Goal: Task Accomplishment & Management: Manage account settings

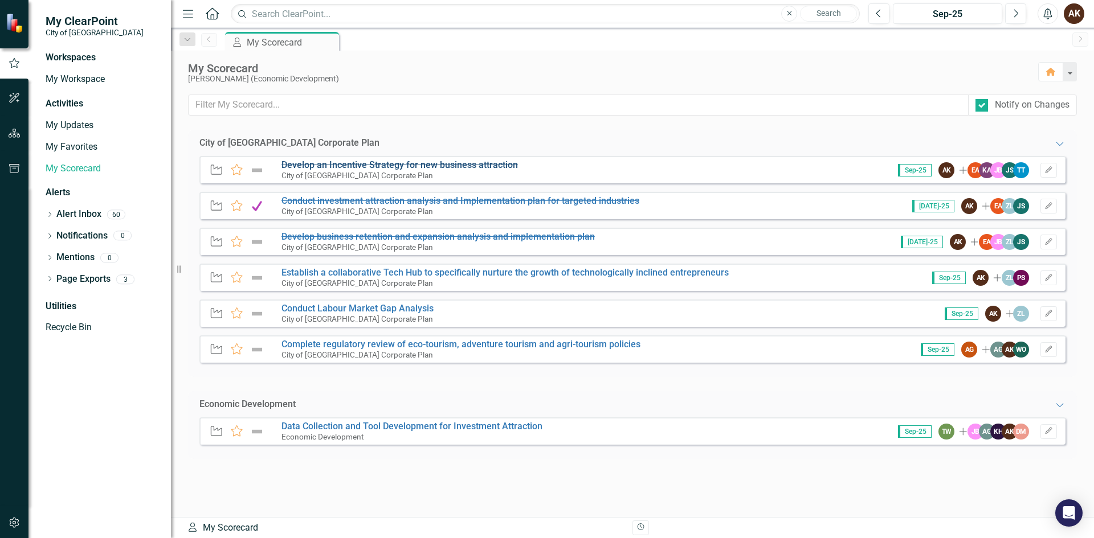
click at [394, 168] on s "Develop an Incentive Strategy for new business attraction" at bounding box center [399, 165] width 236 height 11
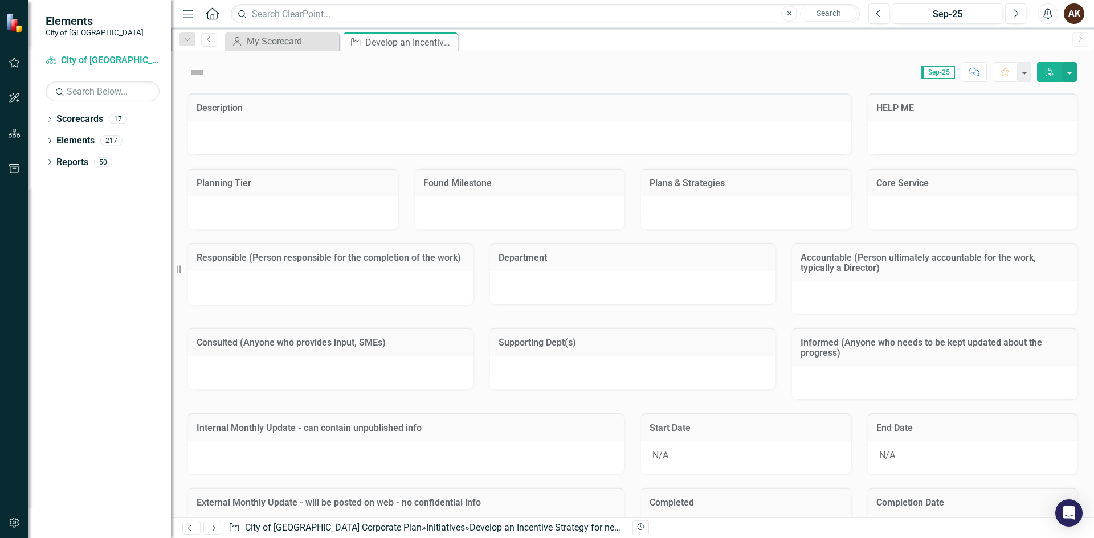
checkbox input "true"
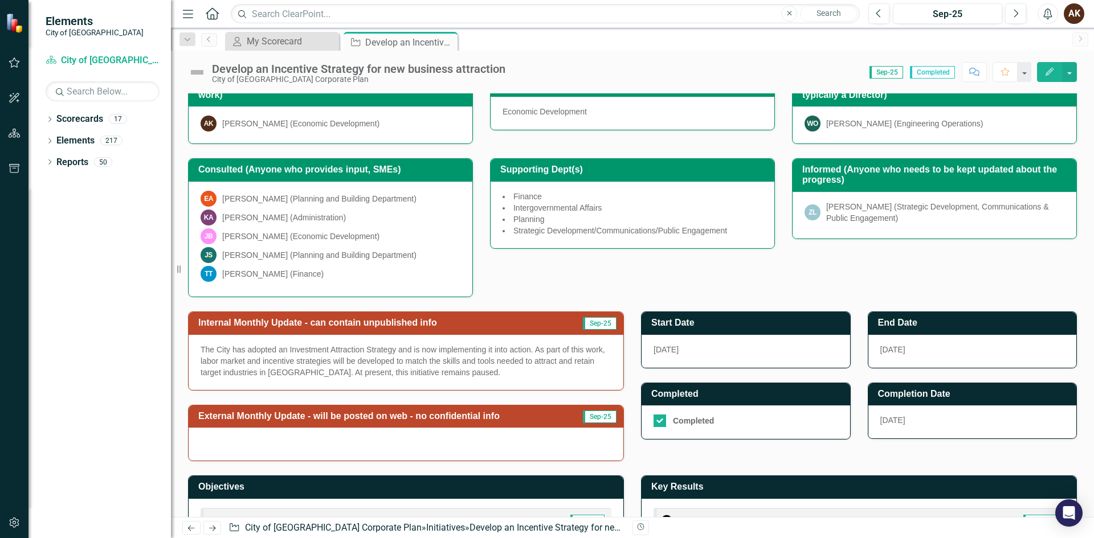
scroll to position [207, 0]
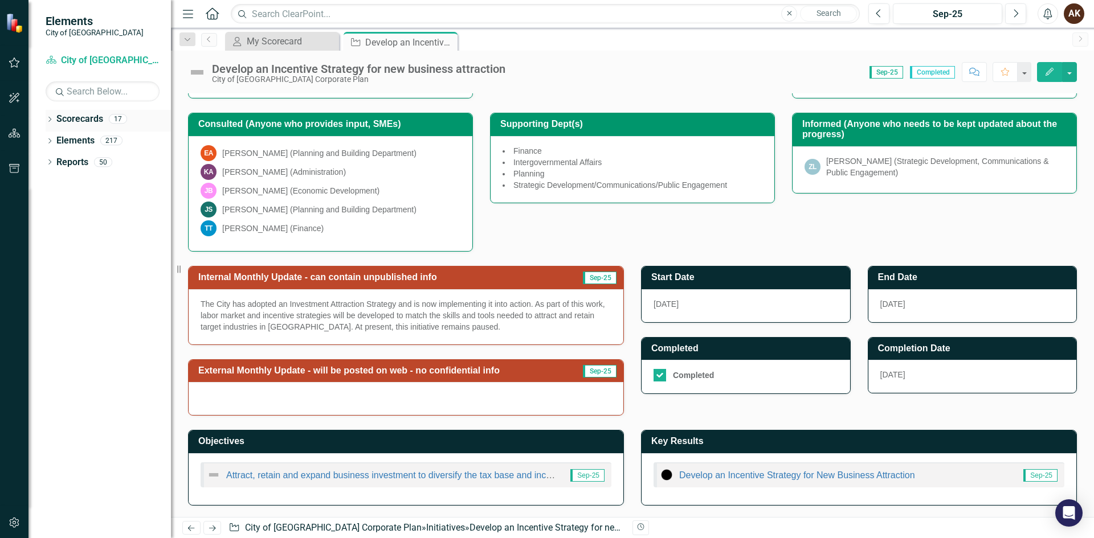
click at [51, 120] on icon "Dropdown" at bounding box center [50, 120] width 8 height 6
click at [62, 137] on div "Dropdown" at bounding box center [56, 141] width 11 height 10
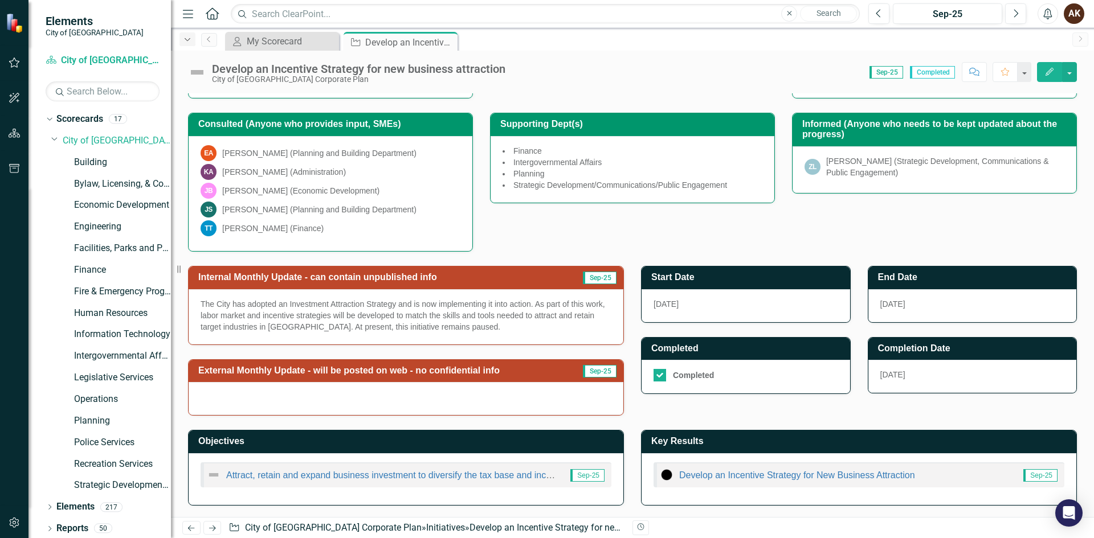
click at [181, 44] on div "Dropdown" at bounding box center [187, 39] width 16 height 14
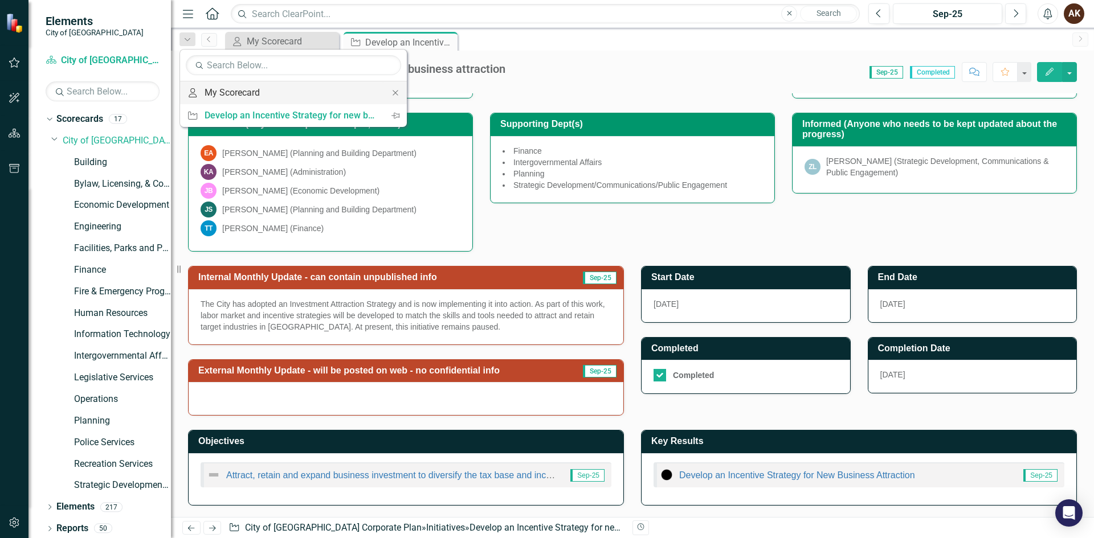
click at [217, 92] on div "My Scorecard" at bounding box center [292, 92] width 174 height 14
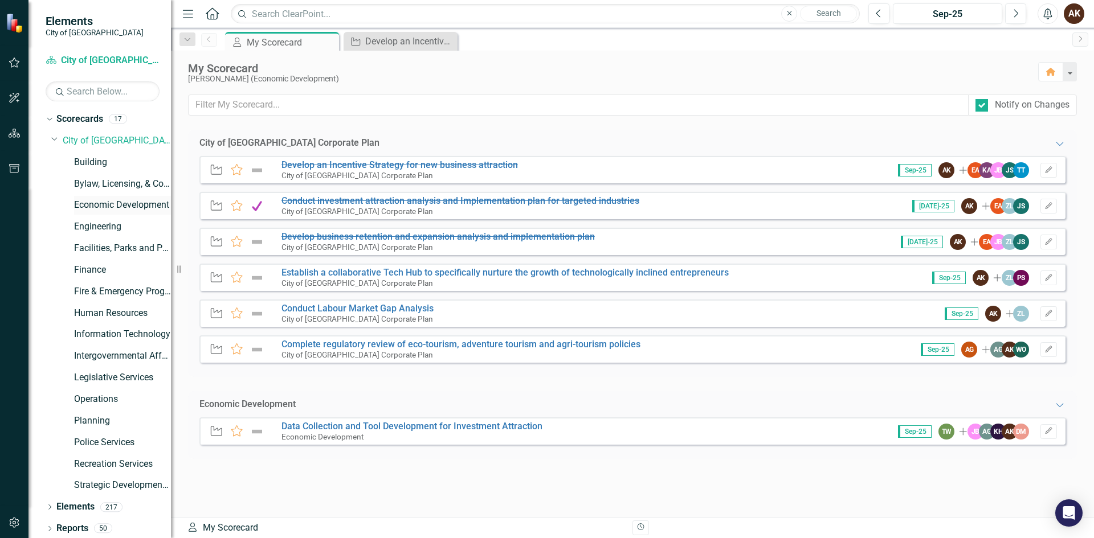
click at [112, 207] on link "Economic Development" at bounding box center [122, 205] width 97 height 13
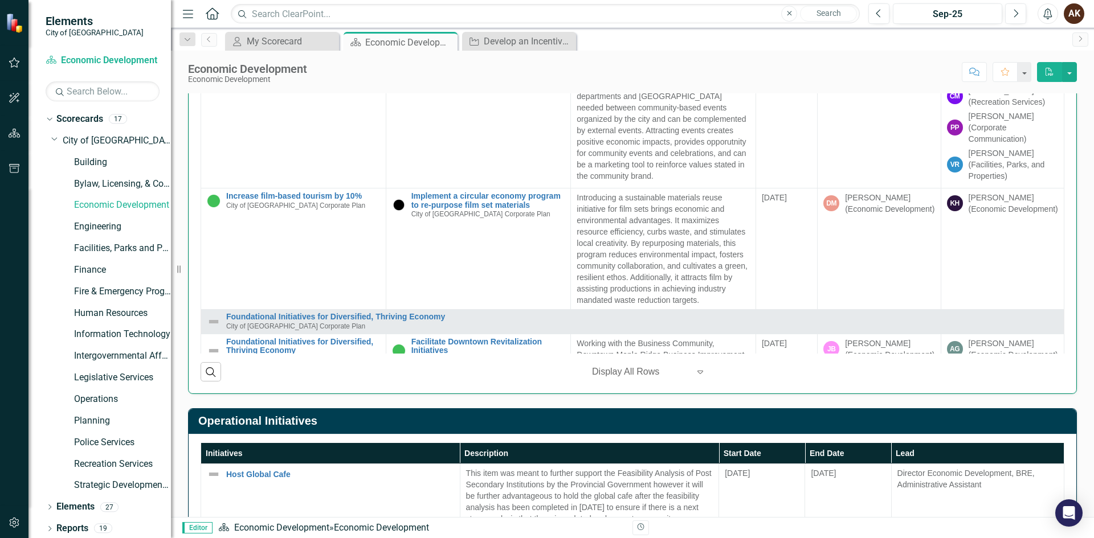
scroll to position [1310, 0]
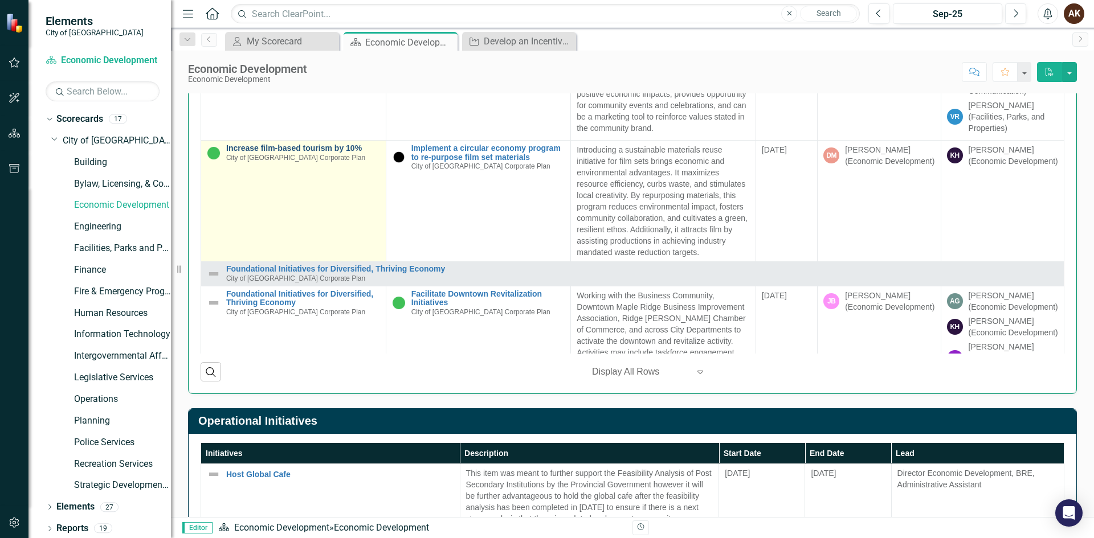
click at [248, 153] on link "Increase film-based tourism by 10%" at bounding box center [303, 148] width 154 height 9
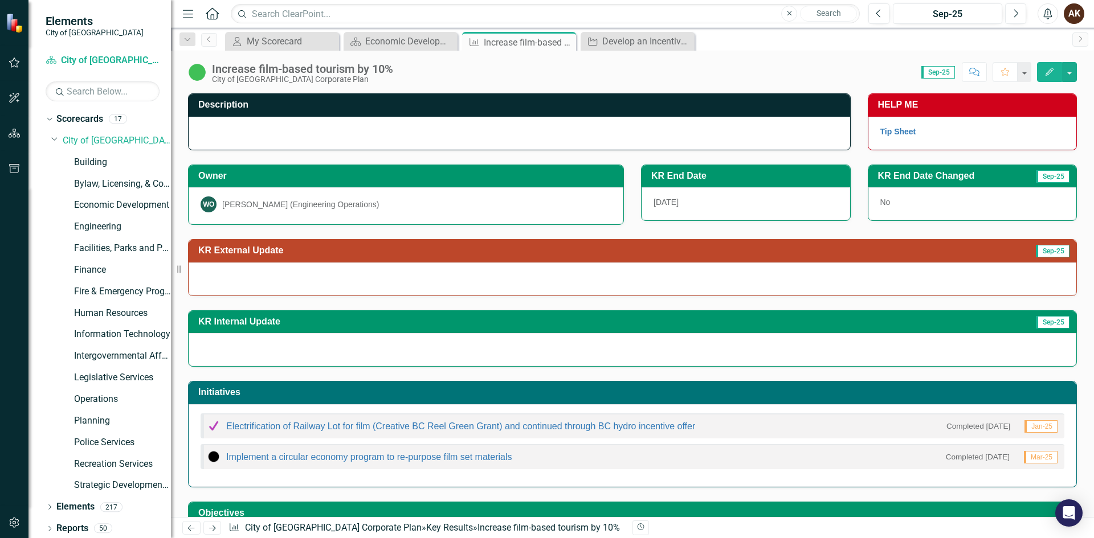
click at [197, 73] on img at bounding box center [197, 72] width 18 height 18
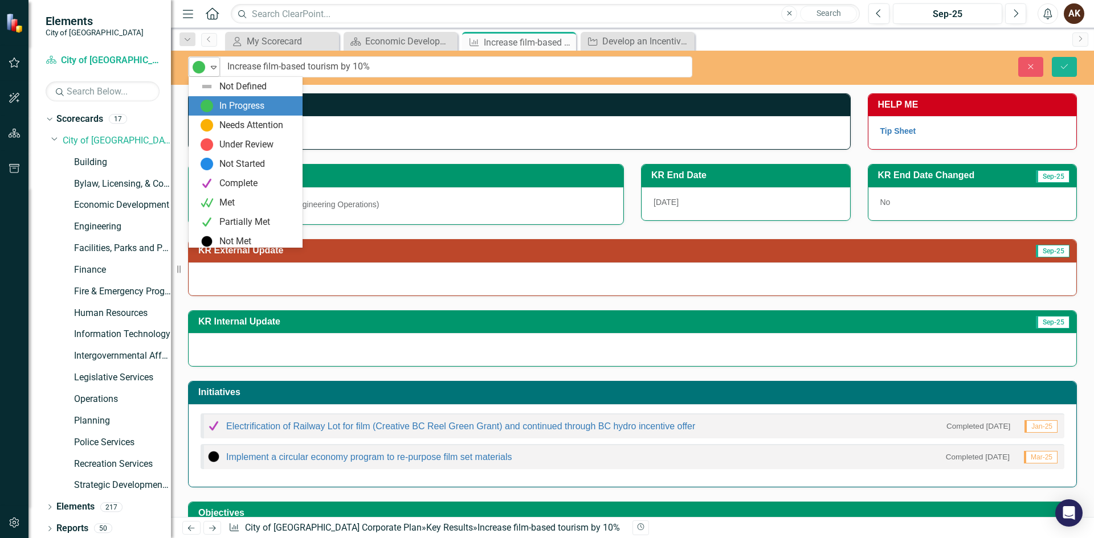
click at [215, 69] on icon "Expand" at bounding box center [213, 67] width 11 height 9
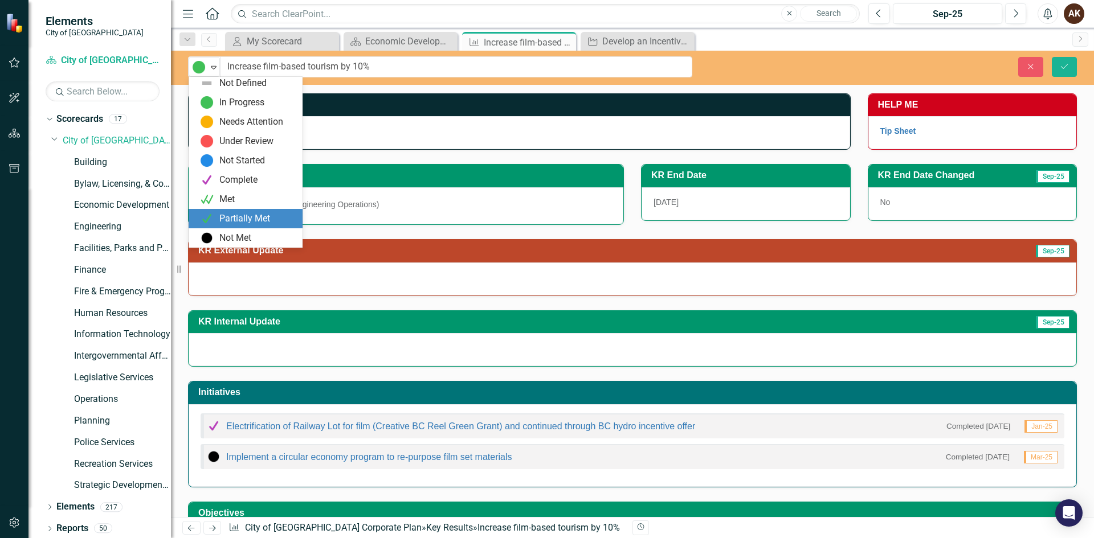
click at [246, 219] on div "Partially Met" at bounding box center [244, 219] width 51 height 13
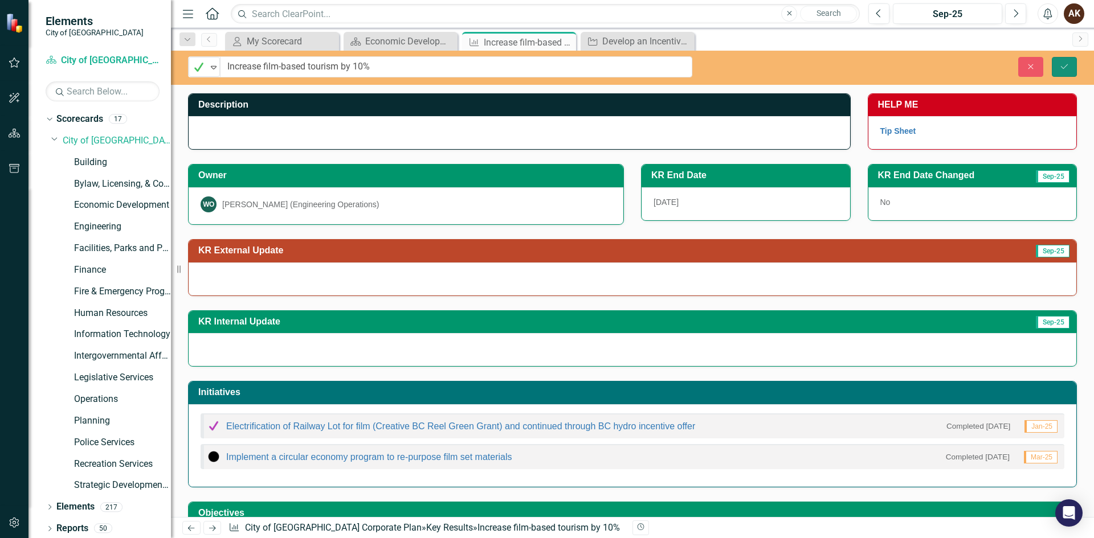
click at [1063, 69] on icon "Save" at bounding box center [1064, 67] width 10 height 8
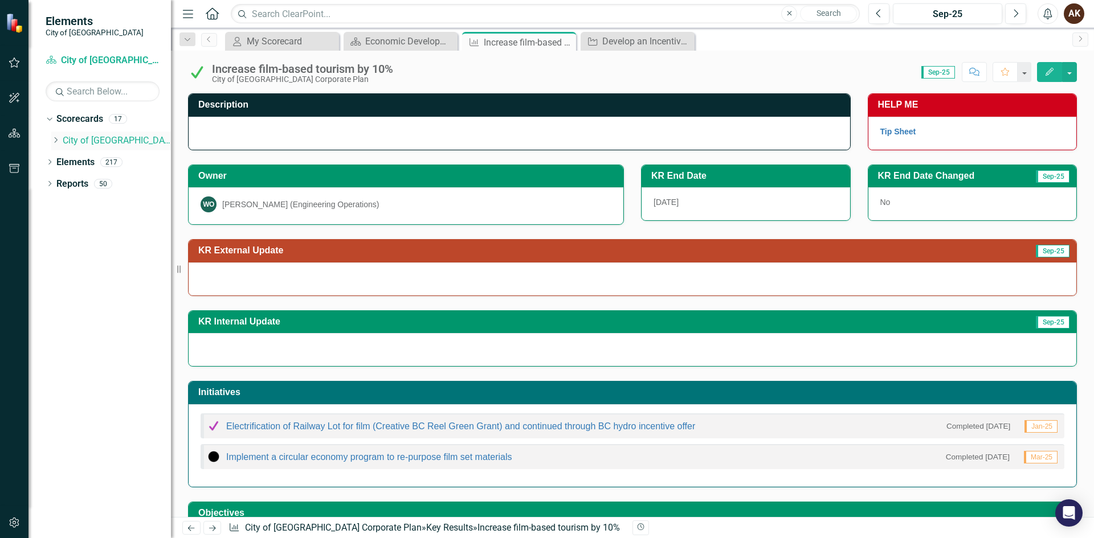
click at [64, 141] on link "City of [GEOGRAPHIC_DATA] Corporate Plan" at bounding box center [117, 140] width 108 height 13
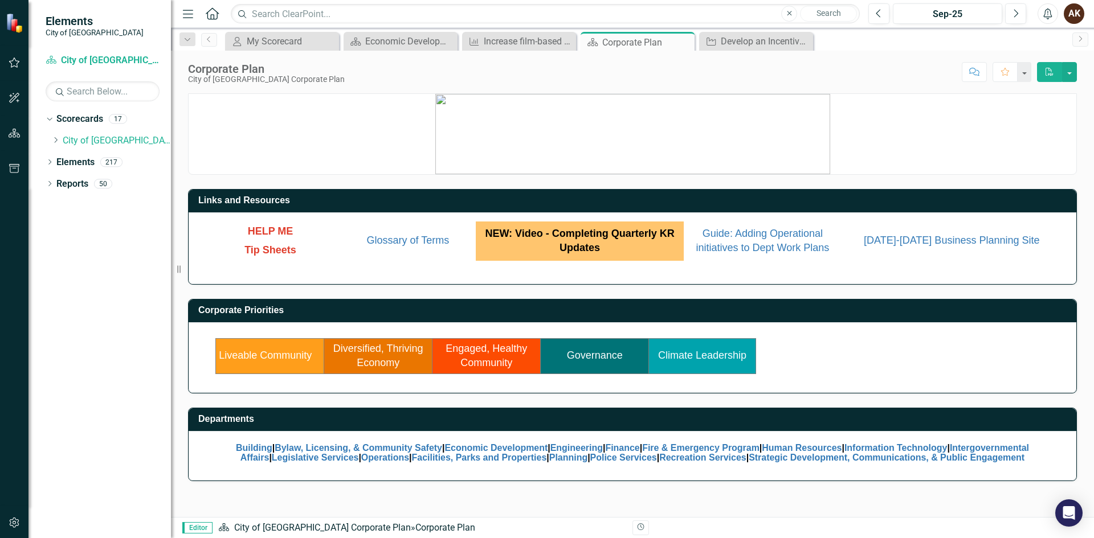
click at [373, 358] on link "Diversified, Thriving Economy" at bounding box center [378, 356] width 90 height 26
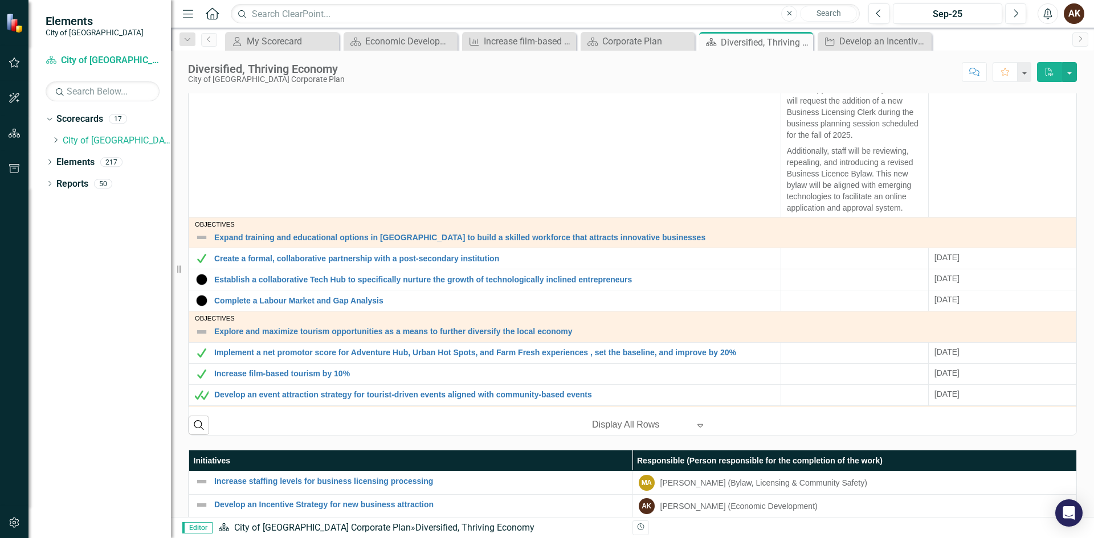
scroll to position [112, 0]
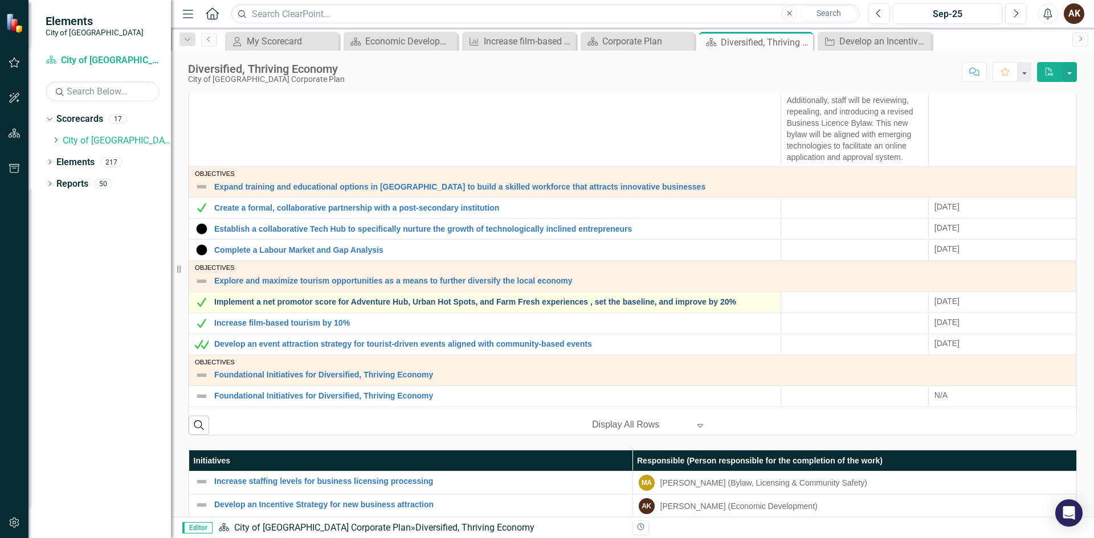
click at [300, 299] on link "Implement a net promotor score for Adventure Hub, Urban Hot Spots, and Farm Fre…" at bounding box center [494, 302] width 561 height 9
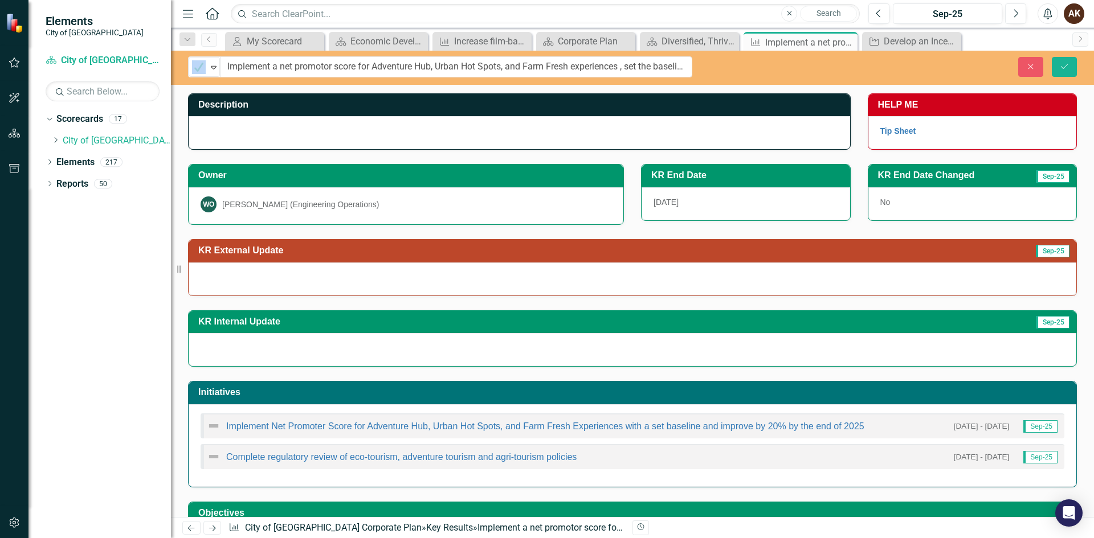
drag, startPoint x: 213, startPoint y: 70, endPoint x: 696, endPoint y: 66, distance: 483.2
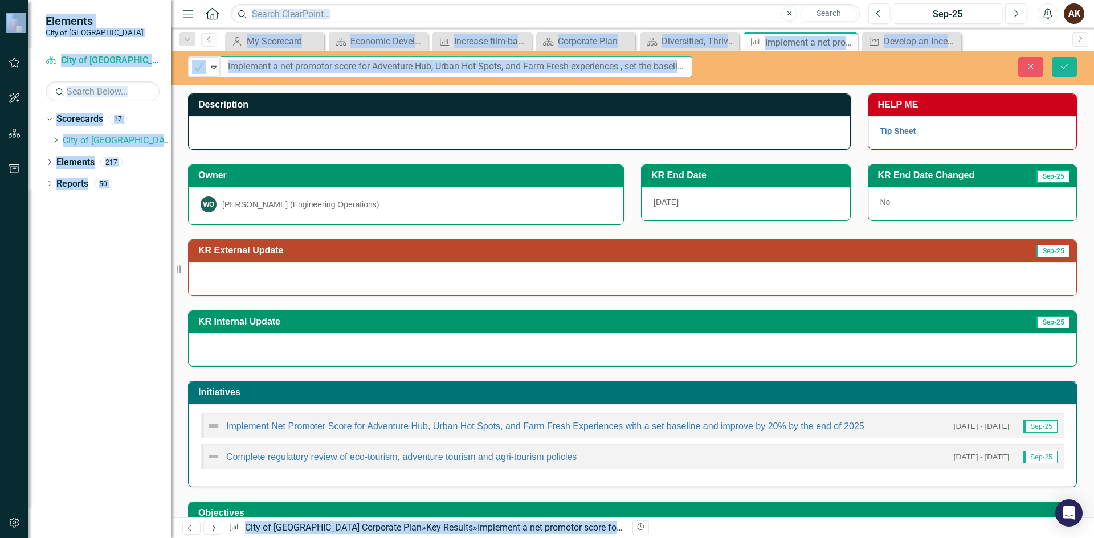
click at [539, 73] on input "Implement a net promotor score for Adventure Hub, Urban Hot Spots, and Farm Fre…" at bounding box center [456, 66] width 472 height 21
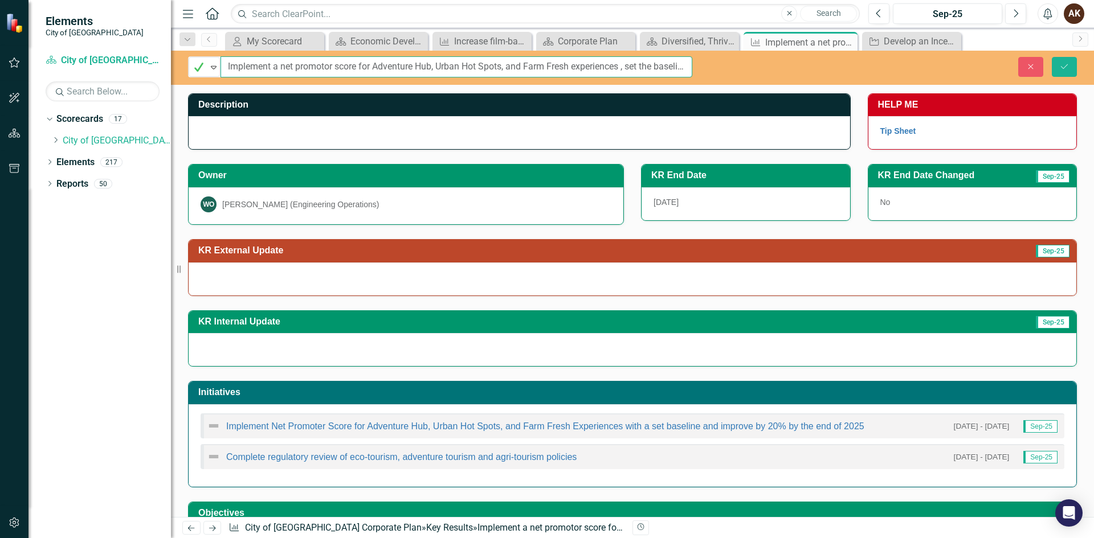
click at [526, 64] on input "Implement a net promotor score for Adventure Hub, Urban Hot Spots, and Farm Fre…" at bounding box center [456, 66] width 472 height 21
click at [289, 424] on link "Implement Net Promoter Score for Adventure Hub, Urban Hot Spots, and Farm Fresh…" at bounding box center [545, 427] width 638 height 10
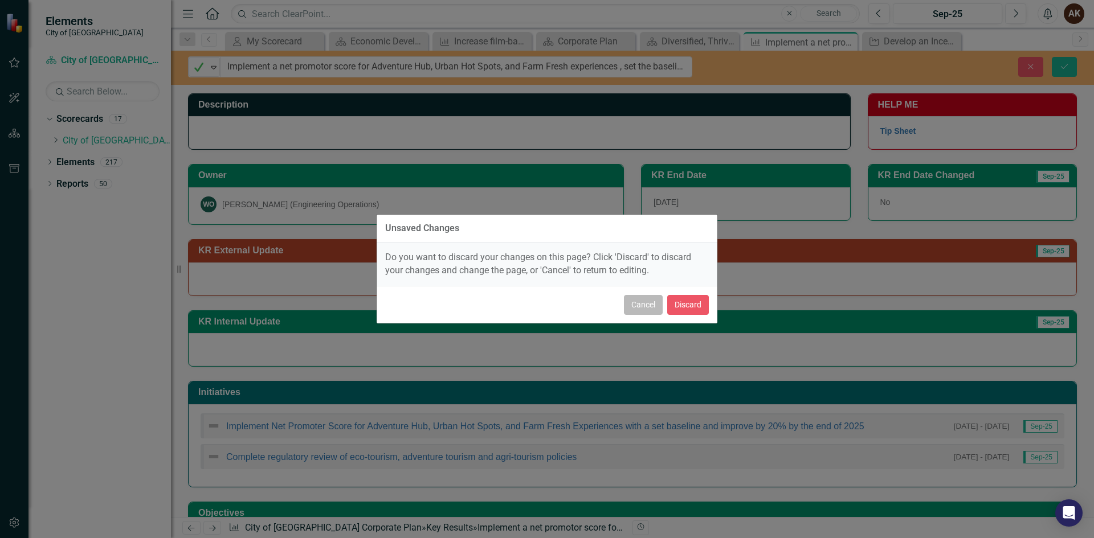
click at [644, 302] on button "Cancel" at bounding box center [643, 305] width 39 height 20
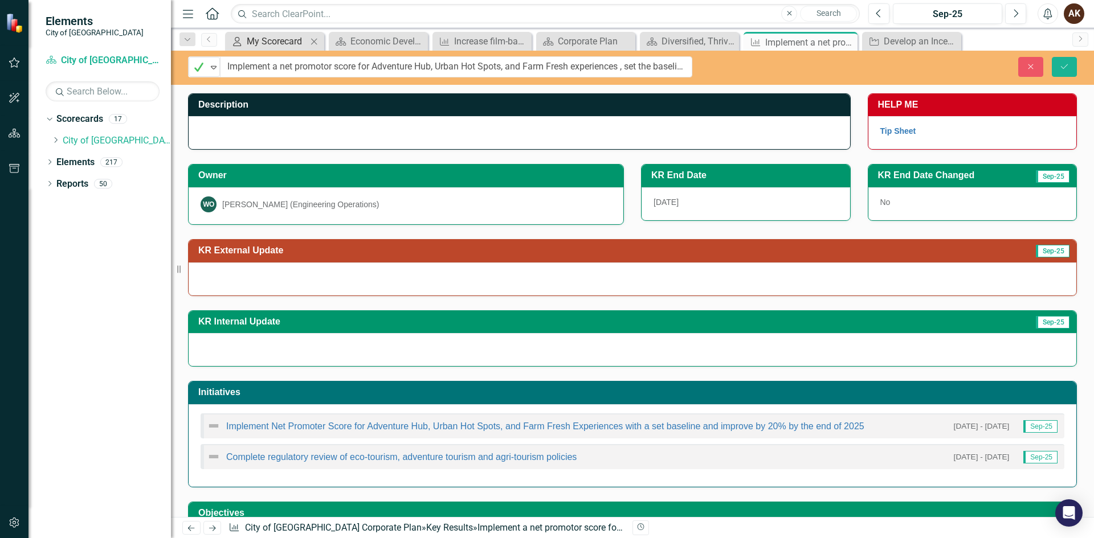
click at [246, 42] on link "My Scorecard My Scorecard" at bounding box center [267, 41] width 79 height 14
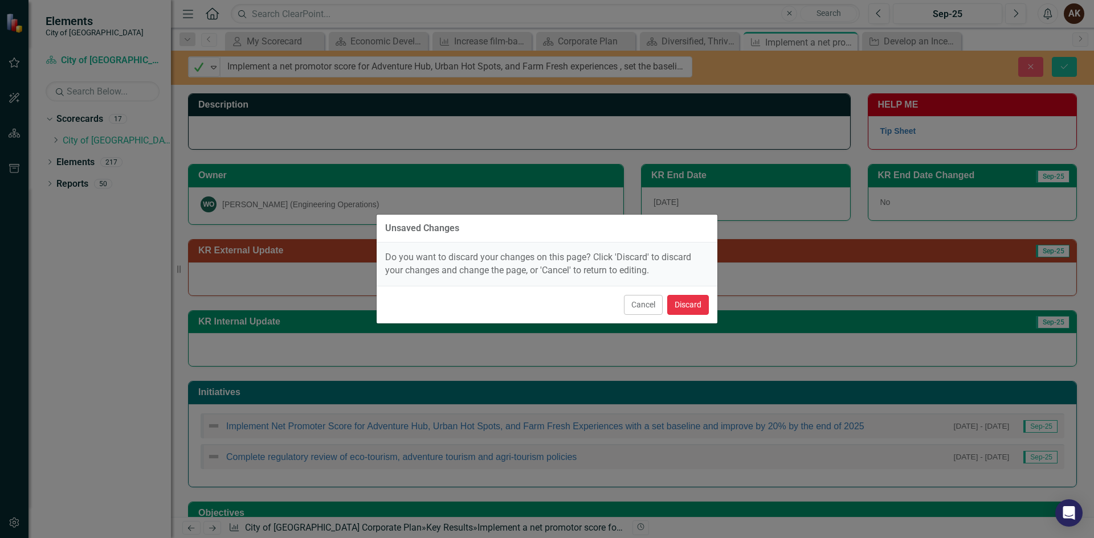
click at [686, 301] on button "Discard" at bounding box center [688, 305] width 42 height 20
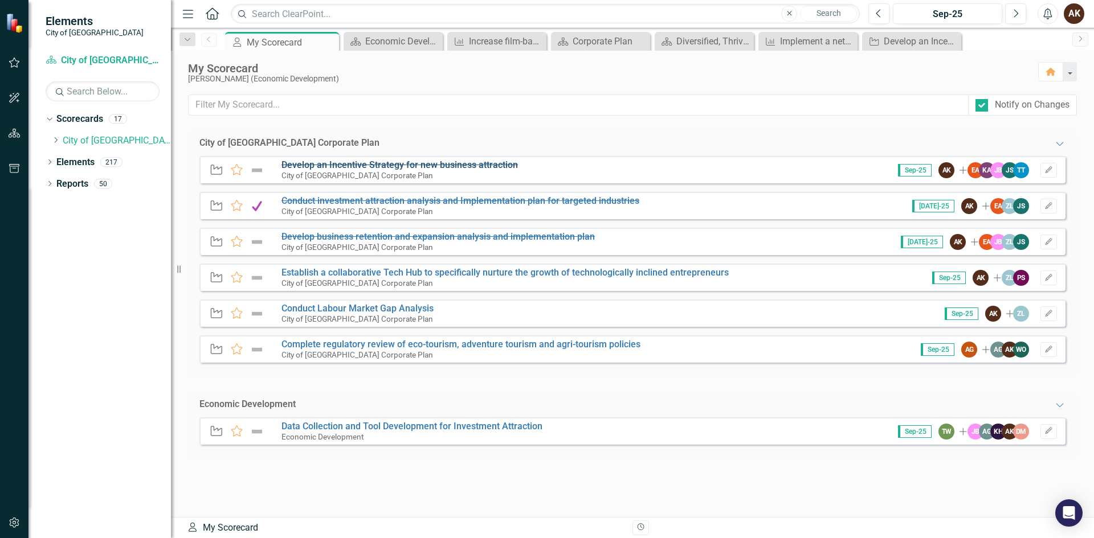
click at [313, 162] on s "Develop an Incentive Strategy for new business attraction" at bounding box center [399, 165] width 236 height 11
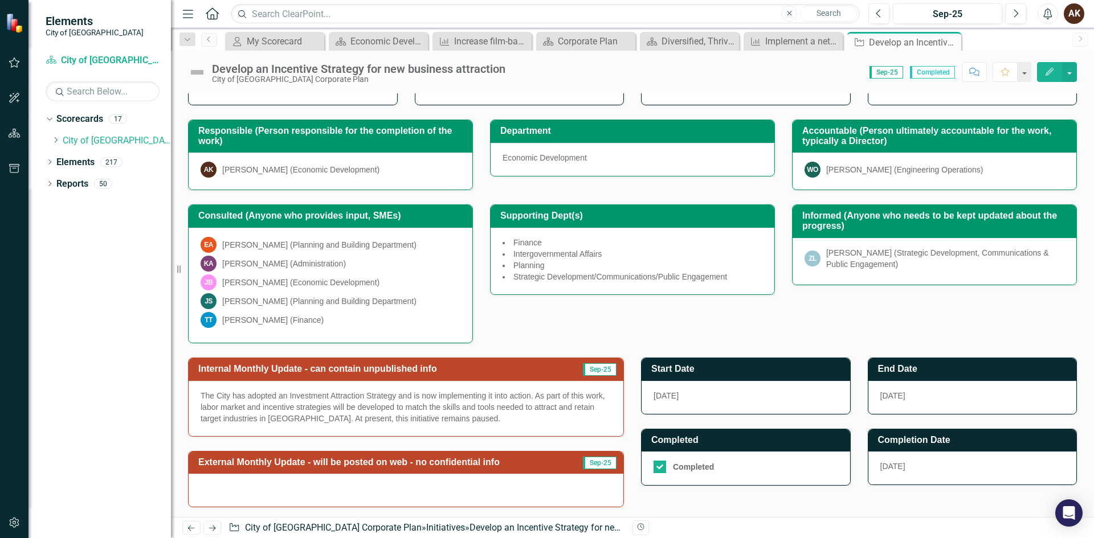
scroll to position [207, 0]
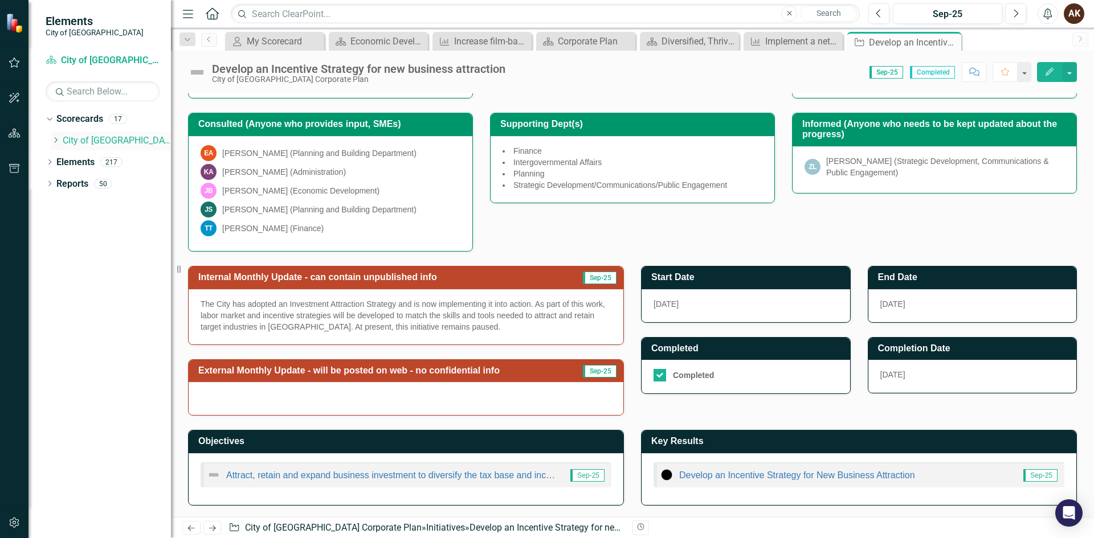
click at [53, 141] on icon "Dropdown" at bounding box center [55, 140] width 9 height 7
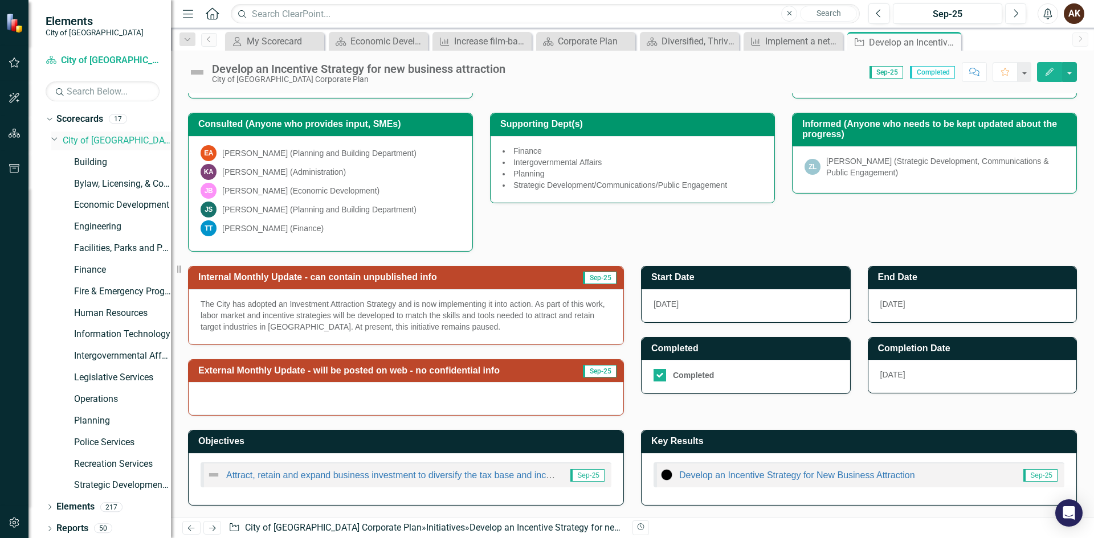
click at [53, 141] on icon "Dropdown" at bounding box center [54, 138] width 7 height 9
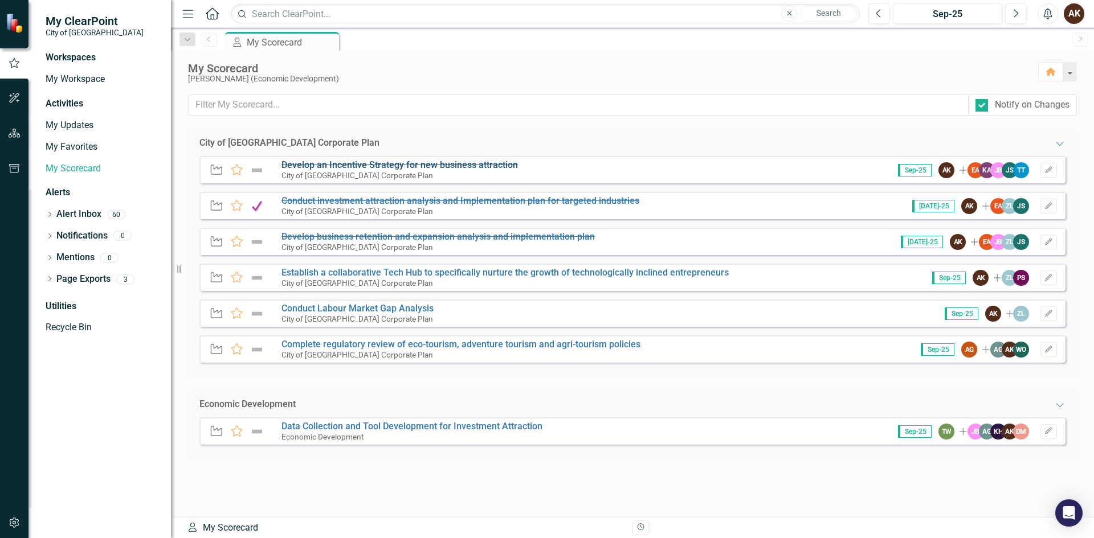
click at [289, 163] on s "Develop an Incentive Strategy for new business attraction" at bounding box center [399, 165] width 236 height 11
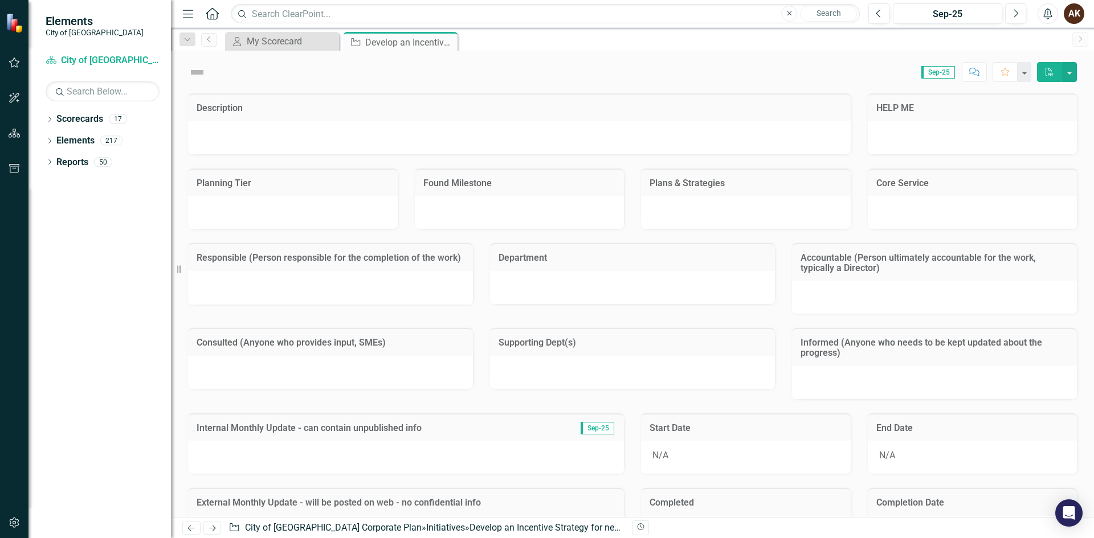
checkbox input "true"
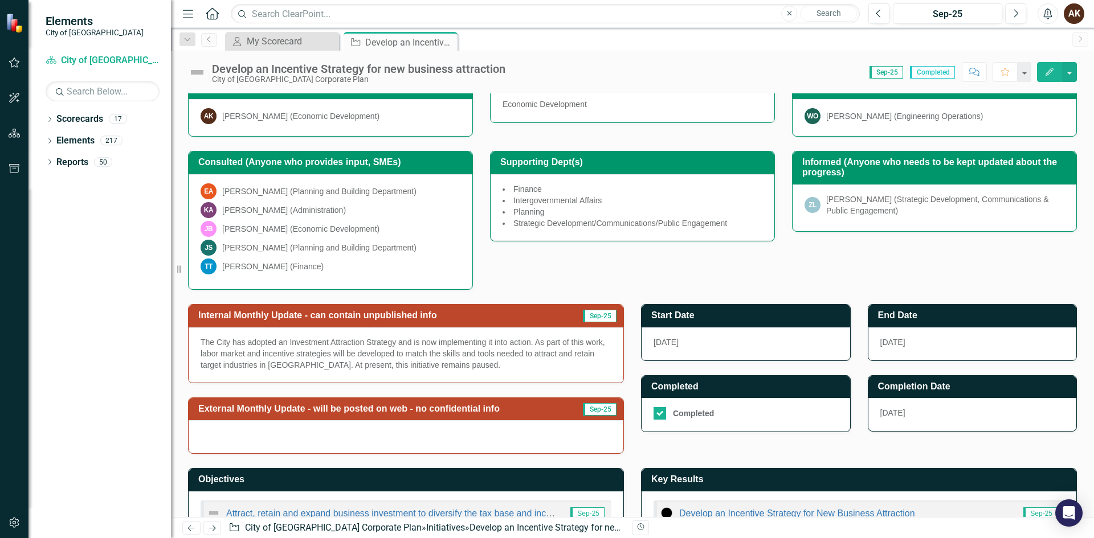
scroll to position [150, 0]
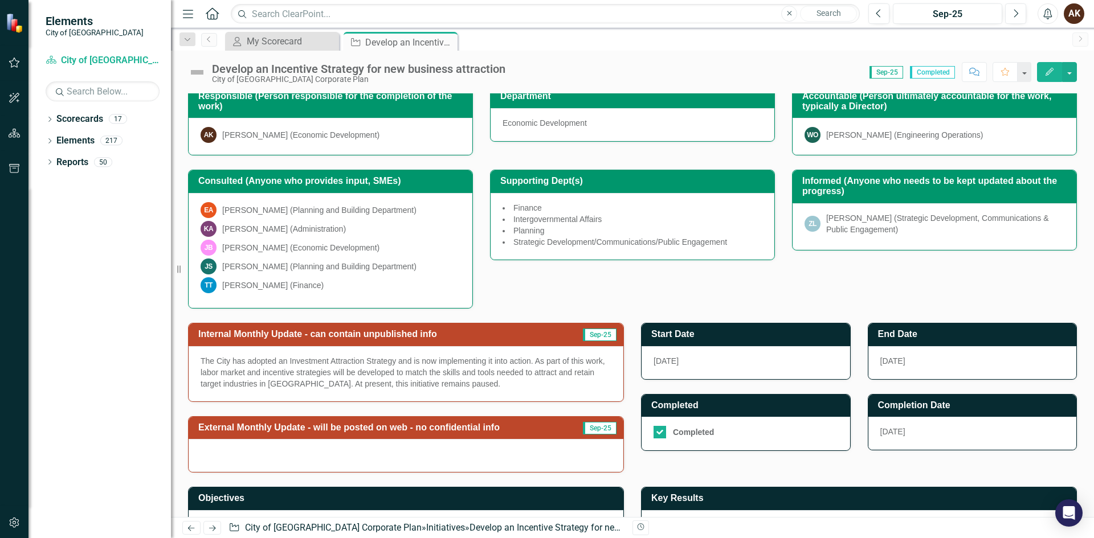
click at [415, 379] on p "The City has adopted an Investment Attraction Strategy and is now implementing …" at bounding box center [406, 373] width 411 height 34
click at [481, 382] on p "The City has adopted an Investment Attraction Strategy and is now implementing …" at bounding box center [406, 373] width 411 height 34
click at [453, 383] on p "The City has adopted an Investment Attraction Strategy and is now implementing …" at bounding box center [406, 373] width 411 height 34
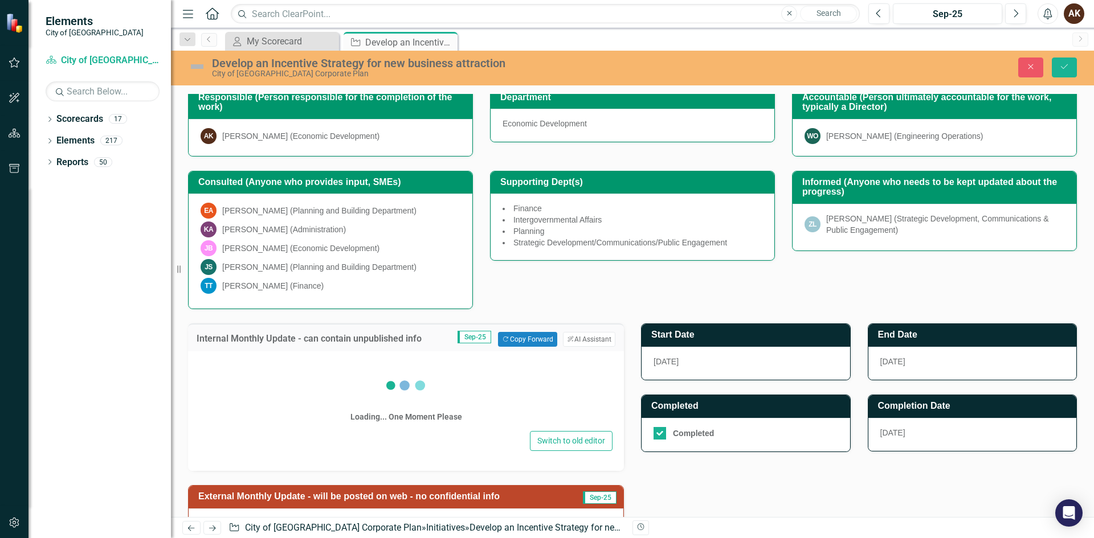
click at [453, 383] on div "Loading... One Moment Please" at bounding box center [406, 396] width 112 height 66
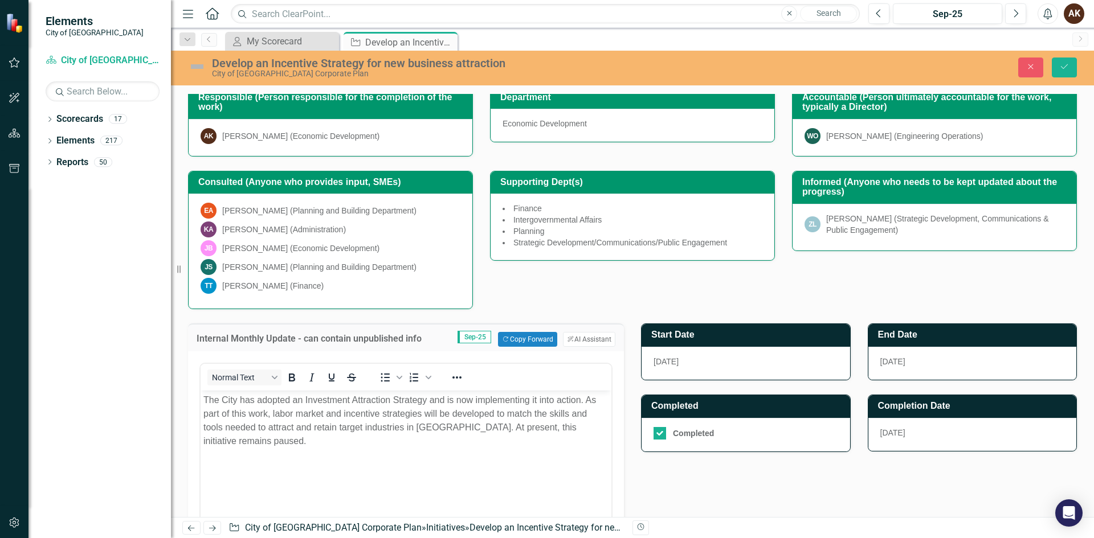
scroll to position [0, 0]
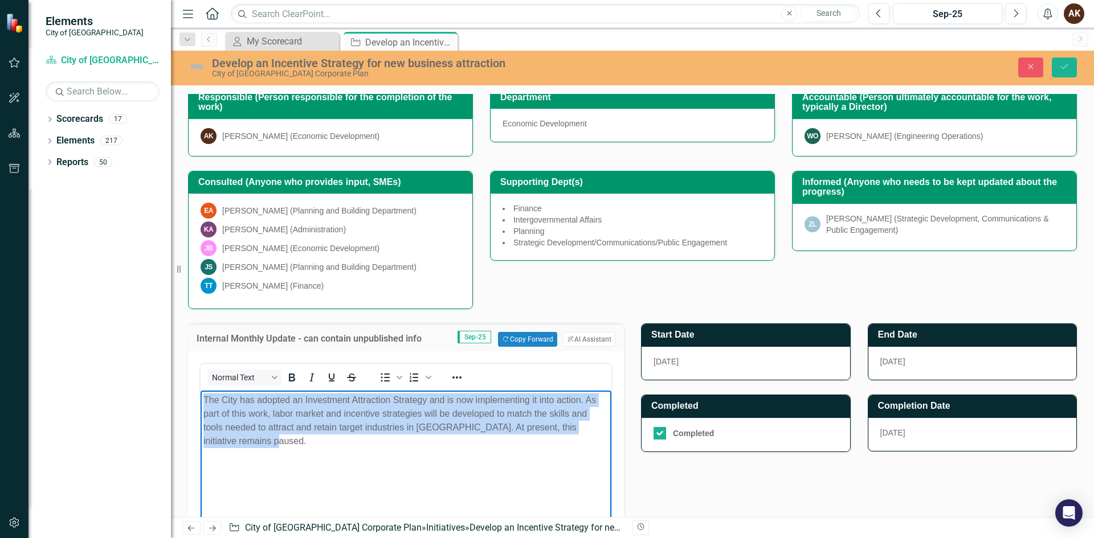
drag, startPoint x: 203, startPoint y: 416, endPoint x: 170, endPoint y: 391, distance: 41.4
click at [201, 391] on html "The City has adopted an Investment Attraction Strategy and is now implementing …" at bounding box center [406, 476] width 411 height 171
paste body "To enrich screen reader interactions, please activate Accessibility in Grammarl…"
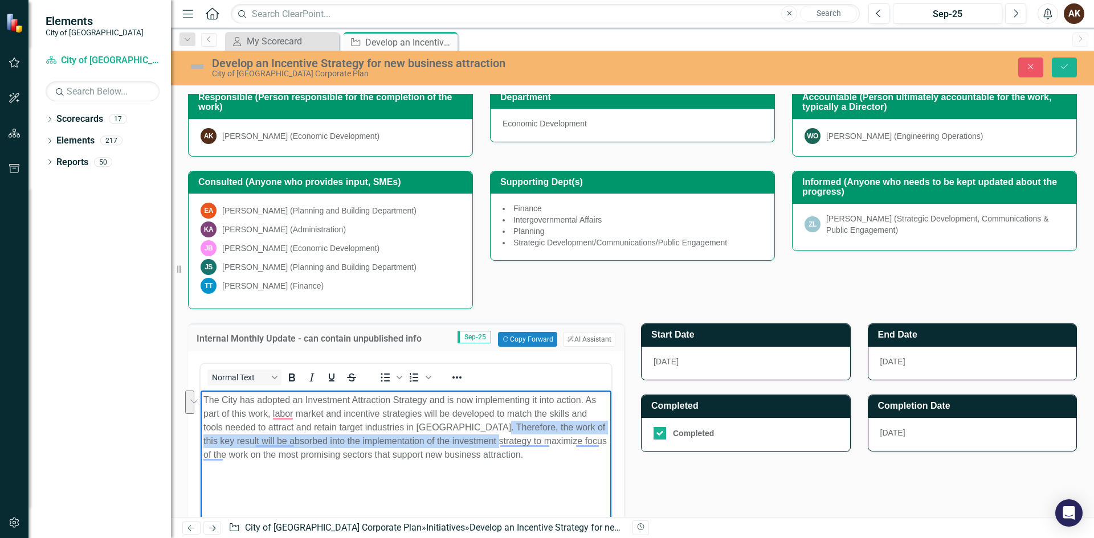
drag, startPoint x: 490, startPoint y: 428, endPoint x: 488, endPoint y: 442, distance: 14.4
click at [488, 442] on p "The City has adopted an Investment Attraction Strategy and is now implementing …" at bounding box center [405, 428] width 405 height 68
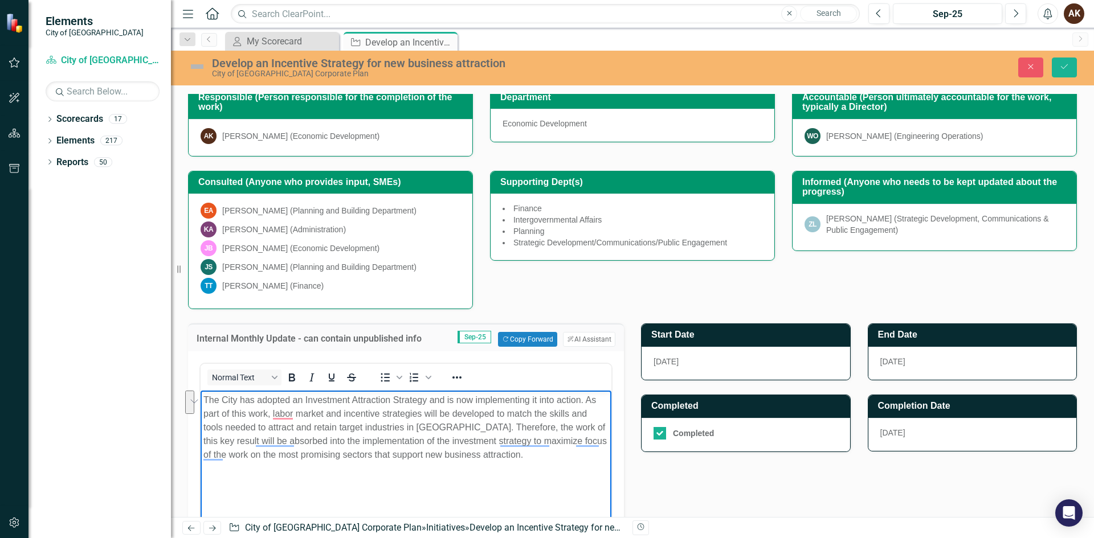
click at [303, 468] on body "The City has adopted an Investment Attraction Strategy and is now implementing …" at bounding box center [406, 476] width 411 height 171
click at [520, 453] on p "The City has adopted an Investment Attraction Strategy and is now implementing …" at bounding box center [405, 428] width 405 height 68
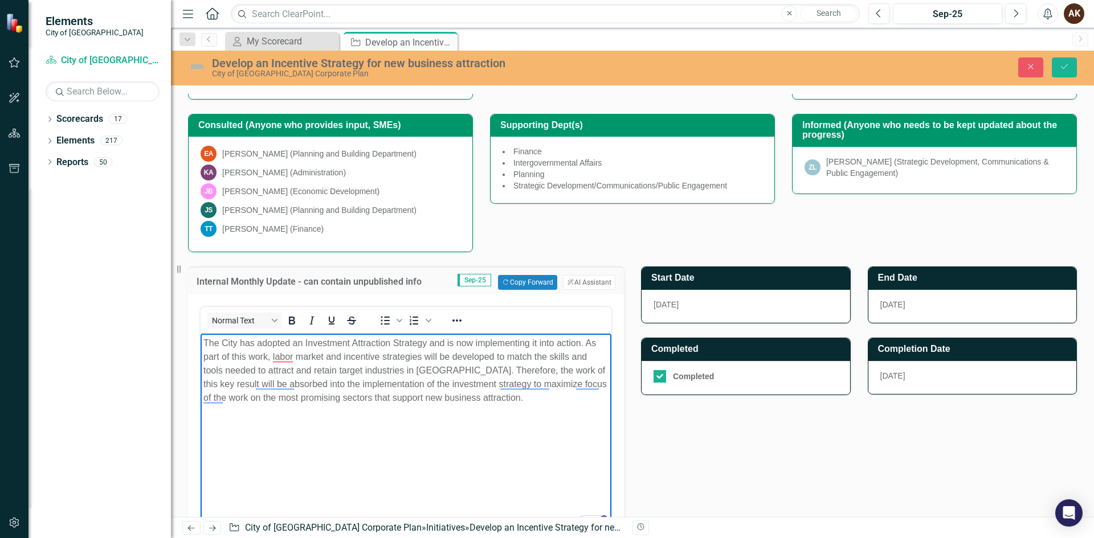
scroll to position [264, 0]
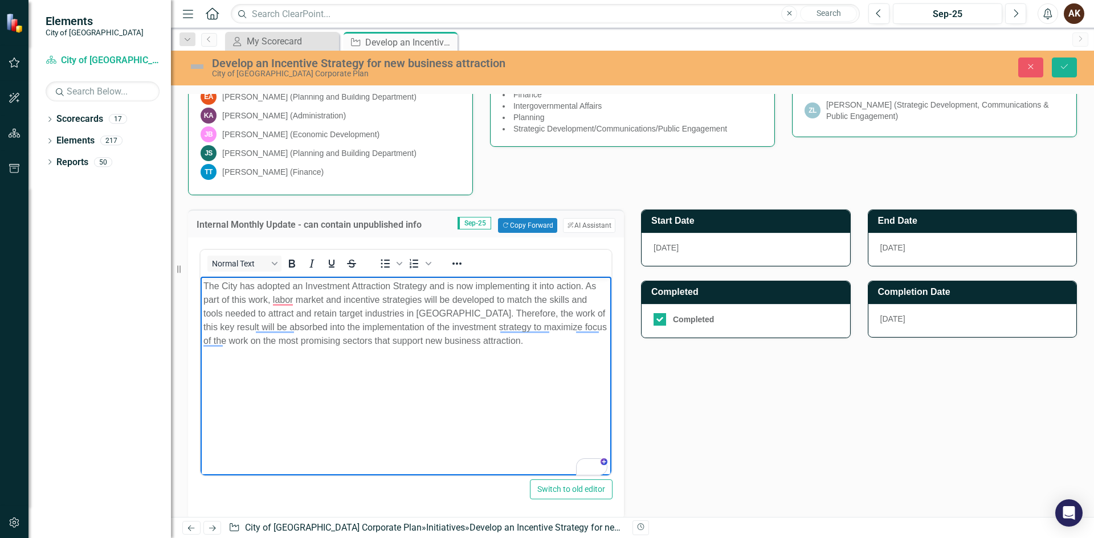
click at [757, 462] on div "Internal Monthly Update - can contain unpublished info Sep-25 Copy Forward Copy…" at bounding box center [632, 392] width 906 height 395
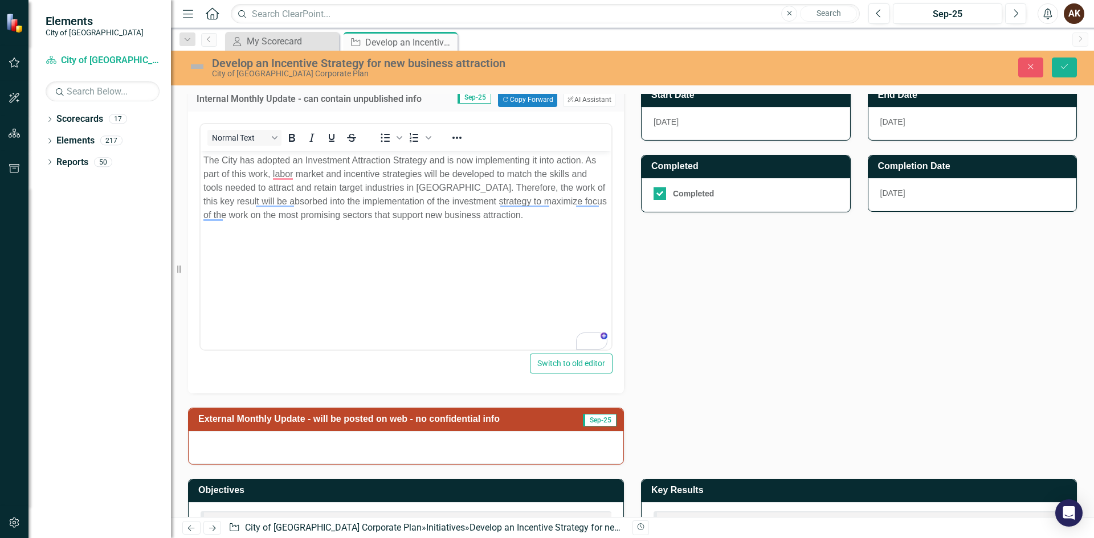
scroll to position [439, 0]
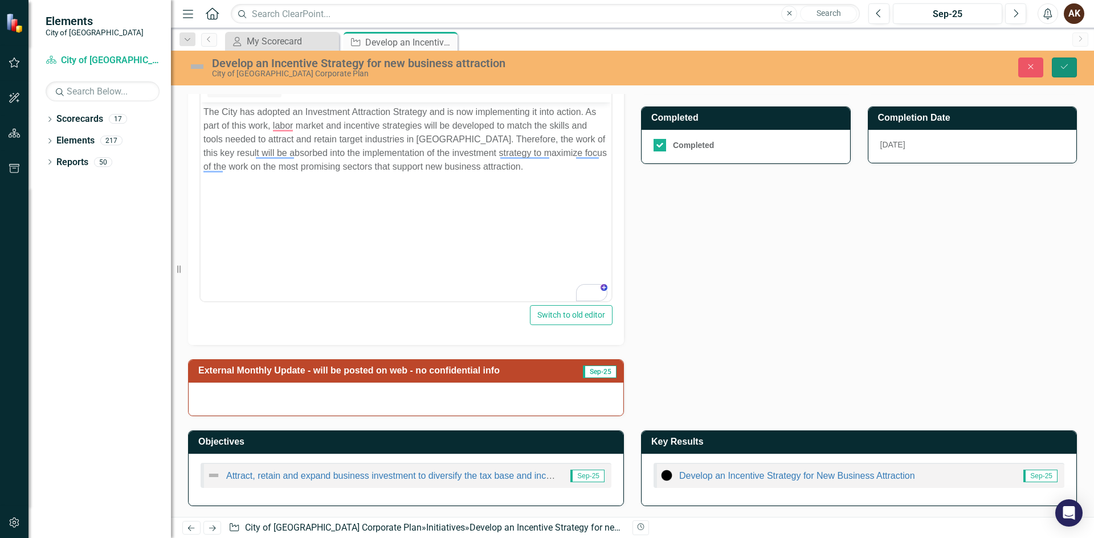
click at [1074, 68] on button "Save" at bounding box center [1064, 68] width 25 height 20
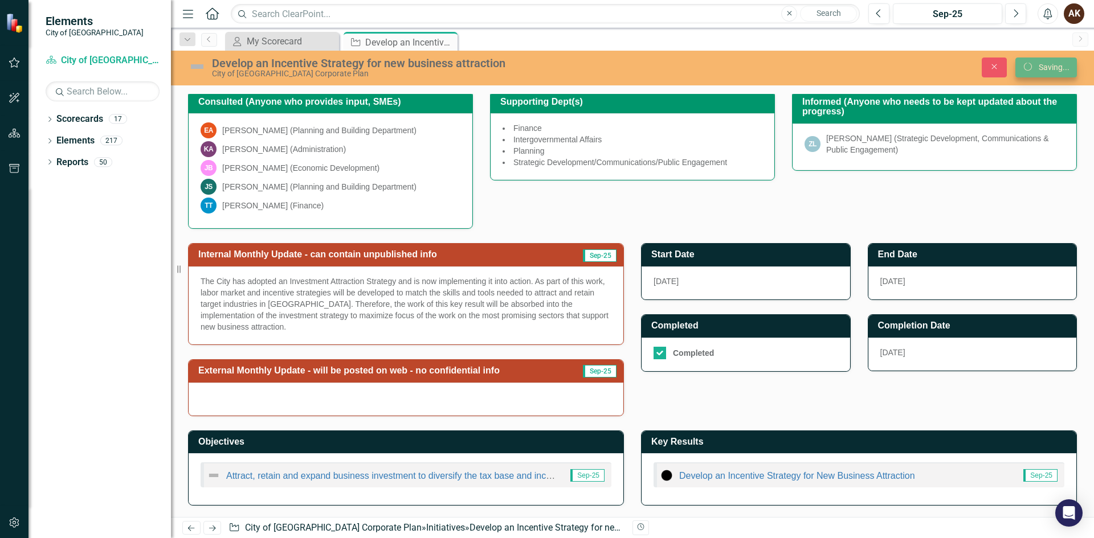
scroll to position [231, 0]
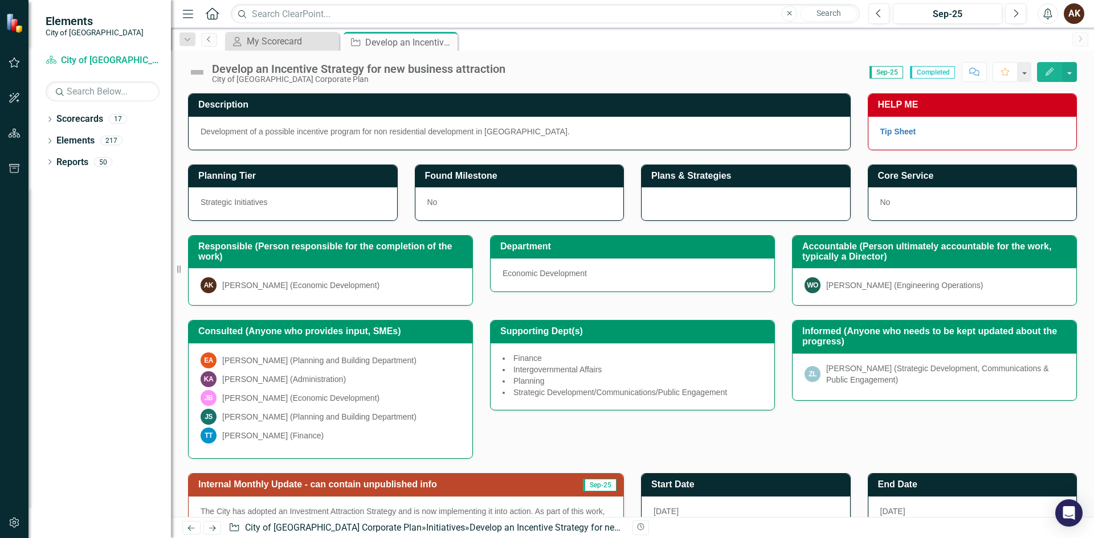
click at [207, 38] on icon "Previous" at bounding box center [209, 39] width 9 height 7
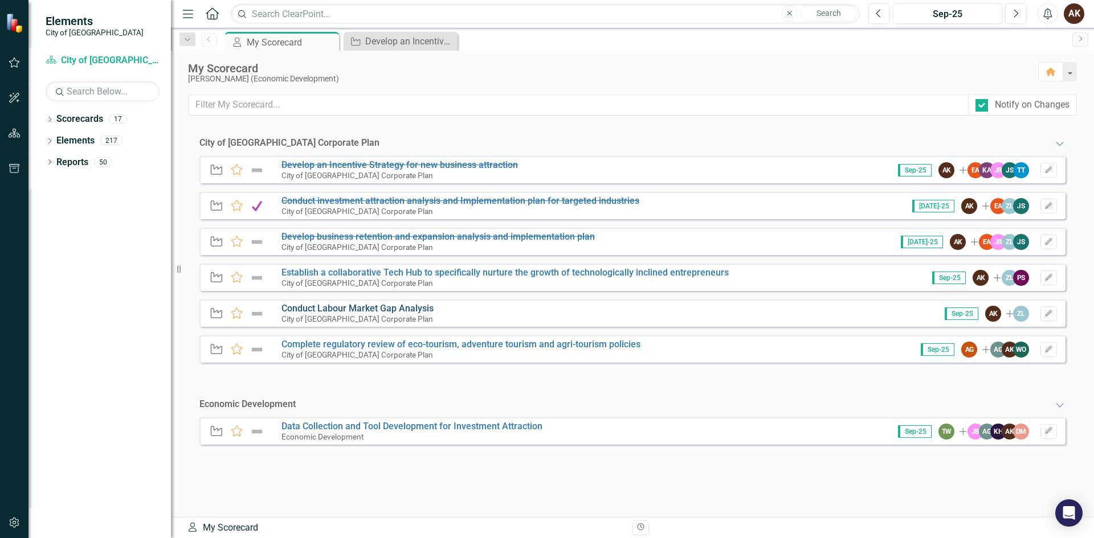
click at [318, 306] on link "Conduct Labour Market Gap Analysis" at bounding box center [357, 308] width 152 height 11
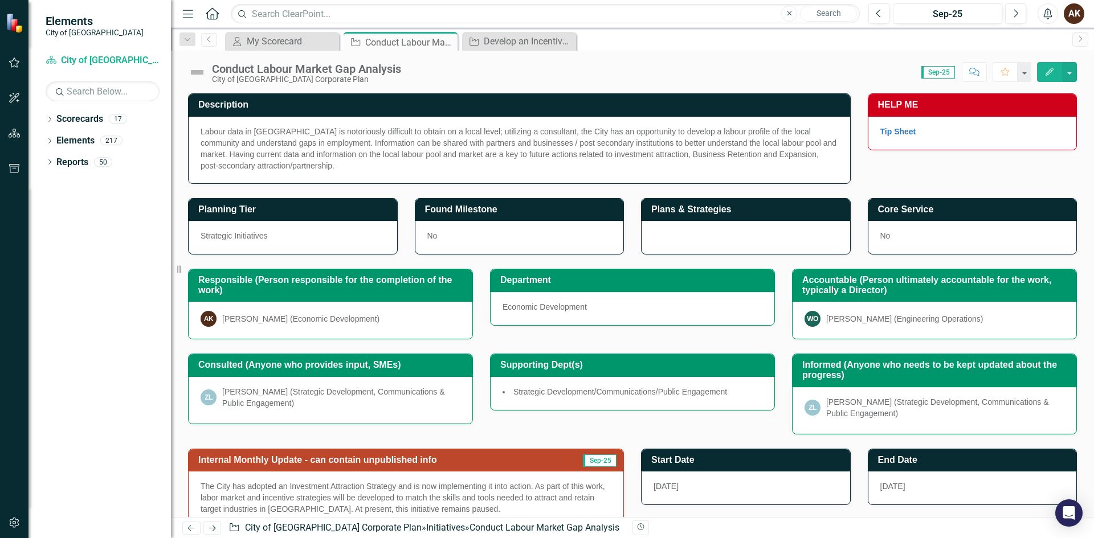
scroll to position [182, 0]
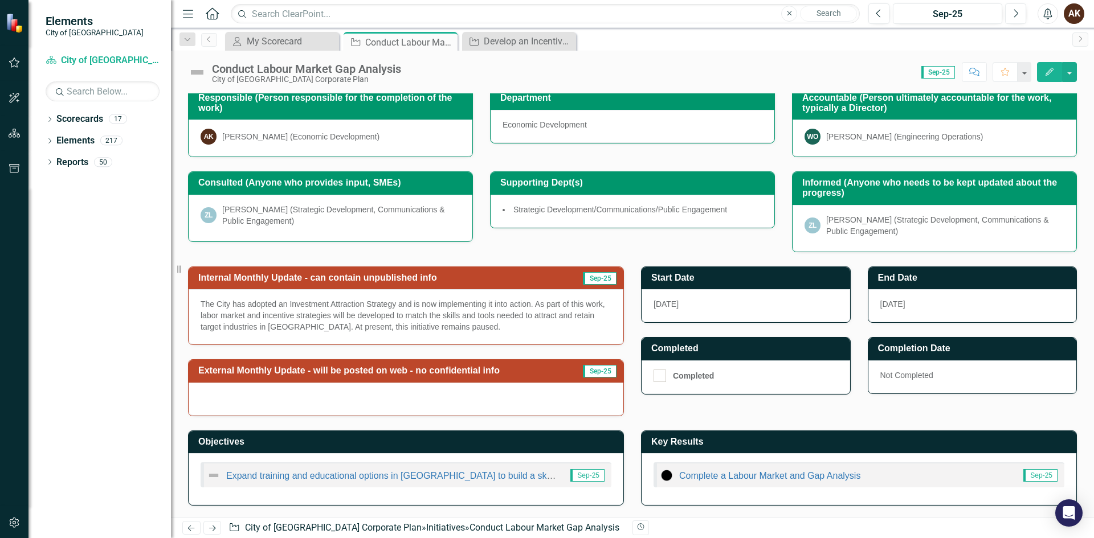
click at [292, 307] on p "The City has adopted an Investment Attraction Strategy and is now implementing …" at bounding box center [406, 316] width 411 height 34
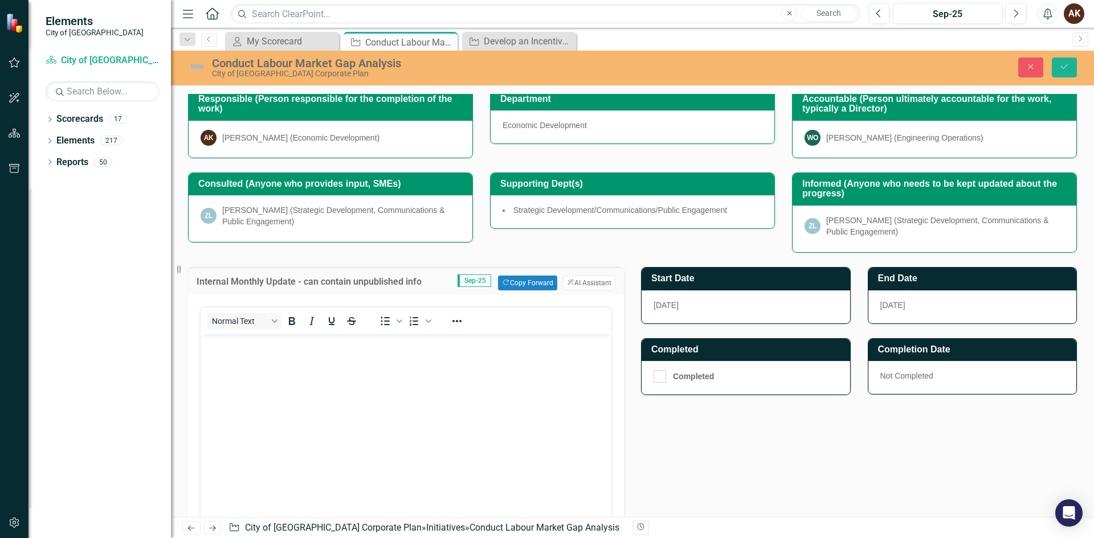
click at [292, 307] on div "Normal Text To open the popup, press Shift+Enter To open the popup, press Shift…" at bounding box center [405, 421] width 413 height 228
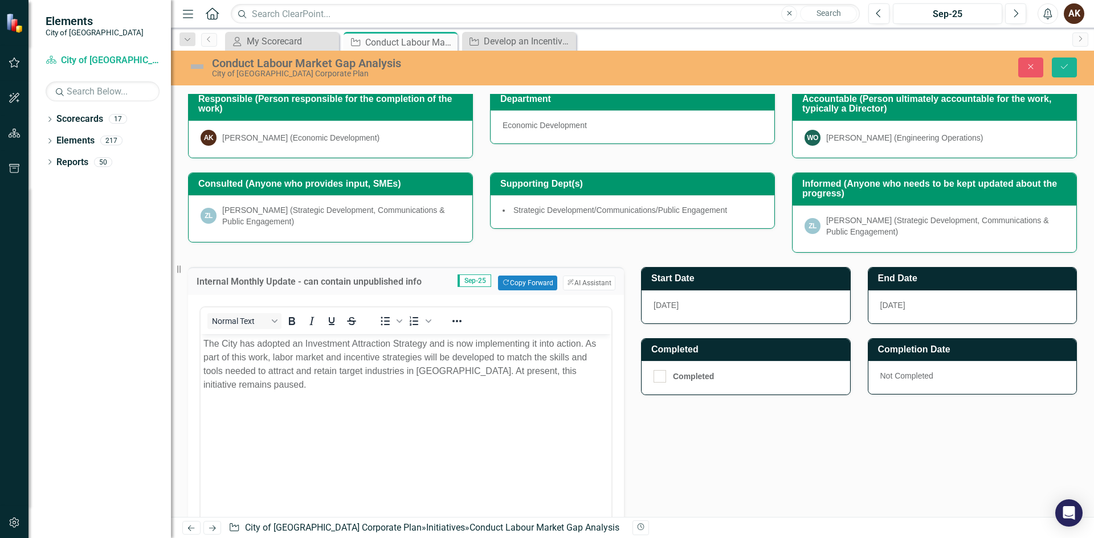
scroll to position [0, 0]
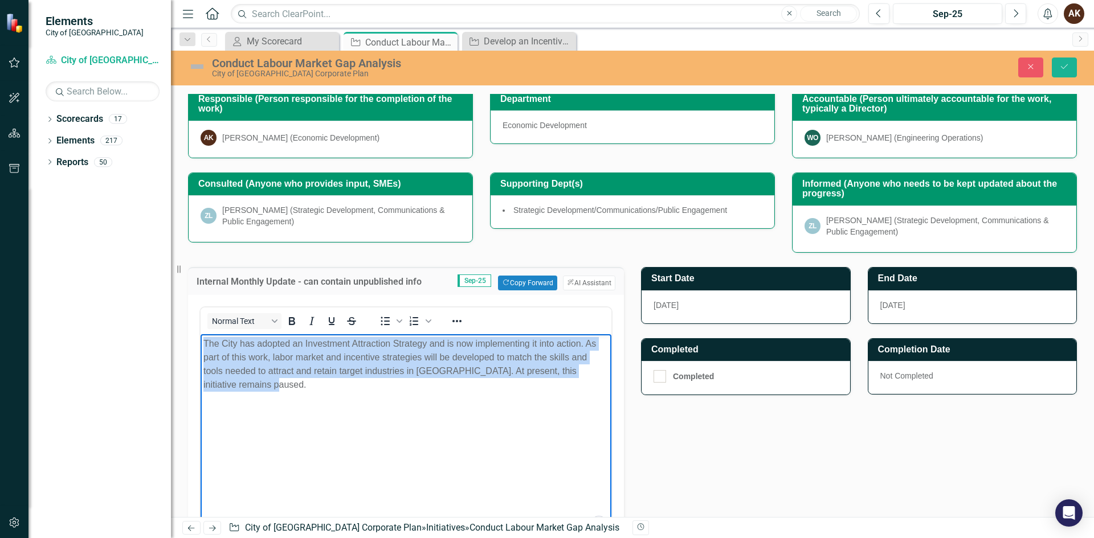
drag, startPoint x: 260, startPoint y: 383, endPoint x: 370, endPoint y: 659, distance: 297.4
click at [201, 334] on html "The City has adopted an Investment Attraction Strategy and is now implementing …" at bounding box center [406, 419] width 411 height 171
paste body "To enrich screen reader interactions, please activate Accessibility in Grammarl…"
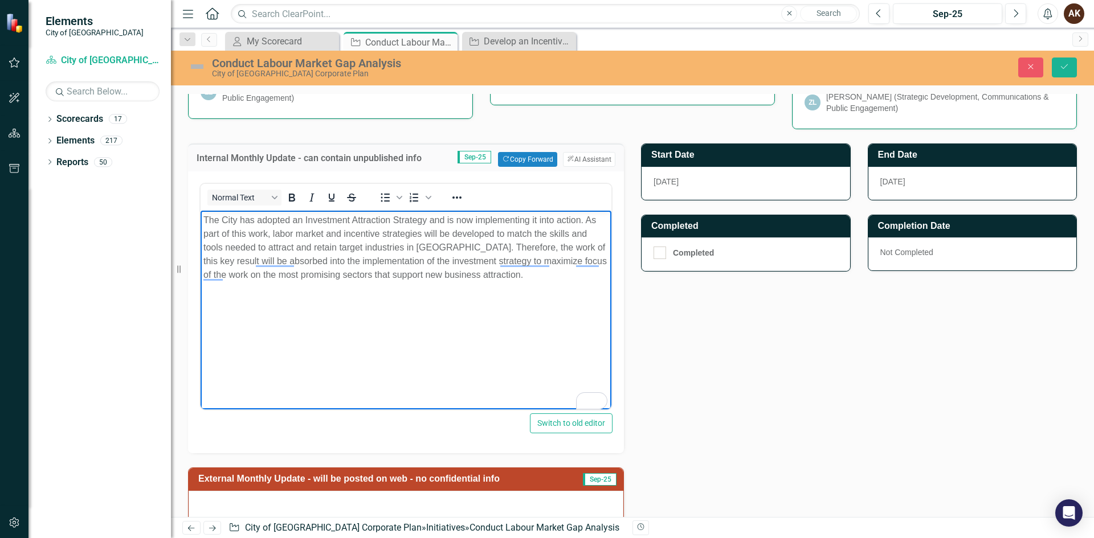
scroll to position [414, 0]
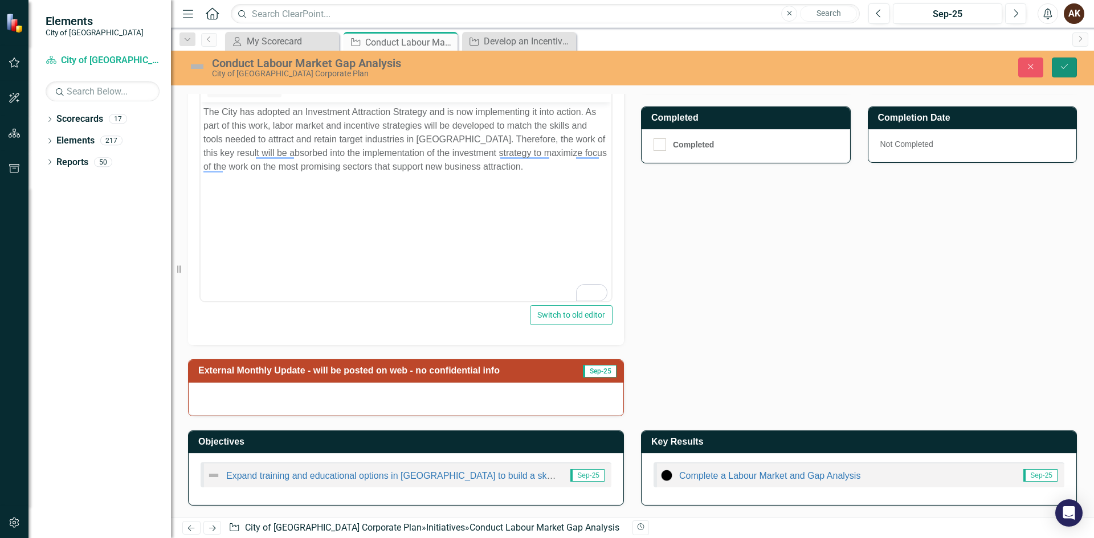
click at [1065, 64] on icon "Save" at bounding box center [1064, 67] width 10 height 8
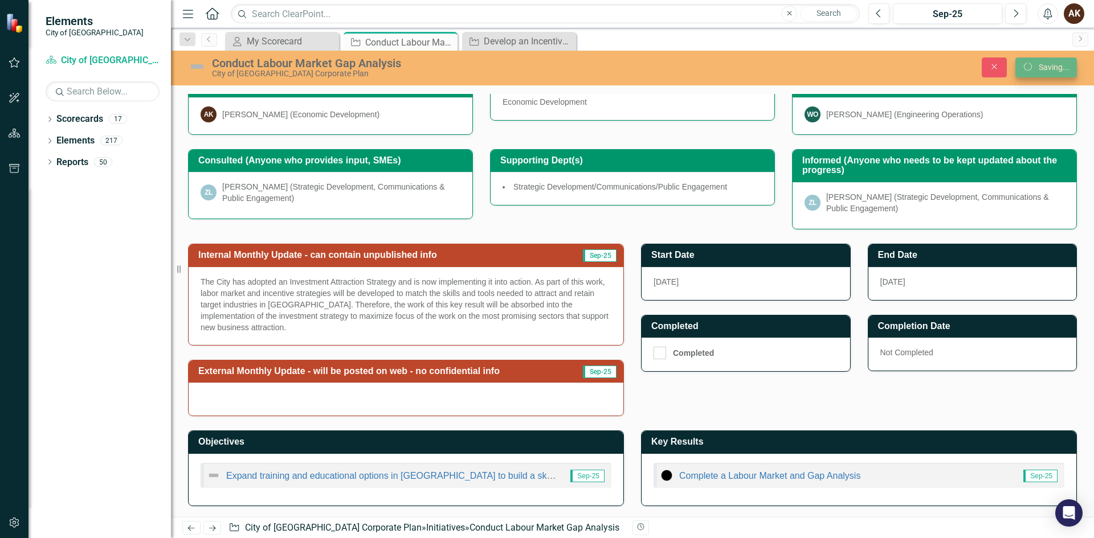
scroll to position [206, 0]
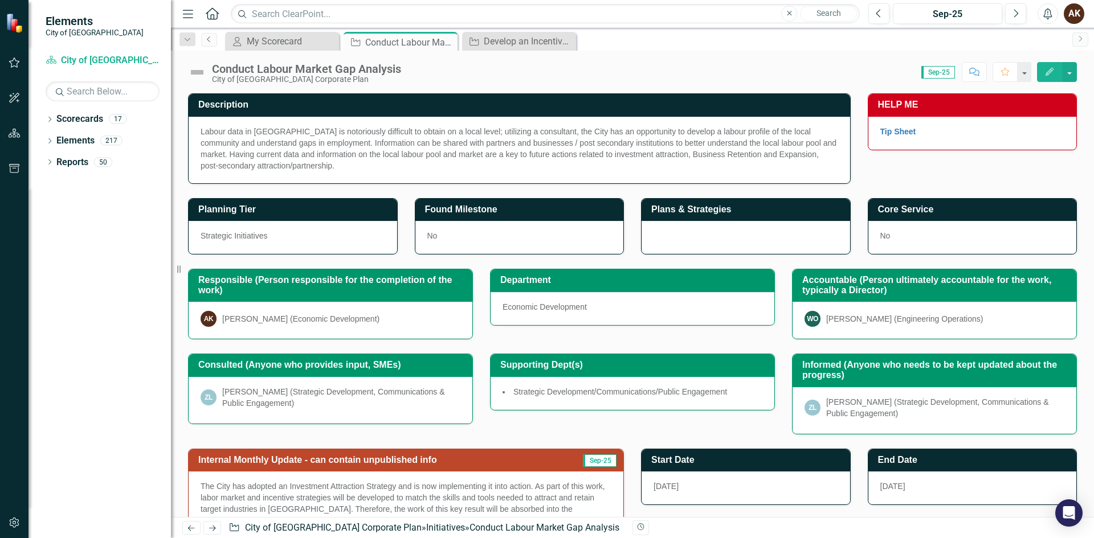
click at [205, 40] on icon "Previous" at bounding box center [209, 39] width 9 height 7
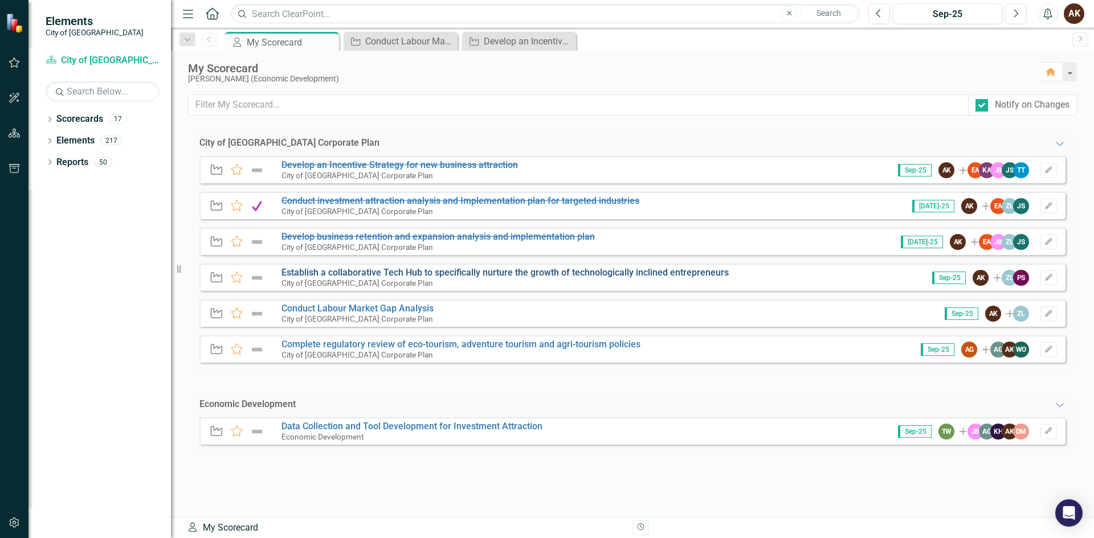
click at [320, 277] on link "Establish a collaborative Tech Hub to specifically nurture the growth of techno…" at bounding box center [504, 272] width 447 height 11
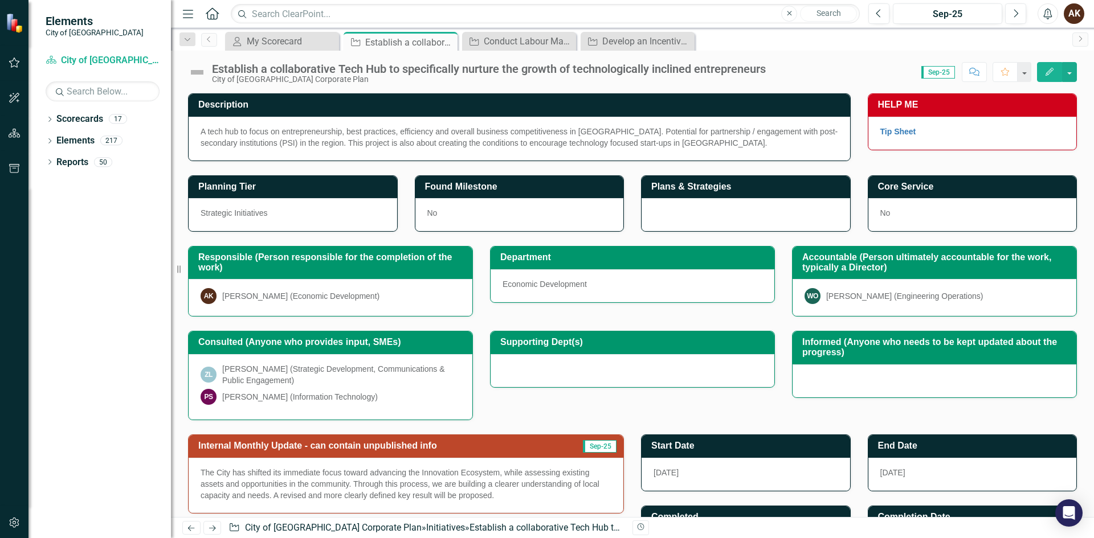
click at [389, 487] on span "The City has shifted its immediate focus toward advancing the Innovation Ecosys…" at bounding box center [400, 484] width 399 height 32
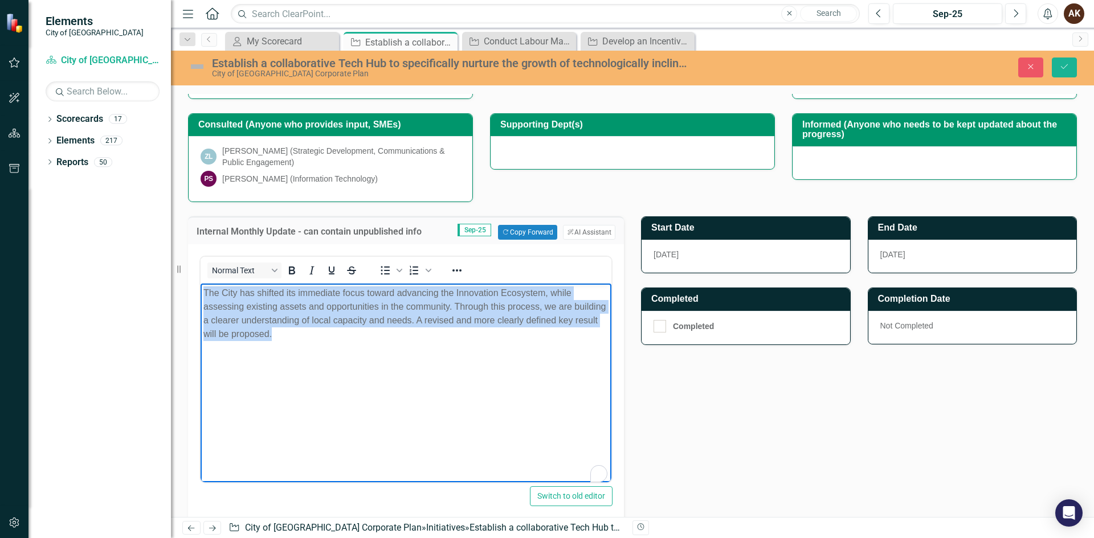
scroll to position [171, 0]
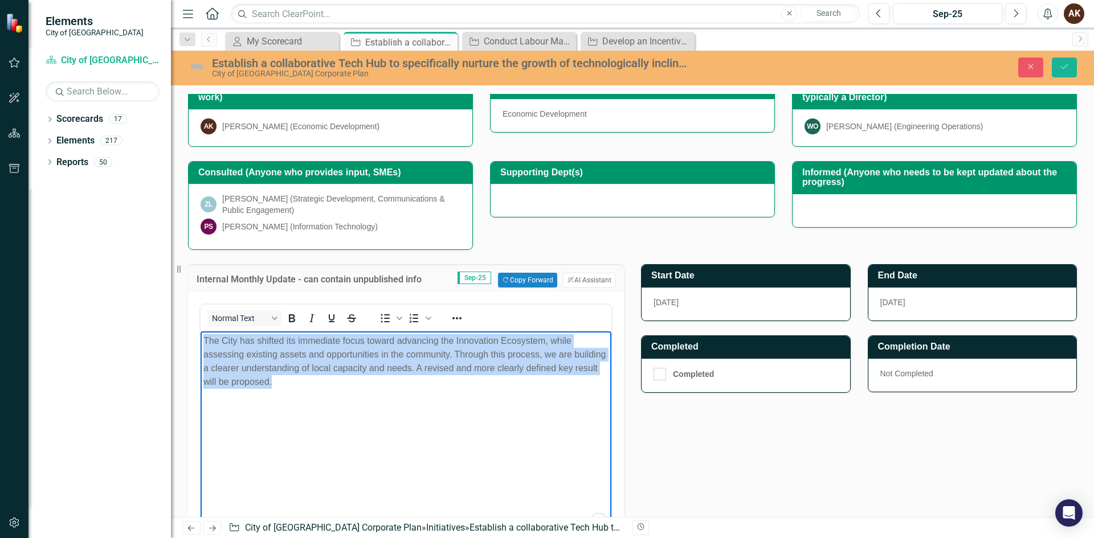
drag, startPoint x: 233, startPoint y: 371, endPoint x: 334, endPoint y: 430, distance: 117.5
click at [201, 332] on html "The City has shifted its immediate focus toward advancing the Innovation Ecosys…" at bounding box center [406, 417] width 411 height 171
paste body "To enrich screen reader interactions, please activate Accessibility in Grammarl…"
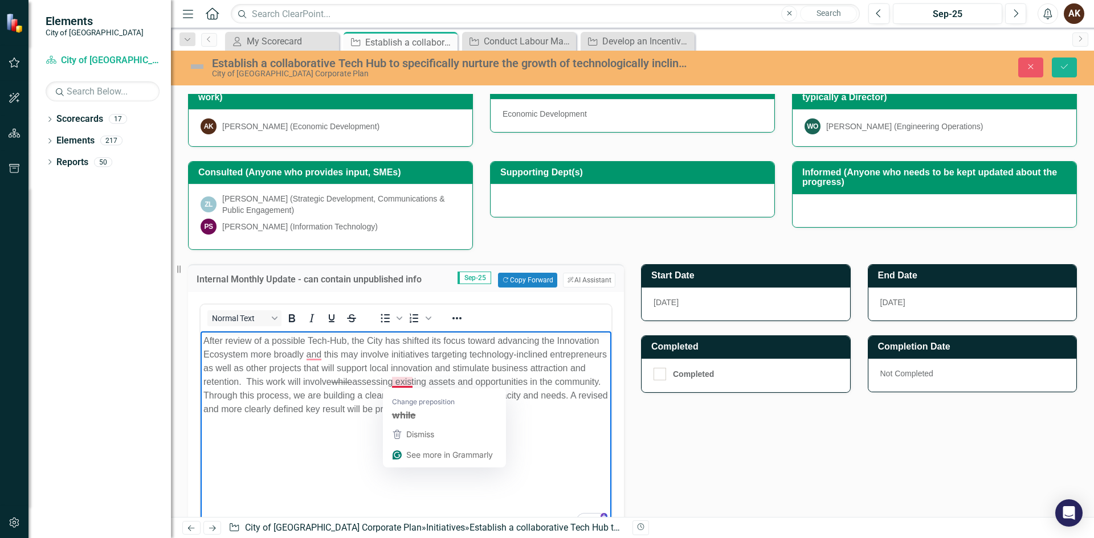
click at [352, 383] on s "while" at bounding box center [342, 382] width 21 height 10
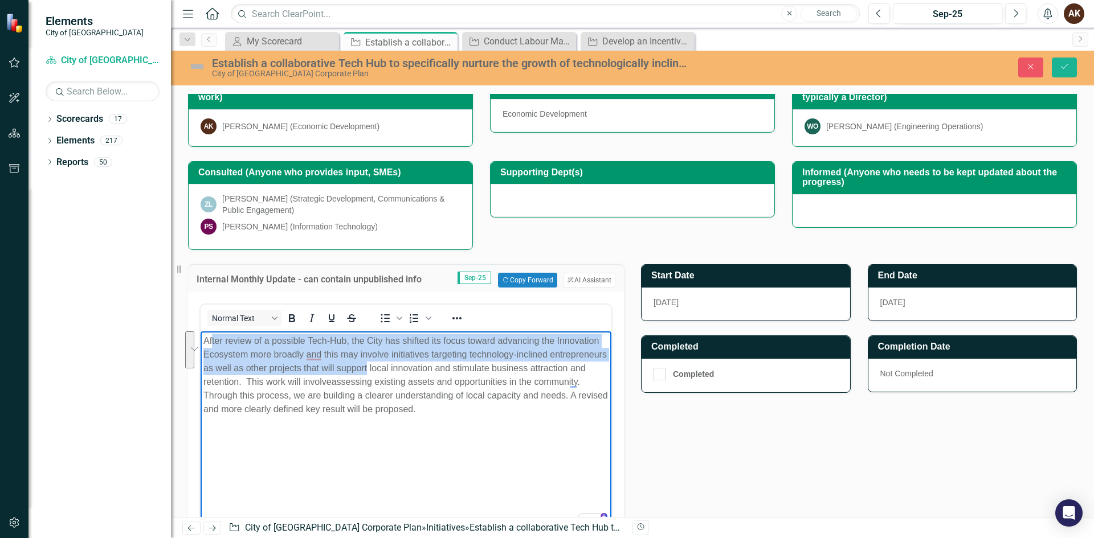
drag, startPoint x: 213, startPoint y: 342, endPoint x: 427, endPoint y: 369, distance: 216.5
click at [427, 369] on p "After review of a possible Tech-Hub, the City has shifted its focus toward adva…" at bounding box center [405, 375] width 405 height 82
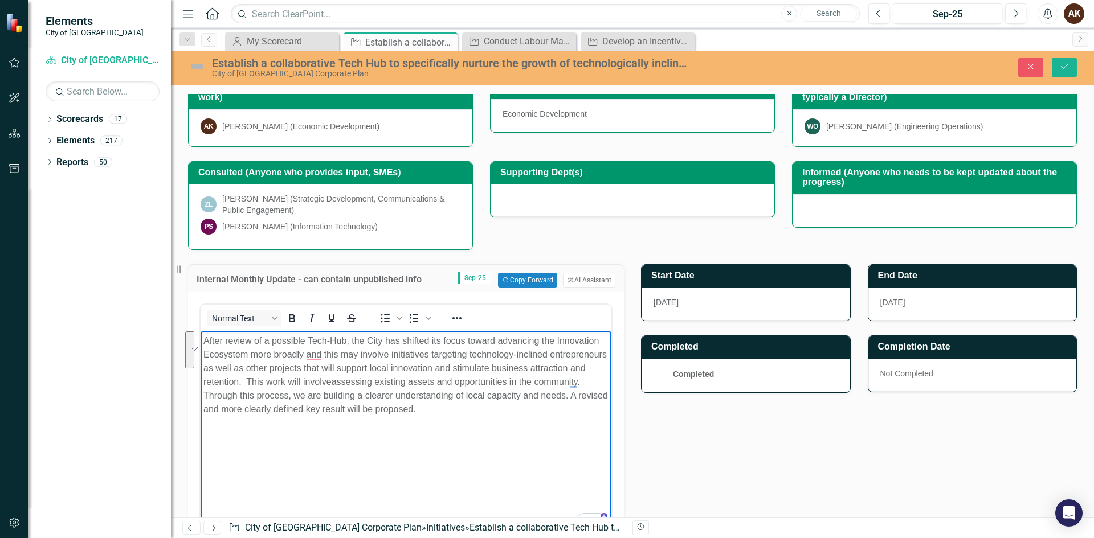
click at [442, 410] on p "After review of a possible Tech-Hub, the City has shifted its focus toward adva…" at bounding box center [405, 375] width 405 height 82
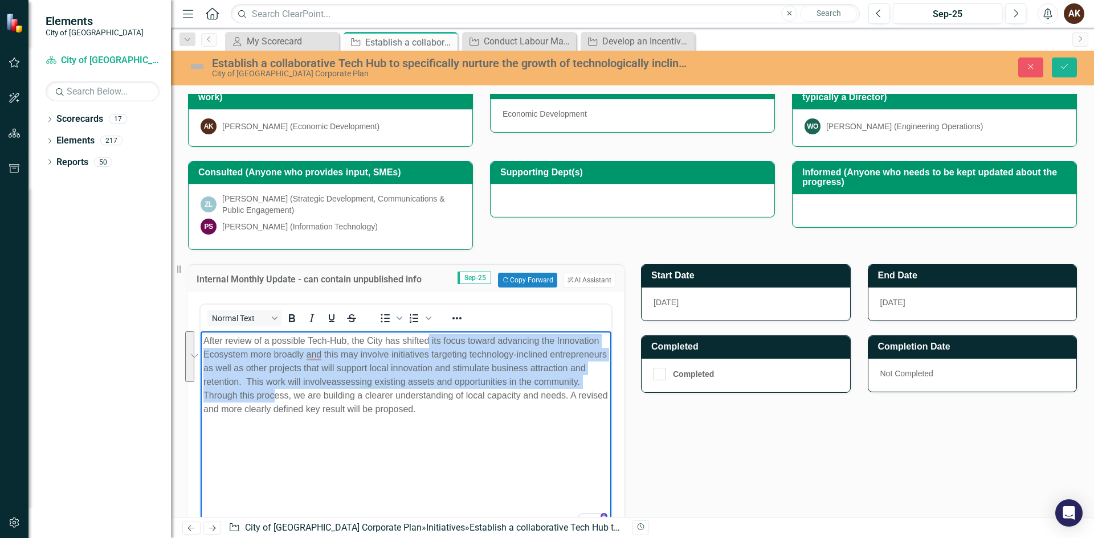
drag, startPoint x: 430, startPoint y: 341, endPoint x: 325, endPoint y: 389, distance: 115.8
click at [325, 389] on p "After review of a possible Tech-Hub, the City has shifted its focus toward adva…" at bounding box center [405, 375] width 405 height 82
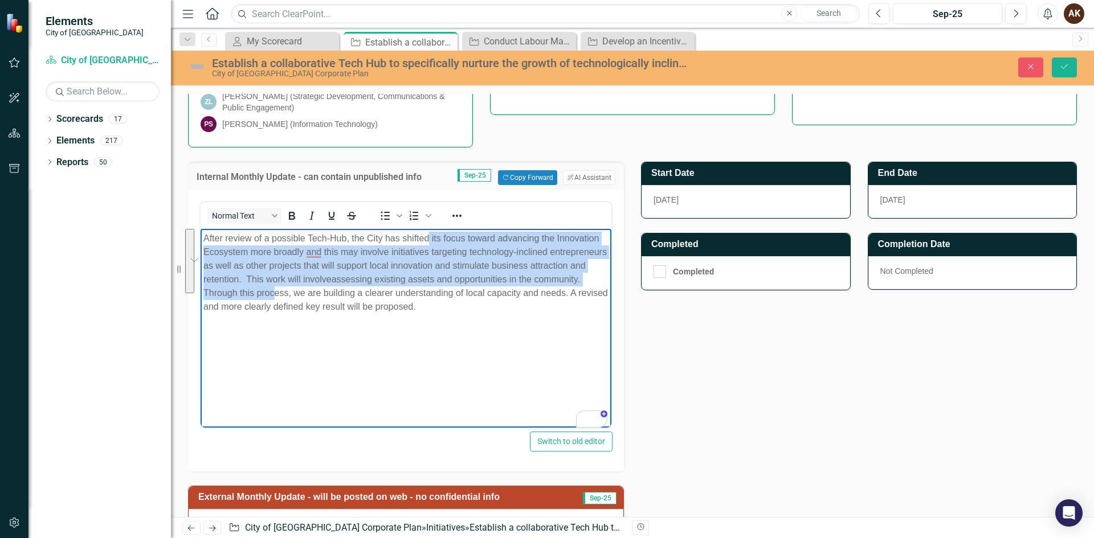
scroll to position [400, 0]
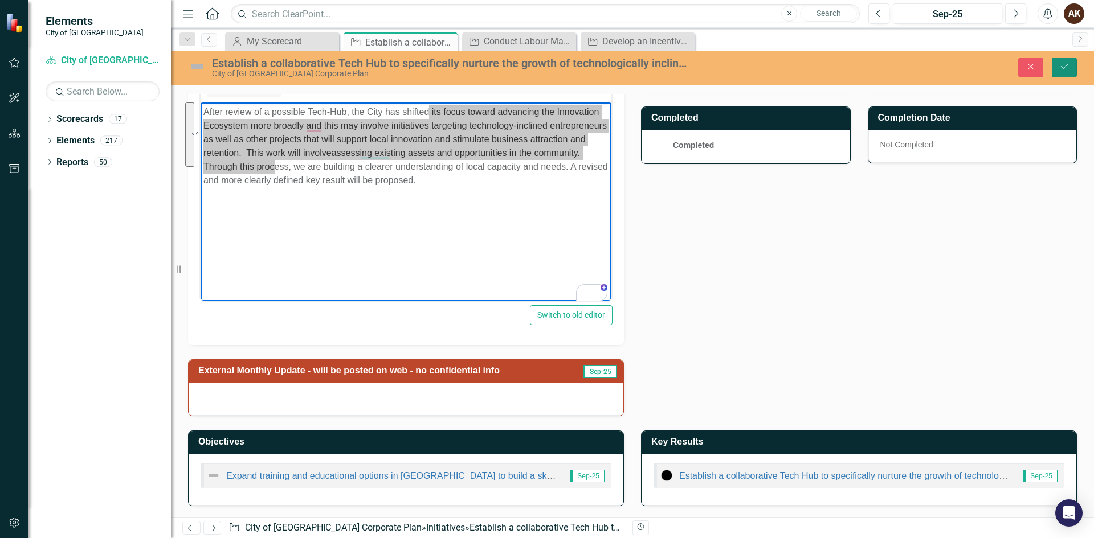
click at [1067, 63] on icon "Save" at bounding box center [1064, 67] width 10 height 8
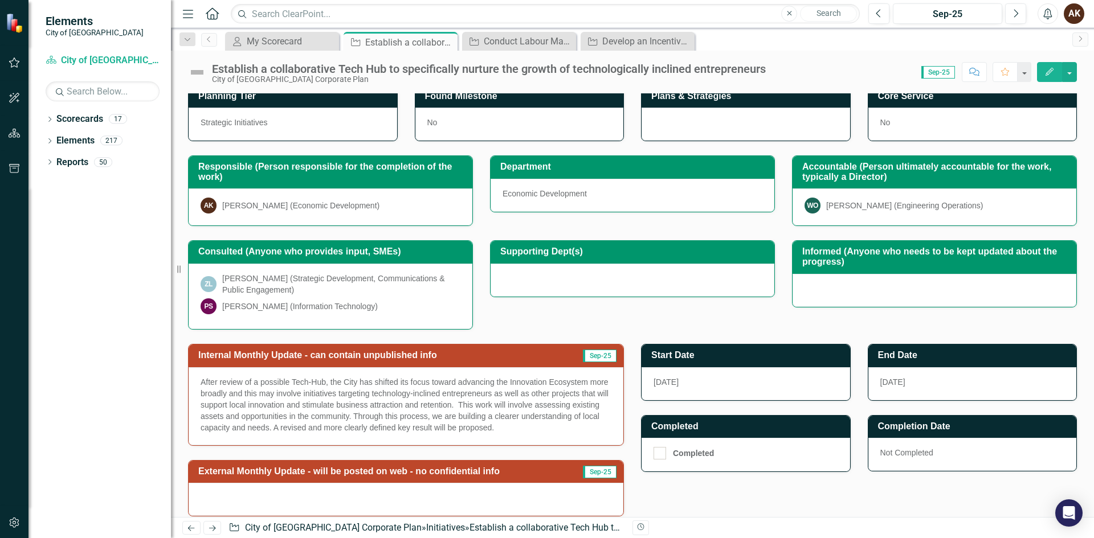
scroll to position [0, 0]
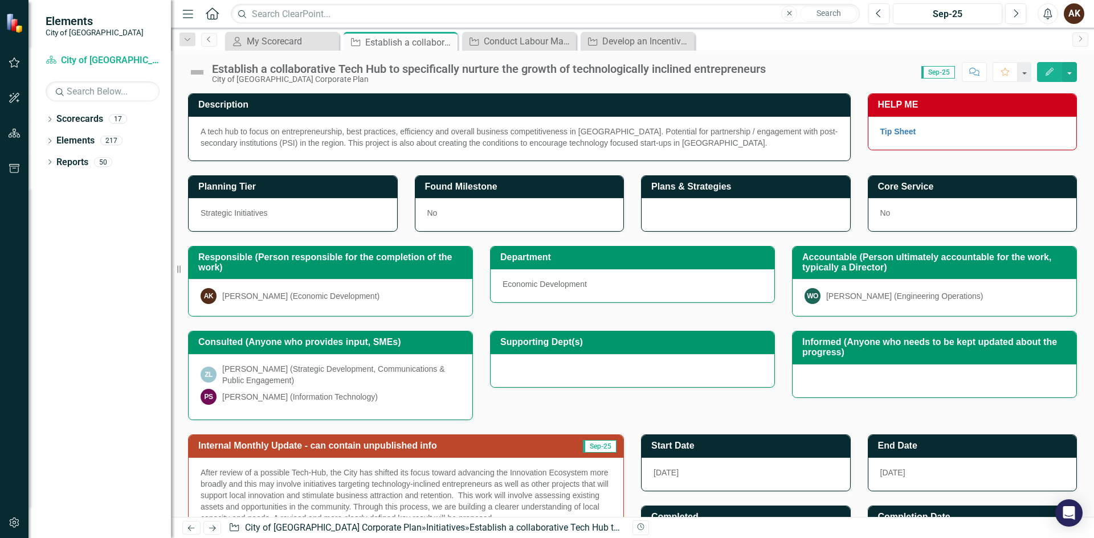
click at [205, 39] on icon "Previous" at bounding box center [209, 39] width 9 height 7
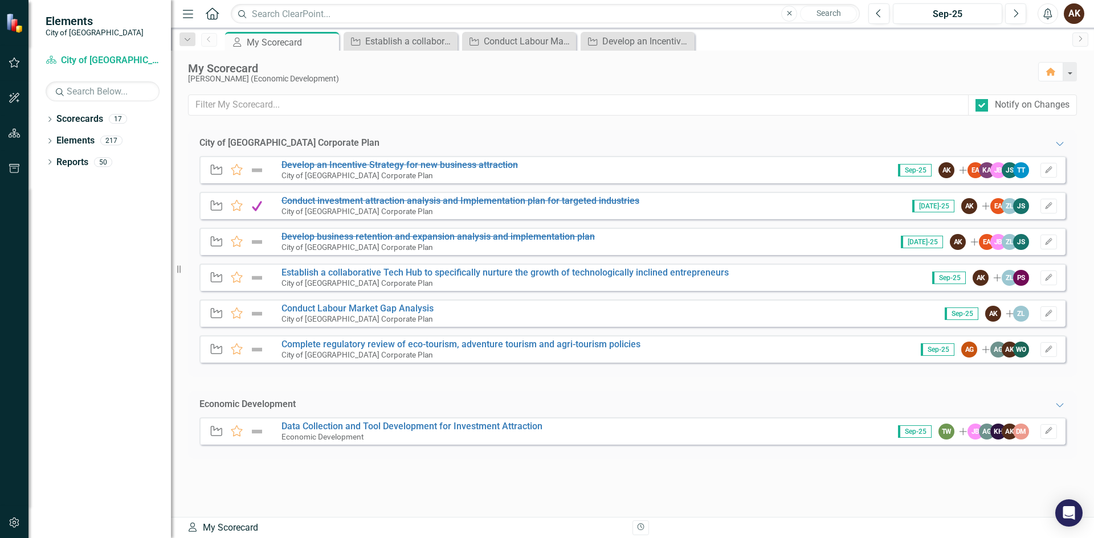
click at [334, 350] on small "City of [GEOGRAPHIC_DATA] Corporate Plan" at bounding box center [357, 354] width 152 height 9
click at [333, 346] on link "Complete regulatory review of eco-tourism, adventure tourism and agri-tourism p…" at bounding box center [460, 344] width 359 height 11
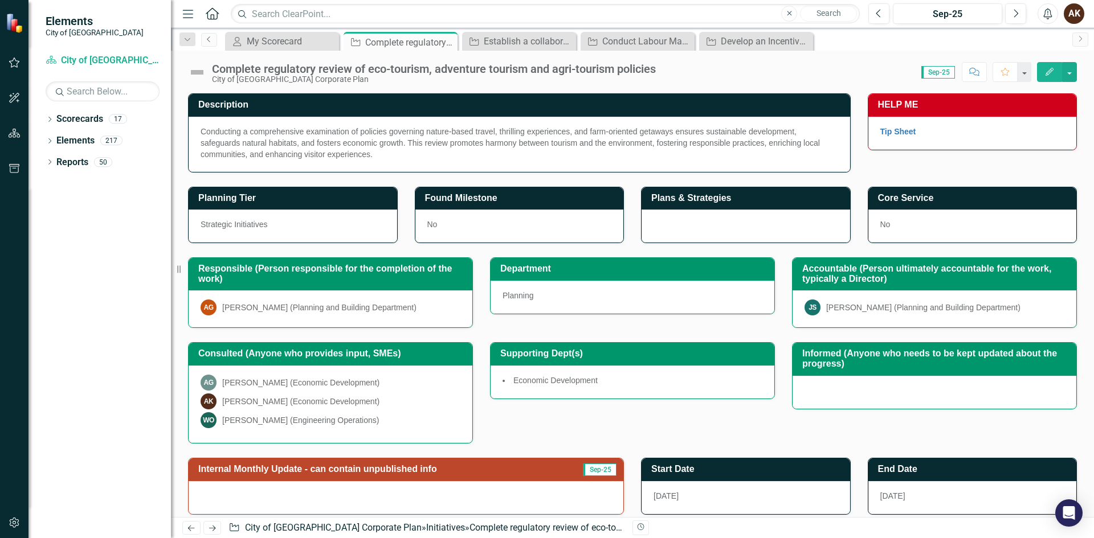
click at [205, 34] on link "Previous" at bounding box center [209, 40] width 16 height 14
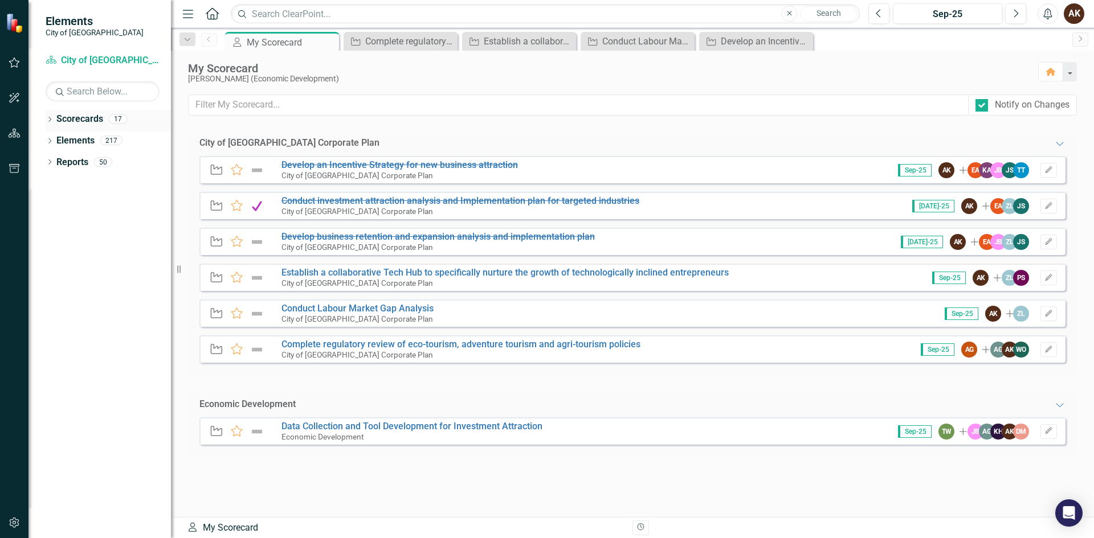
click at [76, 118] on link "Scorecards" at bounding box center [79, 119] width 47 height 13
click at [49, 121] on icon "Dropdown" at bounding box center [50, 120] width 8 height 6
click at [81, 145] on link "City of [GEOGRAPHIC_DATA] Corporate Plan" at bounding box center [117, 140] width 108 height 13
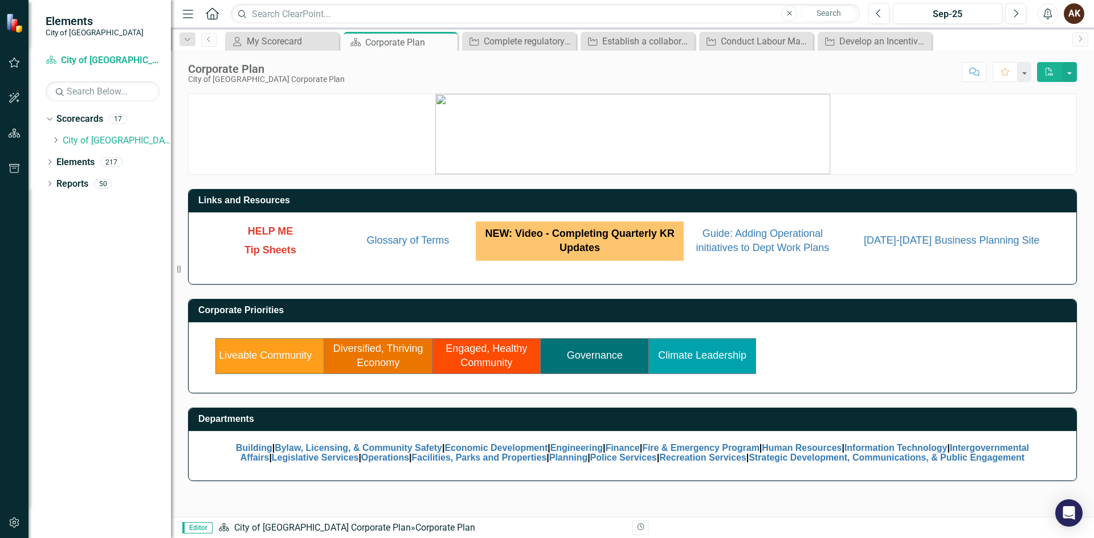
click at [377, 358] on link "Diversified, Thriving Economy" at bounding box center [378, 356] width 90 height 26
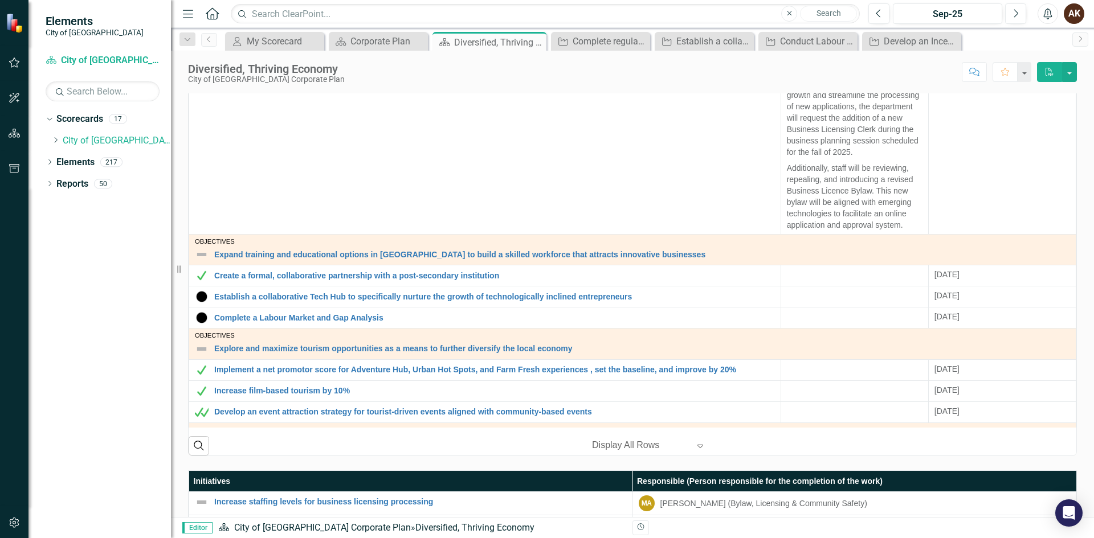
scroll to position [112, 0]
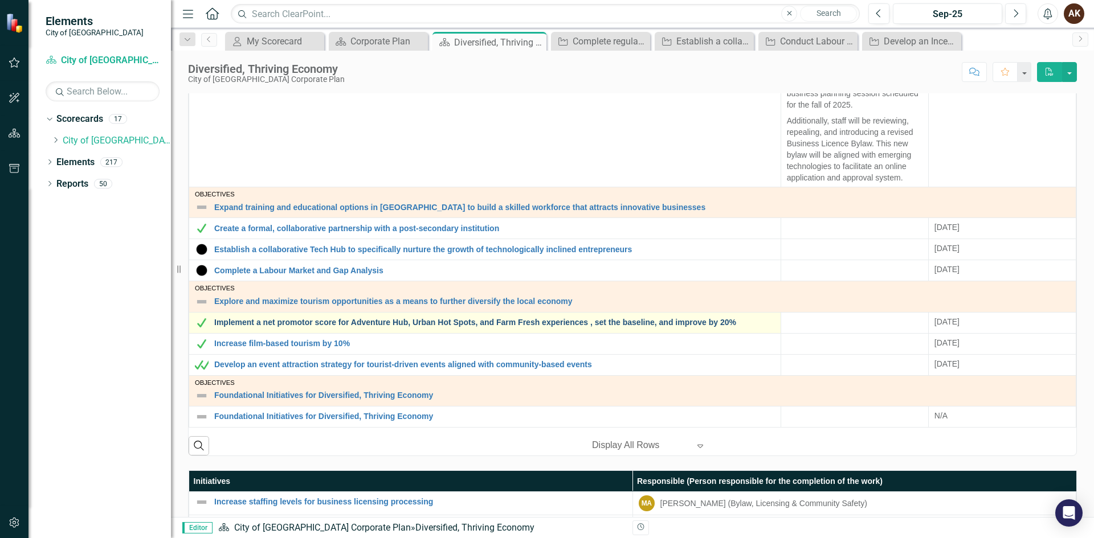
click at [284, 321] on link "Implement a net promotor score for Adventure Hub, Urban Hot Spots, and Farm Fre…" at bounding box center [494, 322] width 561 height 9
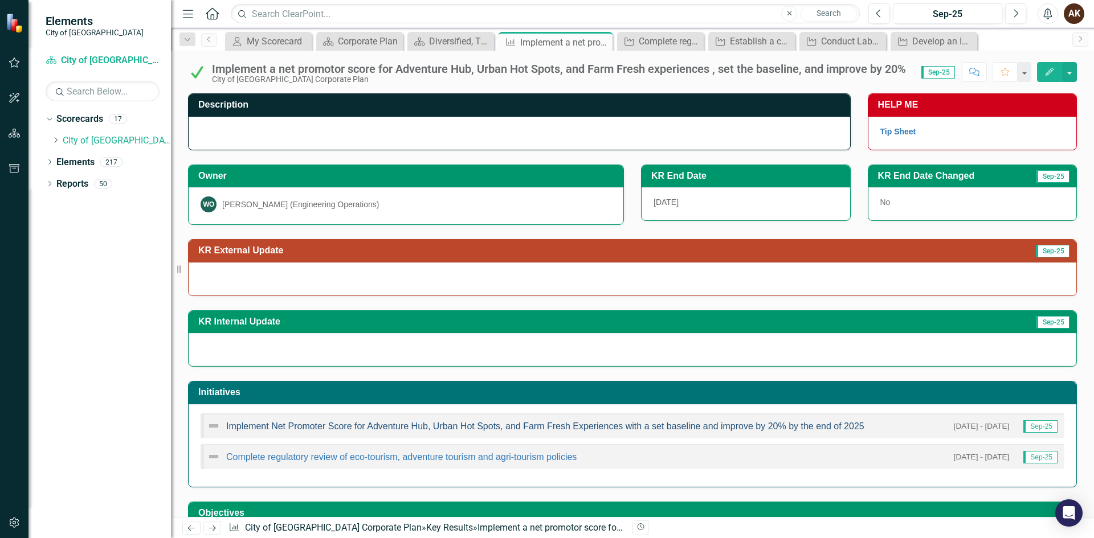
click at [248, 430] on link "Implement Net Promoter Score for Adventure Hub, Urban Hot Spots, and Farm Fresh…" at bounding box center [545, 427] width 638 height 10
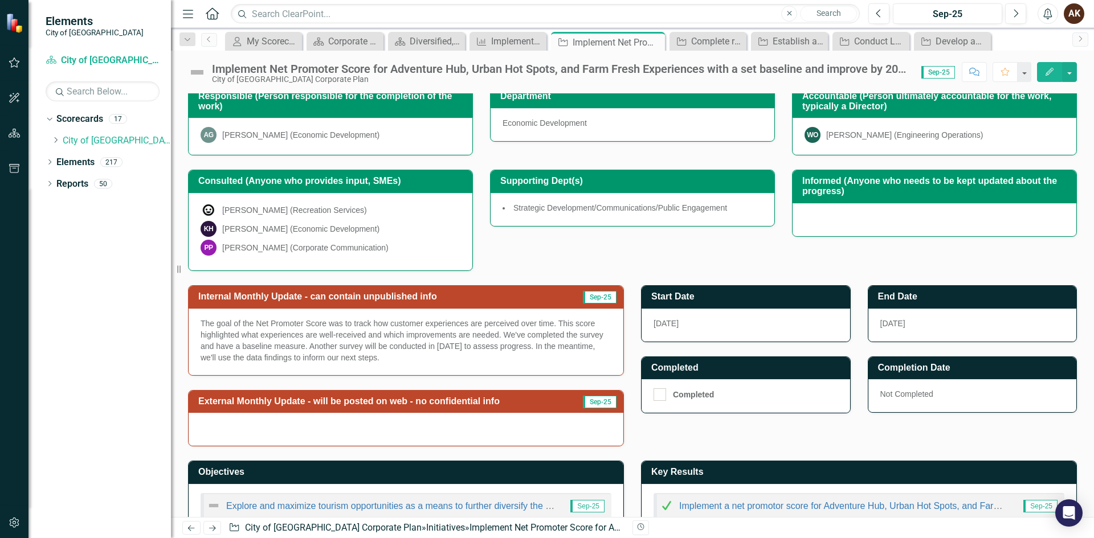
scroll to position [215, 0]
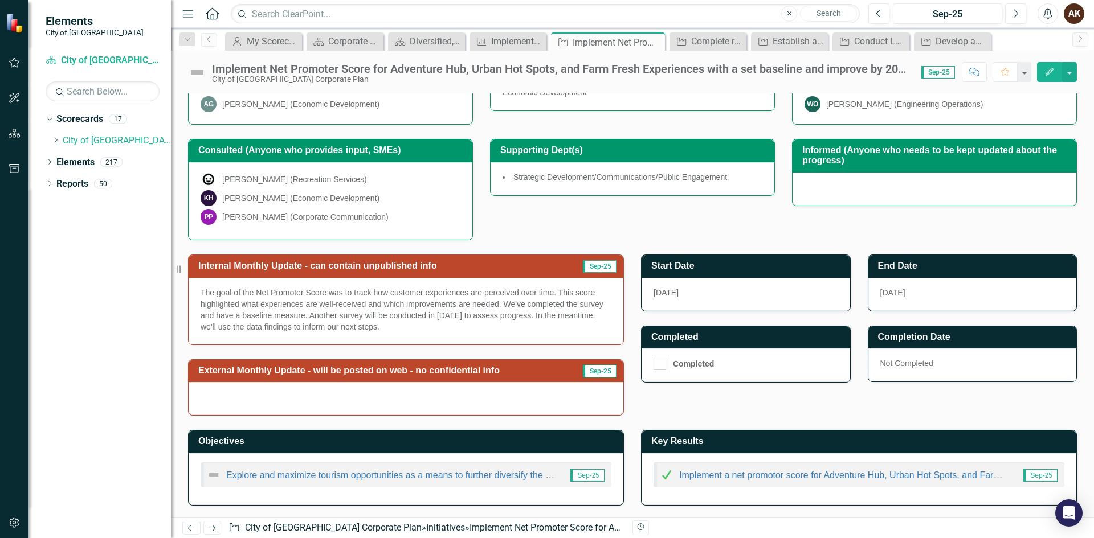
click at [271, 324] on p "The goal of the Net Promoter Score was to track how customer experiences are pe…" at bounding box center [406, 310] width 411 height 46
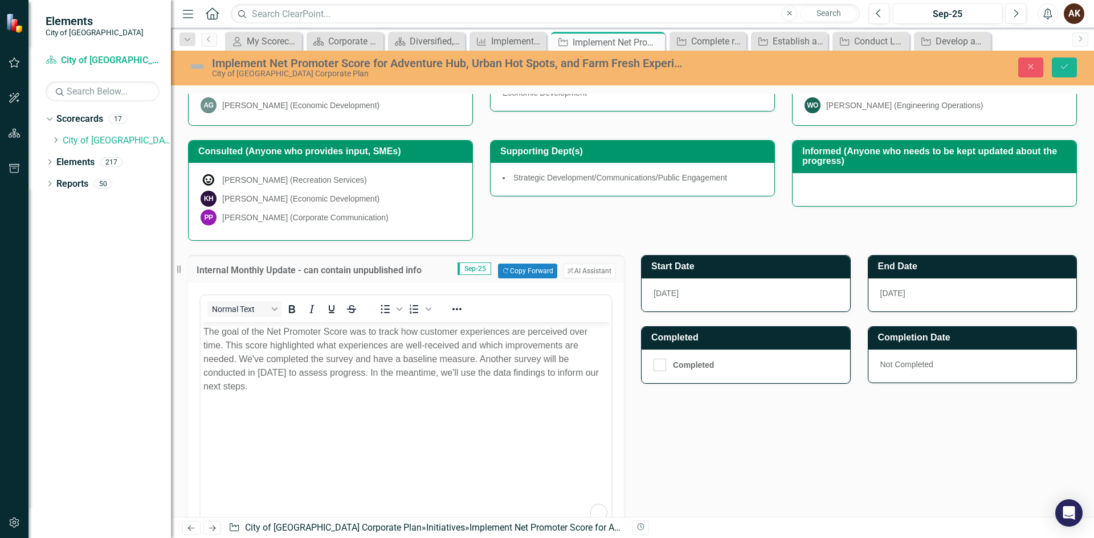
scroll to position [0, 0]
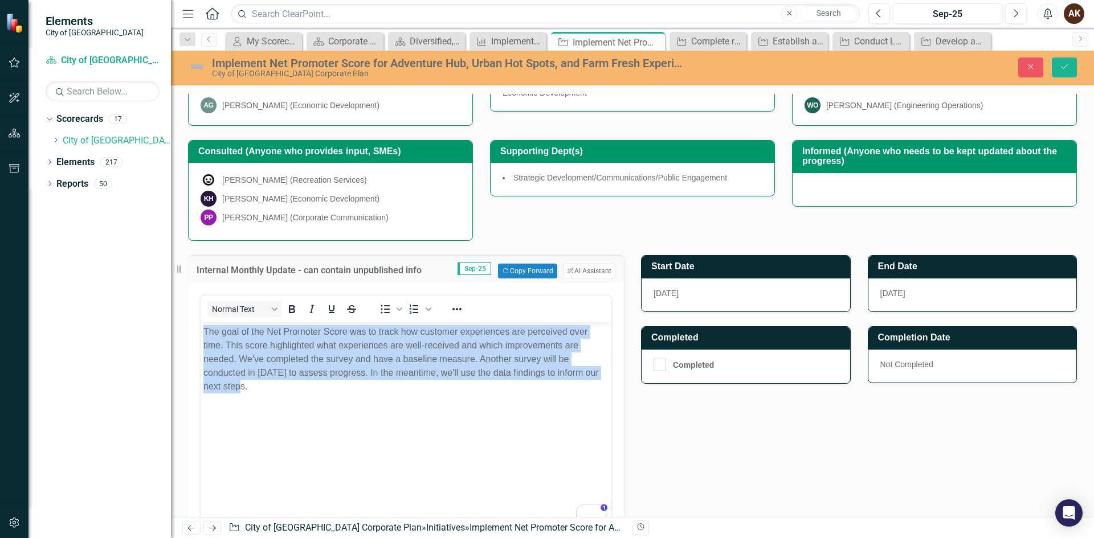
drag, startPoint x: 280, startPoint y: 387, endPoint x: 377, endPoint y: 652, distance: 281.6
click at [201, 329] on html "The goal of the Net Promoter Score was to track how customer experiences are pe…" at bounding box center [406, 407] width 411 height 171
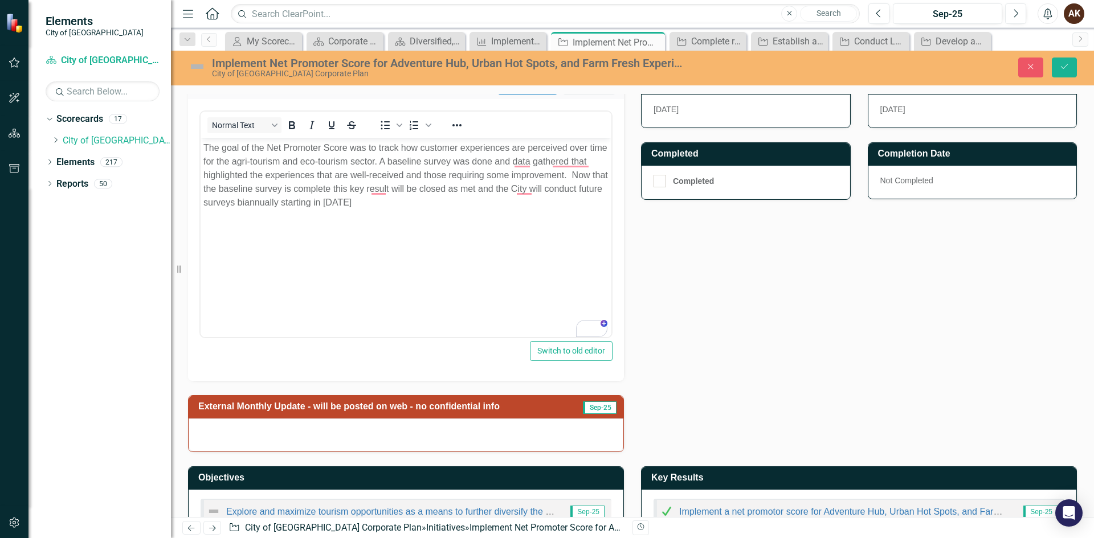
scroll to position [435, 0]
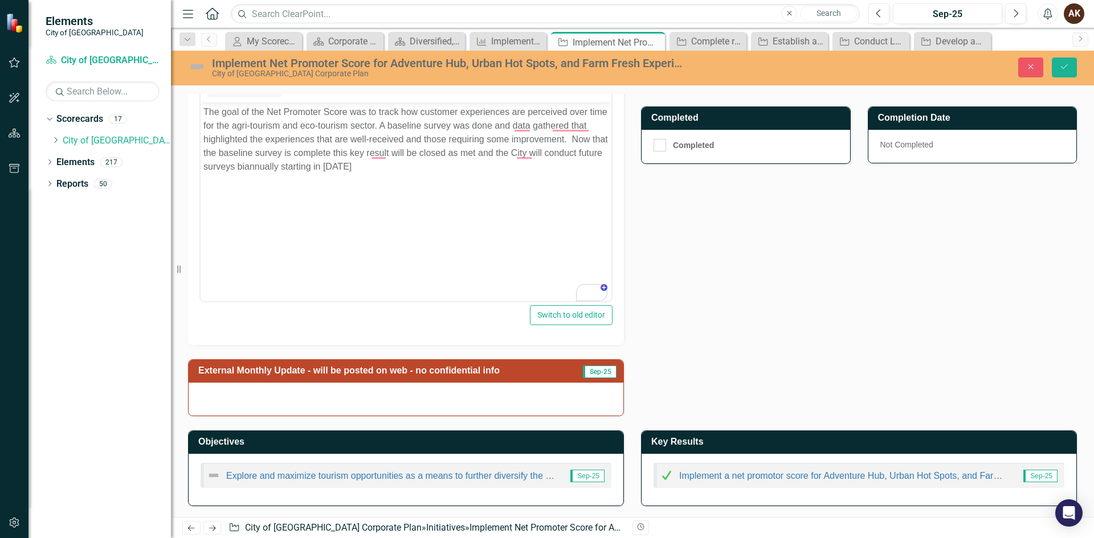
click at [661, 477] on img at bounding box center [667, 476] width 14 height 14
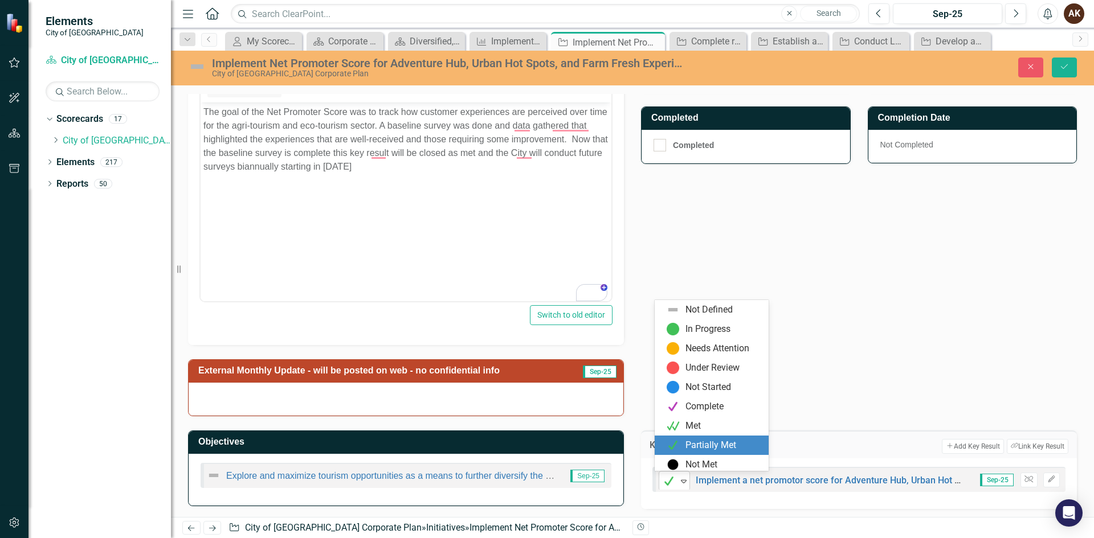
click at [684, 480] on icon "Expand" at bounding box center [683, 481] width 11 height 9
click at [877, 338] on div "Internal Monthly Update - can contain unpublished info Sep-25 Copy Forward Copy…" at bounding box center [632, 218] width 906 height 395
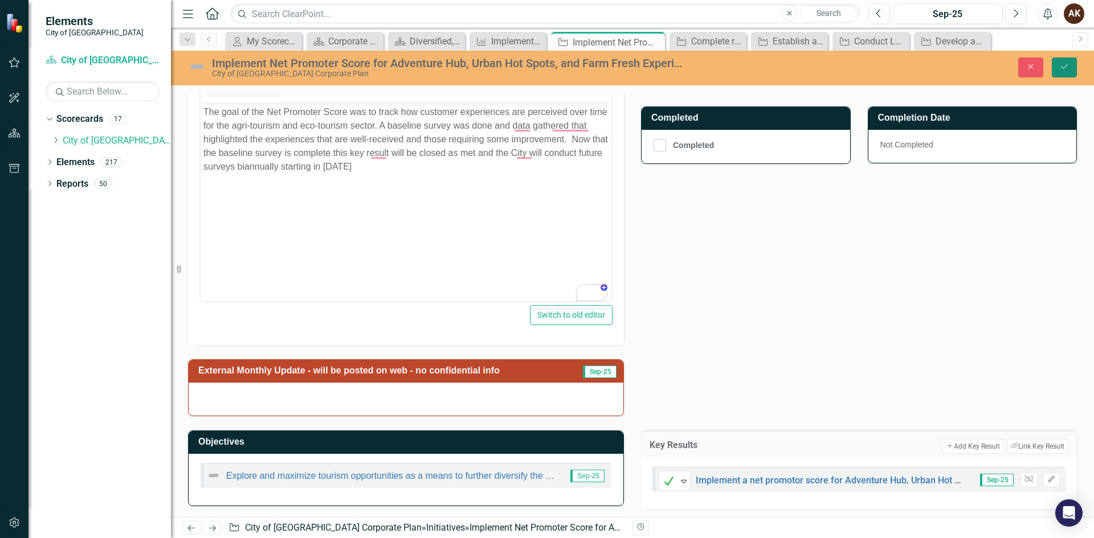
click at [1057, 66] on button "Save" at bounding box center [1064, 68] width 25 height 20
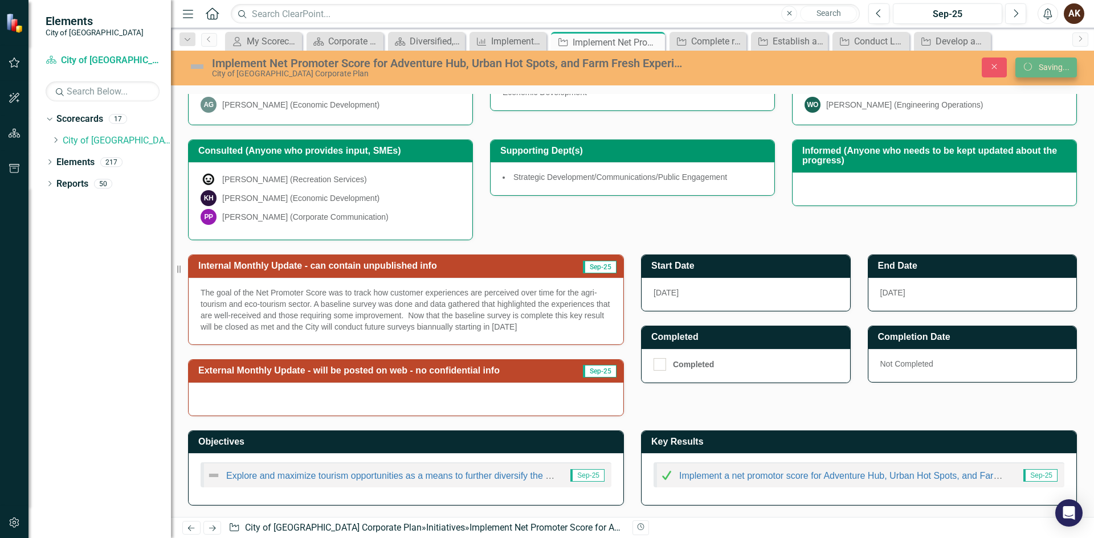
scroll to position [215, 0]
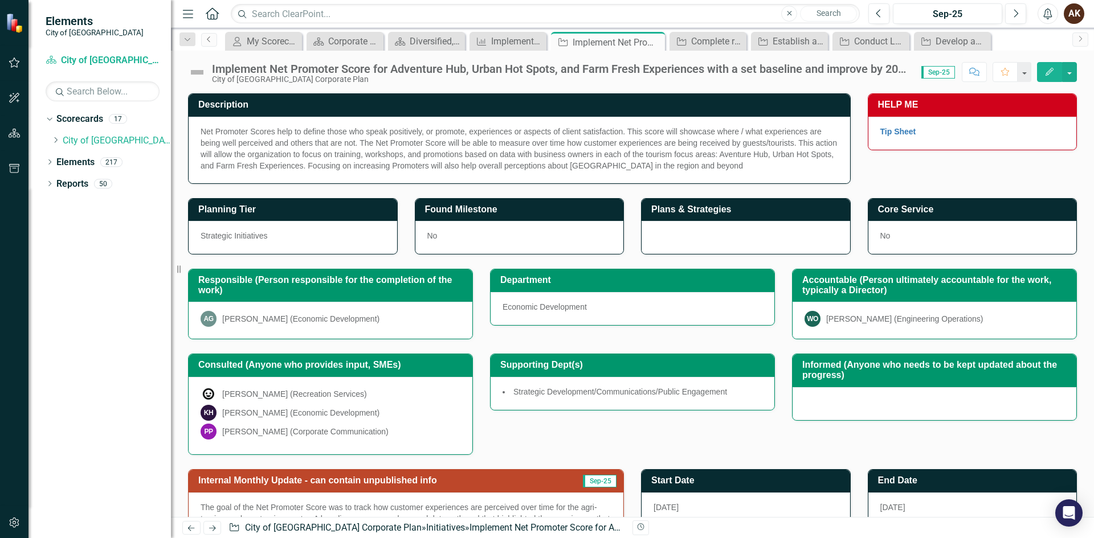
click at [206, 43] on link "Previous" at bounding box center [209, 40] width 16 height 14
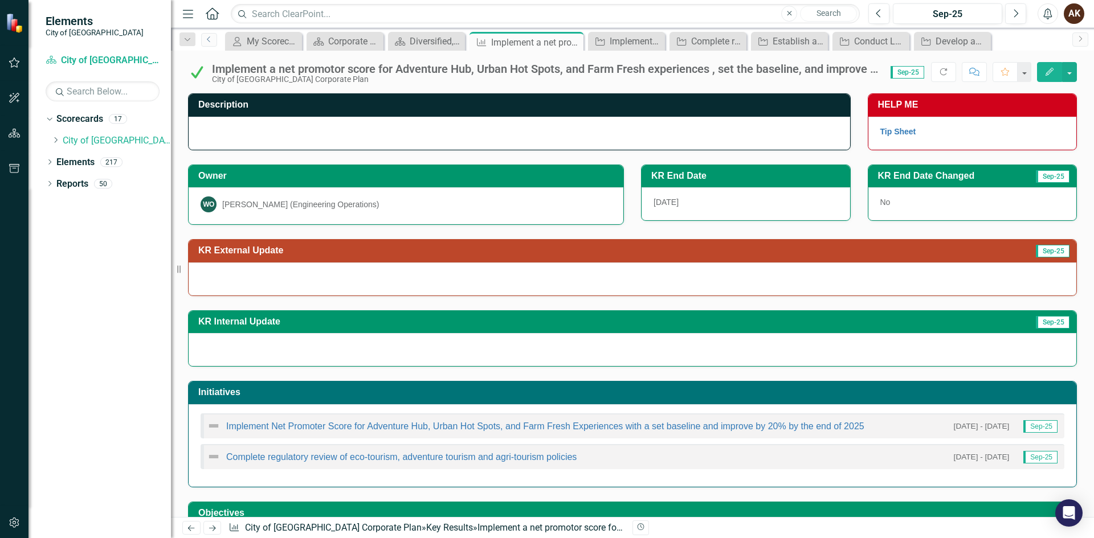
scroll to position [72, 0]
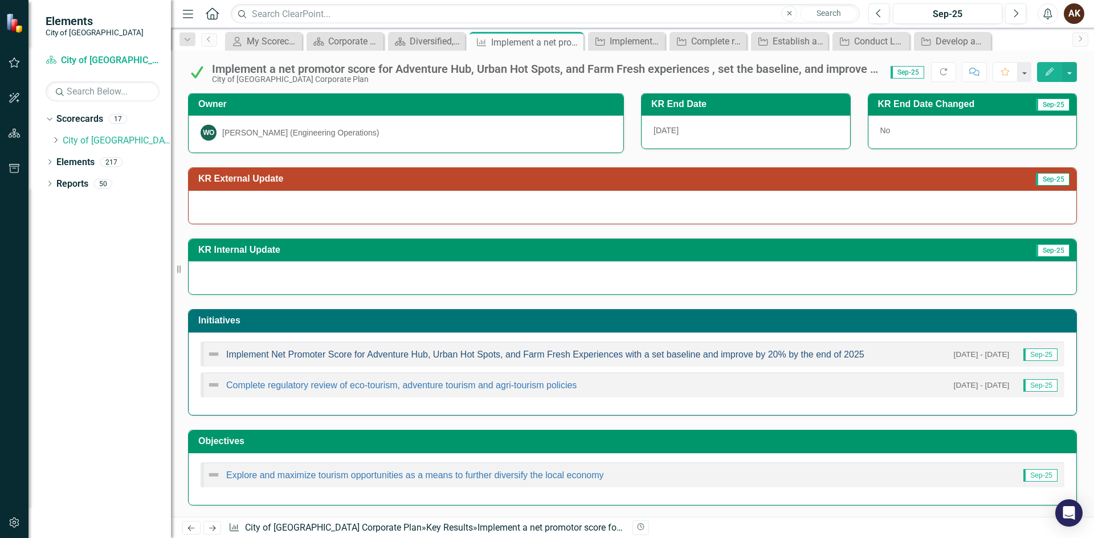
click at [311, 354] on link "Implement Net Promoter Score for Adventure Hub, Urban Hot Spots, and Farm Fresh…" at bounding box center [545, 355] width 638 height 10
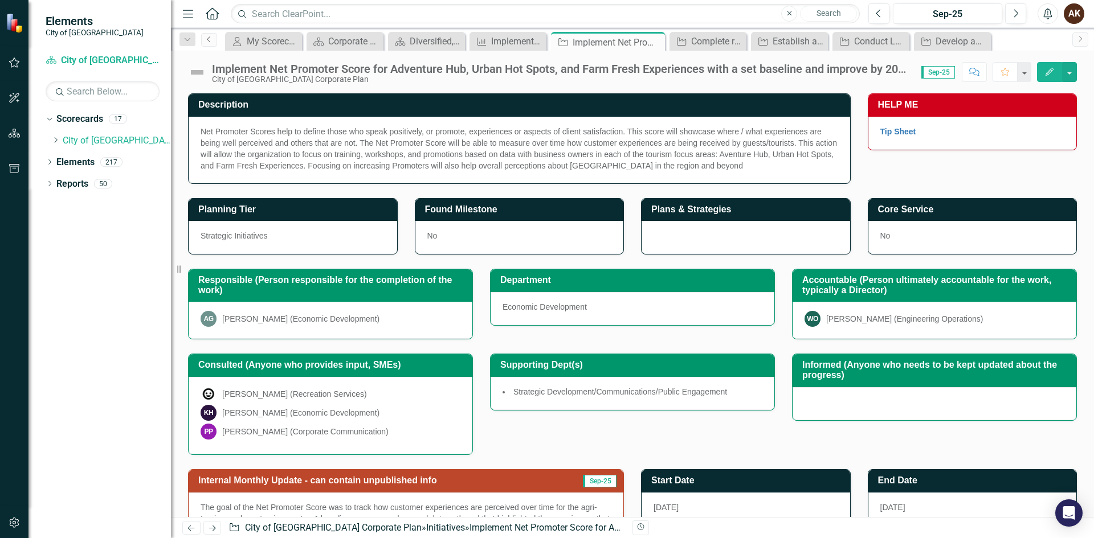
click at [208, 44] on link "Previous" at bounding box center [209, 40] width 16 height 14
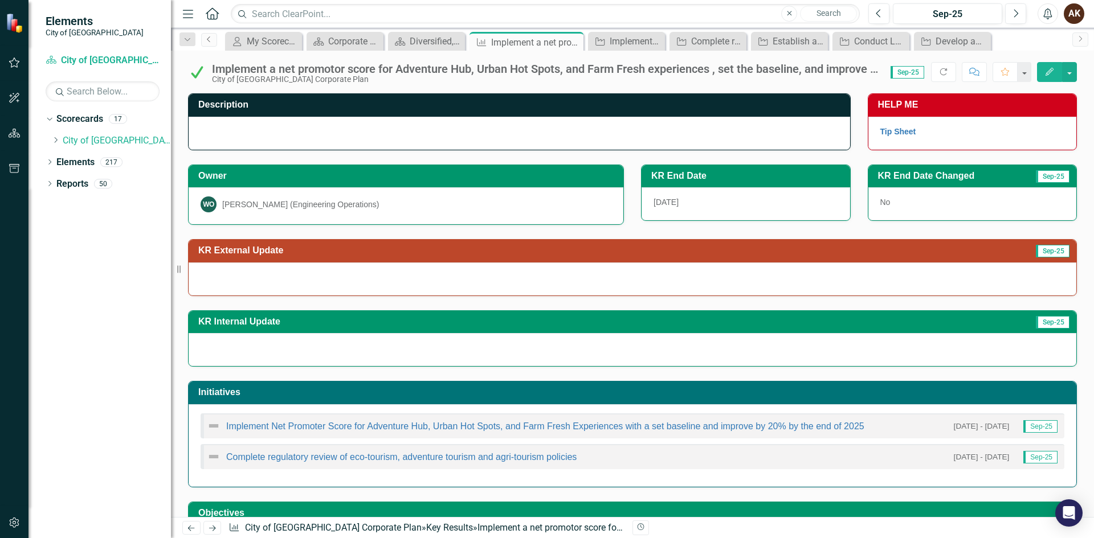
click at [208, 44] on link "Previous" at bounding box center [209, 40] width 16 height 14
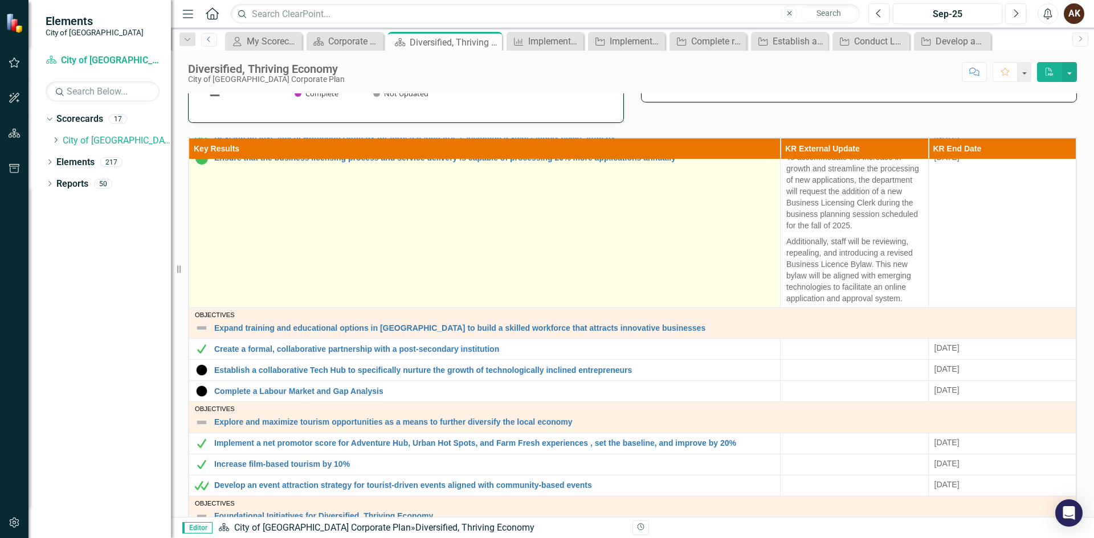
scroll to position [112, 0]
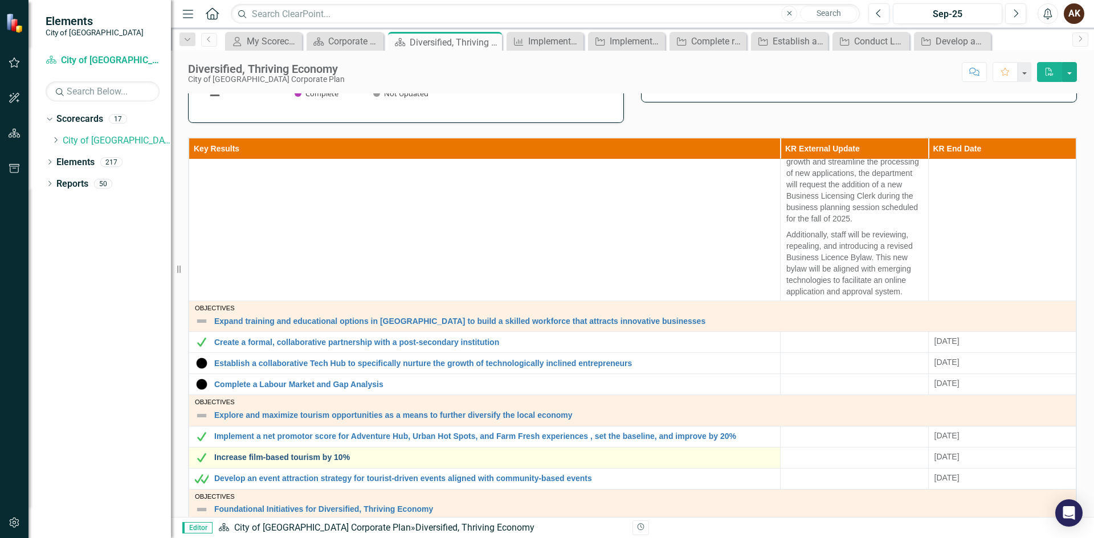
click at [272, 456] on link "Increase film-based tourism by 10%" at bounding box center [494, 458] width 560 height 9
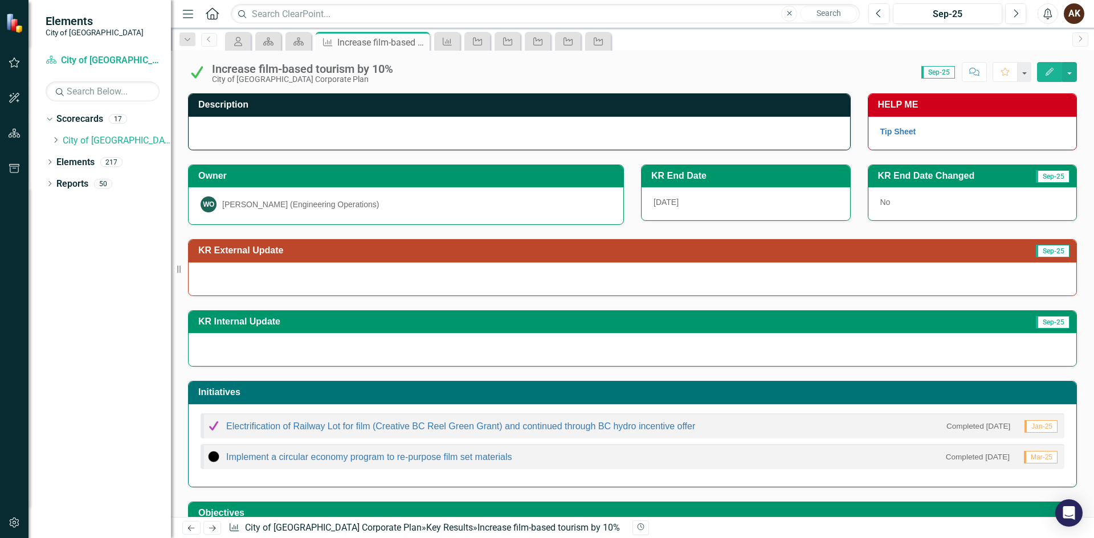
click at [242, 280] on div at bounding box center [633, 279] width 888 height 33
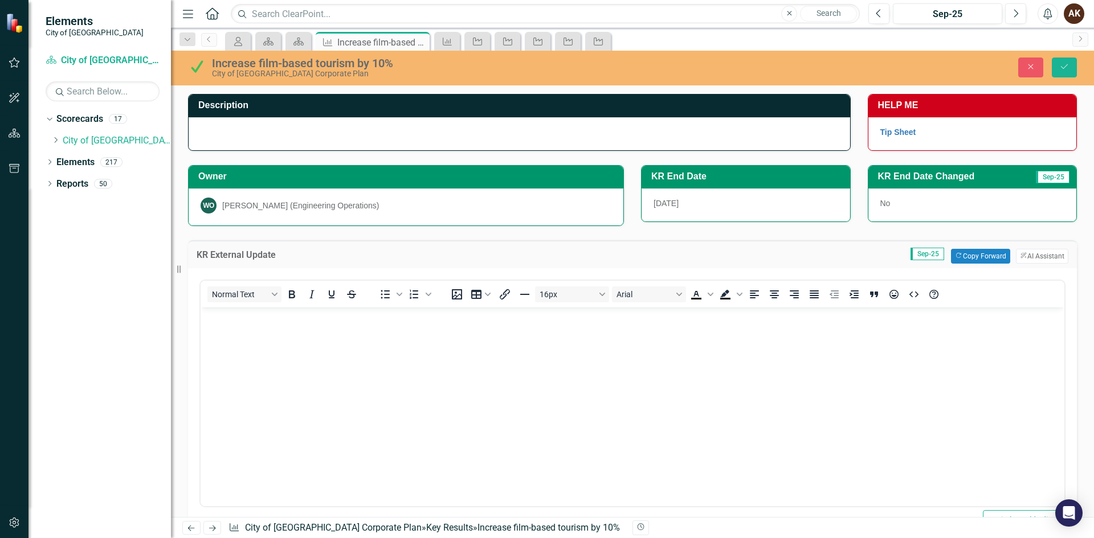
click at [238, 332] on body "Rich Text Area. Press ALT-0 for help." at bounding box center [633, 392] width 864 height 171
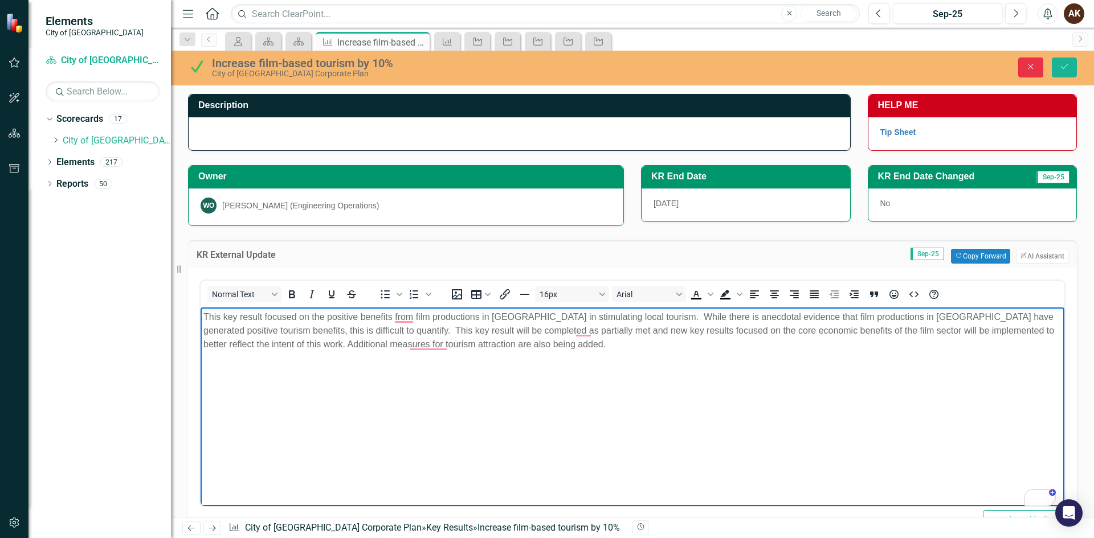
click at [1025, 64] on button "Close" at bounding box center [1030, 68] width 25 height 20
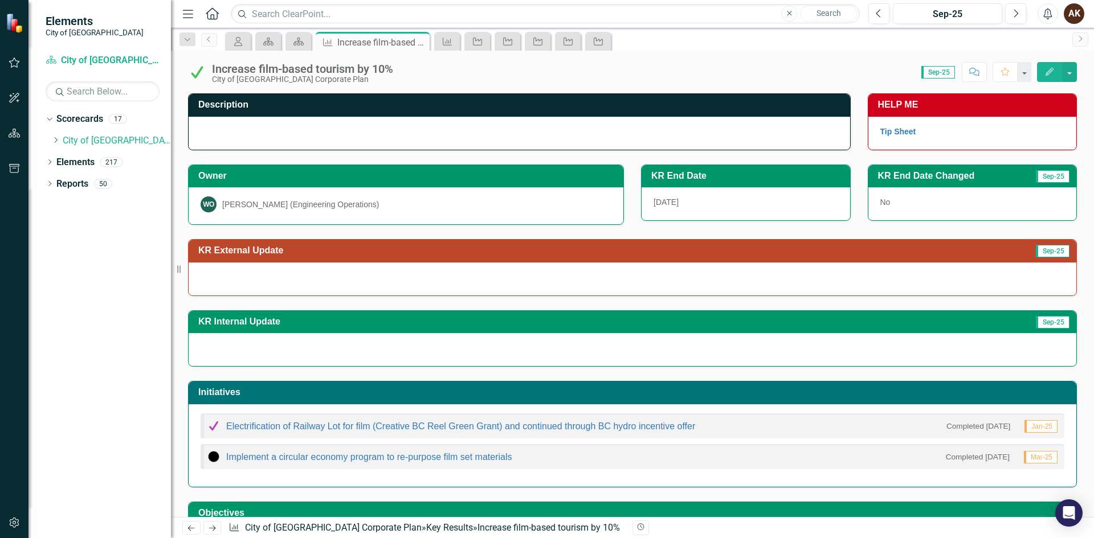
click at [313, 346] on div at bounding box center [633, 349] width 888 height 33
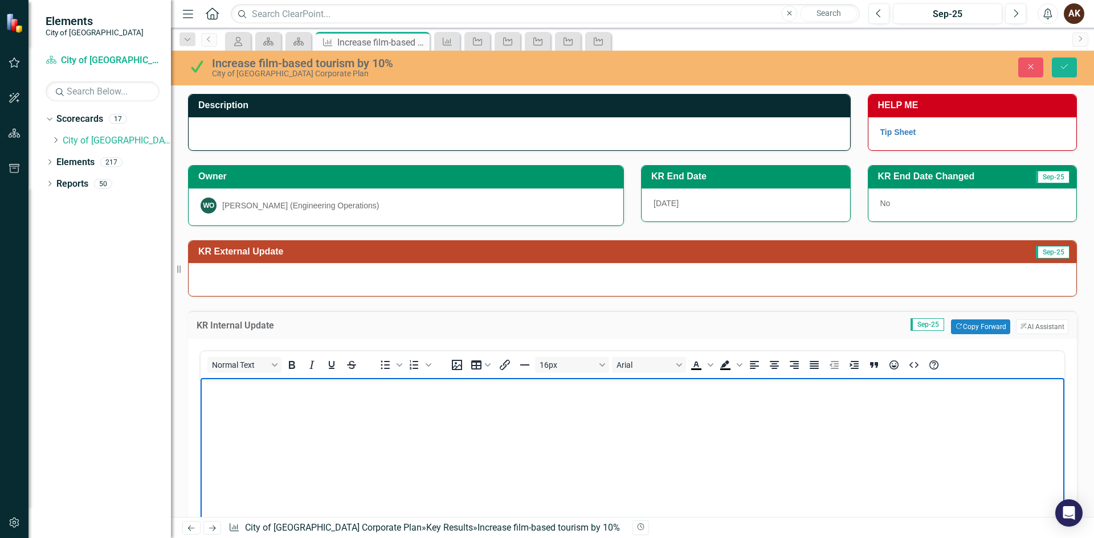
click at [243, 425] on body "Rich Text Area. Press ALT-0 for help." at bounding box center [633, 463] width 864 height 171
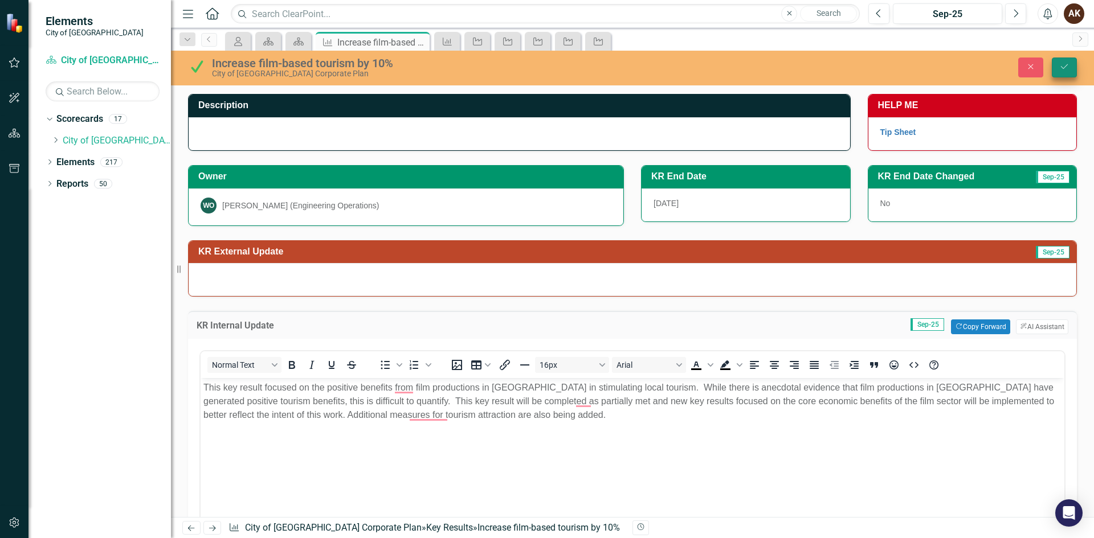
click at [1072, 64] on button "Save" at bounding box center [1064, 68] width 25 height 20
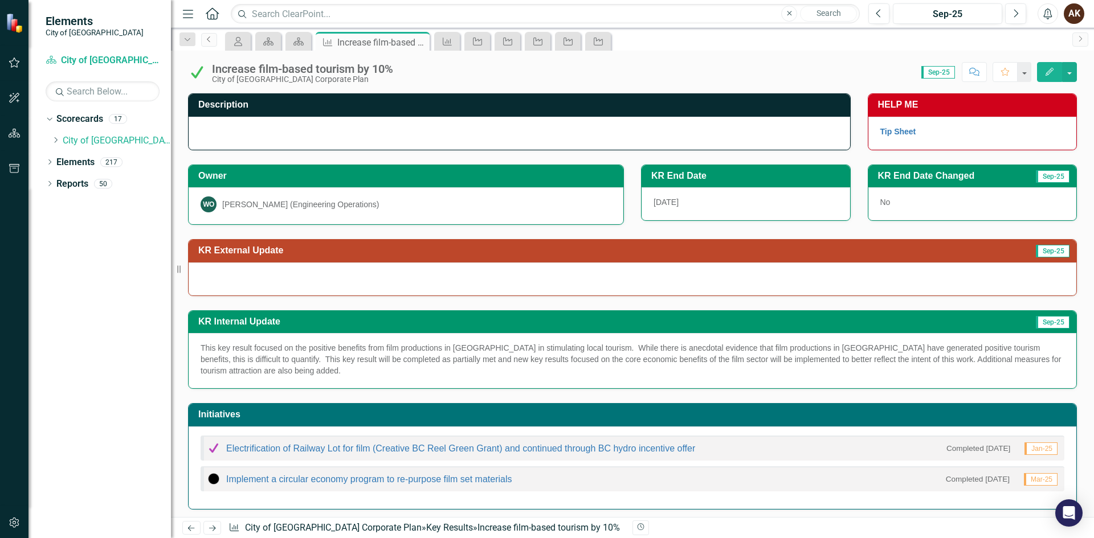
click at [209, 42] on icon "Previous" at bounding box center [209, 39] width 9 height 7
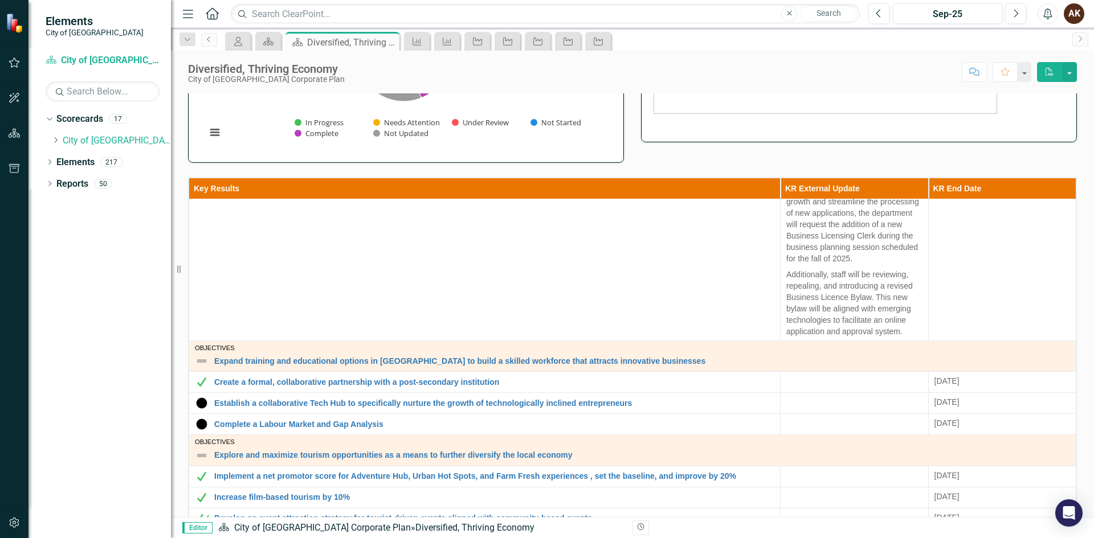
scroll to position [285, 0]
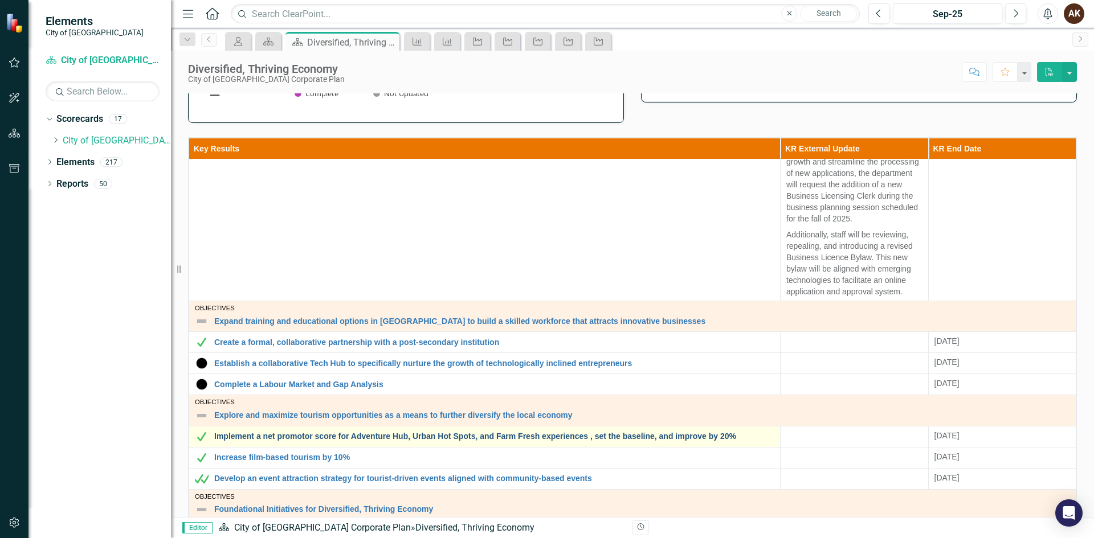
click at [289, 435] on link "Implement a net promotor score for Adventure Hub, Urban Hot Spots, and Farm Fre…" at bounding box center [494, 436] width 560 height 9
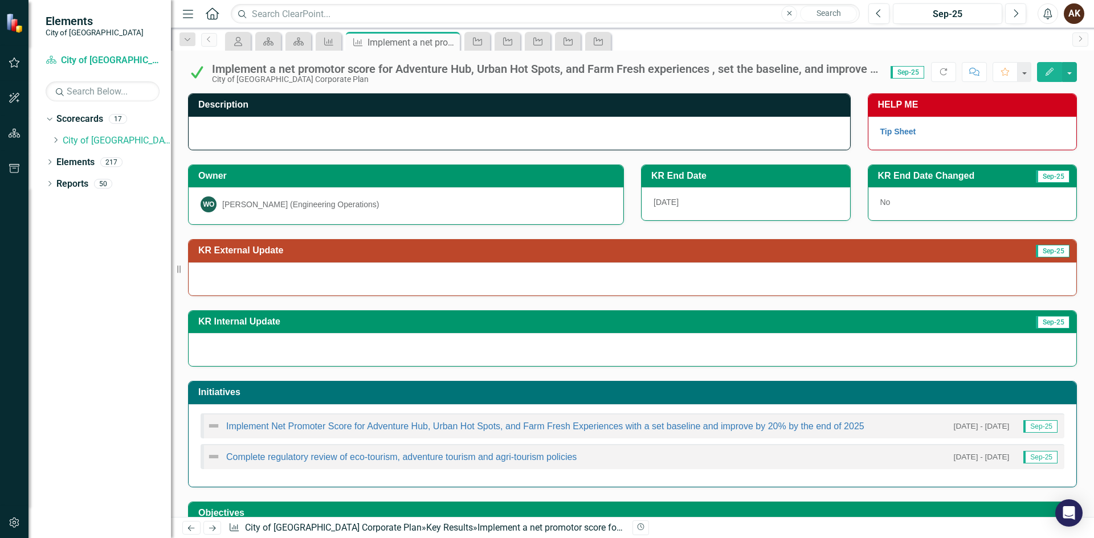
click at [246, 356] on div at bounding box center [633, 349] width 888 height 33
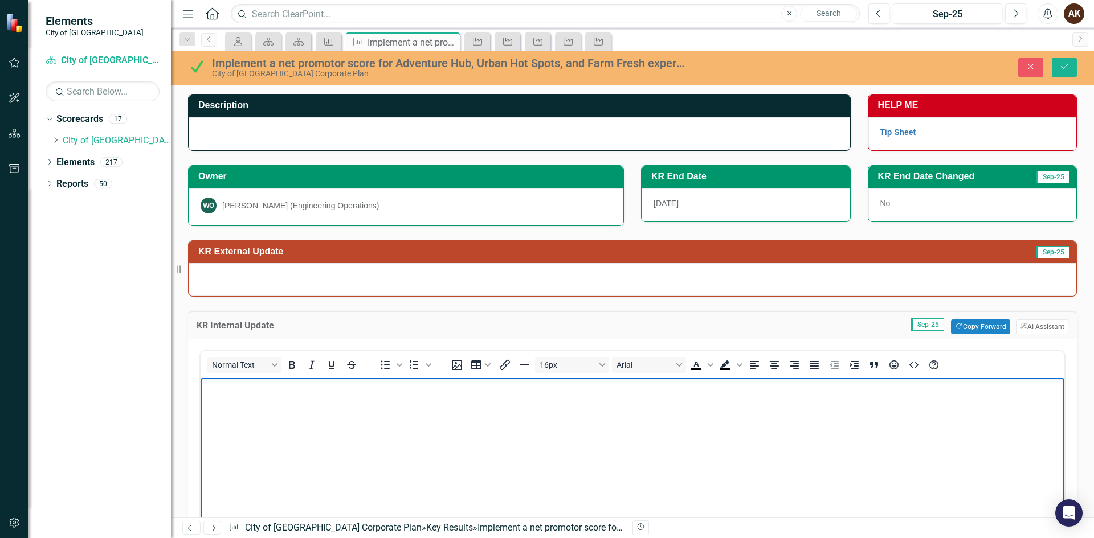
click at [242, 418] on body "Rich Text Area. Press ALT-0 for help." at bounding box center [633, 463] width 864 height 171
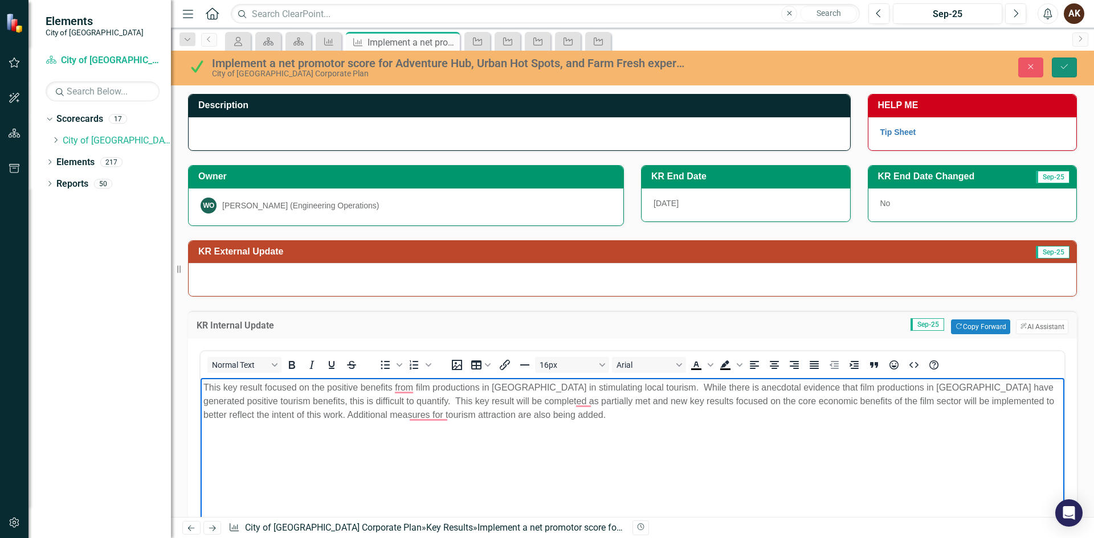
click at [1069, 70] on icon "Save" at bounding box center [1064, 67] width 10 height 8
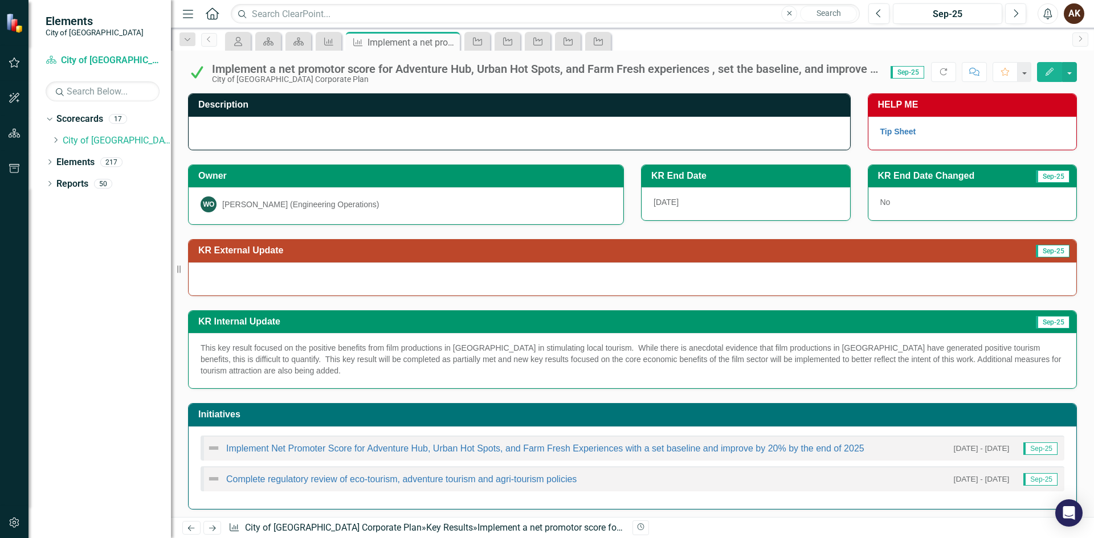
click at [194, 72] on img at bounding box center [197, 72] width 18 height 18
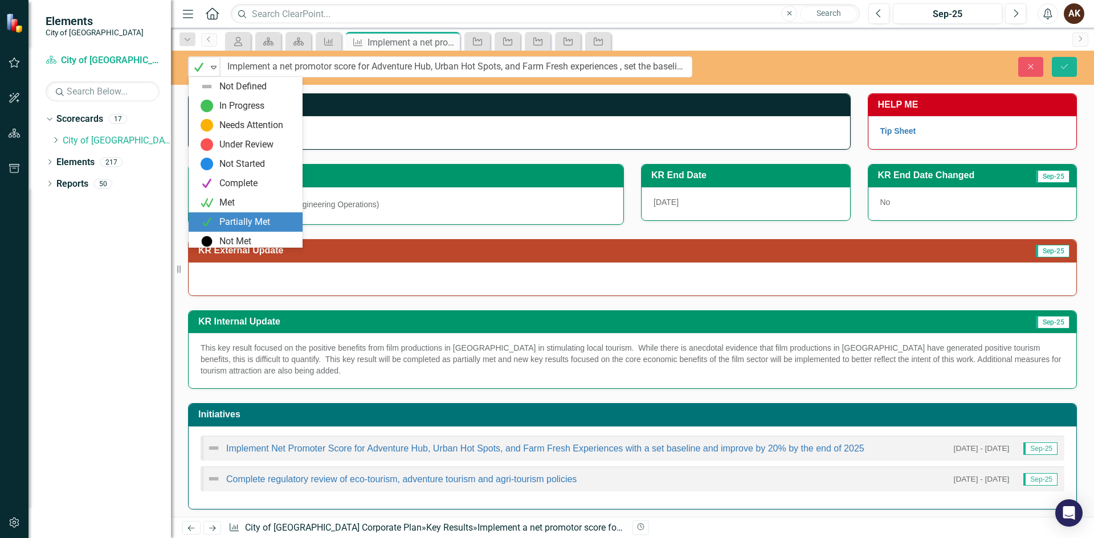
scroll to position [3, 0]
click at [194, 72] on img at bounding box center [199, 67] width 14 height 14
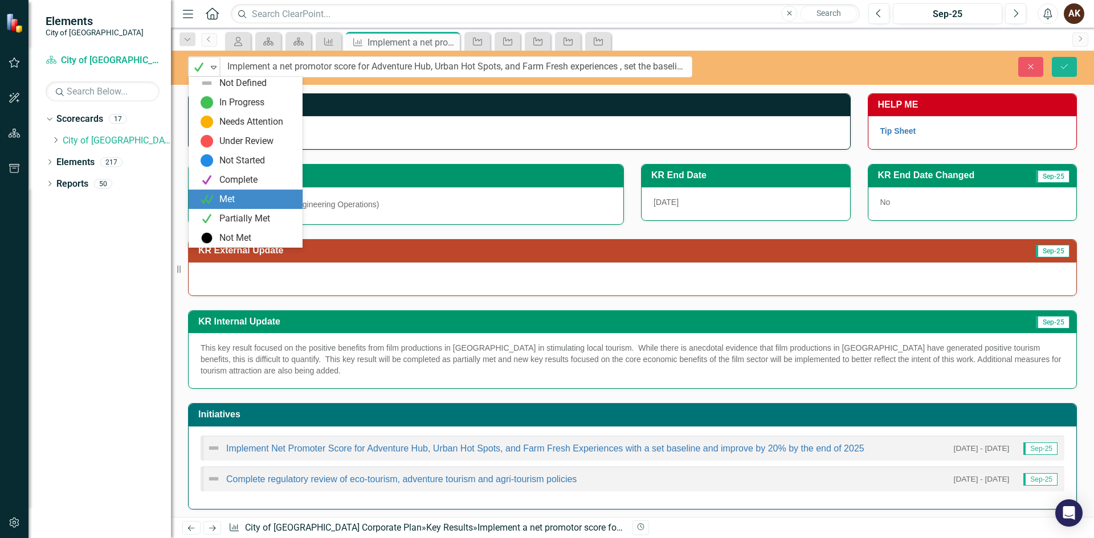
click at [210, 201] on img at bounding box center [207, 200] width 14 height 14
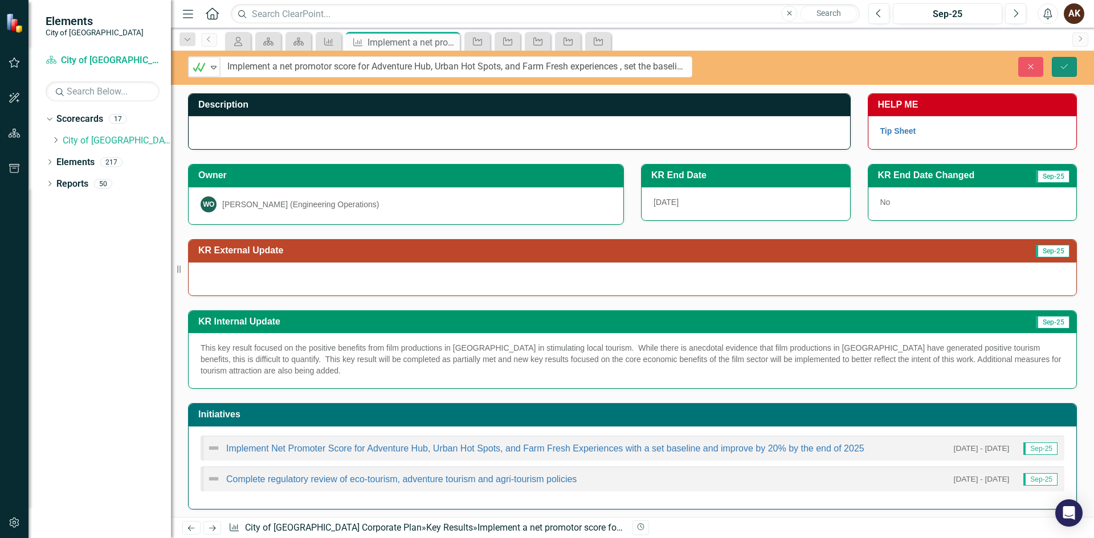
click at [1067, 65] on icon "submit" at bounding box center [1064, 66] width 7 height 5
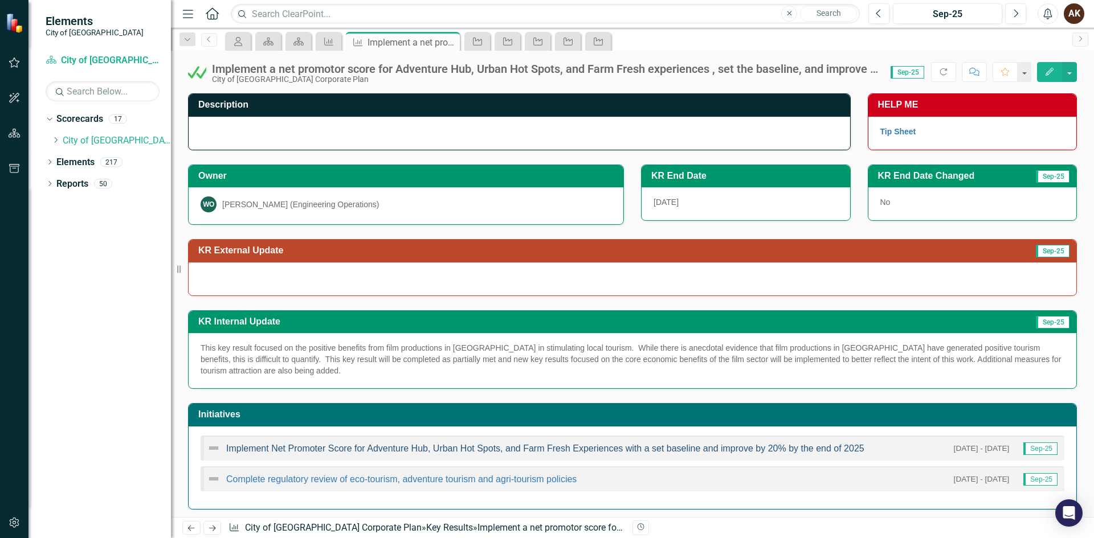
click at [261, 451] on link "Implement Net Promoter Score for Adventure Hub, Urban Hot Spots, and Farm Fresh…" at bounding box center [545, 449] width 638 height 10
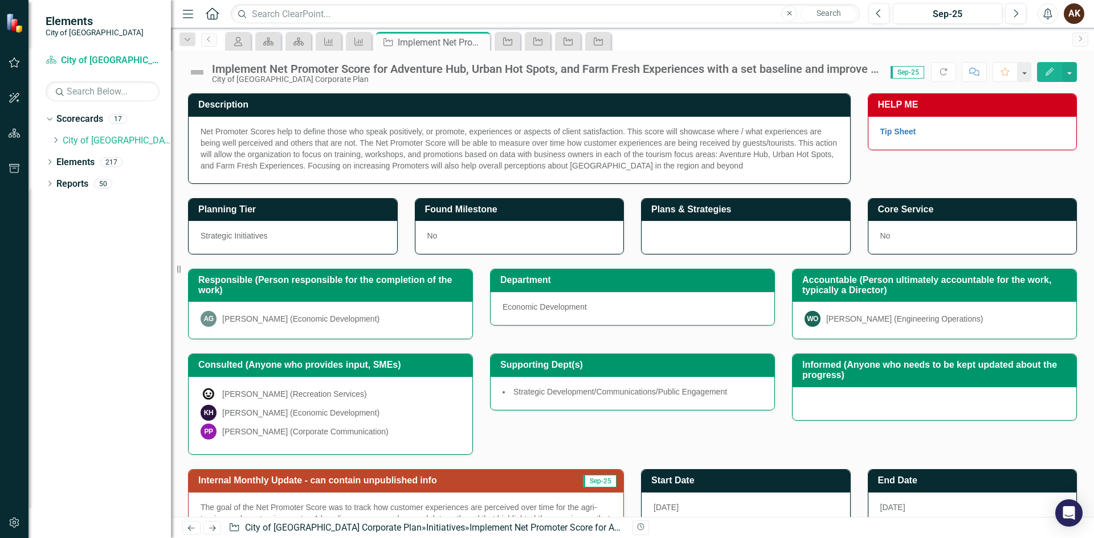
scroll to position [215, 0]
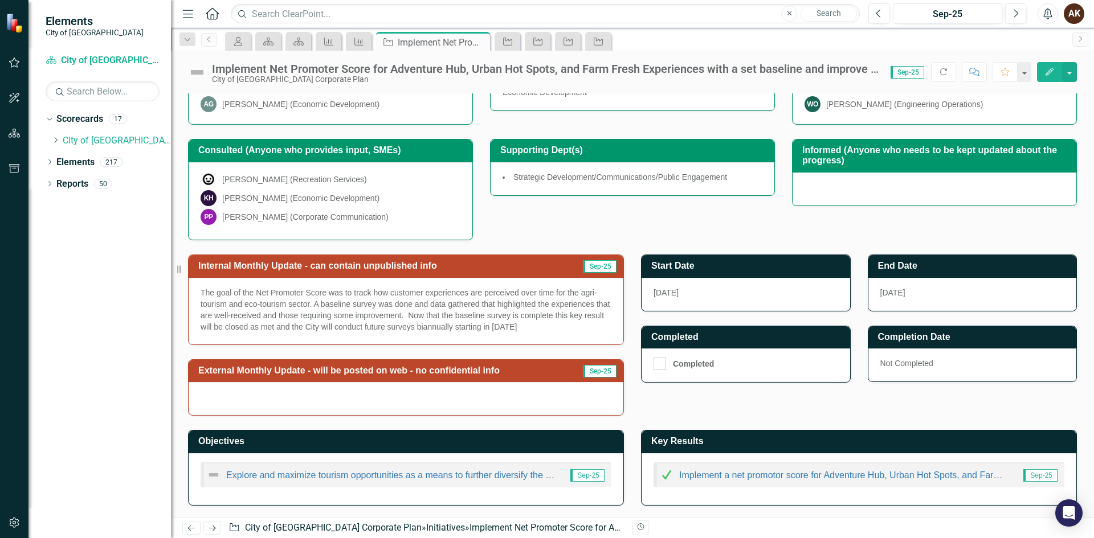
click at [662, 478] on img at bounding box center [667, 475] width 14 height 14
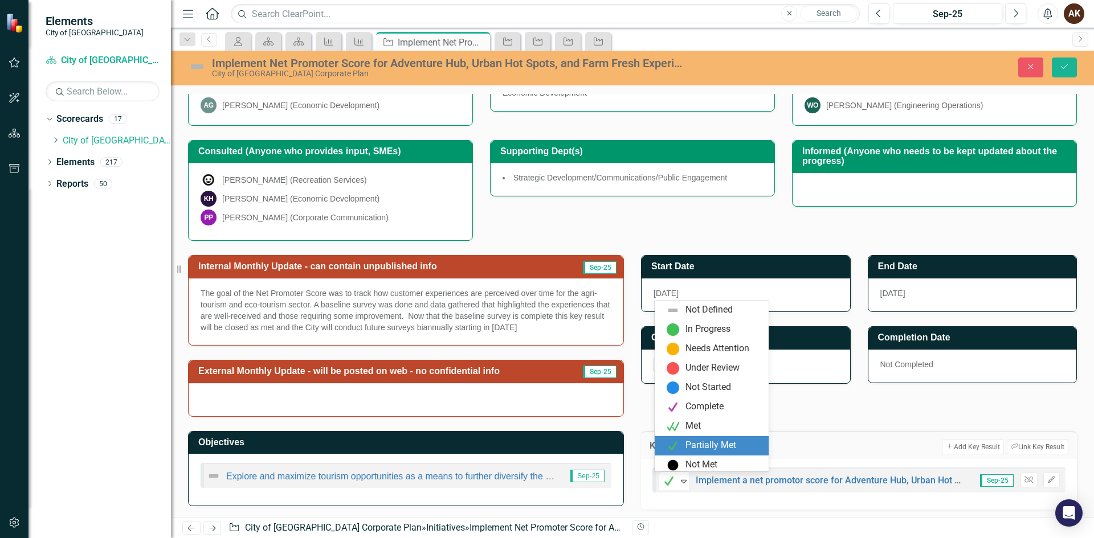
click at [662, 478] on img at bounding box center [669, 482] width 14 height 14
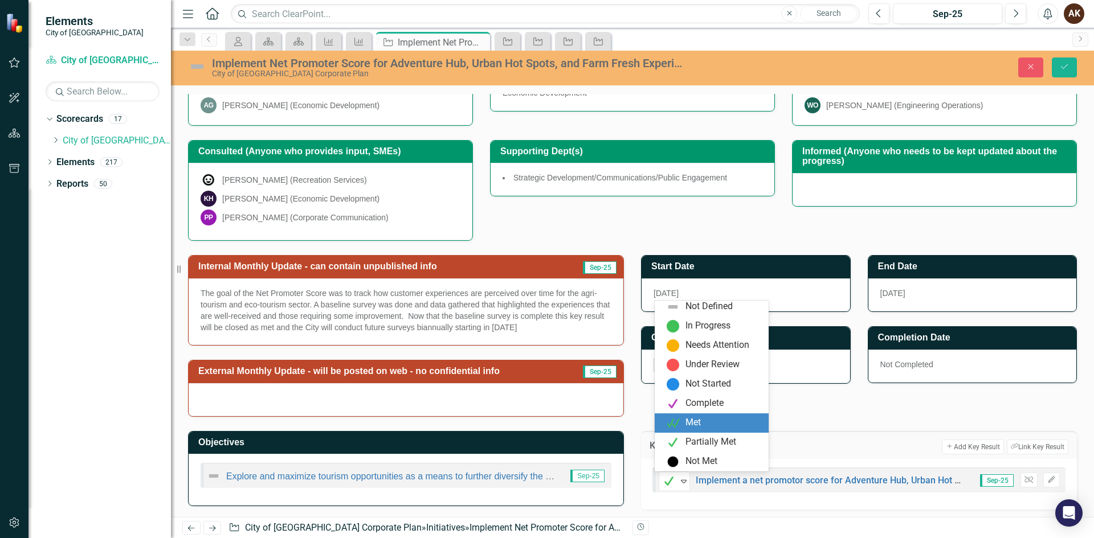
click at [671, 424] on img at bounding box center [673, 423] width 14 height 14
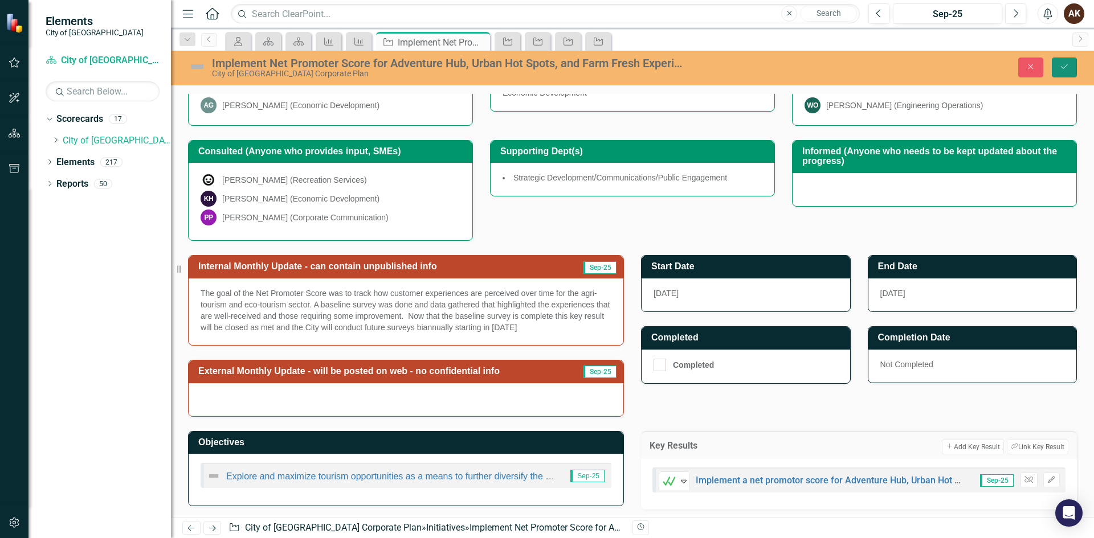
click at [1067, 72] on button "Save" at bounding box center [1064, 68] width 25 height 20
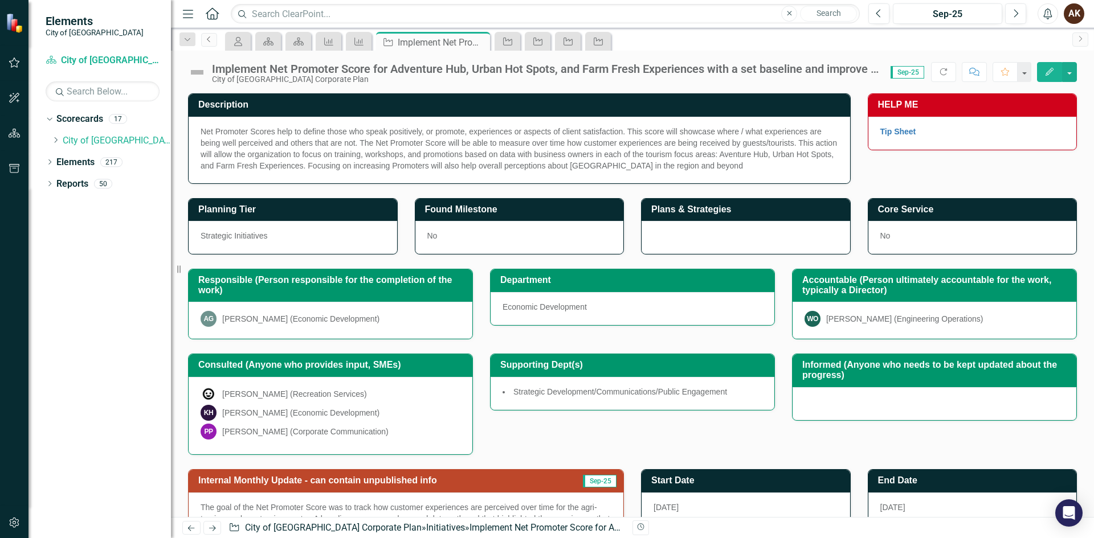
click at [212, 41] on icon "Previous" at bounding box center [209, 39] width 9 height 7
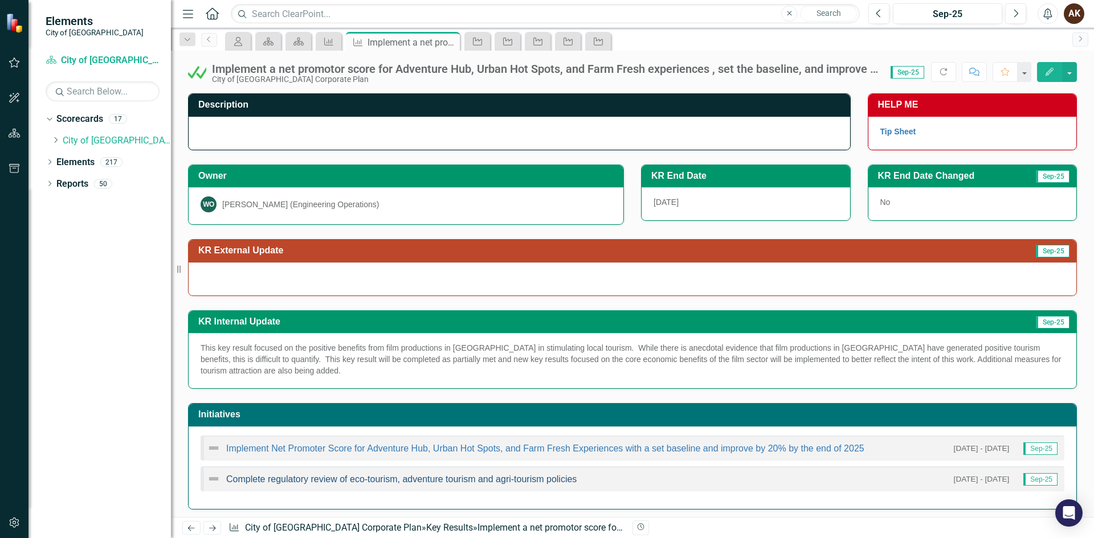
click at [311, 484] on link "Complete regulatory review of eco-tourism, adventure tourism and agri-tourism p…" at bounding box center [401, 480] width 350 height 10
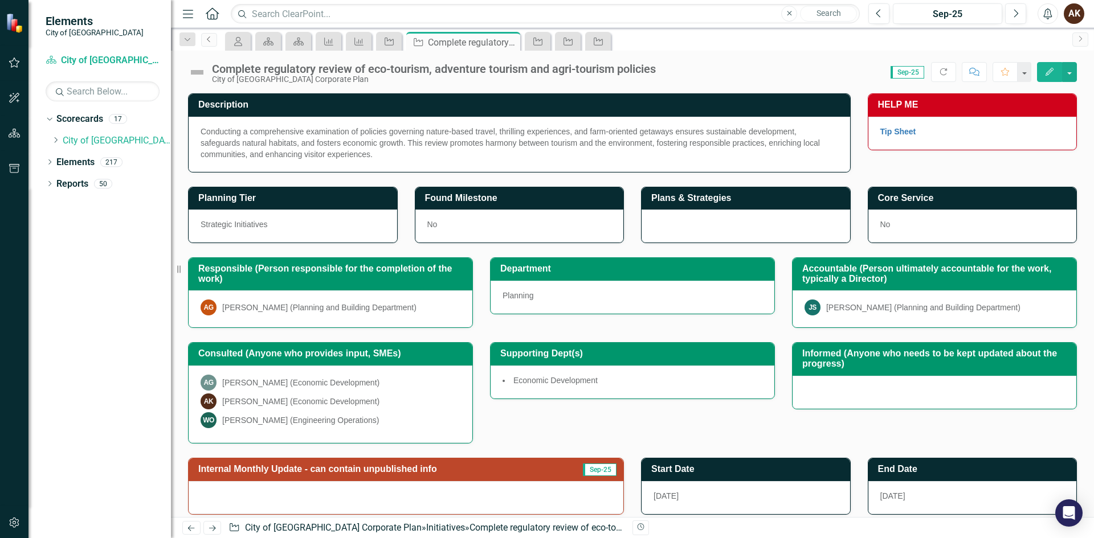
click at [206, 38] on icon "Previous" at bounding box center [209, 39] width 9 height 7
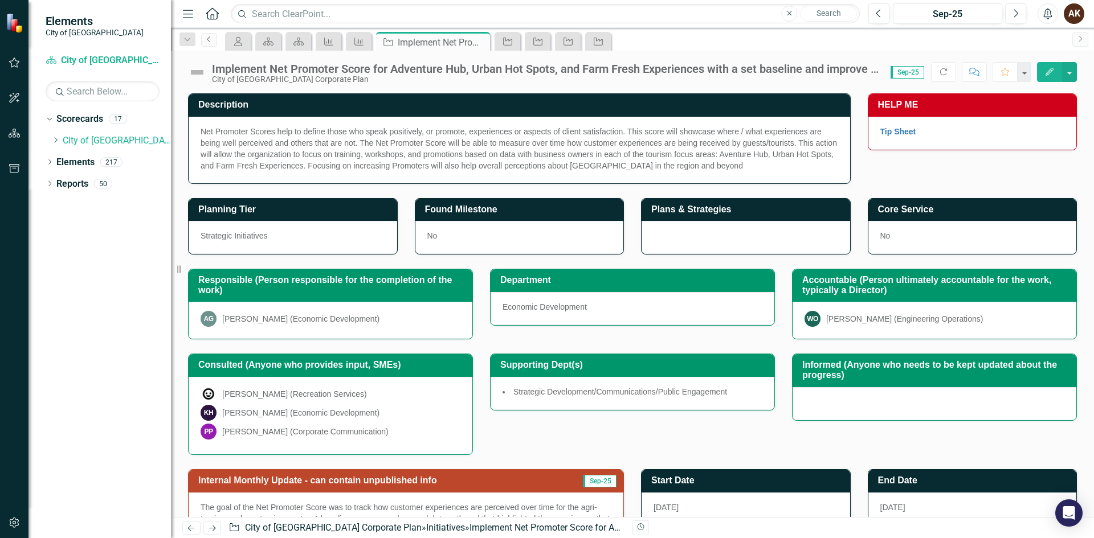
click at [206, 38] on icon "Previous" at bounding box center [209, 39] width 9 height 7
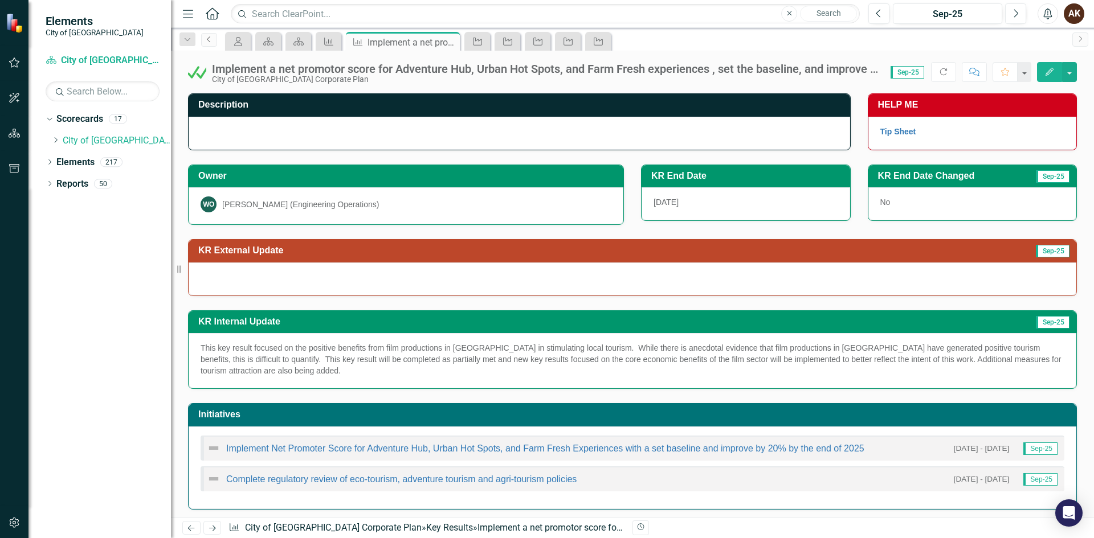
click at [206, 38] on icon "Previous" at bounding box center [209, 39] width 9 height 7
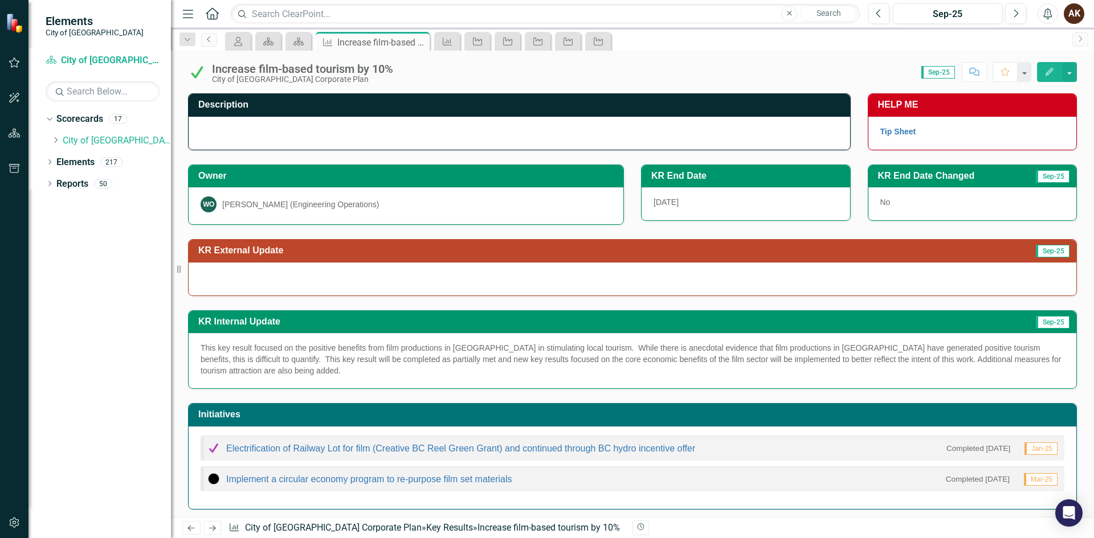
click at [208, 36] on icon "Previous" at bounding box center [209, 39] width 9 height 7
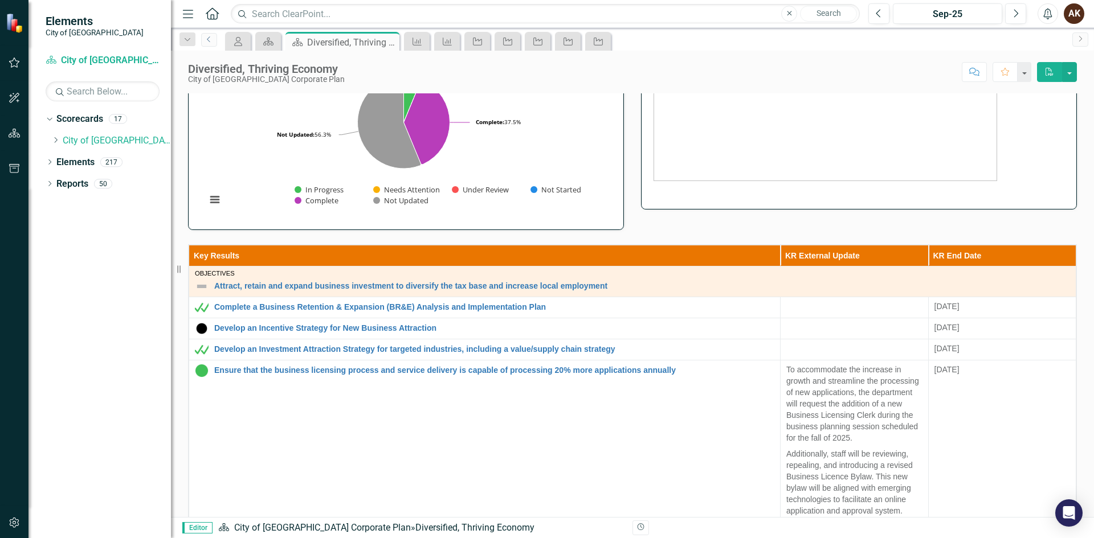
scroll to position [285, 0]
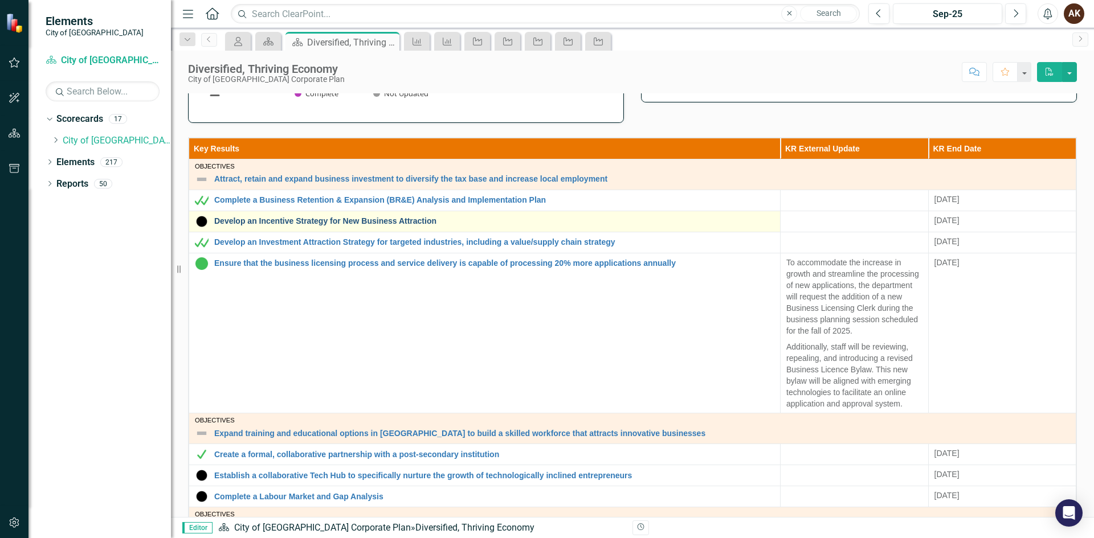
click at [239, 217] on link "Develop an Incentive Strategy for New Business Attraction" at bounding box center [494, 221] width 560 height 9
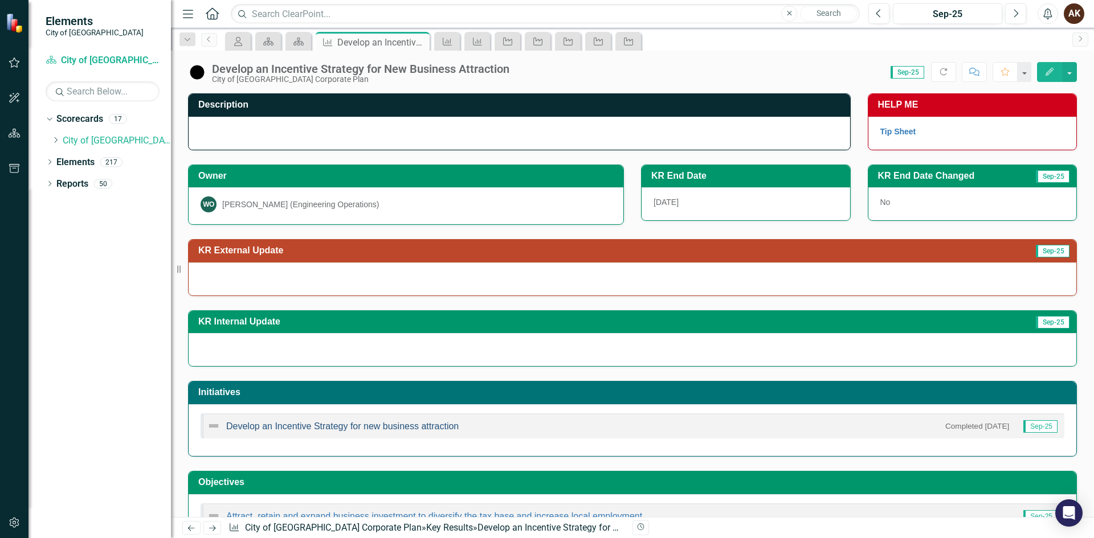
click at [279, 427] on link "Develop an Incentive Strategy for new business attraction" at bounding box center [342, 427] width 232 height 10
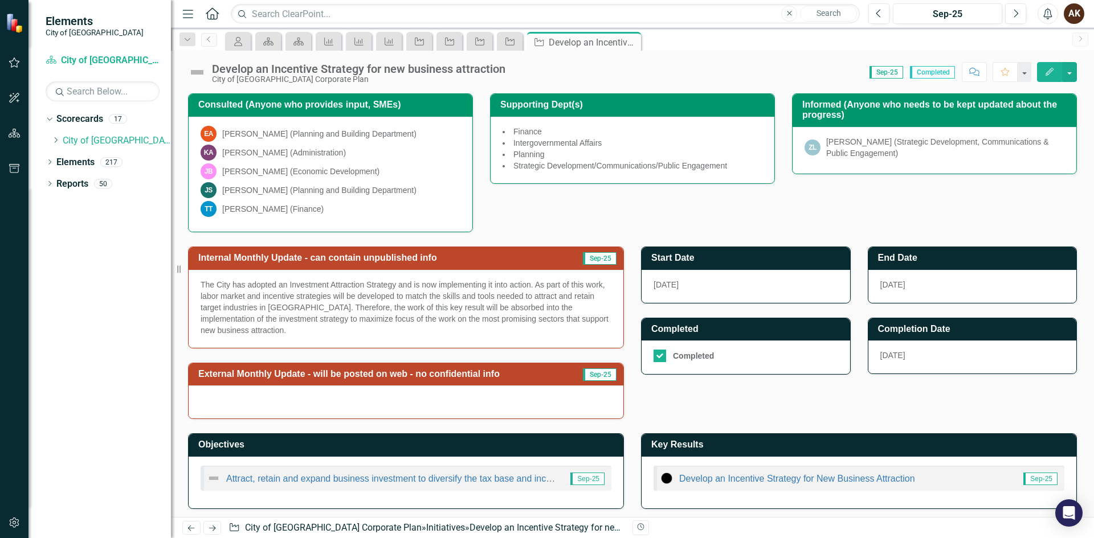
scroll to position [228, 0]
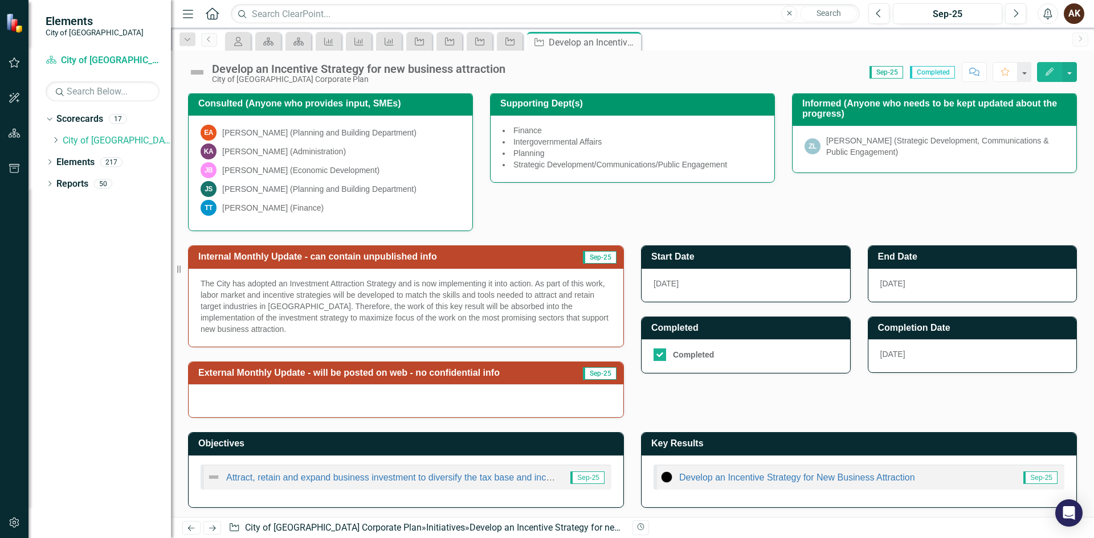
drag, startPoint x: 247, startPoint y: 332, endPoint x: 190, endPoint y: 276, distance: 79.0
click at [190, 276] on div "The City has adopted an Investment Attraction Strategy and is now implementing …" at bounding box center [406, 308] width 435 height 78
click at [238, 332] on p "The City has adopted an Investment Attraction Strategy and is now implementing …" at bounding box center [406, 306] width 411 height 57
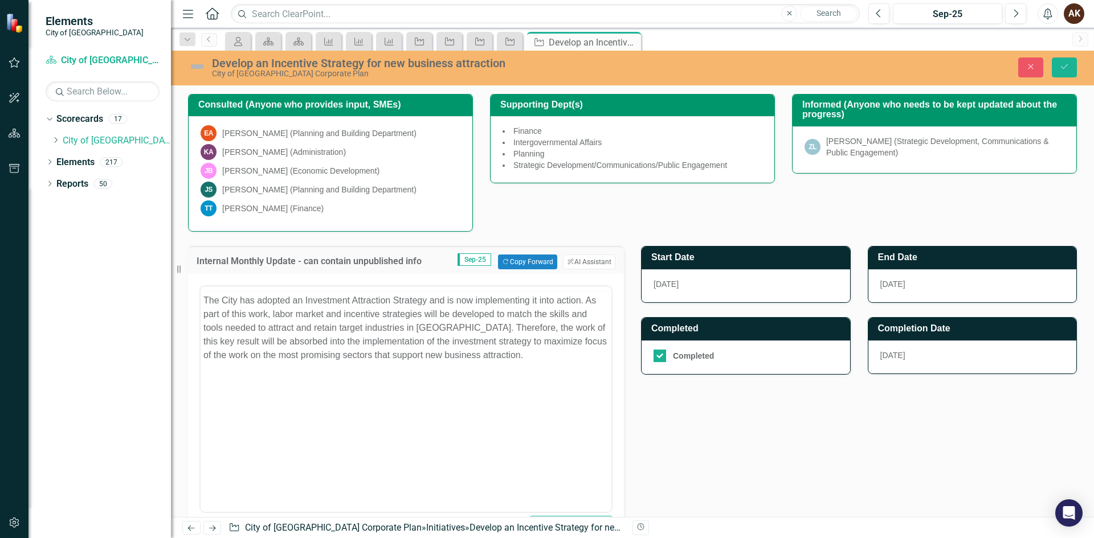
scroll to position [0, 0]
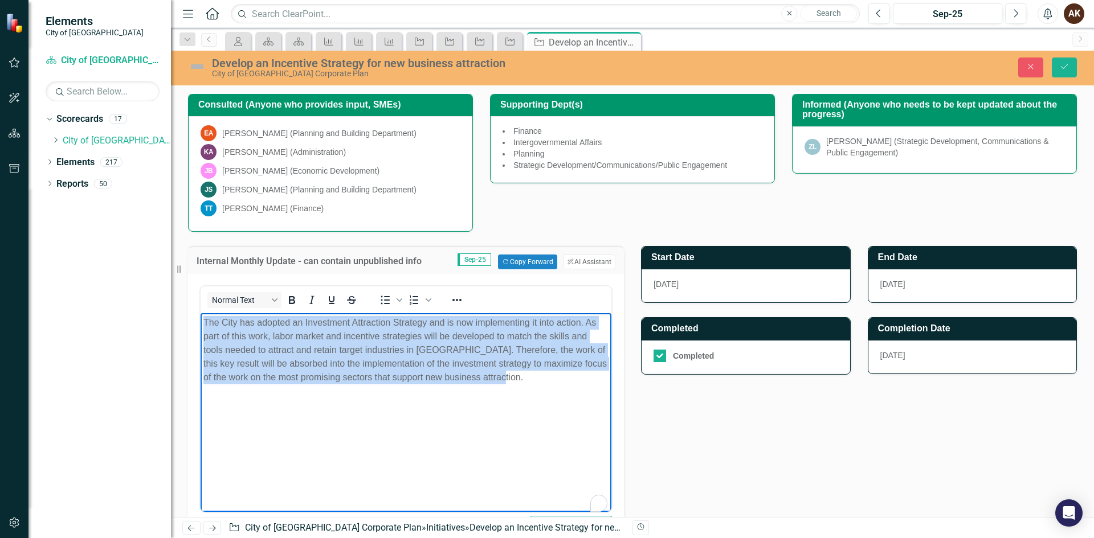
drag, startPoint x: 521, startPoint y: 377, endPoint x: 366, endPoint y: 628, distance: 295.2
click at [201, 315] on html "The City has adopted an Investment Attraction Strategy and is now implementing …" at bounding box center [406, 398] width 411 height 171
paste body "To enrich screen reader interactions, please activate Accessibility in Grammarl…"
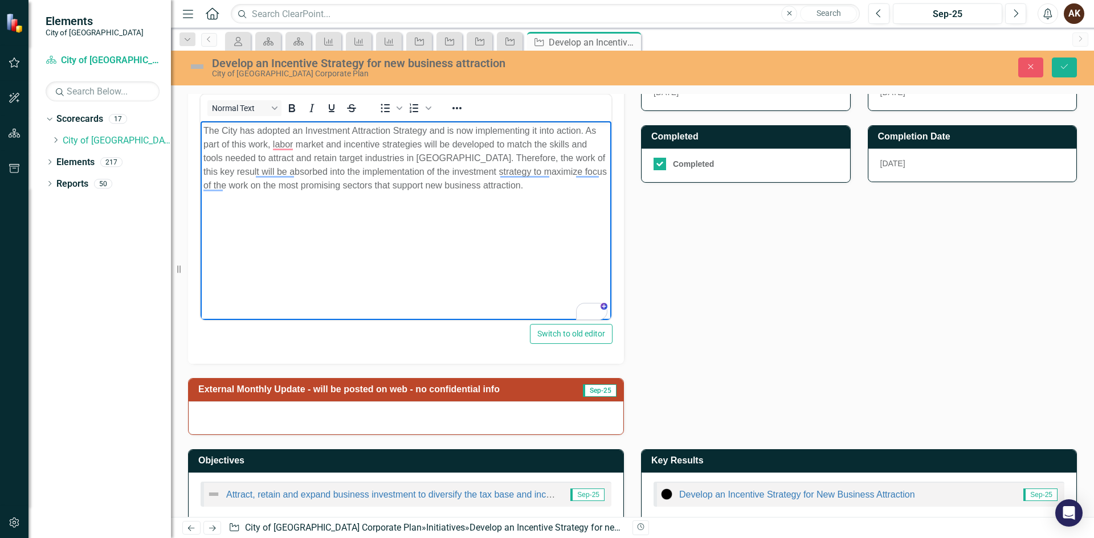
scroll to position [439, 0]
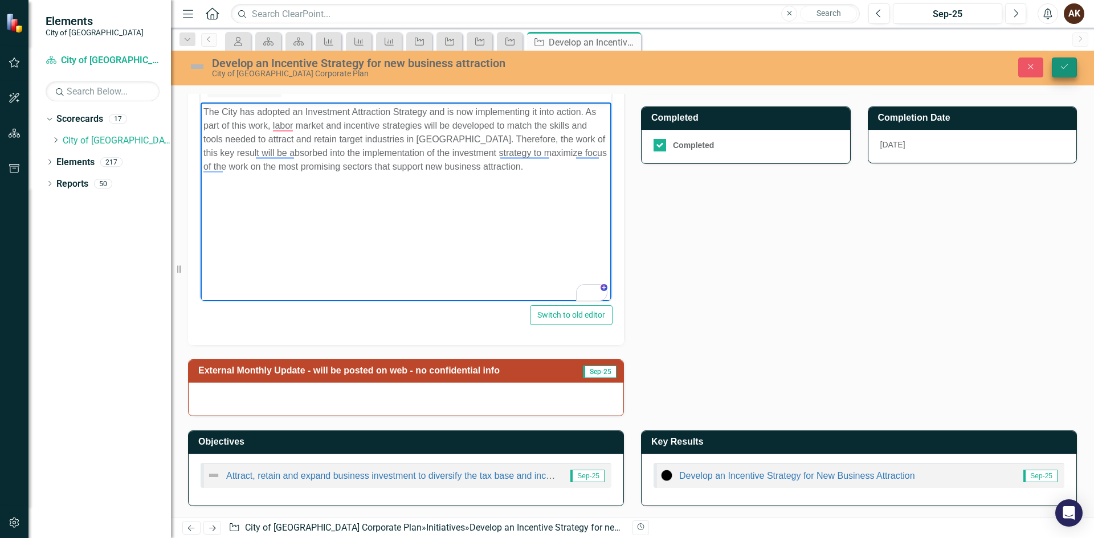
click at [1072, 70] on button "Save" at bounding box center [1064, 68] width 25 height 20
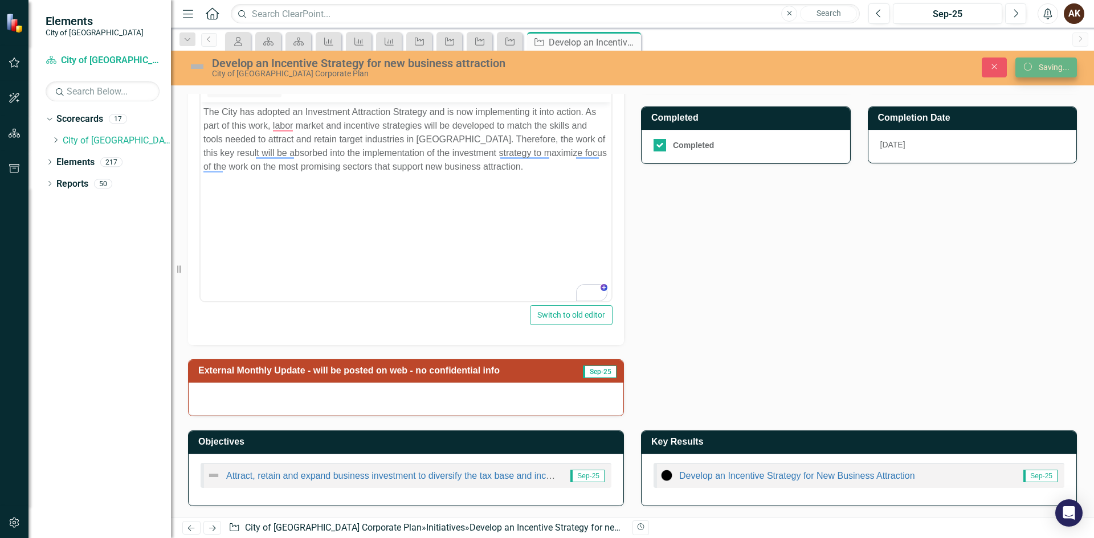
scroll to position [231, 0]
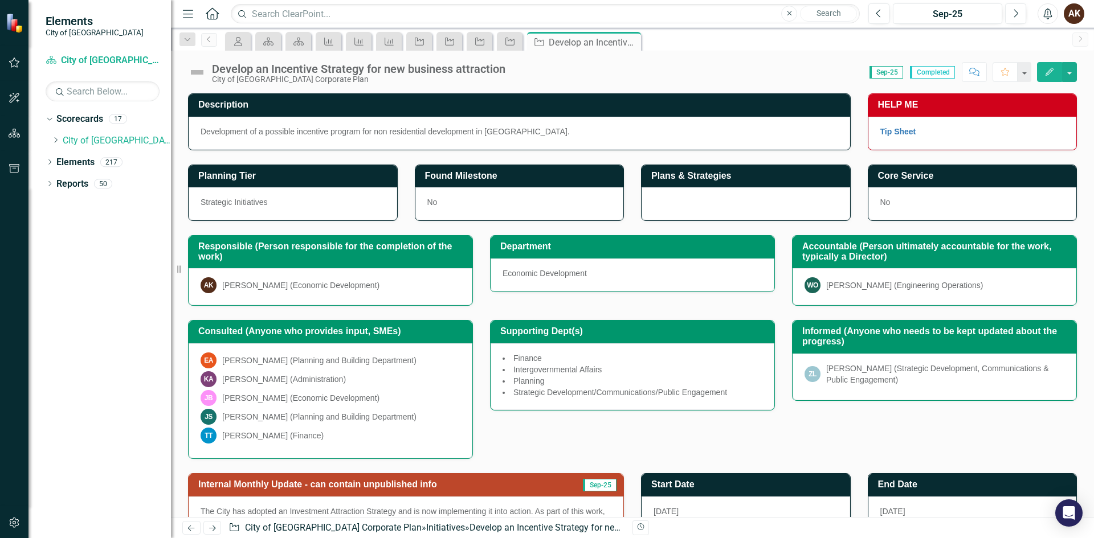
click at [194, 73] on img at bounding box center [197, 72] width 18 height 18
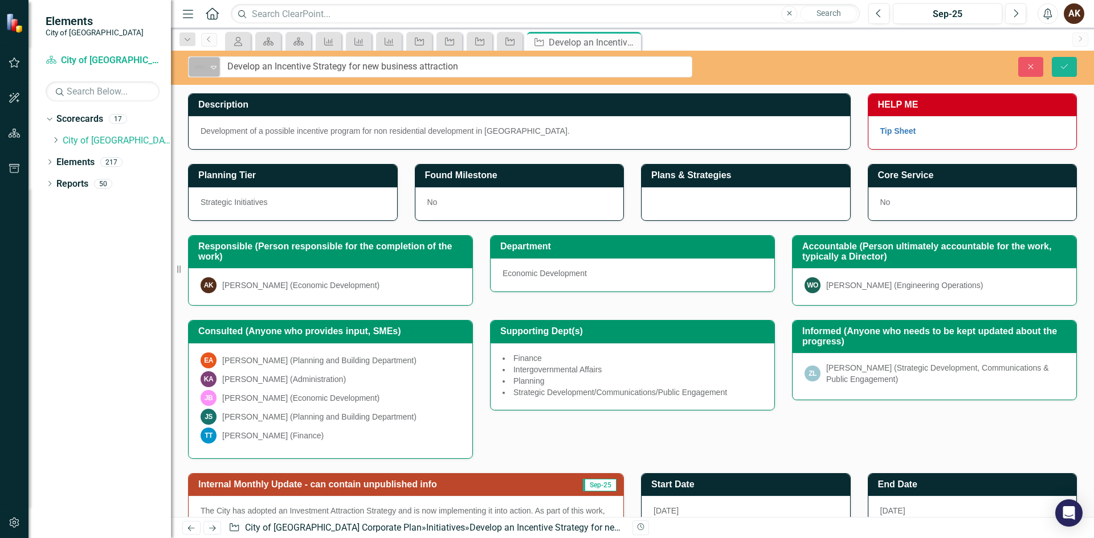
click at [206, 68] on div "Not Defined" at bounding box center [199, 67] width 15 height 14
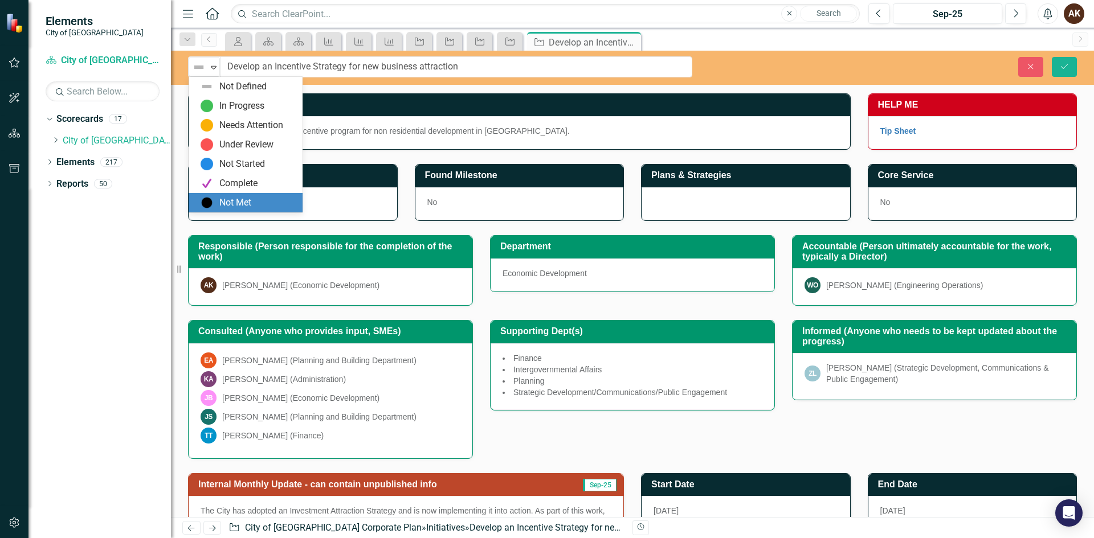
click at [227, 201] on div "Not Met" at bounding box center [235, 203] width 32 height 13
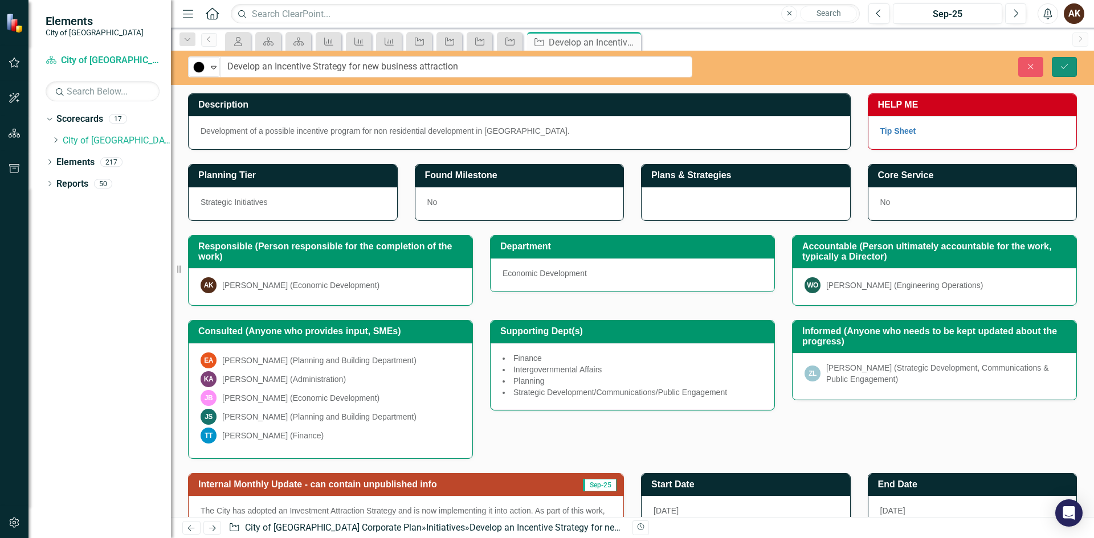
click at [1063, 66] on icon "Save" at bounding box center [1064, 67] width 10 height 8
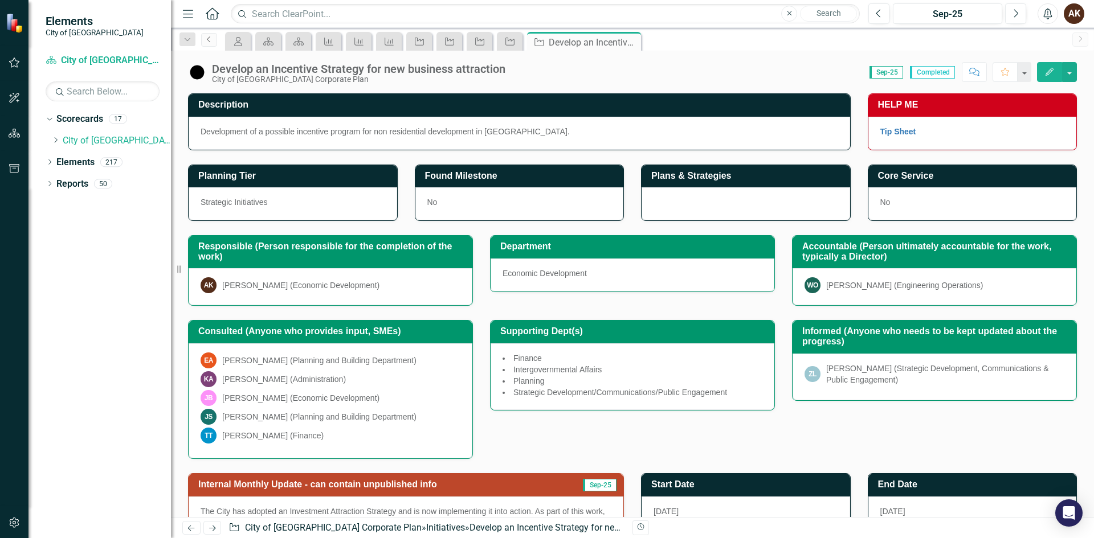
click at [211, 36] on icon "Previous" at bounding box center [209, 39] width 9 height 7
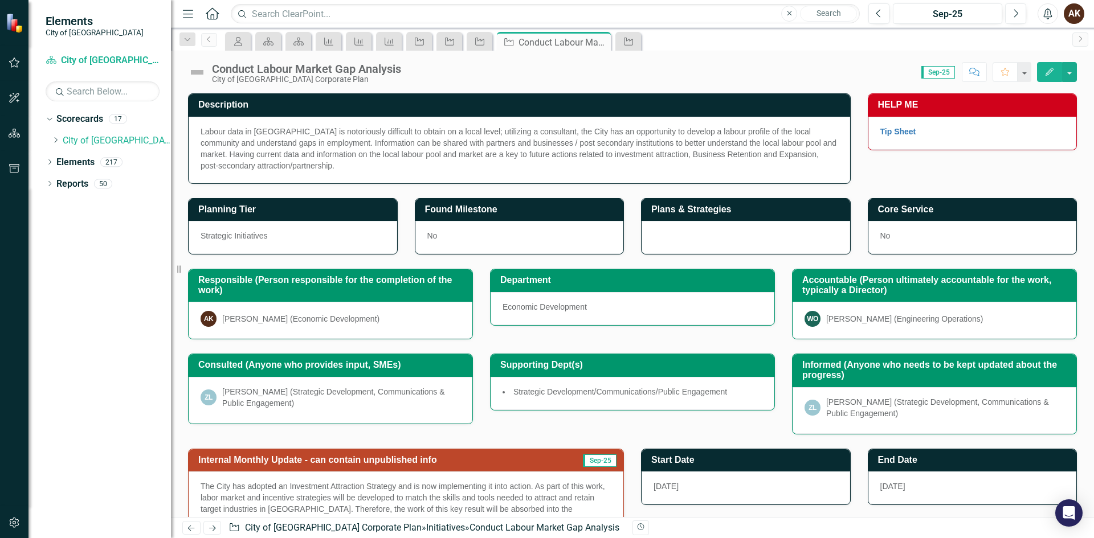
click at [194, 70] on img at bounding box center [197, 72] width 18 height 18
click at [209, 40] on icon at bounding box center [208, 39] width 3 height 6
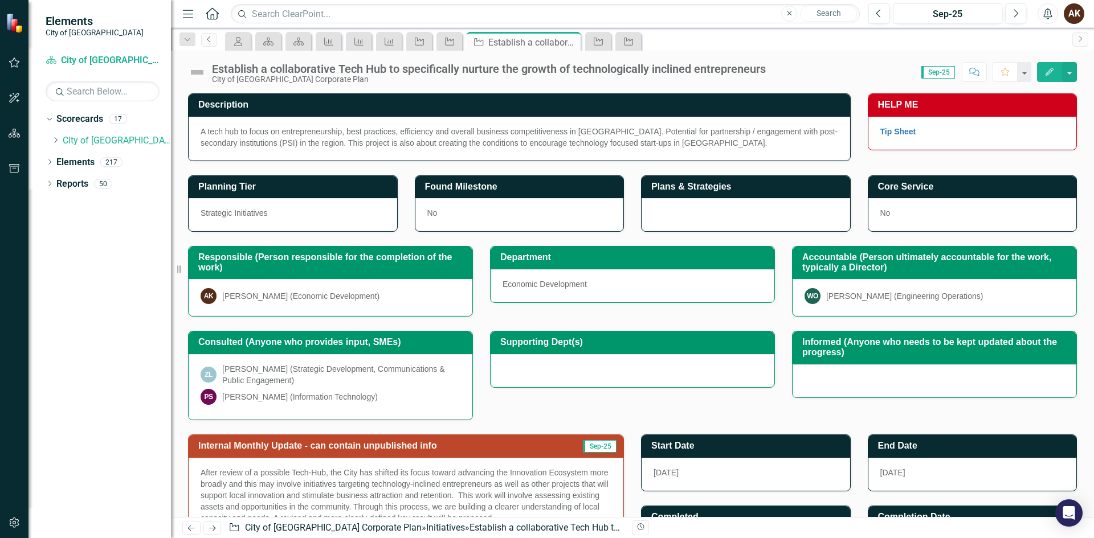
click at [209, 40] on icon at bounding box center [208, 39] width 3 height 6
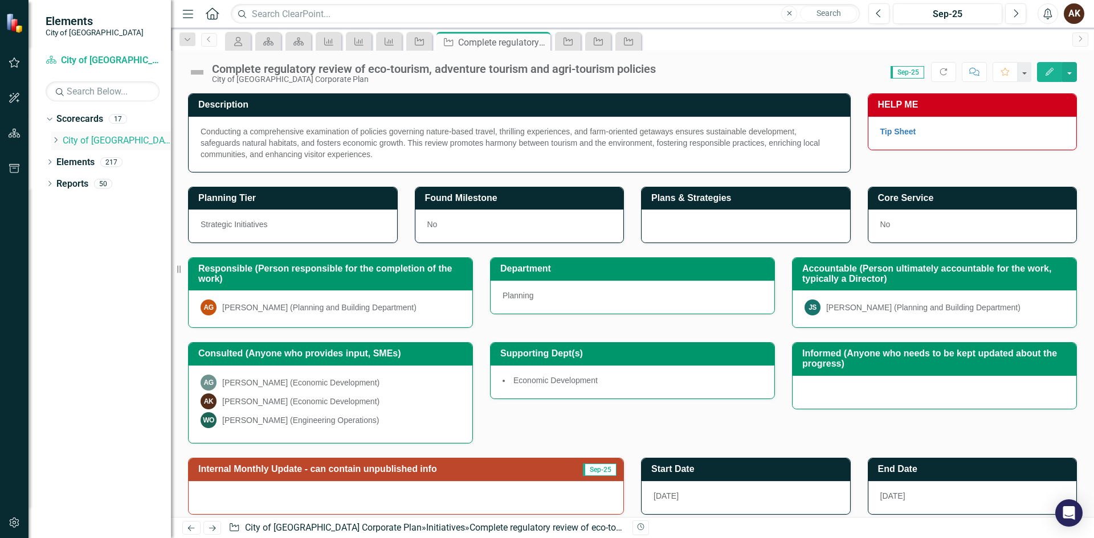
click at [60, 141] on div "Dropdown" at bounding box center [56, 141] width 11 height 10
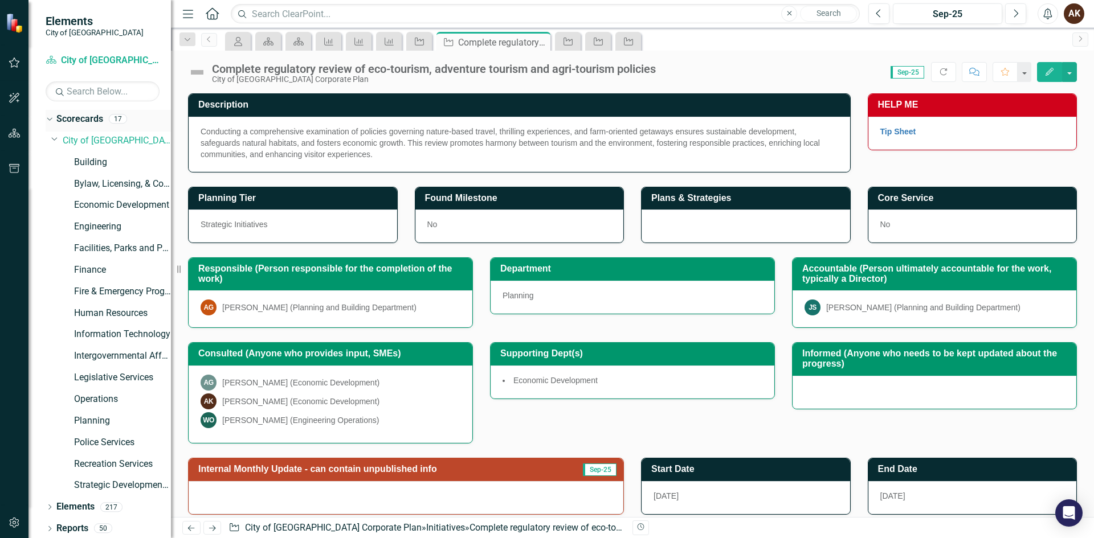
click at [77, 123] on link "Scorecards" at bounding box center [79, 119] width 47 height 13
click at [66, 141] on link "City of [GEOGRAPHIC_DATA] Corporate Plan" at bounding box center [117, 140] width 108 height 13
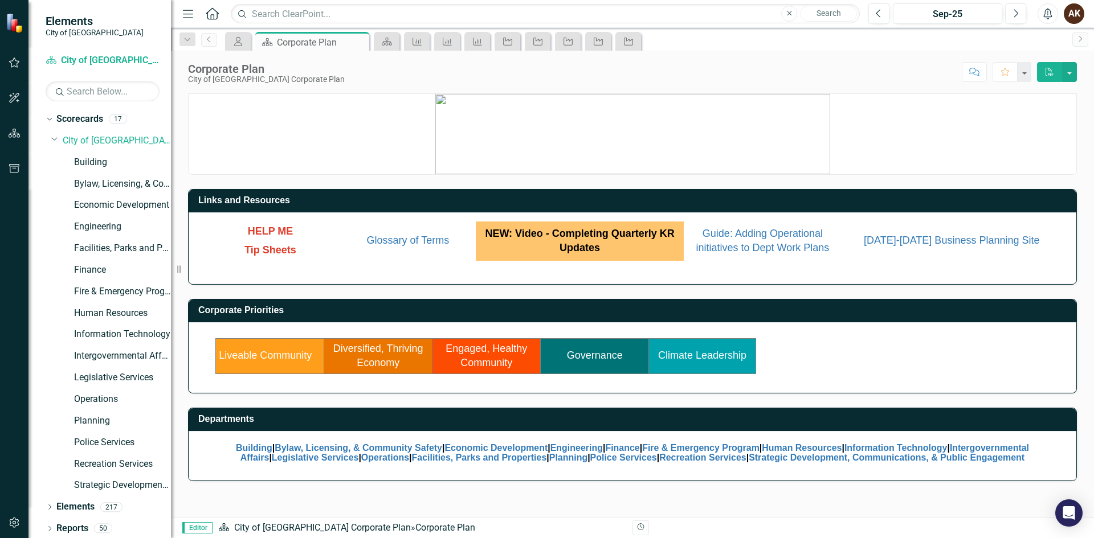
click at [376, 356] on td "Diversified, Thriving Economy" at bounding box center [378, 355] width 108 height 35
click at [370, 366] on link "Diversified, Thriving Economy" at bounding box center [378, 356] width 90 height 26
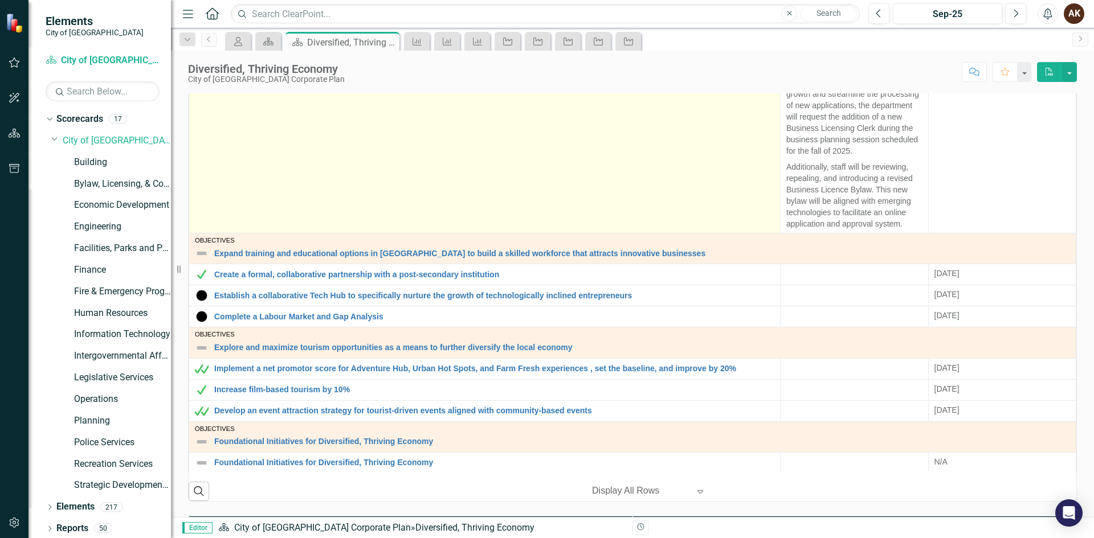
scroll to position [112, 0]
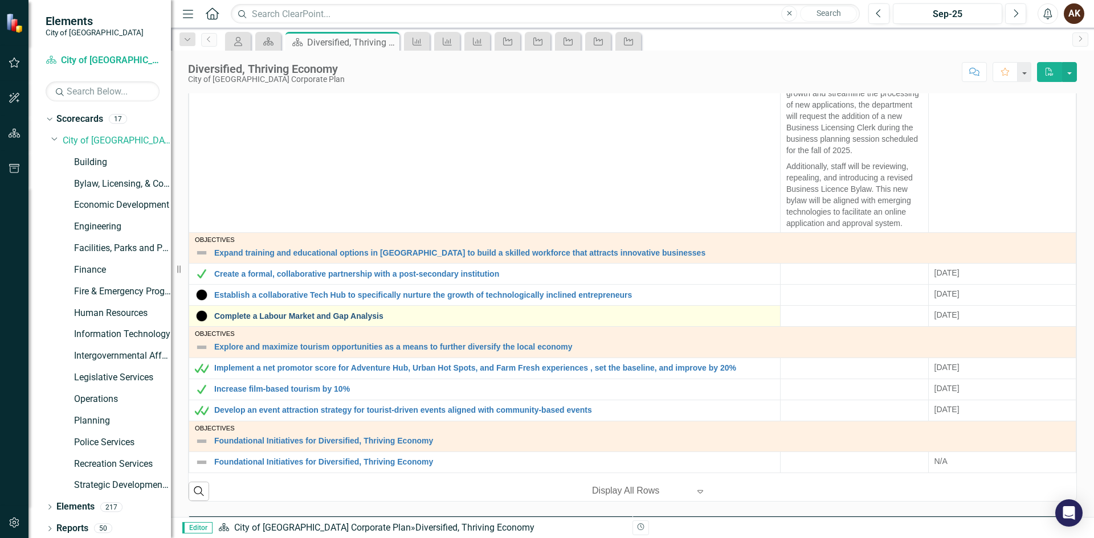
click at [236, 319] on link "Complete a Labour Market and Gap Analysis" at bounding box center [494, 316] width 560 height 9
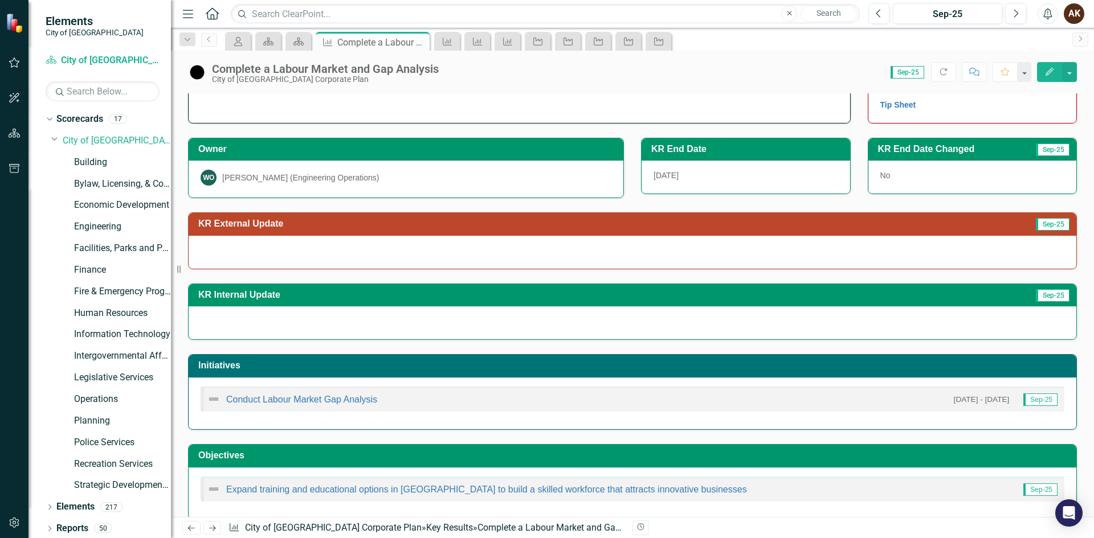
scroll to position [41, 0]
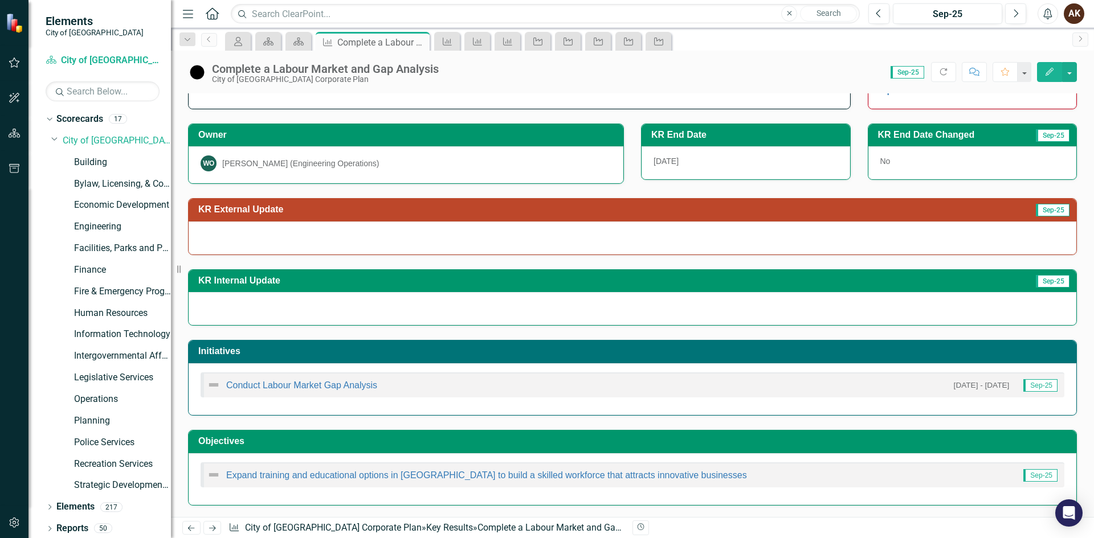
click at [215, 384] on img at bounding box center [214, 385] width 14 height 14
click at [210, 386] on img at bounding box center [214, 385] width 14 height 14
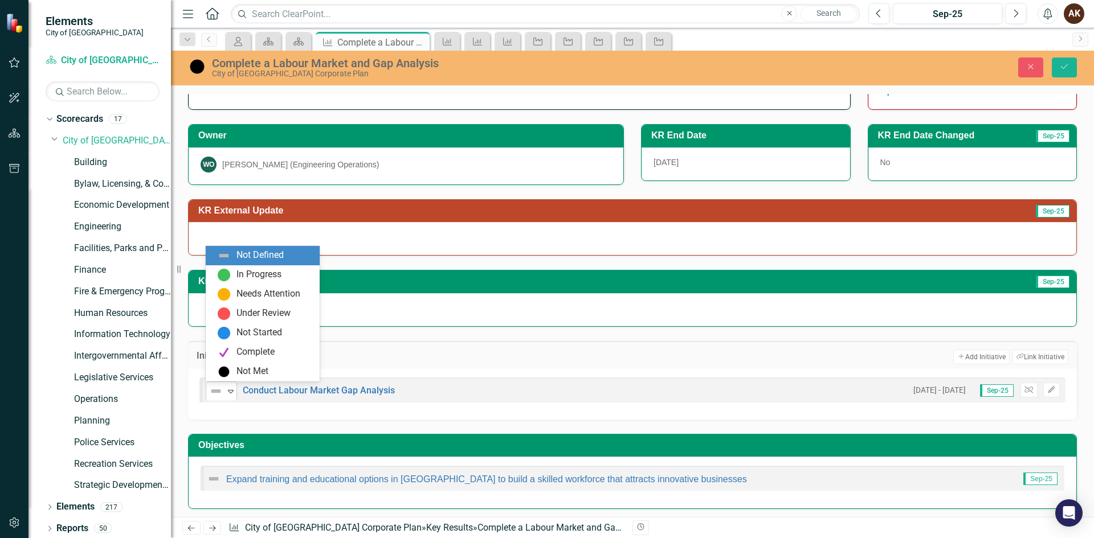
click at [223, 391] on div "Not Defined" at bounding box center [216, 392] width 15 height 14
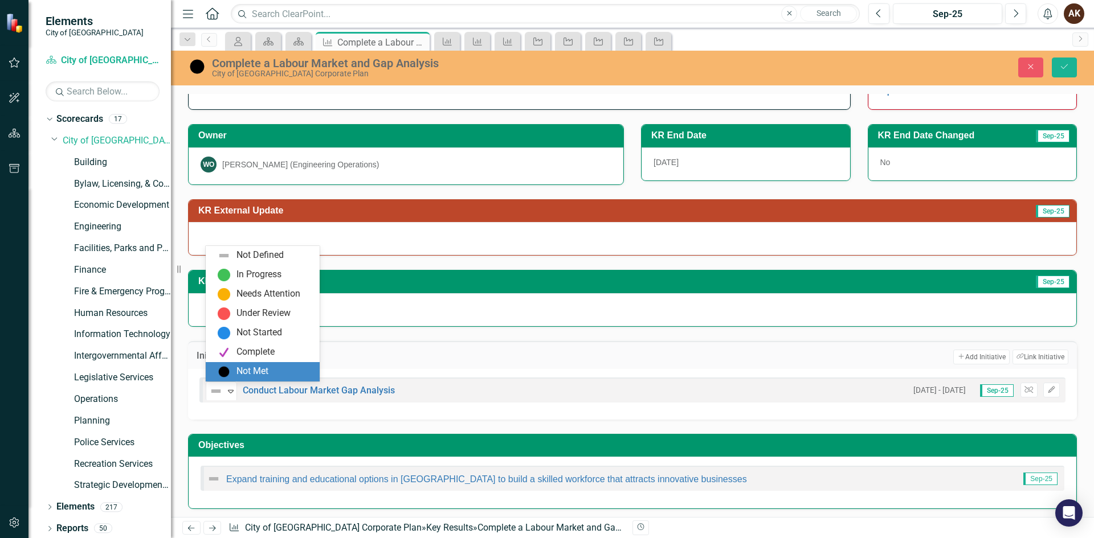
click at [228, 364] on div "Not Met" at bounding box center [263, 371] width 114 height 19
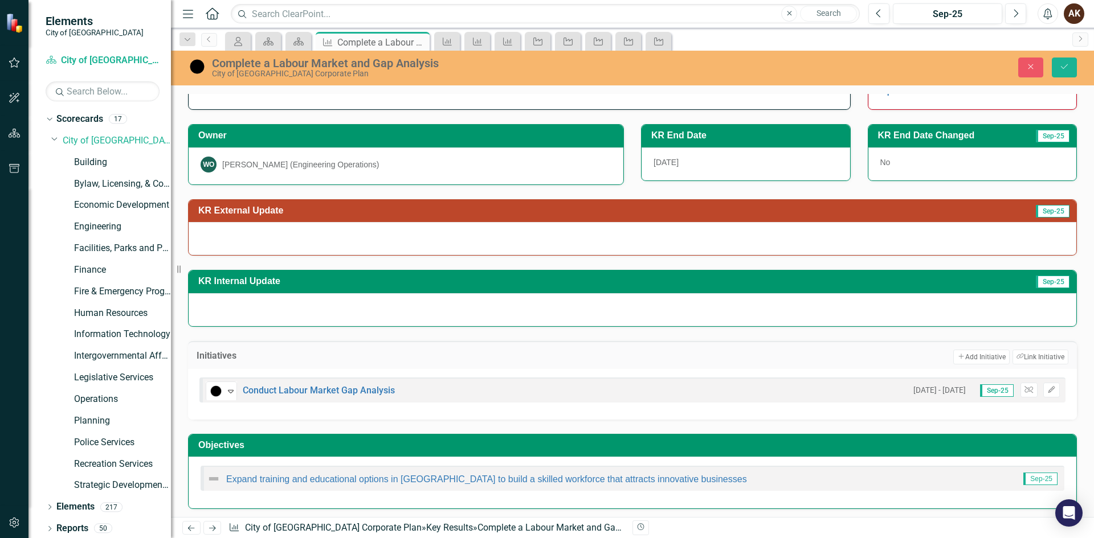
scroll to position [44, 0]
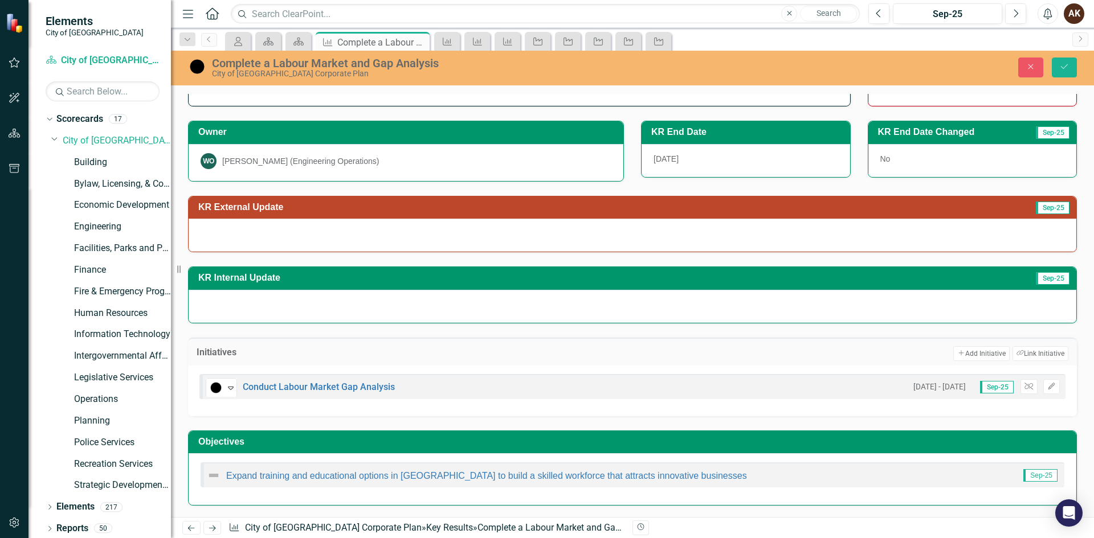
click at [631, 420] on div "Objectives Expand training and educational options in Maple Ridge to build a sk…" at bounding box center [632, 461] width 906 height 90
click at [609, 414] on div "Not Met Expand Conduct Labour Market Gap Analysis 1/1/24 - 9/5/25 Sep-25 Unlink…" at bounding box center [632, 391] width 889 height 51
click at [1063, 67] on icon "Save" at bounding box center [1064, 67] width 10 height 8
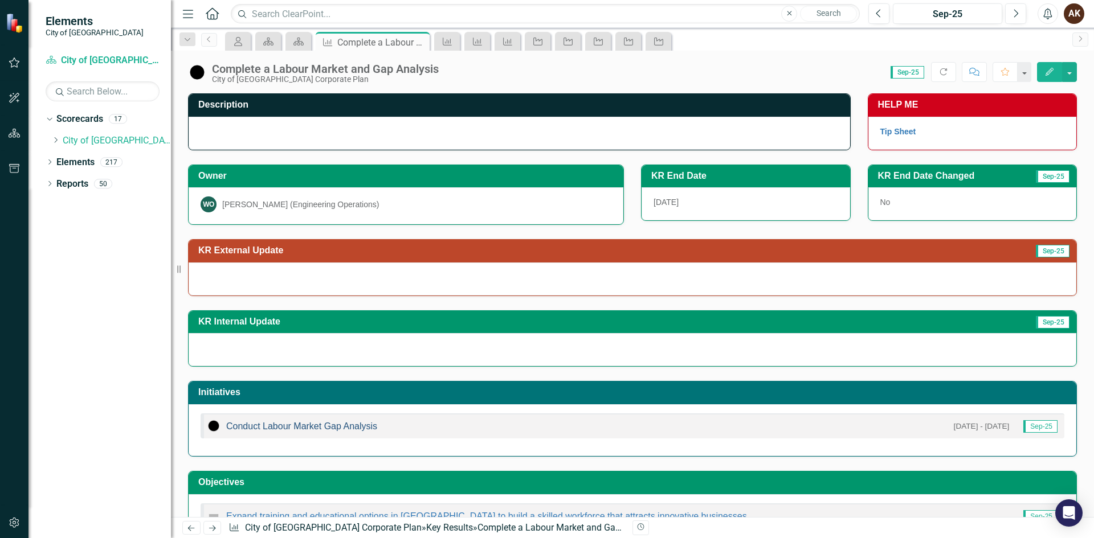
click at [329, 427] on link "Conduct Labour Market Gap Analysis" at bounding box center [301, 427] width 151 height 10
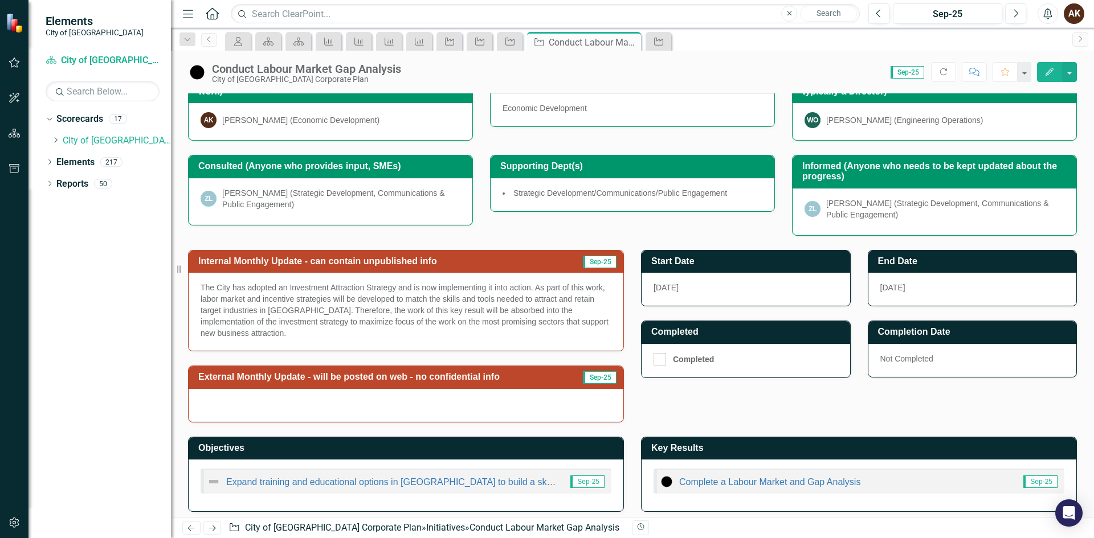
scroll to position [205, 0]
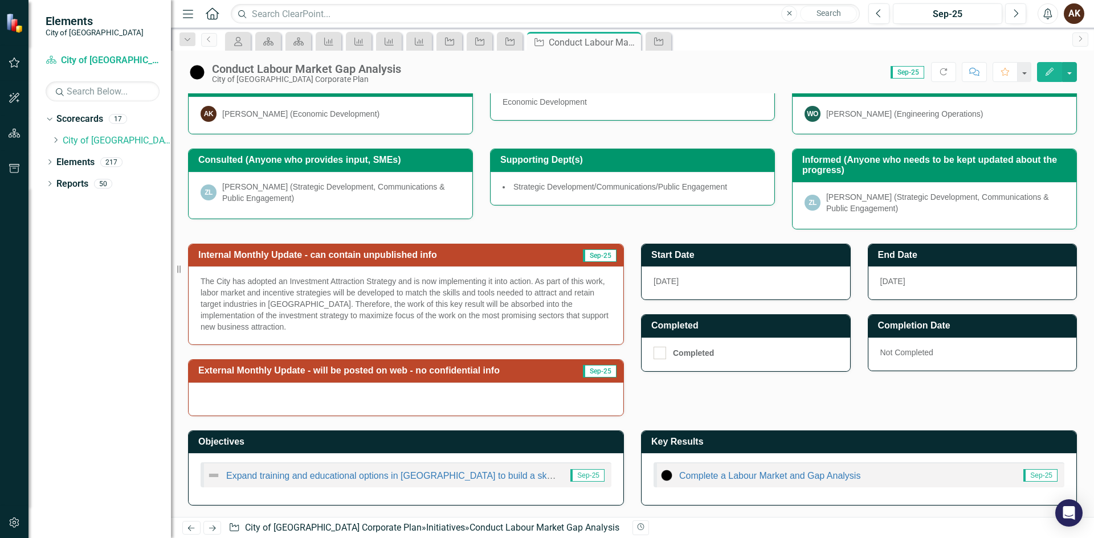
drag, startPoint x: 254, startPoint y: 331, endPoint x: 198, endPoint y: 292, distance: 68.0
click at [198, 292] on div "The City has adopted an Investment Attraction Strategy and is now implementing …" at bounding box center [406, 306] width 435 height 78
click at [203, 313] on p "The City has adopted an Investment Attraction Strategy and is now implementing …" at bounding box center [406, 304] width 411 height 57
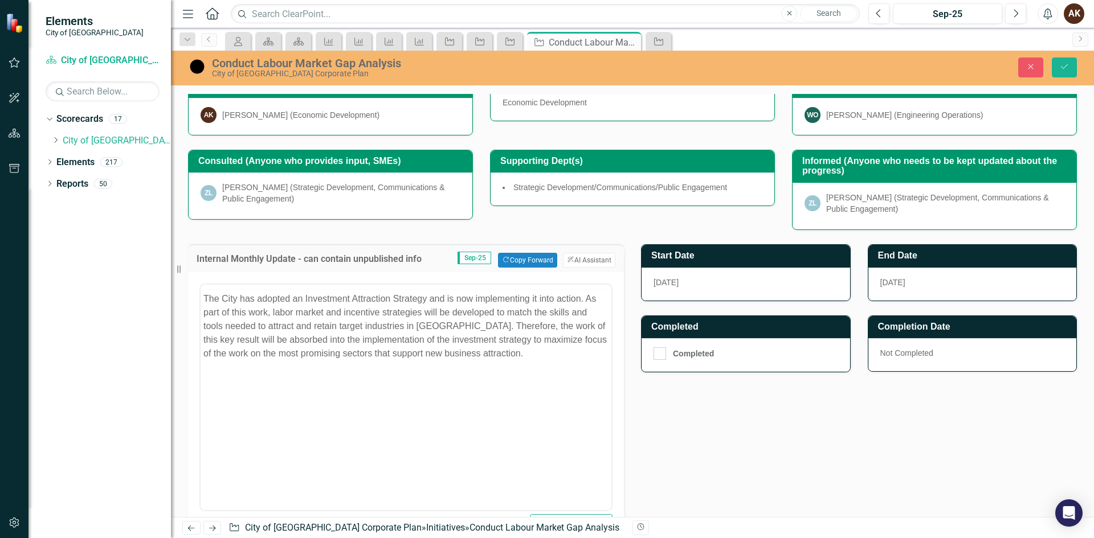
scroll to position [0, 0]
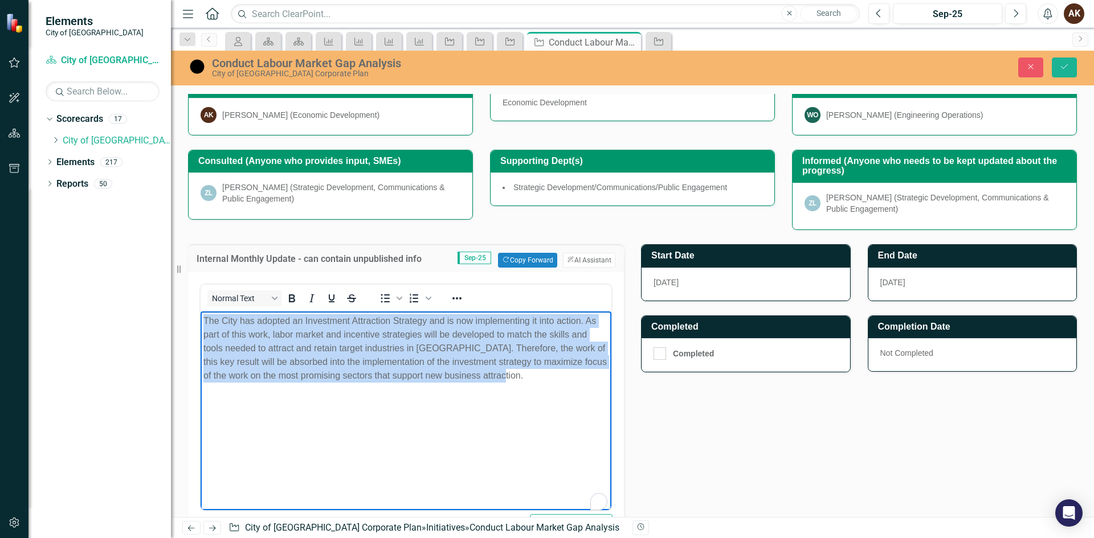
drag, startPoint x: 534, startPoint y: 377, endPoint x: 326, endPoint y: 614, distance: 314.9
click at [201, 312] on html "The City has adopted an Investment Attraction Strategy and is now implementing …" at bounding box center [406, 397] width 411 height 171
paste body "To enrich screen reader interactions, please activate Accessibility in Grammarl…"
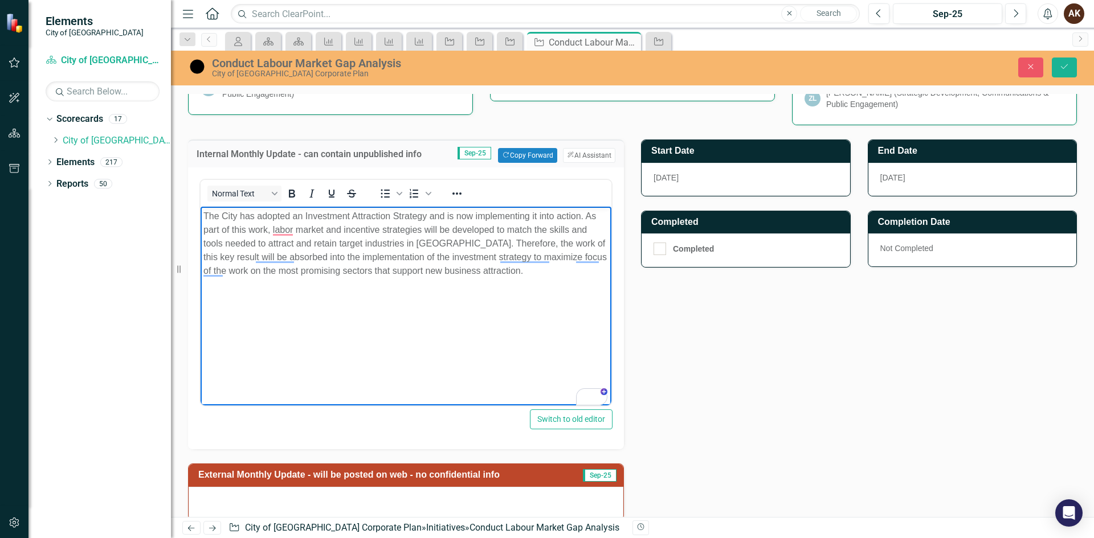
scroll to position [414, 0]
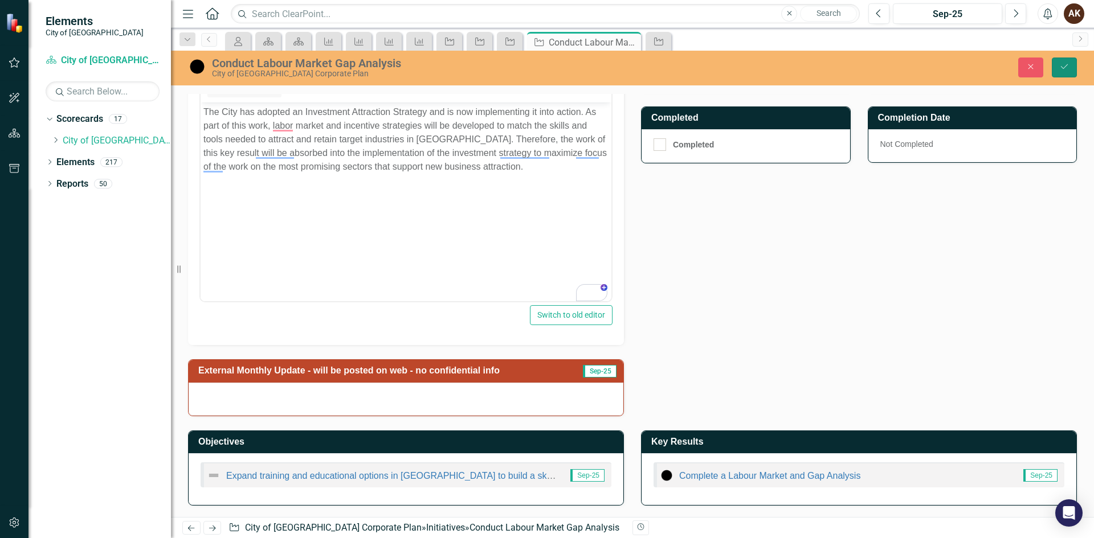
click at [1057, 70] on button "Save" at bounding box center [1064, 68] width 25 height 20
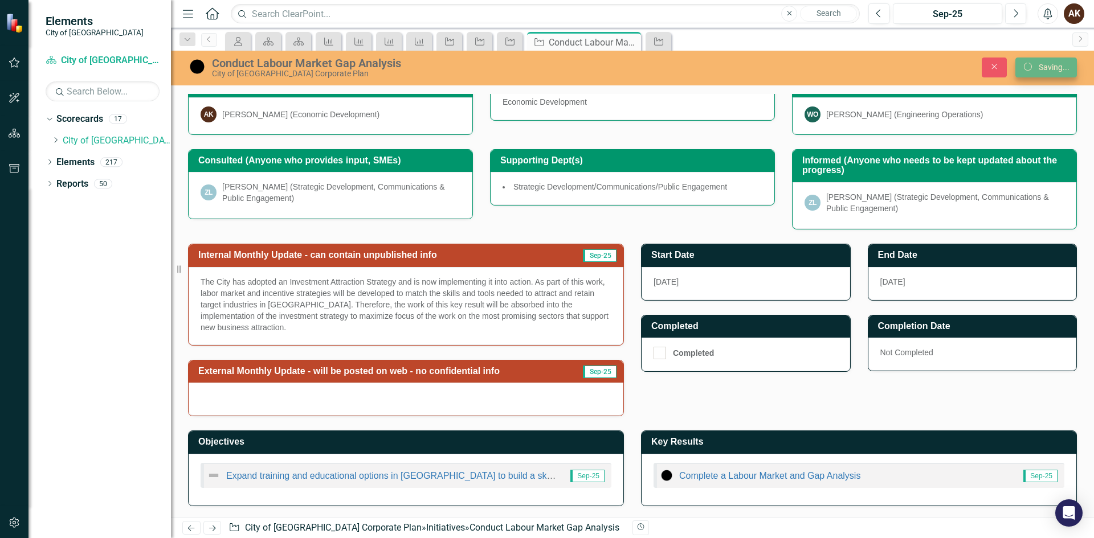
scroll to position [206, 0]
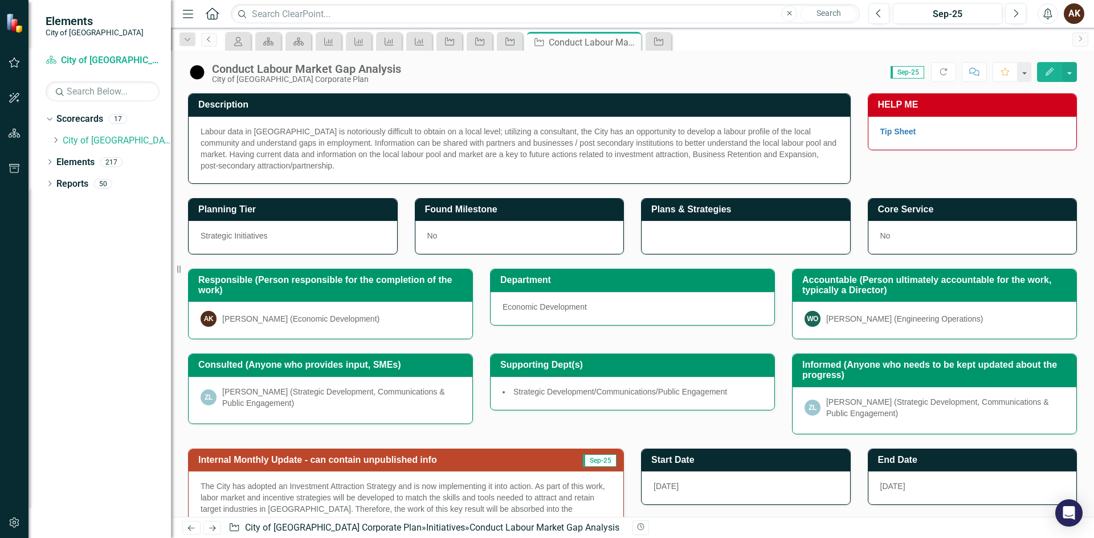
click at [216, 38] on link "Previous" at bounding box center [209, 40] width 16 height 14
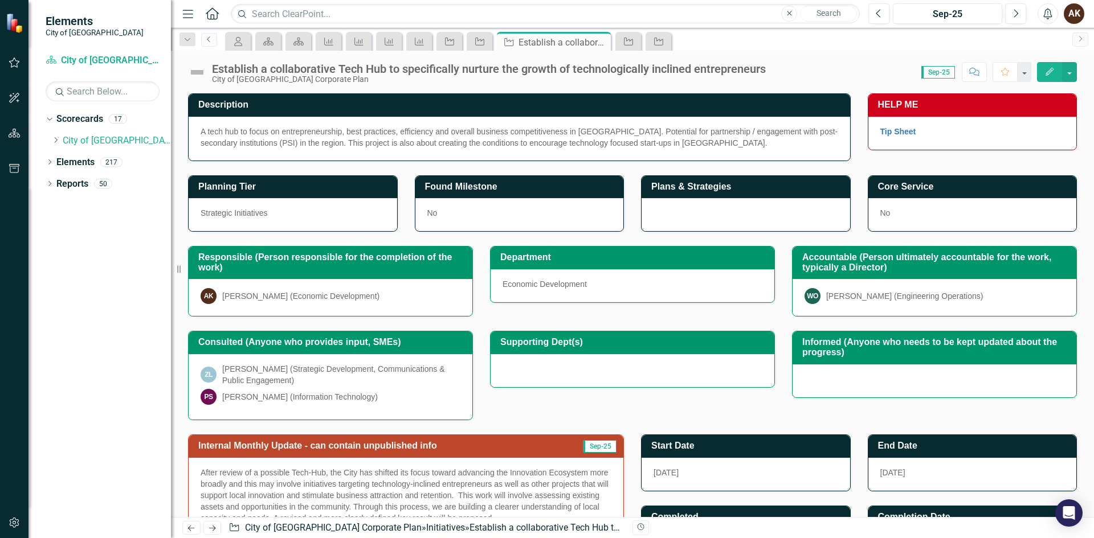
click at [216, 38] on link "Previous" at bounding box center [209, 40] width 16 height 14
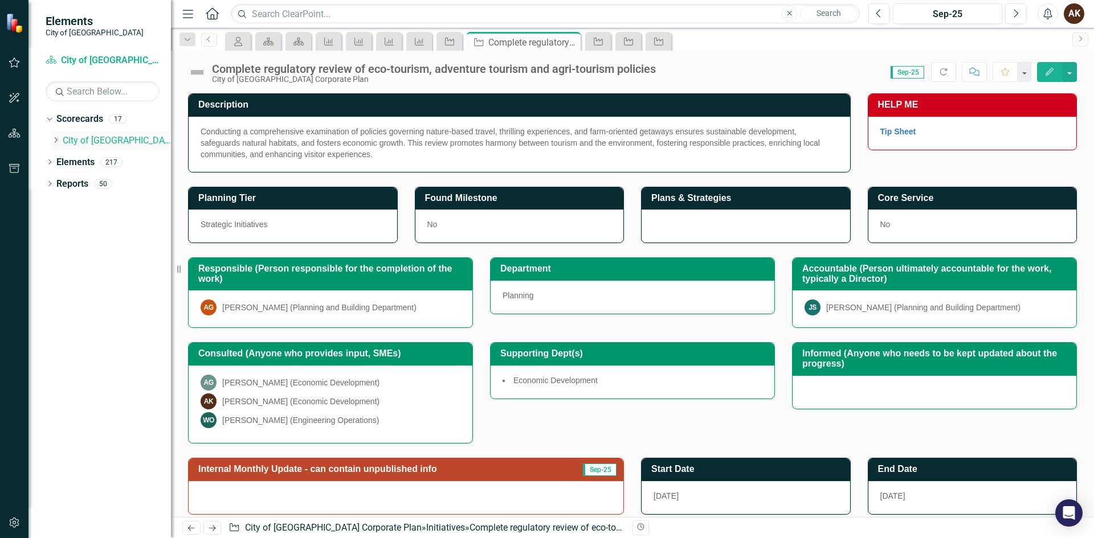
click at [92, 141] on link "City of [GEOGRAPHIC_DATA] Corporate Plan" at bounding box center [117, 140] width 108 height 13
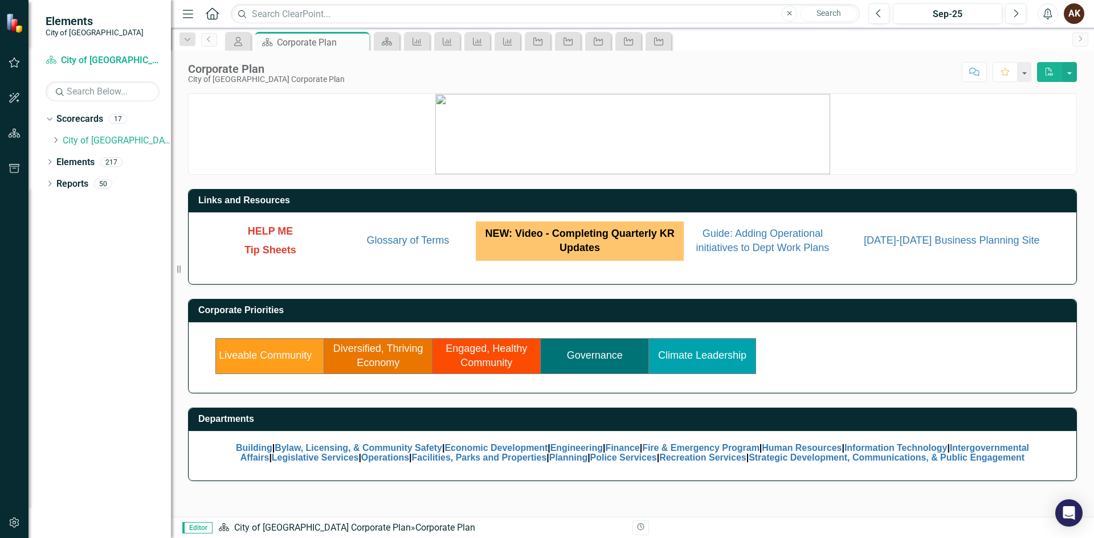
click at [387, 357] on link "Diversified, Thriving Economy" at bounding box center [378, 356] width 90 height 26
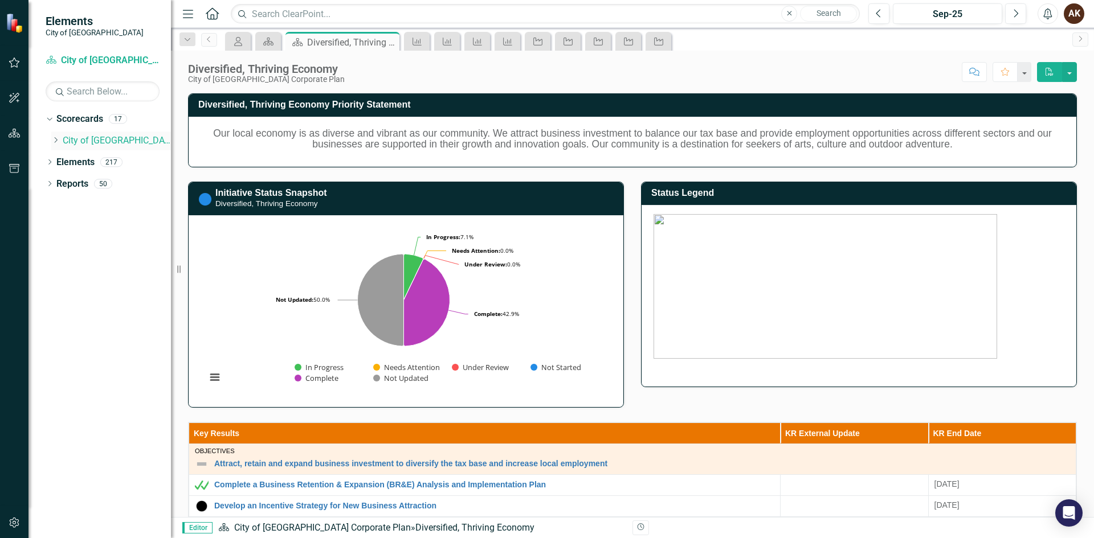
click at [58, 138] on icon "Dropdown" at bounding box center [55, 140] width 9 height 7
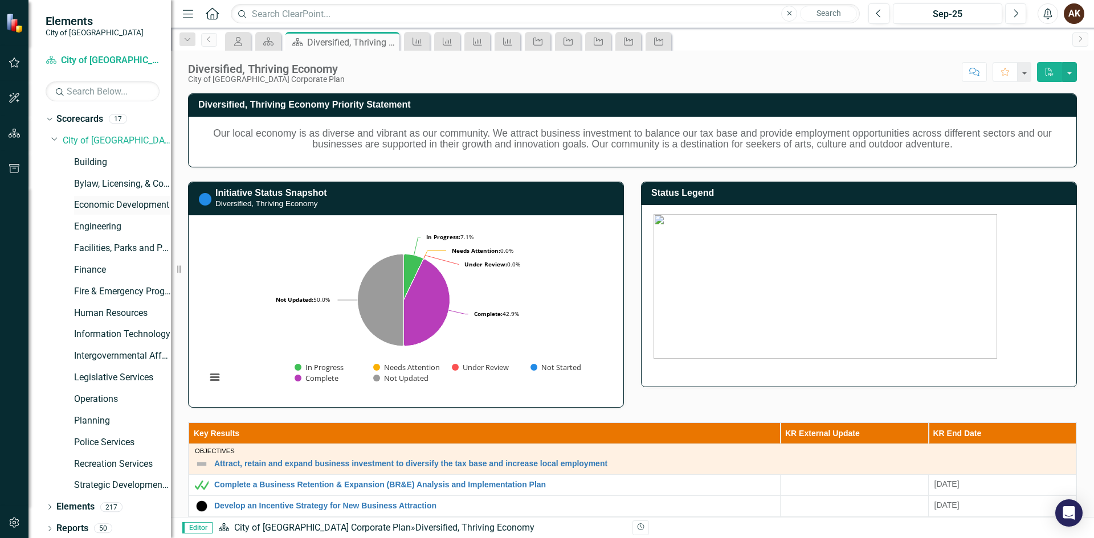
click at [90, 209] on link "Economic Development" at bounding box center [122, 205] width 97 height 13
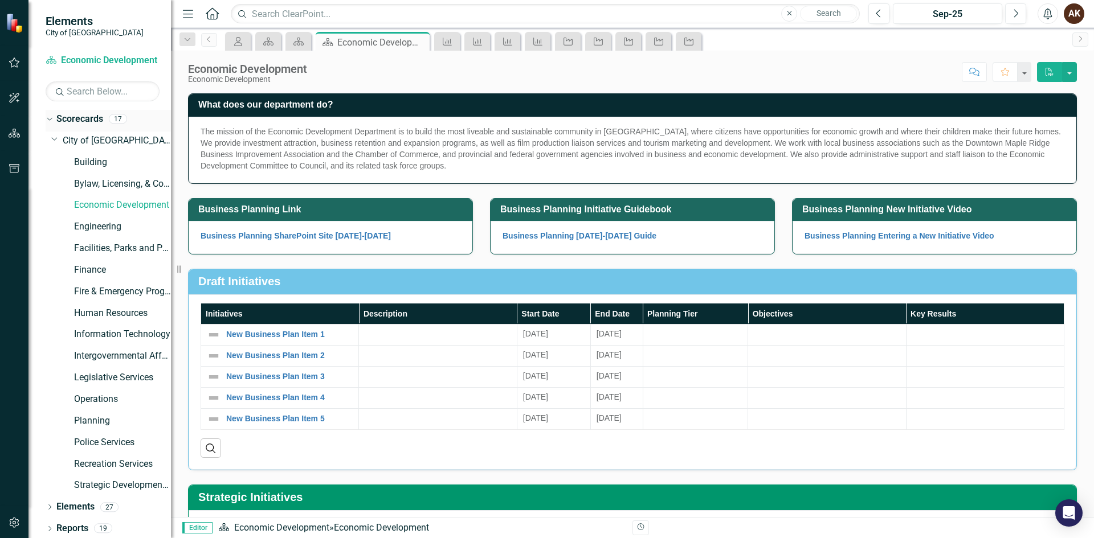
click at [76, 119] on link "Scorecards" at bounding box center [79, 119] width 47 height 13
click at [71, 140] on link "City of [GEOGRAPHIC_DATA] Corporate Plan" at bounding box center [117, 140] width 108 height 13
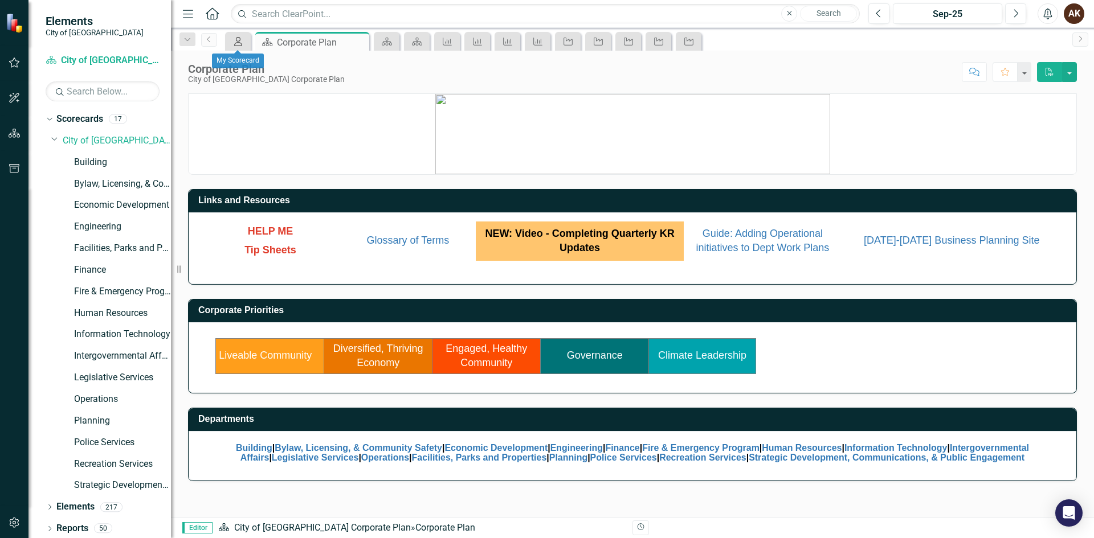
click at [240, 46] on div "My Scorecard" at bounding box center [236, 41] width 16 height 14
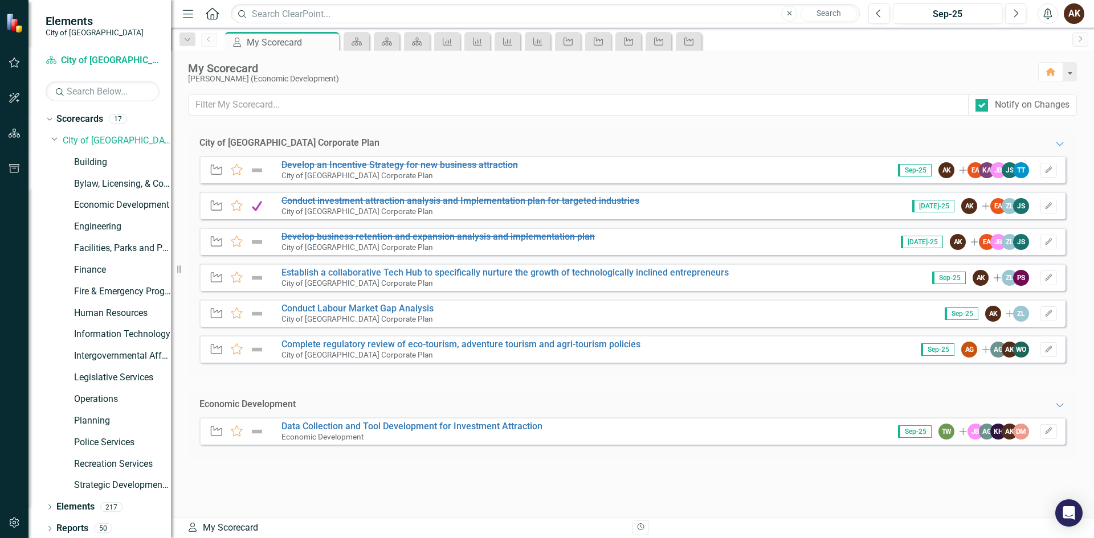
click at [255, 165] on img at bounding box center [257, 171] width 15 height 14
click at [256, 168] on img at bounding box center [257, 171] width 15 height 14
click at [262, 171] on img at bounding box center [257, 171] width 15 height 14
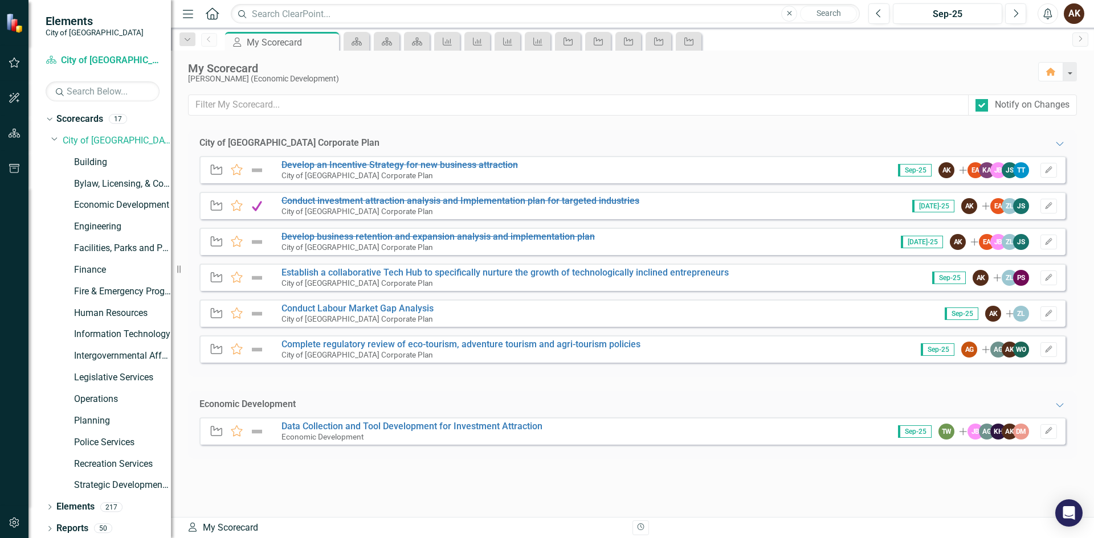
click at [262, 171] on img at bounding box center [257, 171] width 15 height 14
click at [257, 170] on img at bounding box center [257, 171] width 15 height 14
click at [313, 166] on s "Develop an Incentive Strategy for new business attraction" at bounding box center [399, 165] width 236 height 11
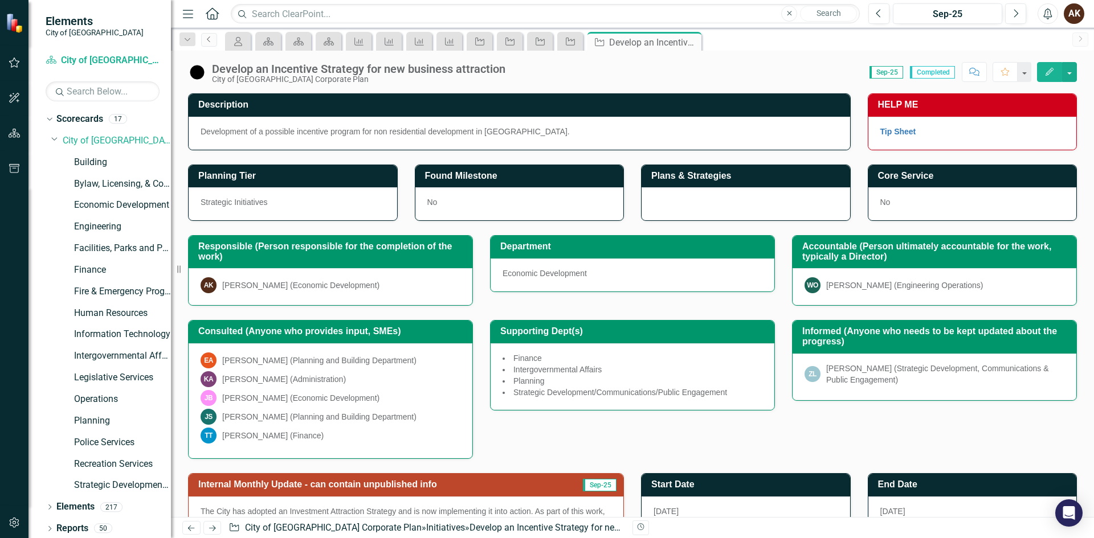
click at [205, 40] on icon "Previous" at bounding box center [209, 39] width 9 height 7
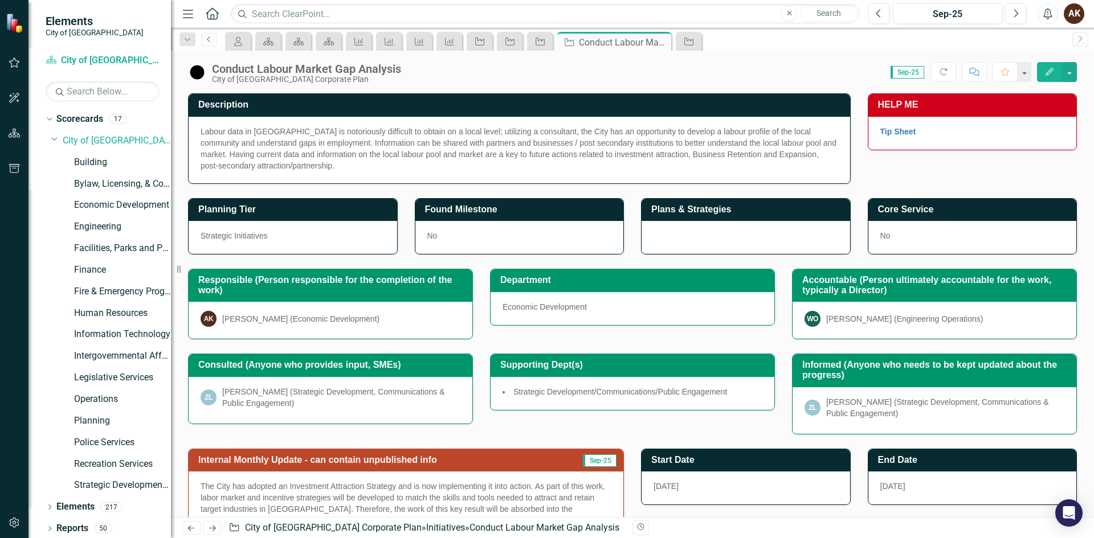
click at [206, 40] on icon "Previous" at bounding box center [209, 39] width 9 height 7
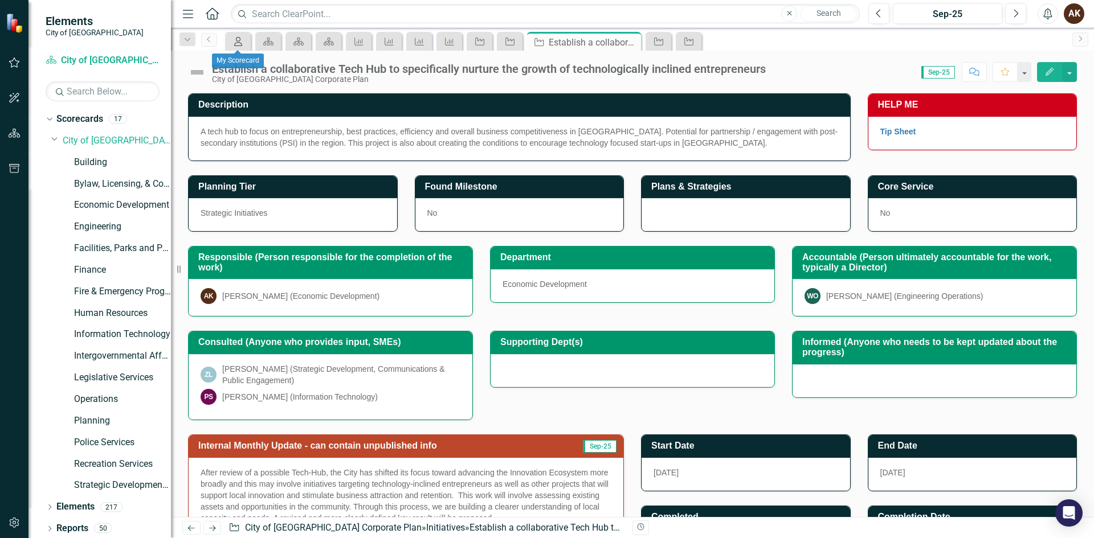
click at [244, 41] on icon "My Scorecard" at bounding box center [237, 41] width 11 height 9
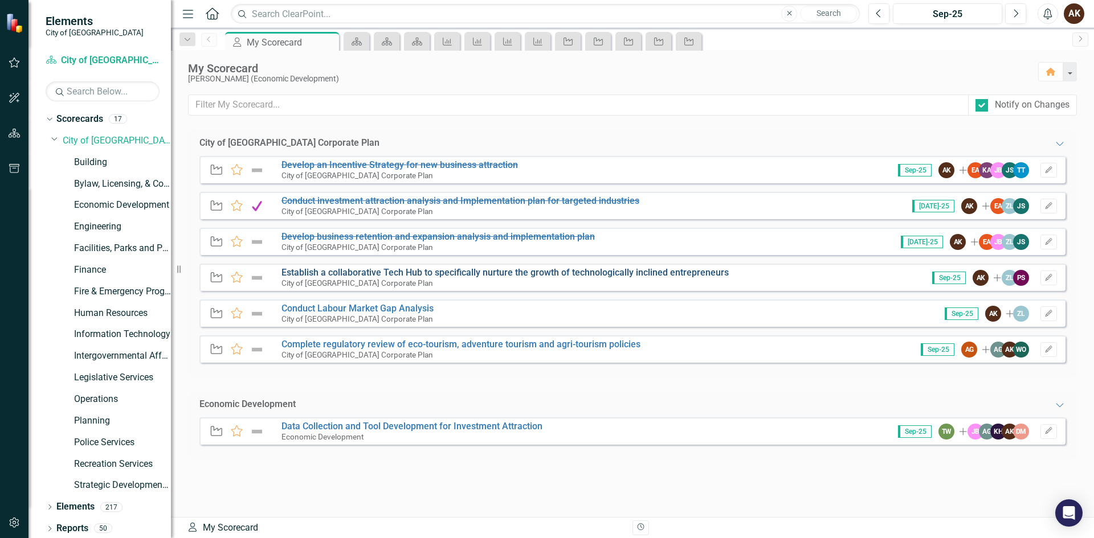
click at [322, 273] on link "Establish a collaborative Tech Hub to specifically nurture the growth of techno…" at bounding box center [504, 272] width 447 height 11
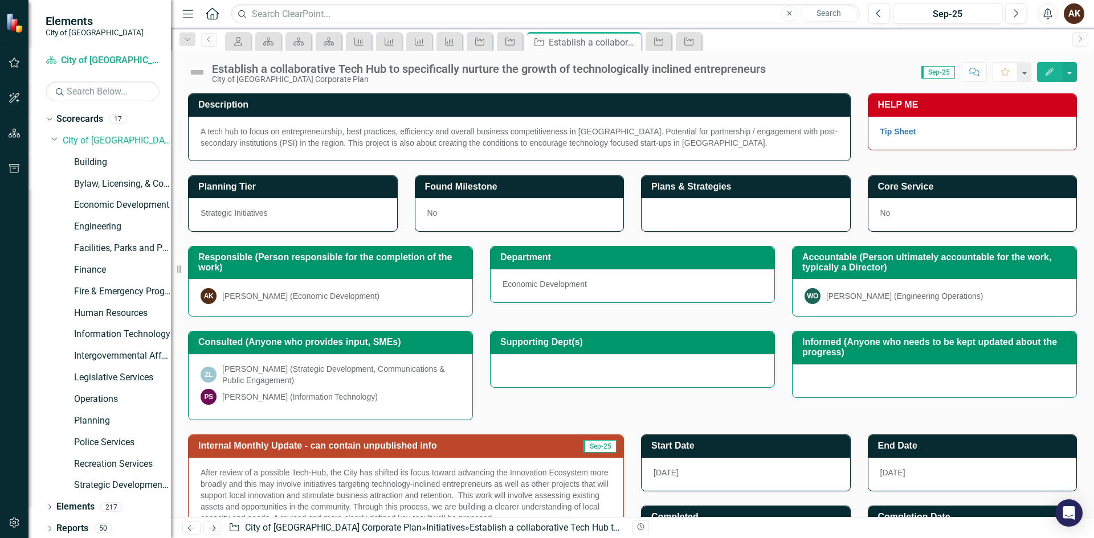
click at [195, 76] on img at bounding box center [197, 72] width 18 height 18
click at [195, 72] on img at bounding box center [197, 72] width 18 height 18
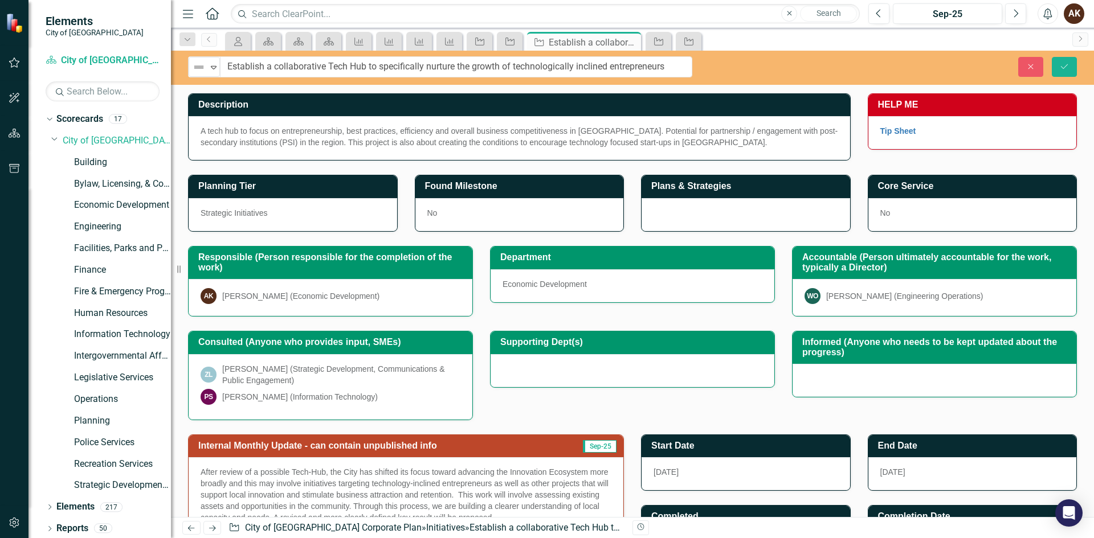
click at [195, 72] on img at bounding box center [199, 67] width 14 height 14
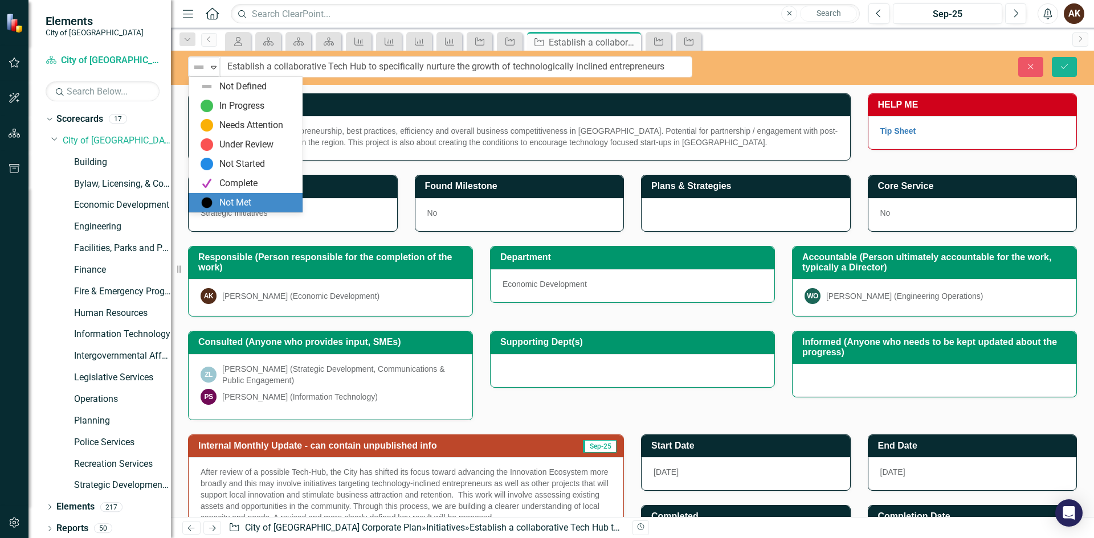
click at [218, 203] on div "Not Met" at bounding box center [248, 203] width 96 height 14
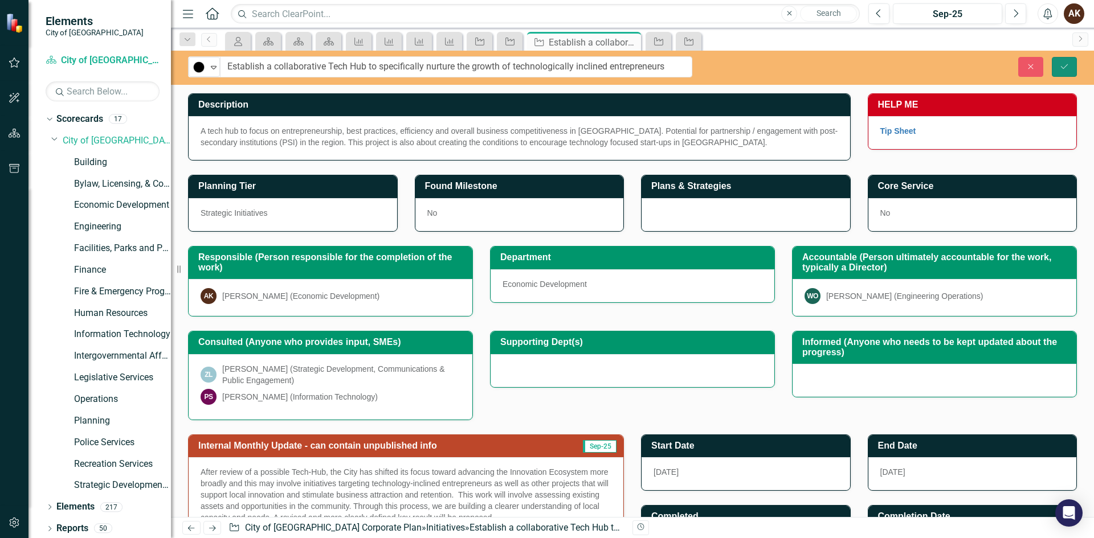
click at [1063, 63] on icon "Save" at bounding box center [1064, 67] width 10 height 8
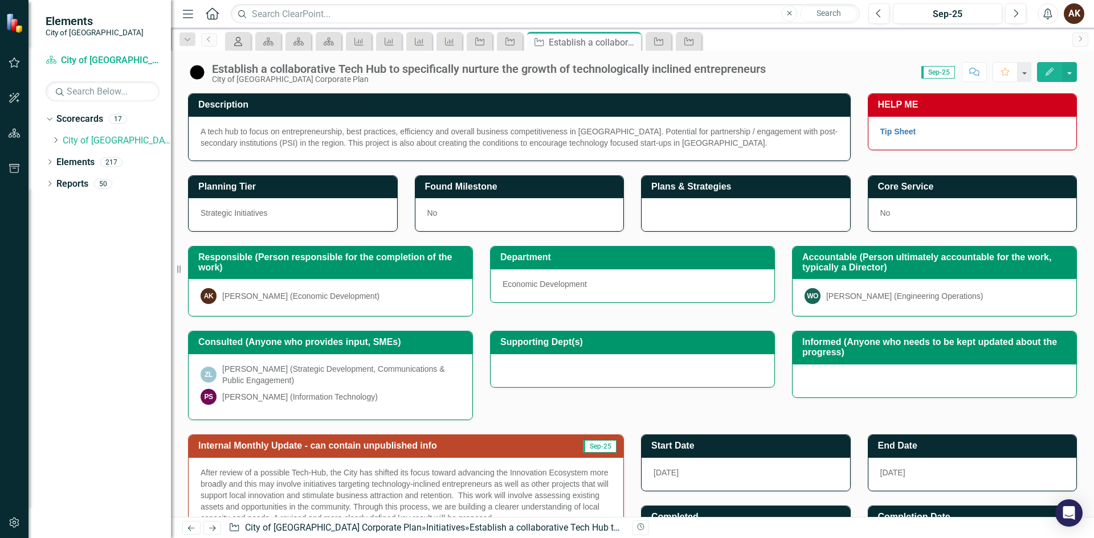
click at [228, 43] on div "My Scorecard" at bounding box center [236, 41] width 16 height 14
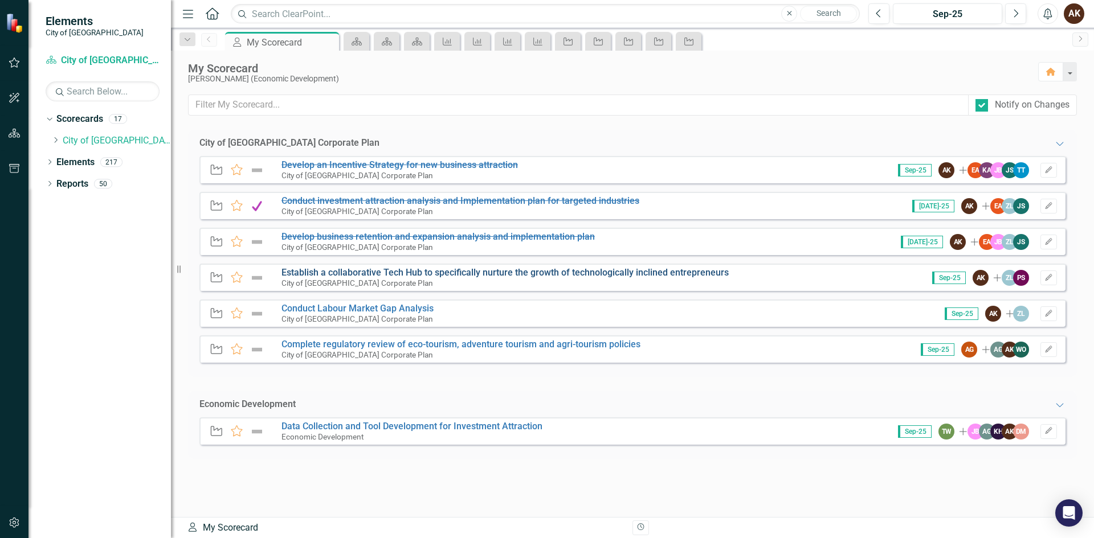
click at [309, 273] on link "Establish a collaborative Tech Hub to specifically nurture the growth of techno…" at bounding box center [504, 272] width 447 height 11
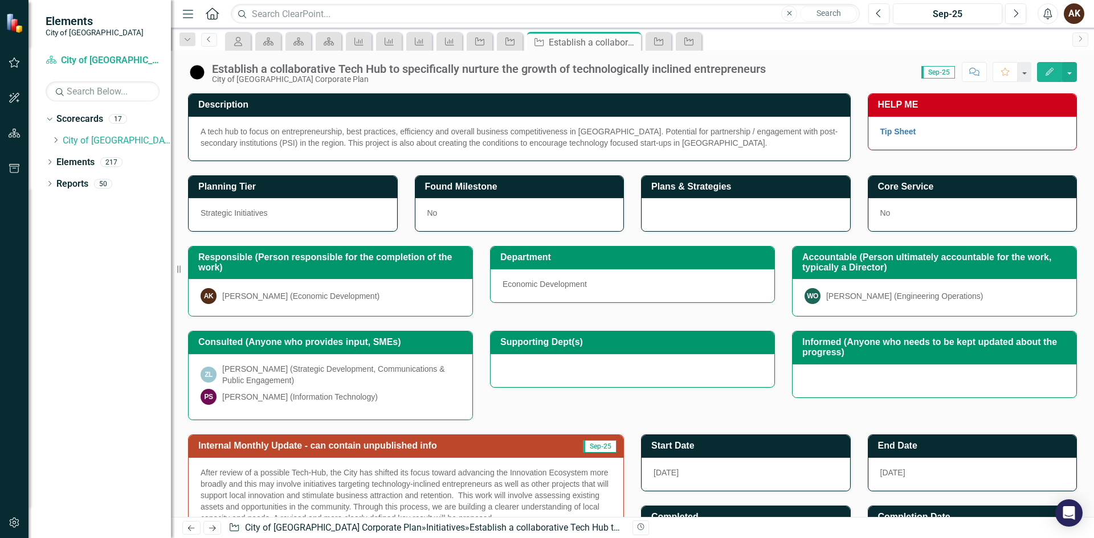
click at [212, 40] on icon "Previous" at bounding box center [209, 39] width 9 height 7
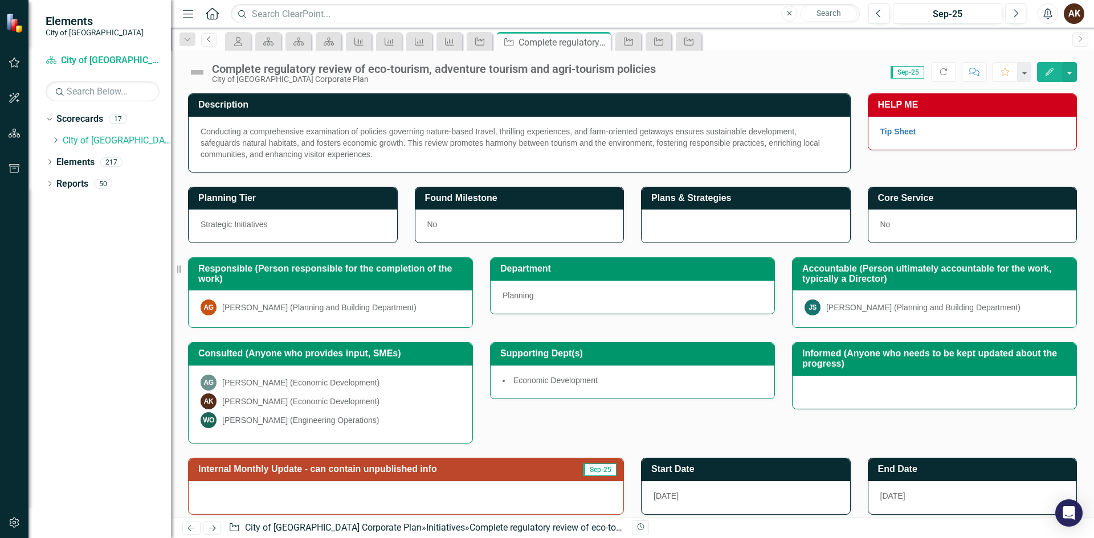
click at [215, 39] on link "Previous" at bounding box center [209, 40] width 16 height 14
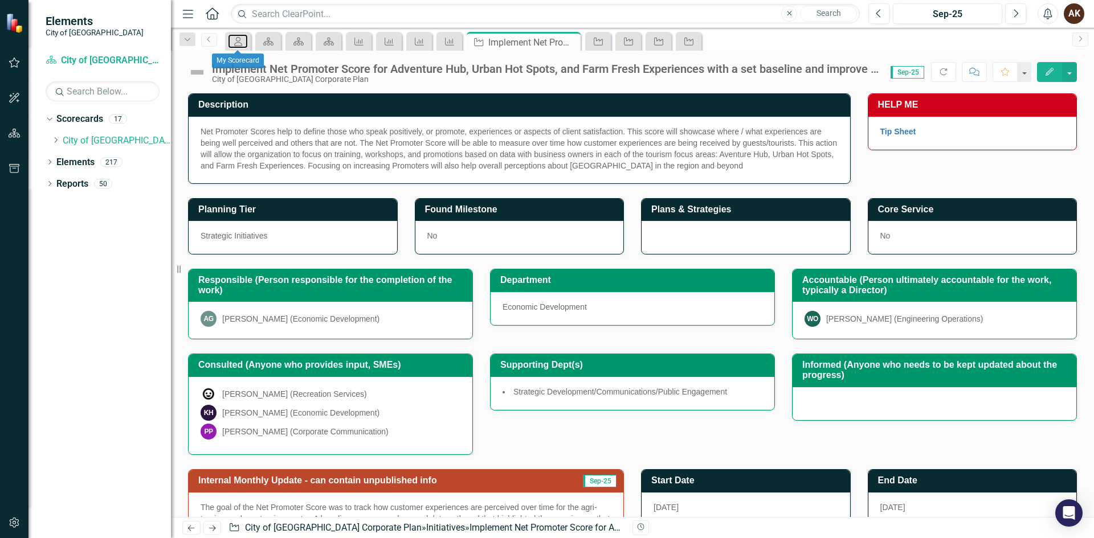
click at [242, 37] on icon "My Scorecard" at bounding box center [237, 41] width 11 height 9
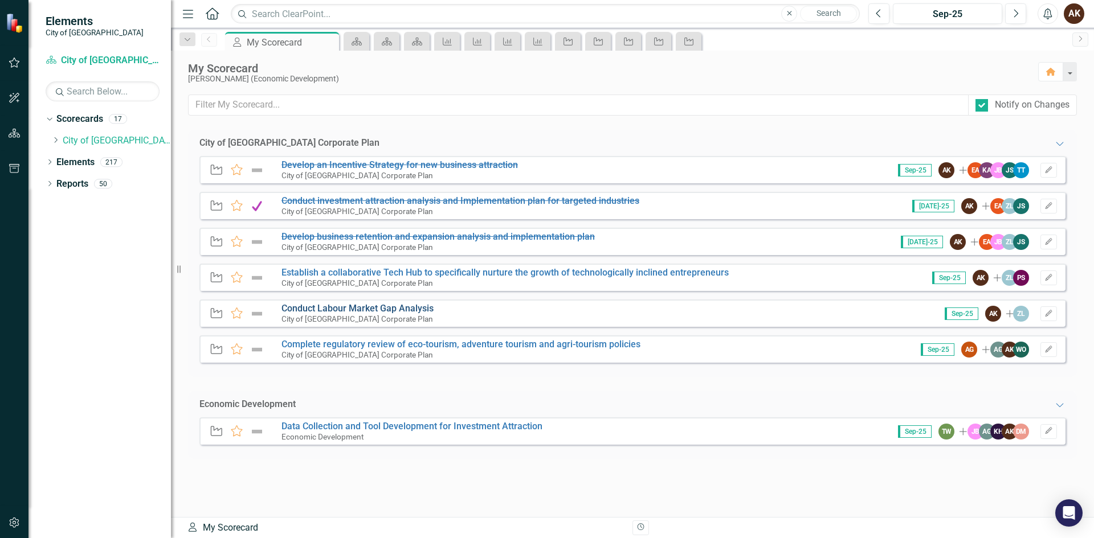
click at [313, 304] on link "Conduct Labour Market Gap Analysis" at bounding box center [357, 308] width 152 height 11
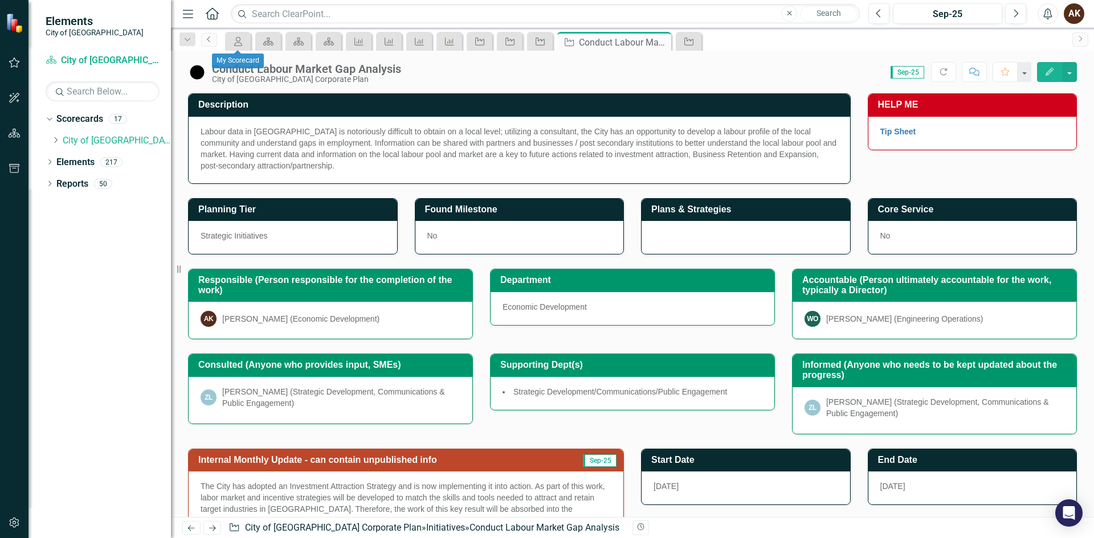
click at [211, 42] on icon "Previous" at bounding box center [209, 39] width 9 height 7
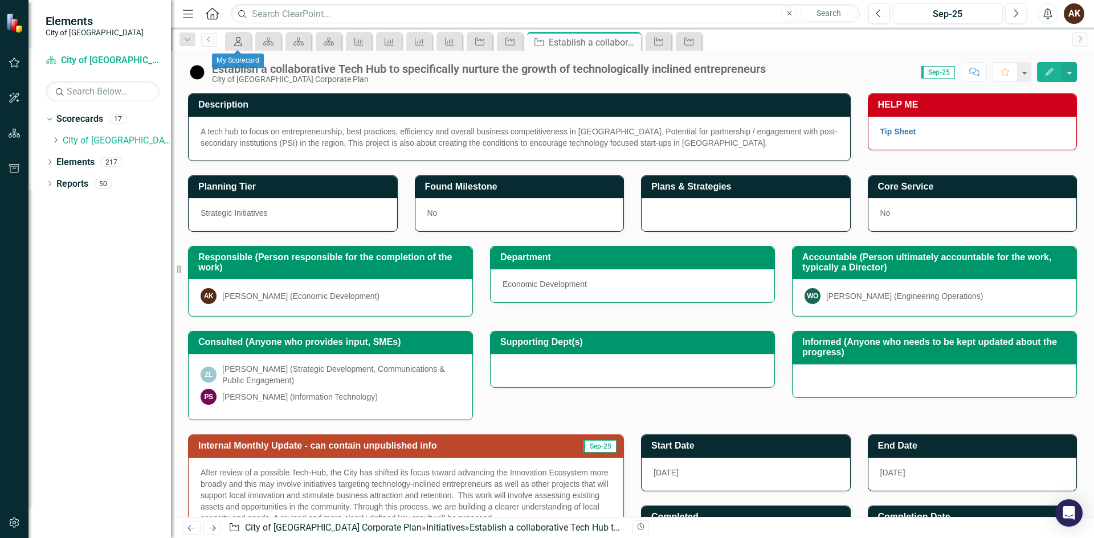
click at [236, 39] on icon at bounding box center [238, 41] width 8 height 9
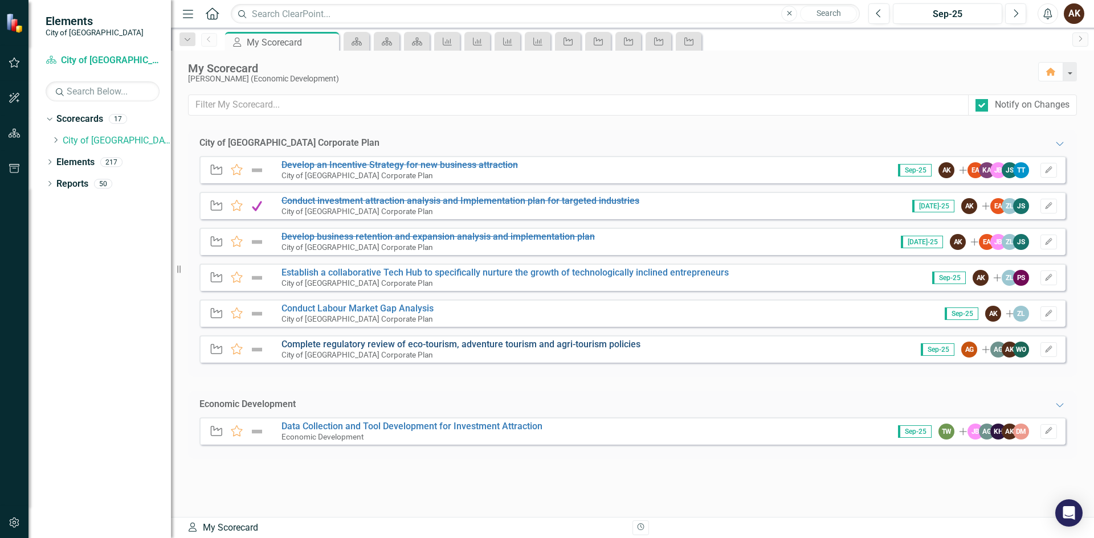
click at [318, 344] on link "Complete regulatory review of eco-tourism, adventure tourism and agri-tourism p…" at bounding box center [460, 344] width 359 height 11
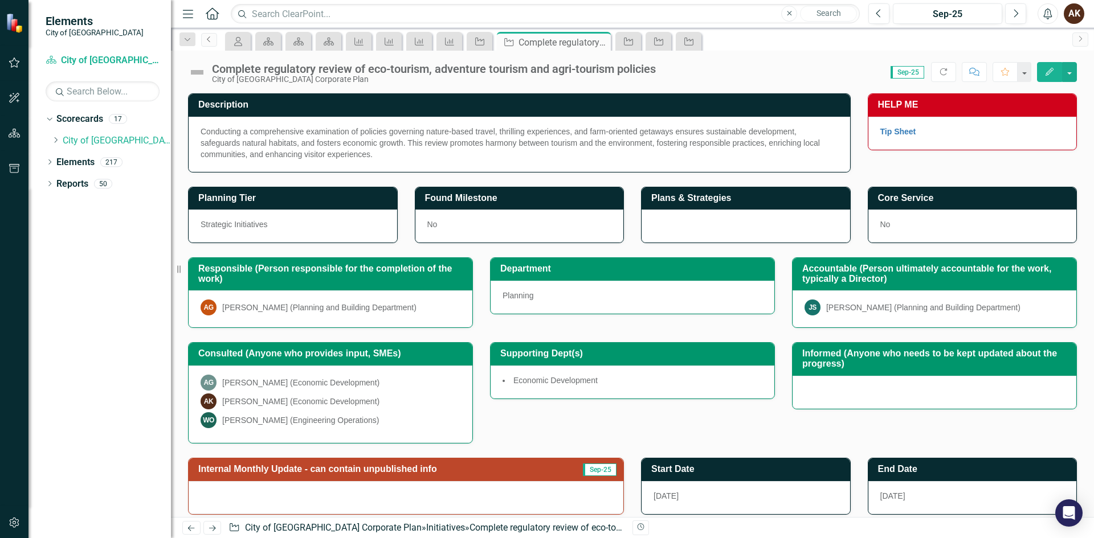
click at [214, 41] on link "Previous" at bounding box center [209, 40] width 16 height 14
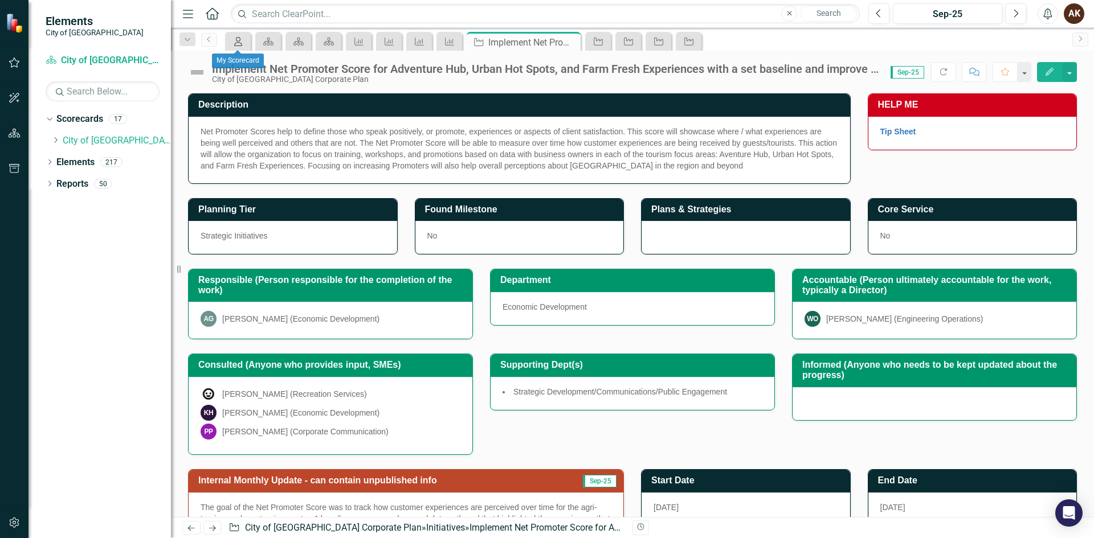
click at [235, 41] on icon "My Scorecard" at bounding box center [237, 41] width 11 height 9
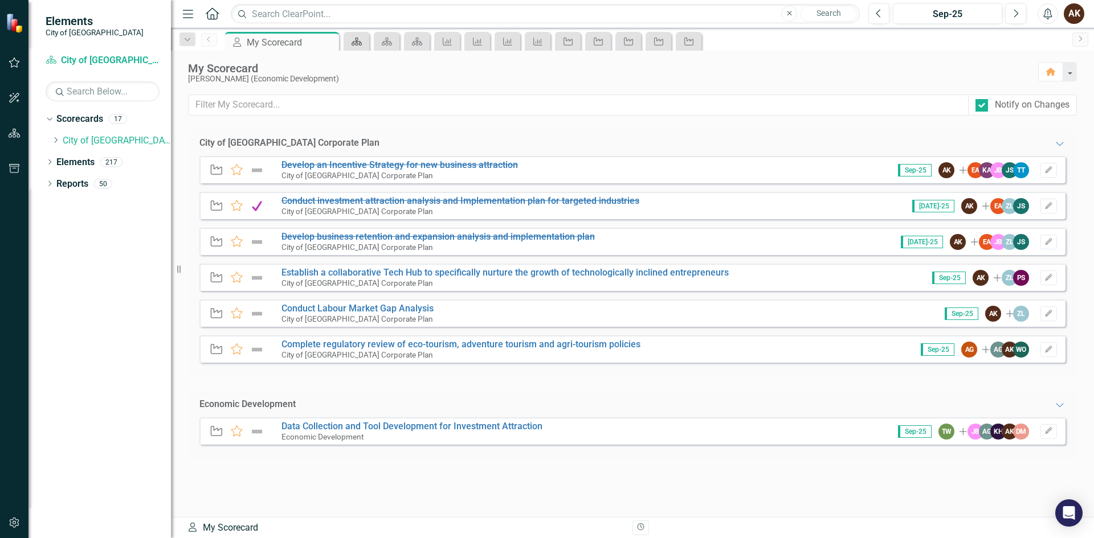
click at [356, 40] on icon "Scorecard" at bounding box center [356, 41] width 11 height 9
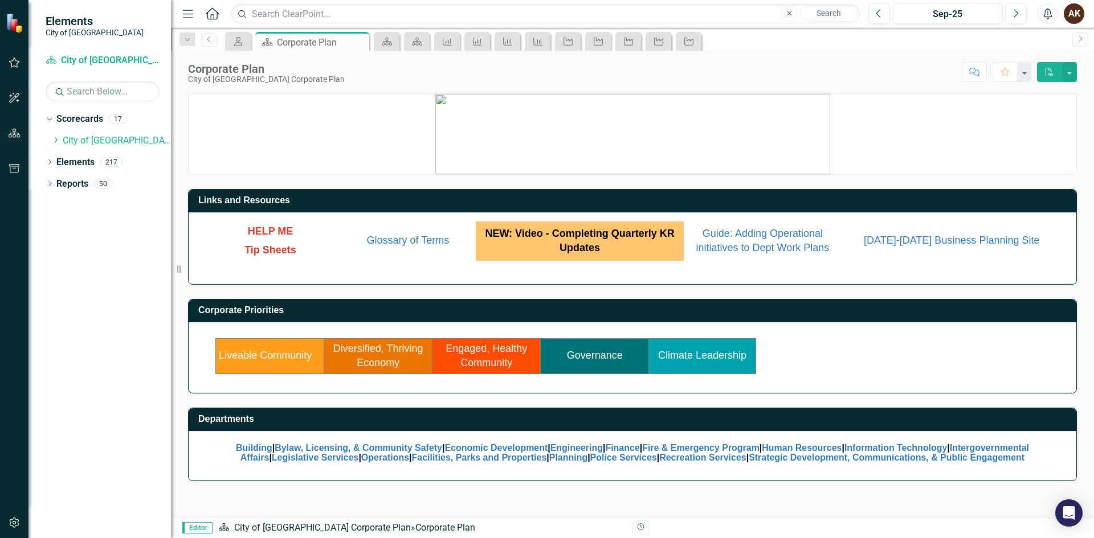
click at [360, 346] on link "Diversified, Thriving Economy" at bounding box center [378, 356] width 90 height 26
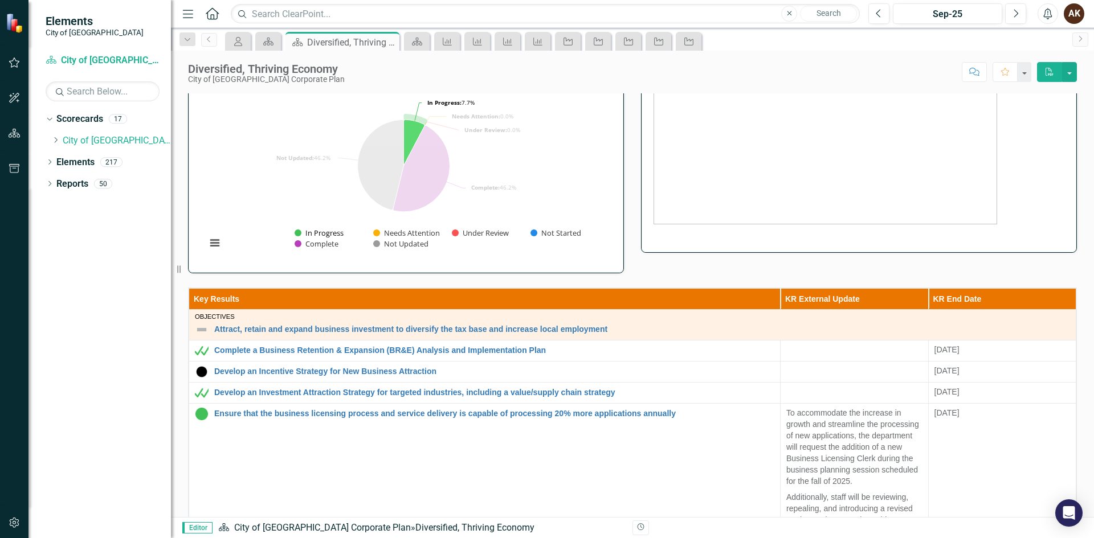
scroll to position [228, 0]
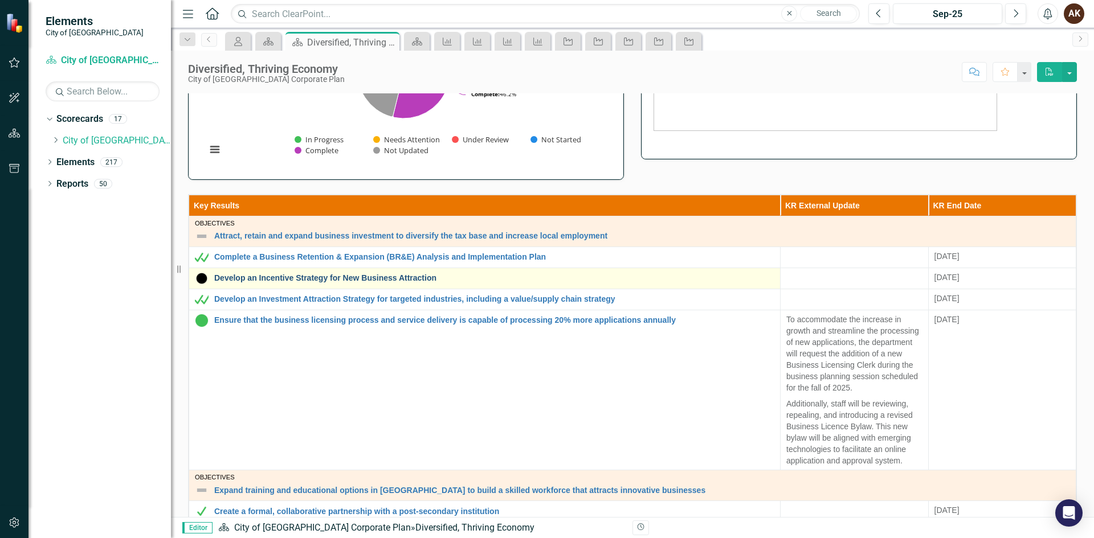
click at [285, 275] on link "Develop an Incentive Strategy for New Business Attraction" at bounding box center [494, 278] width 560 height 9
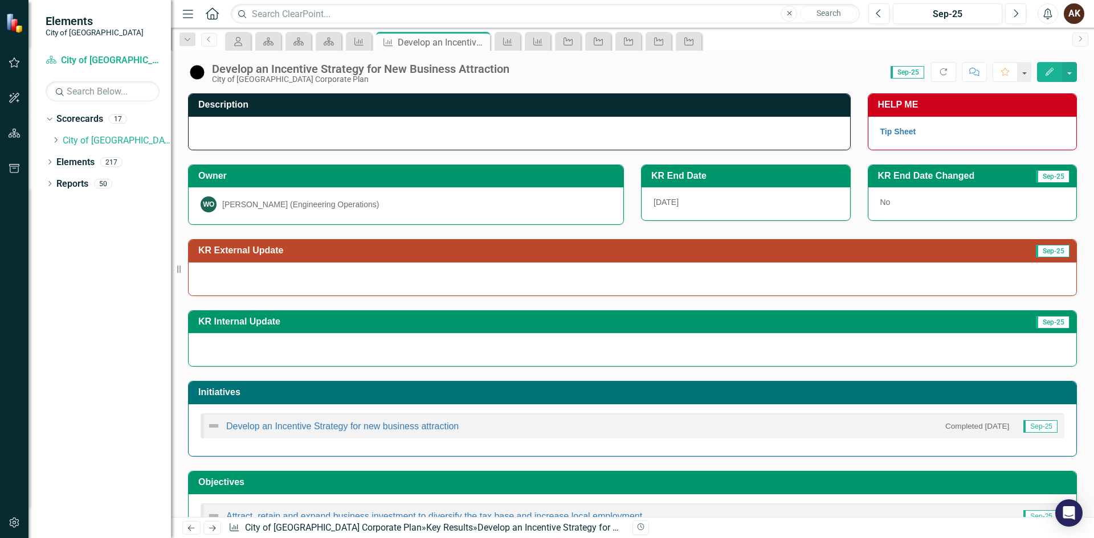
click at [220, 351] on div at bounding box center [633, 349] width 888 height 33
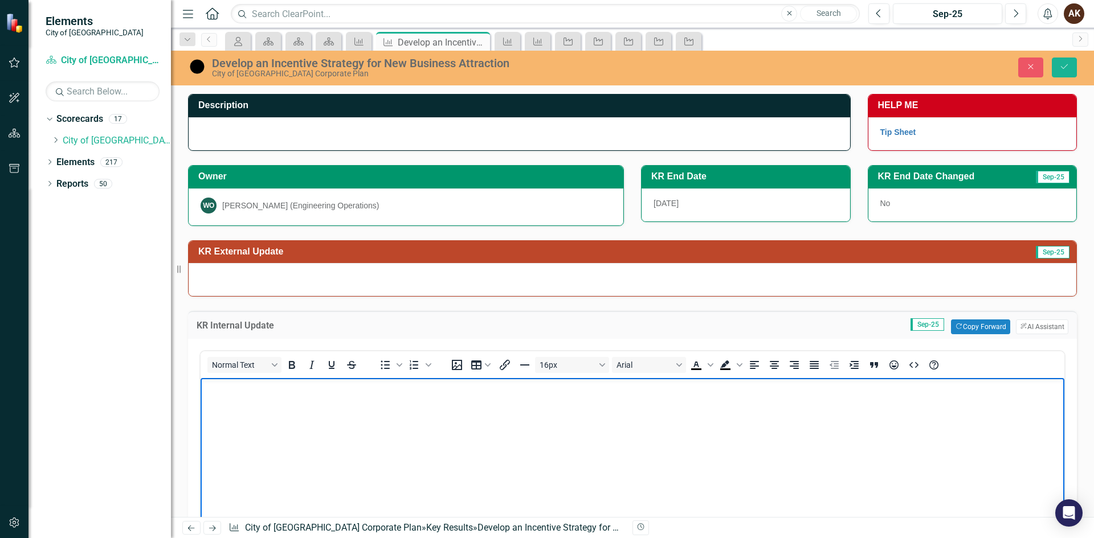
click at [223, 392] on p "Rich Text Area. Press ALT-0 for help." at bounding box center [632, 388] width 858 height 14
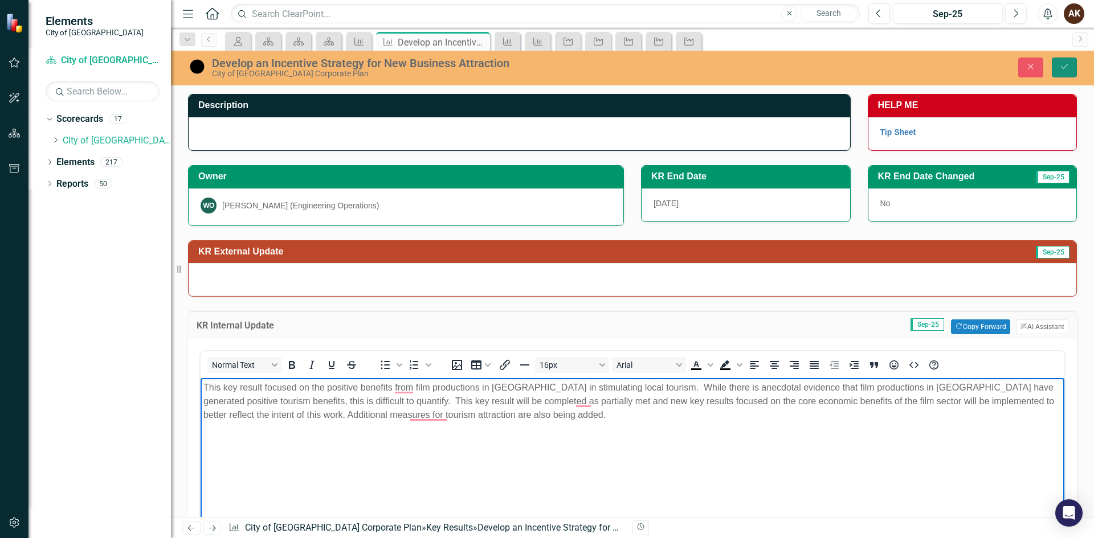
click at [1063, 66] on icon "Save" at bounding box center [1064, 67] width 10 height 8
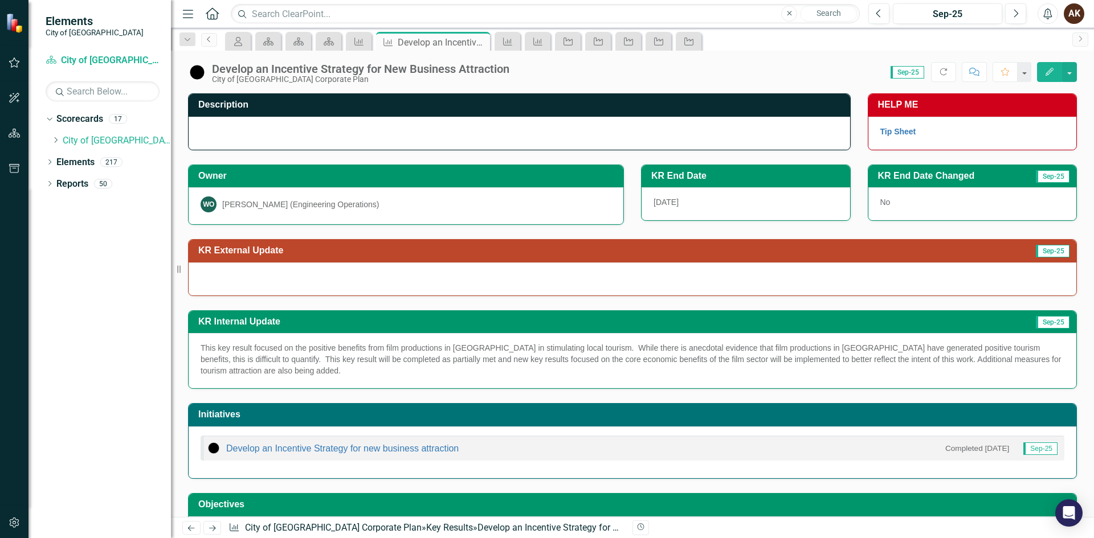
click at [209, 41] on icon "Previous" at bounding box center [209, 39] width 9 height 7
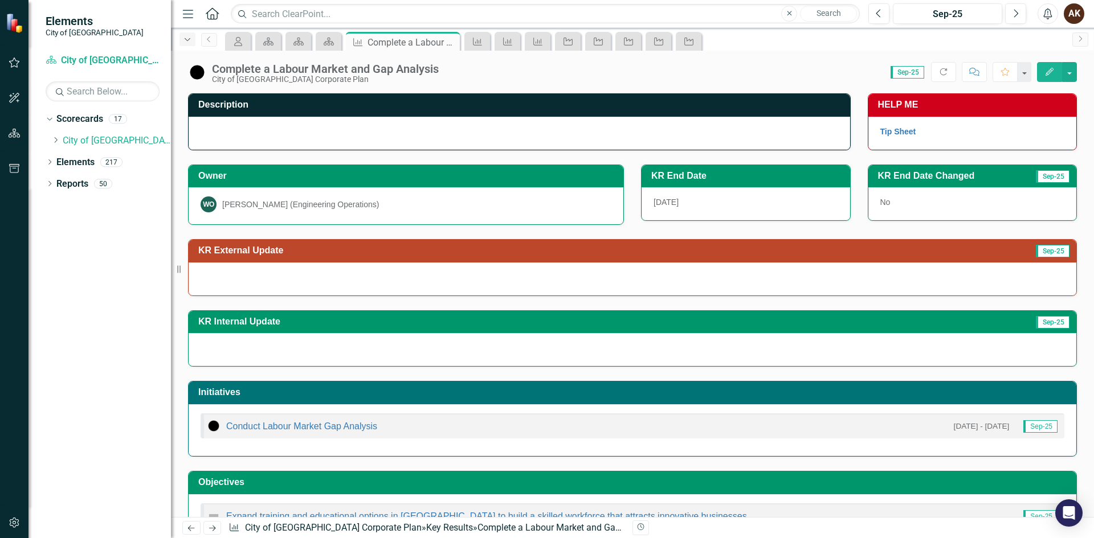
click at [189, 39] on icon "Dropdown" at bounding box center [187, 40] width 10 height 8
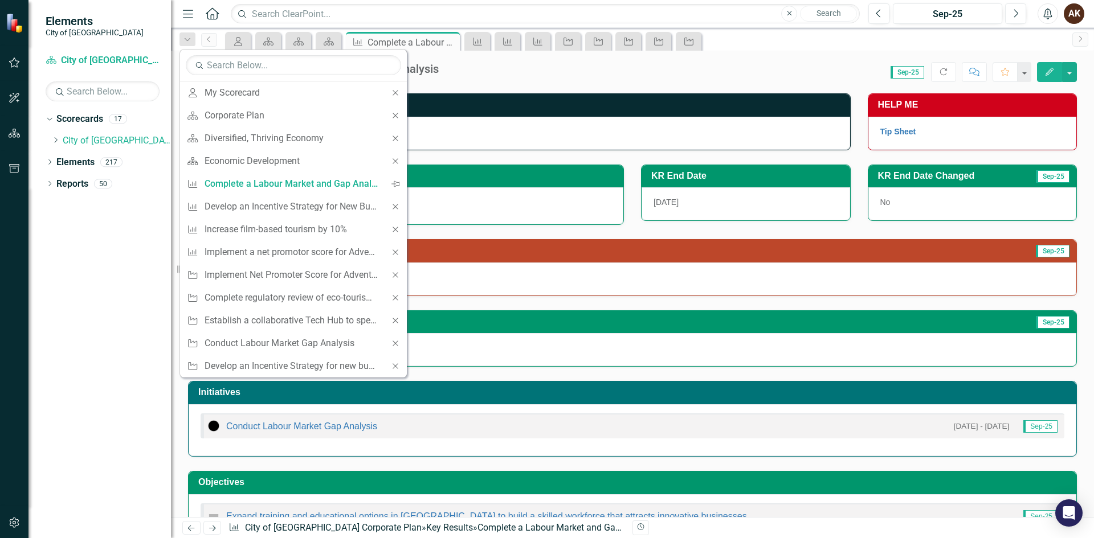
click at [564, 87] on div "Complete a Labour Market and Gap Analysis City of Maple Ridge Corporate Plan Sc…" at bounding box center [632, 284] width 923 height 467
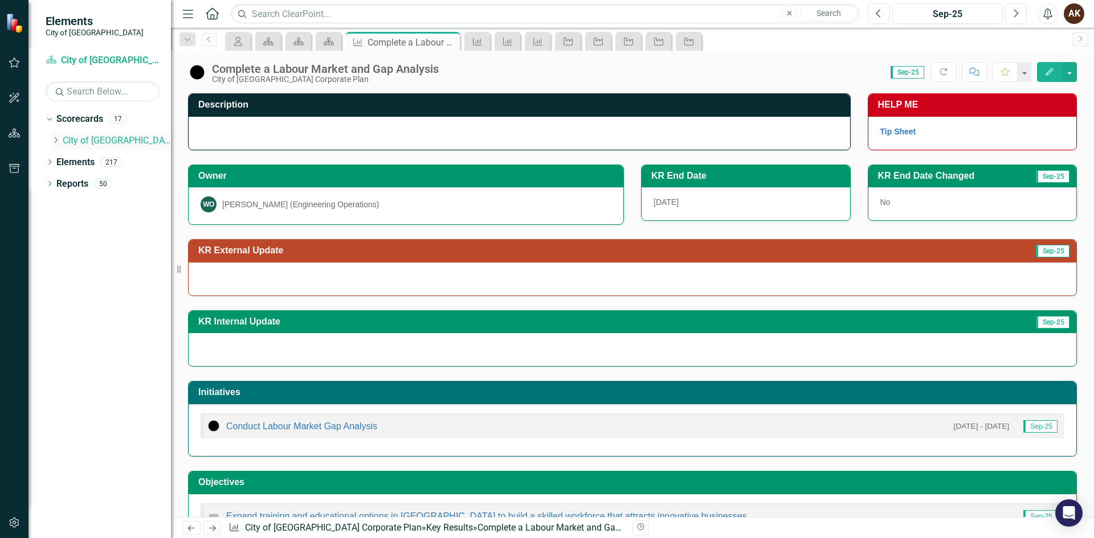
click at [65, 140] on link "City of [GEOGRAPHIC_DATA] Corporate Plan" at bounding box center [117, 140] width 108 height 13
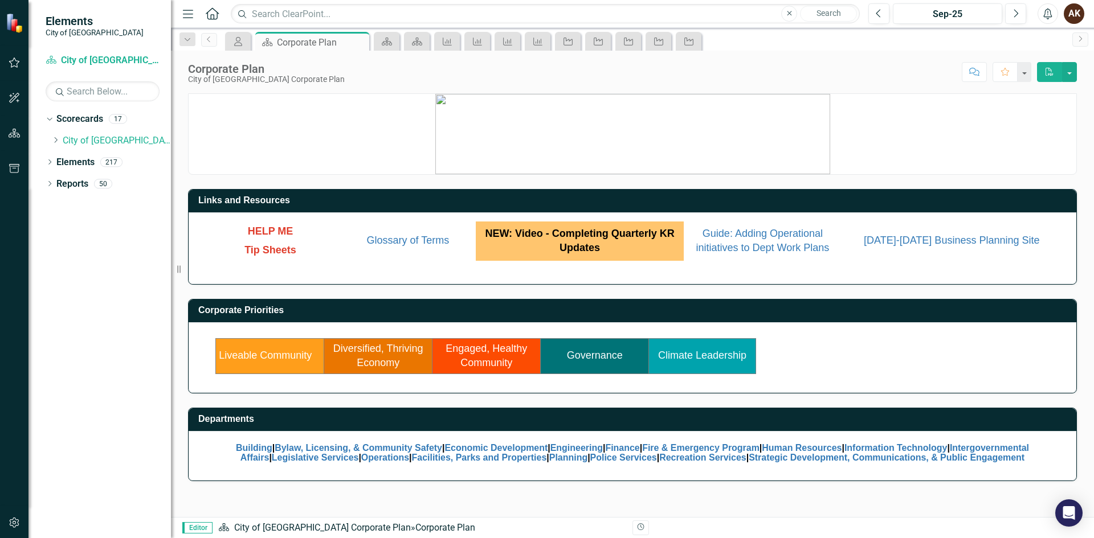
click at [377, 357] on link "Diversified, Thriving Economy" at bounding box center [378, 356] width 90 height 26
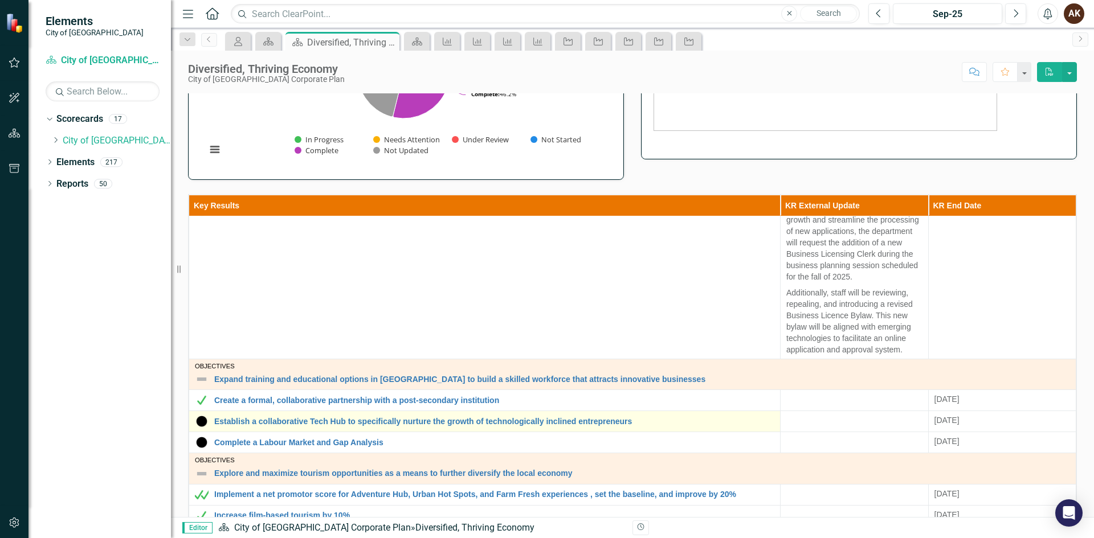
scroll to position [112, 0]
click at [297, 424] on link "Establish a collaborative Tech Hub to specifically nurture the growth of techno…" at bounding box center [494, 420] width 560 height 9
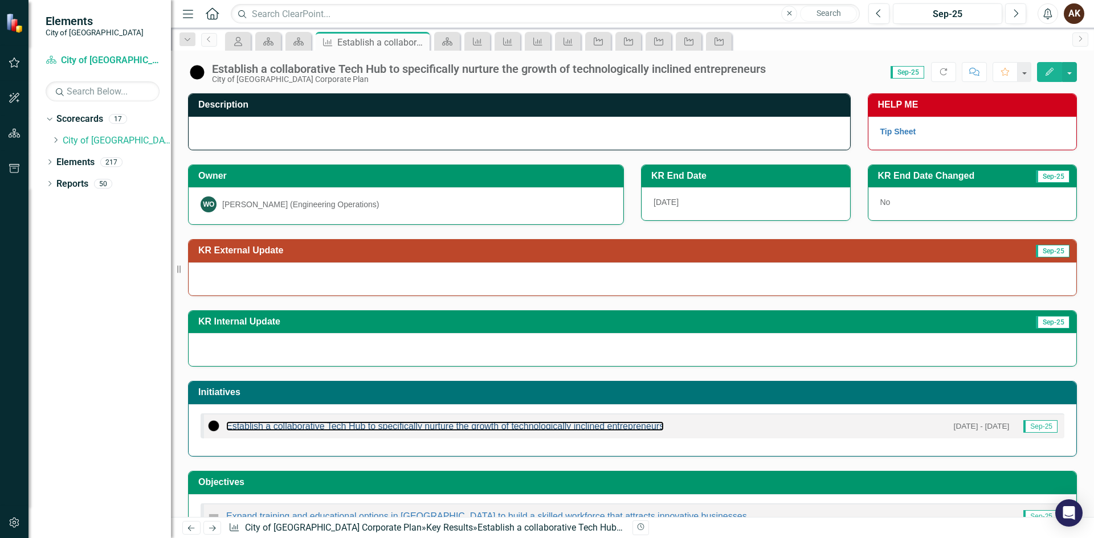
click at [297, 424] on link "Establish a collaborative Tech Hub to specifically nurture the growth of techno…" at bounding box center [445, 427] width 438 height 10
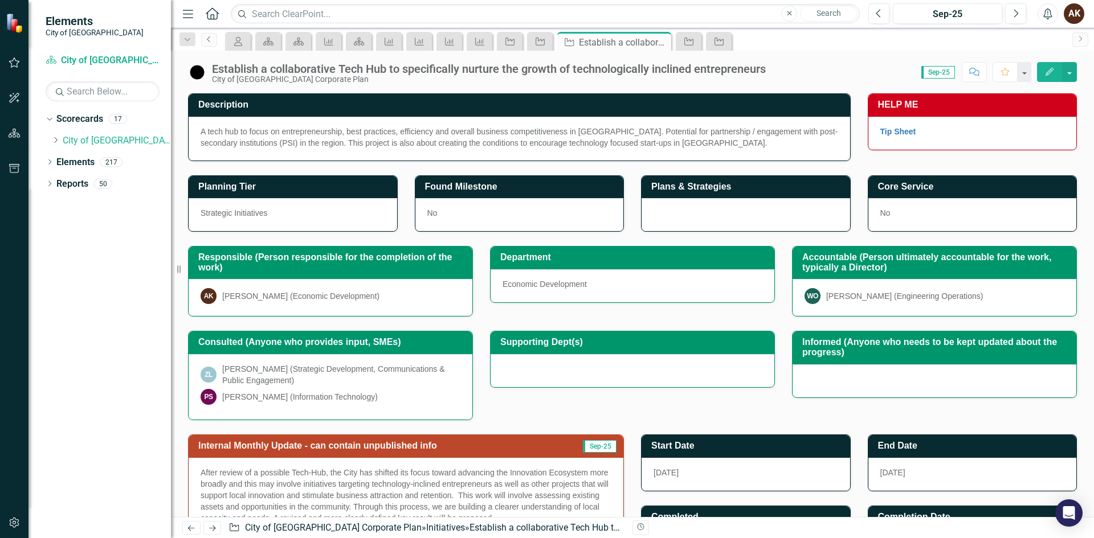
click at [210, 38] on icon "Previous" at bounding box center [209, 39] width 9 height 7
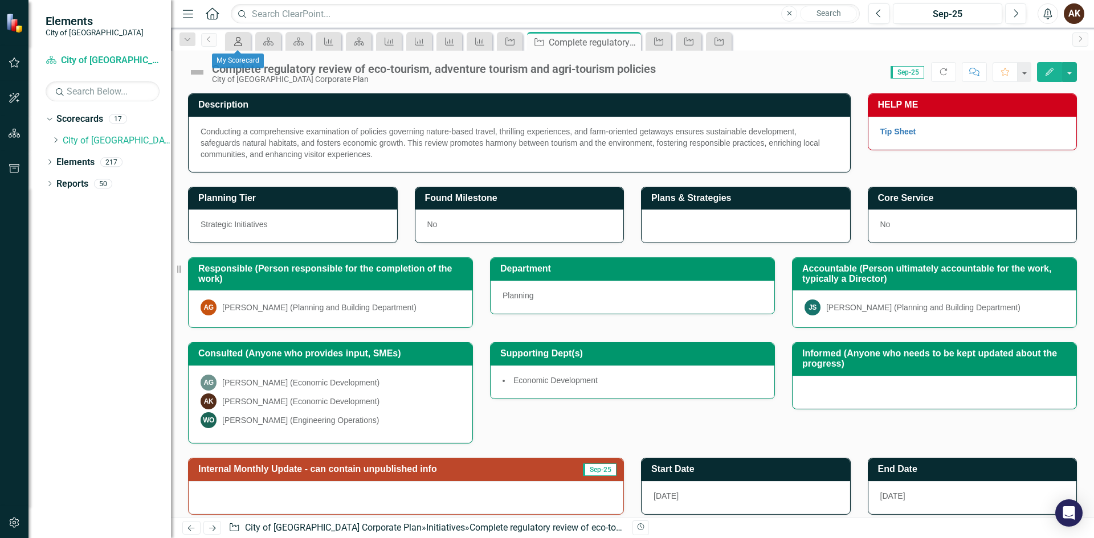
click at [238, 37] on icon at bounding box center [238, 41] width 8 height 9
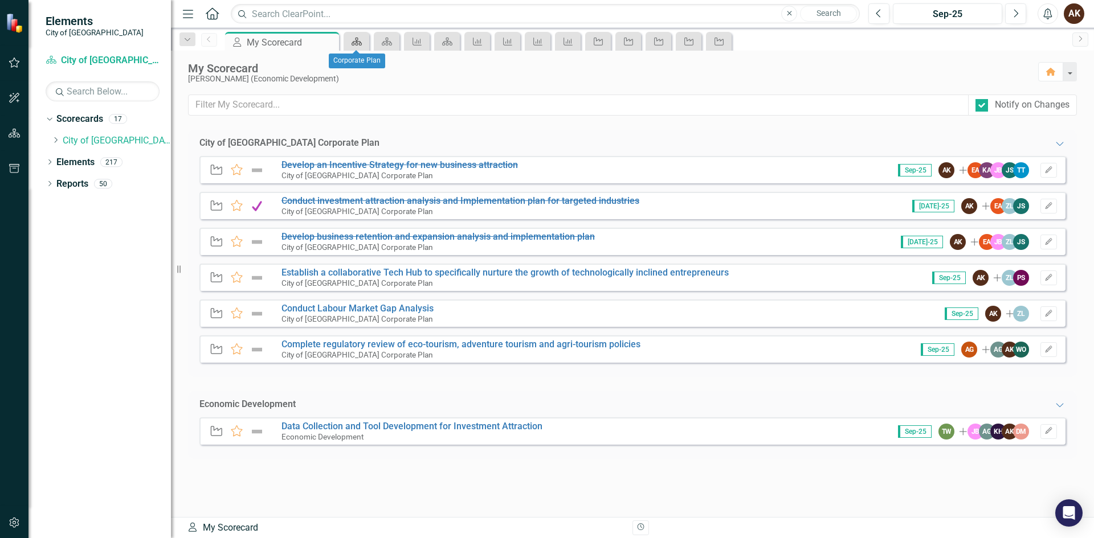
click at [363, 41] on link "Scorecard" at bounding box center [356, 41] width 20 height 14
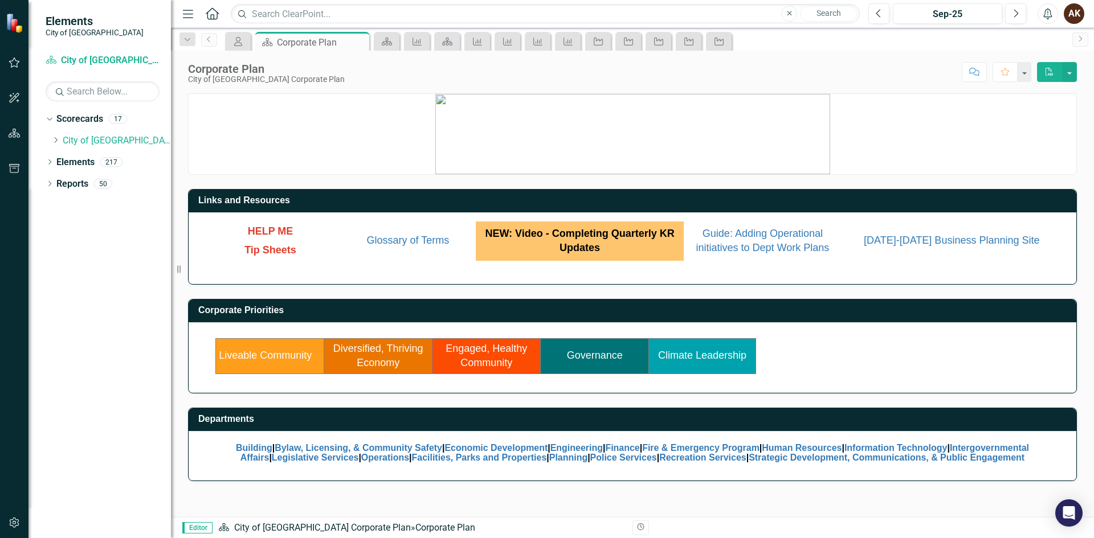
click at [368, 358] on link "Diversified, Thriving Economy" at bounding box center [378, 356] width 90 height 26
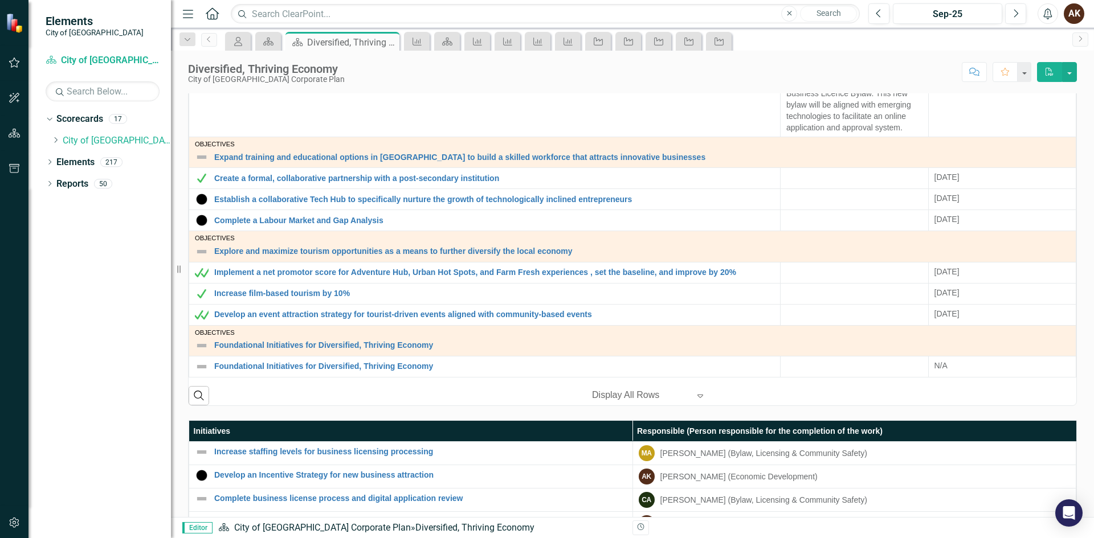
scroll to position [456, 0]
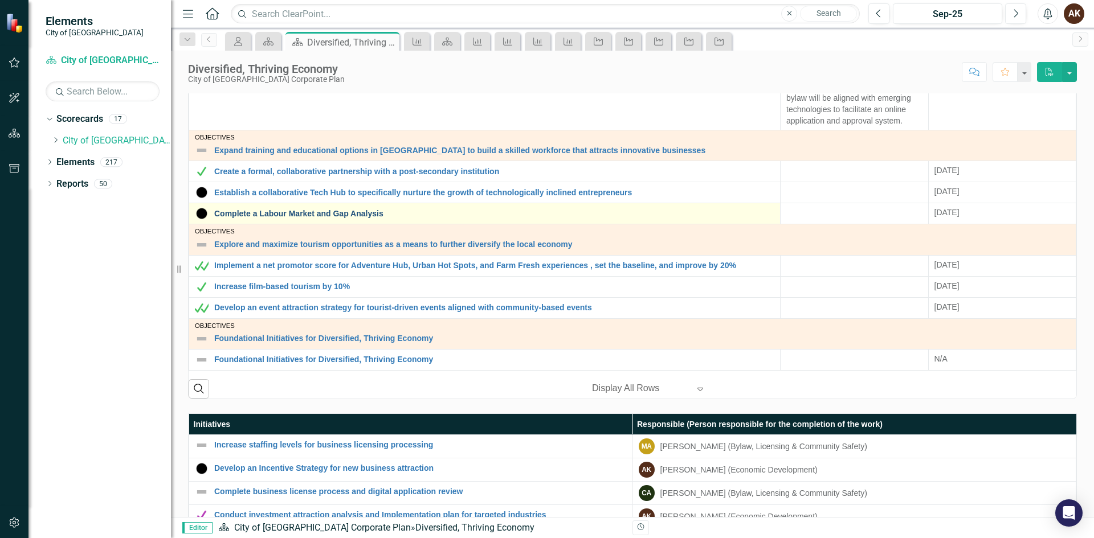
click at [242, 217] on link "Complete a Labour Market and Gap Analysis" at bounding box center [494, 214] width 560 height 9
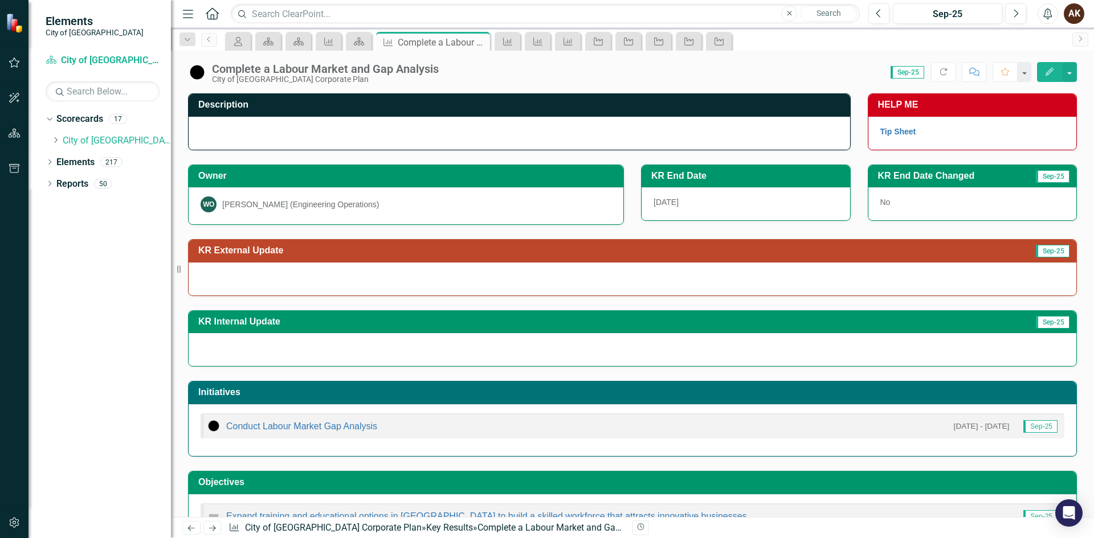
click at [217, 349] on div at bounding box center [633, 349] width 888 height 33
click at [217, 348] on div at bounding box center [633, 349] width 888 height 33
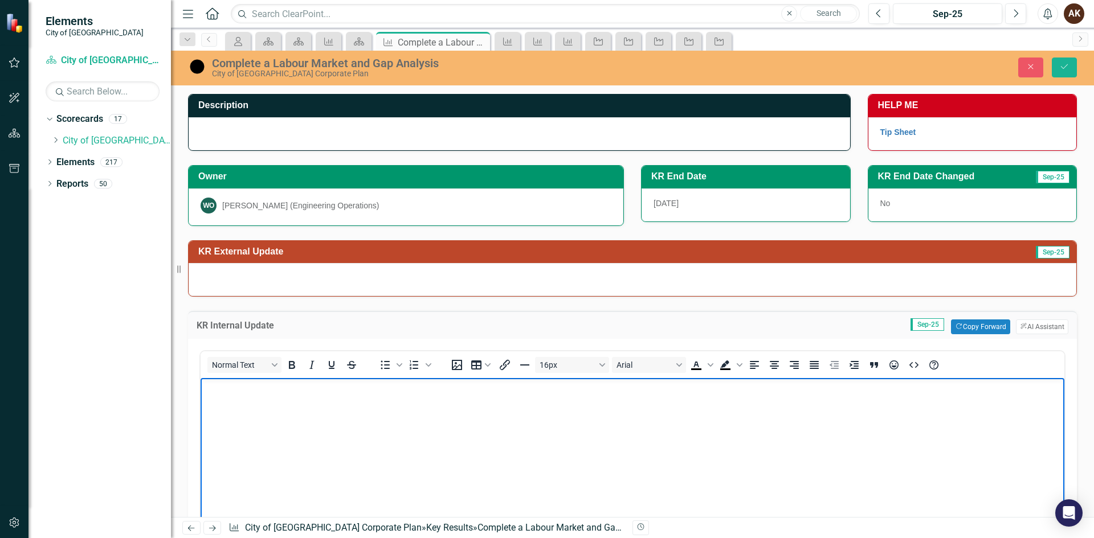
click at [215, 385] on p "Rich Text Area. Press ALT-0 for help." at bounding box center [632, 388] width 858 height 14
paste body "To enrich screen reader interactions, please activate Accessibility in Grammarl…"
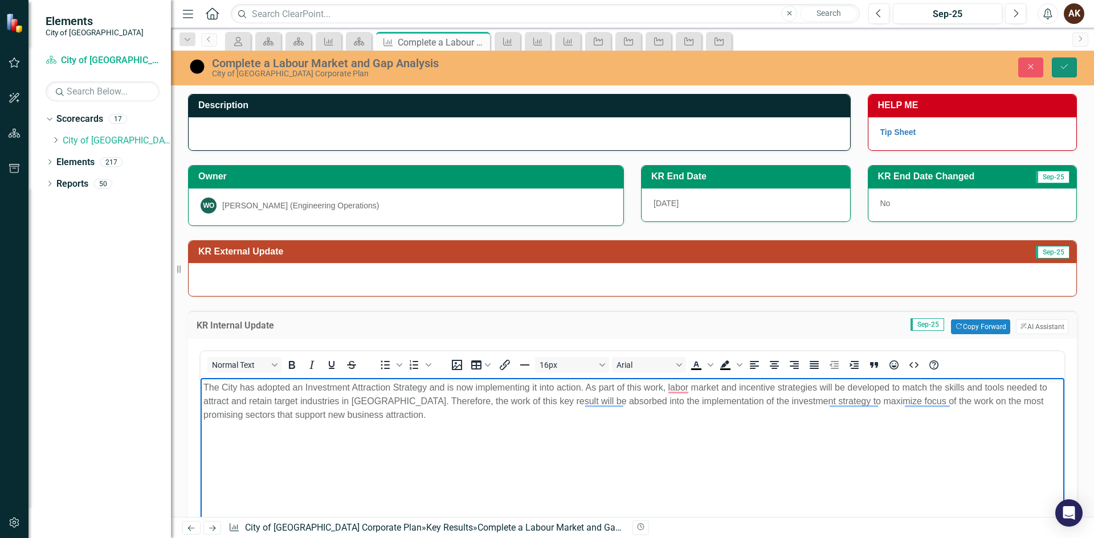
click at [1061, 58] on button "Save" at bounding box center [1064, 68] width 25 height 20
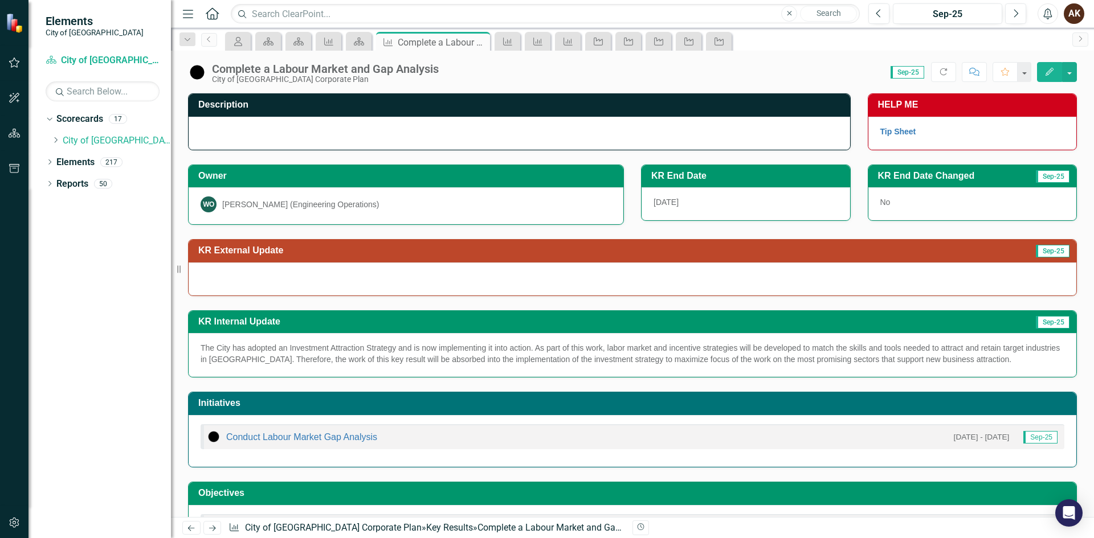
scroll to position [52, 0]
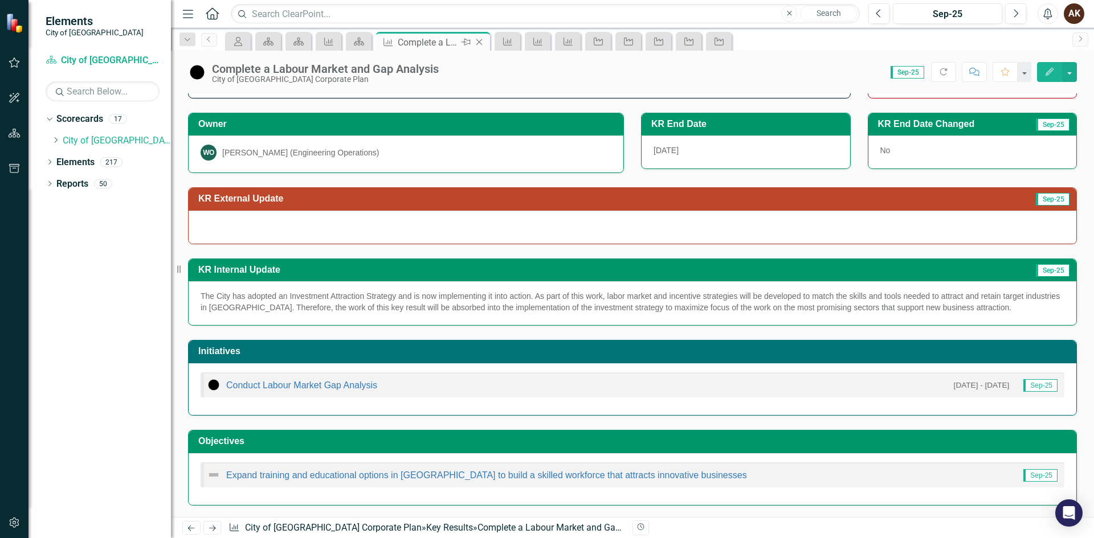
click at [477, 40] on icon "Close" at bounding box center [478, 42] width 11 height 9
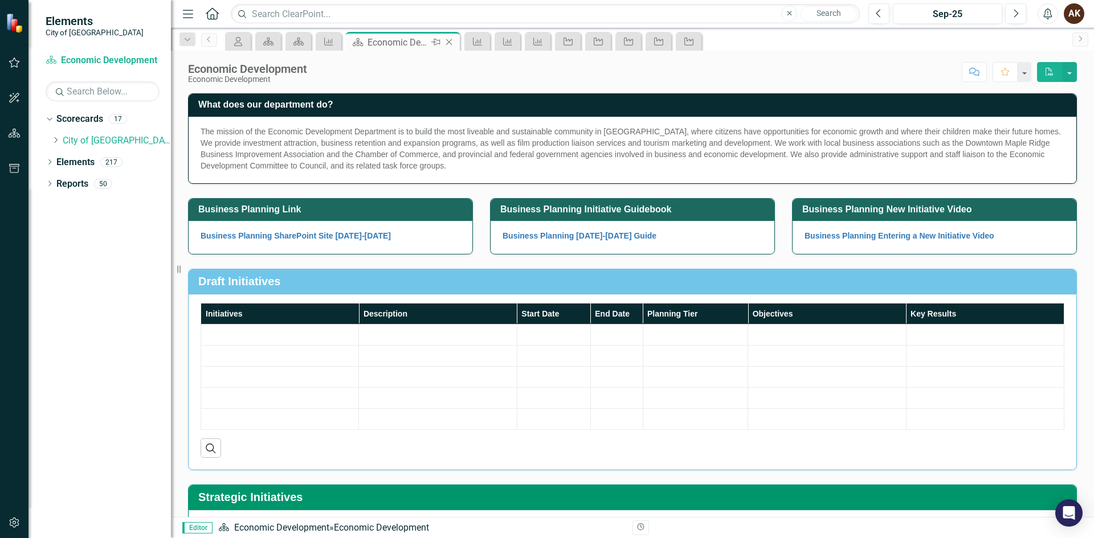
click at [448, 40] on icon "Close" at bounding box center [448, 42] width 11 height 9
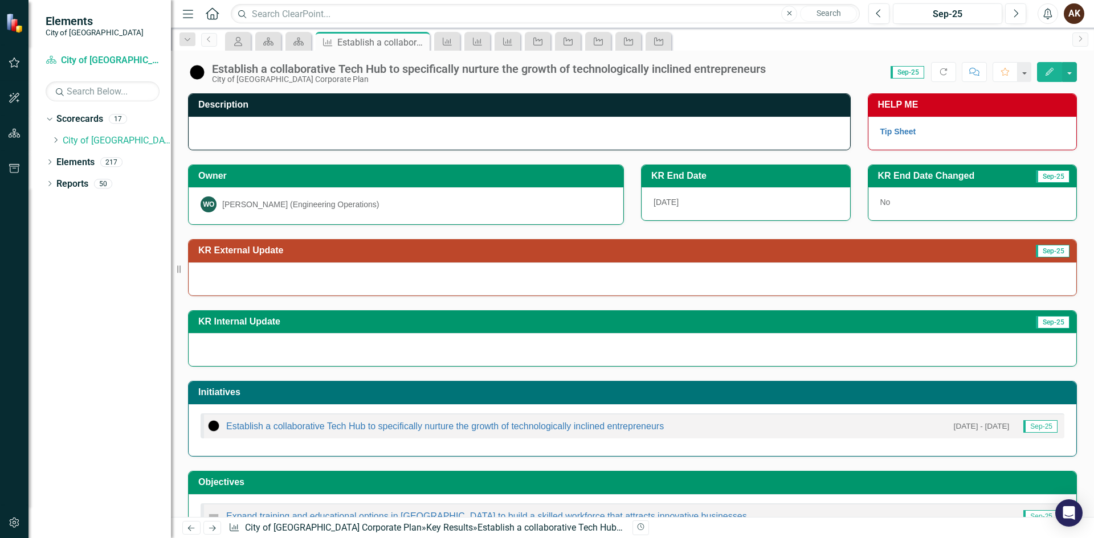
click at [240, 338] on div at bounding box center [633, 349] width 888 height 33
click at [227, 348] on div at bounding box center [633, 349] width 888 height 33
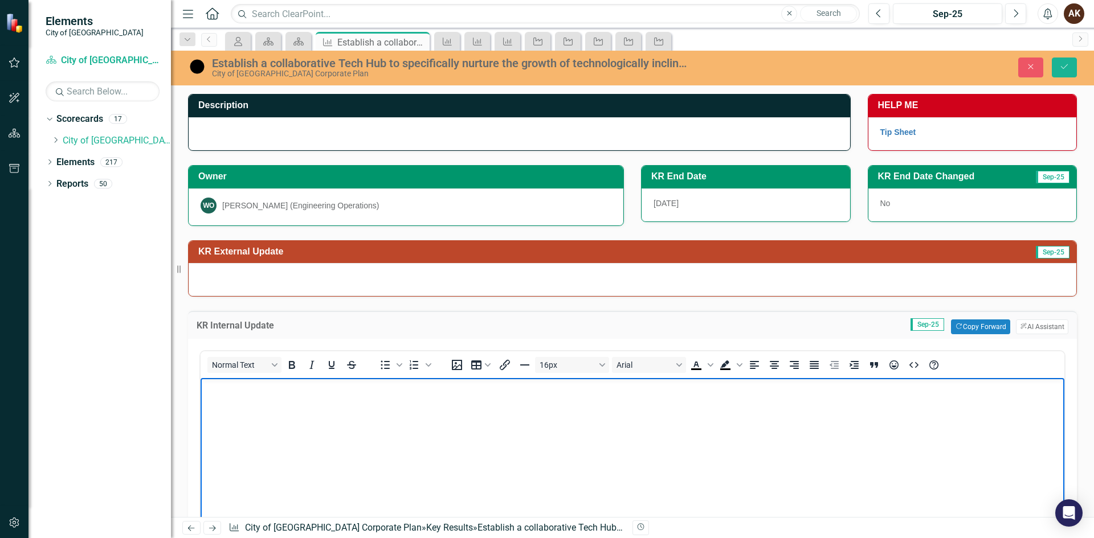
click at [231, 414] on body "Rich Text Area. Press ALT-0 for help." at bounding box center [633, 463] width 864 height 171
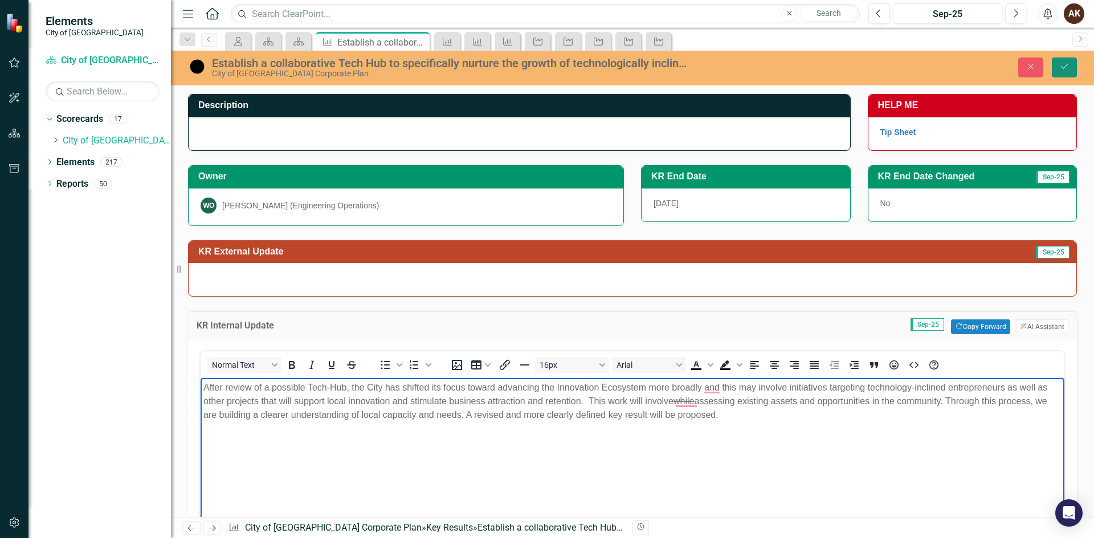
click at [1063, 64] on icon "Save" at bounding box center [1064, 67] width 10 height 8
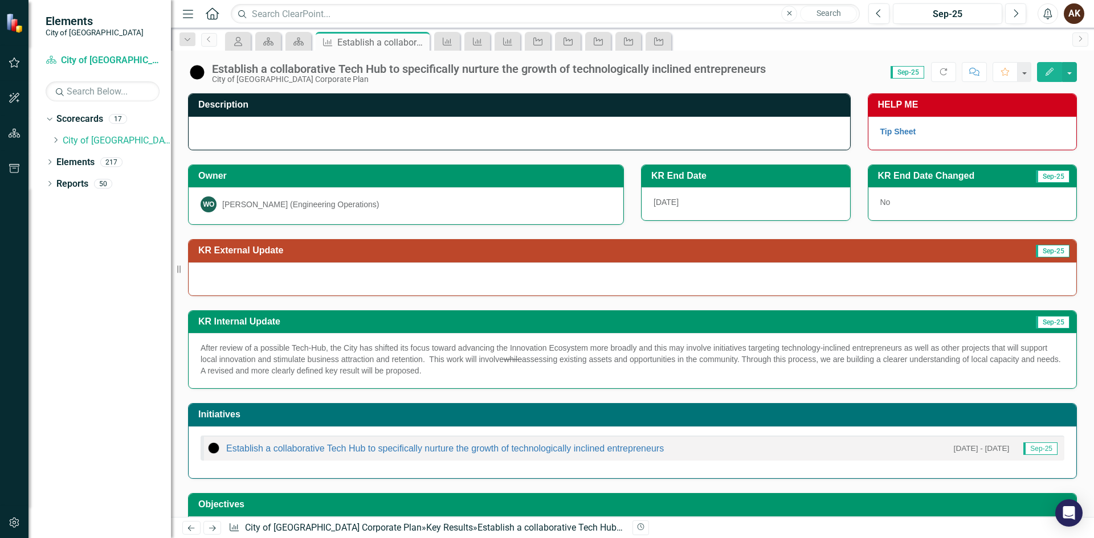
click at [242, 131] on div at bounding box center [519, 133] width 661 height 33
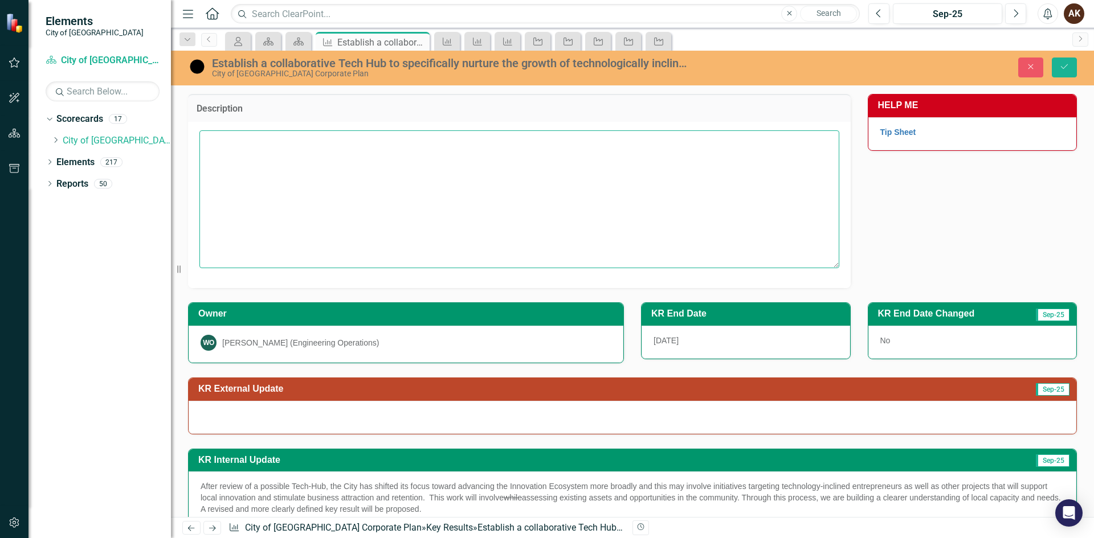
click at [240, 141] on textarea at bounding box center [519, 199] width 640 height 138
paste textarea "Establish a collaborative Tech Hub to nurture the growth of technologically inc…"
type textarea "Establish a collaborative Tech Hub to nurture the growth of technologically inc…"
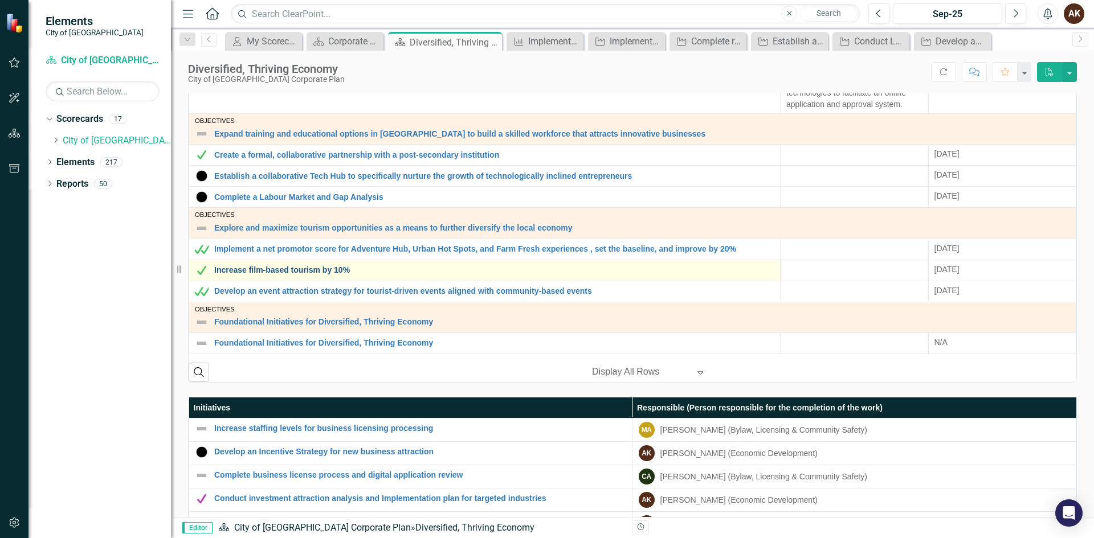
scroll to position [513, 0]
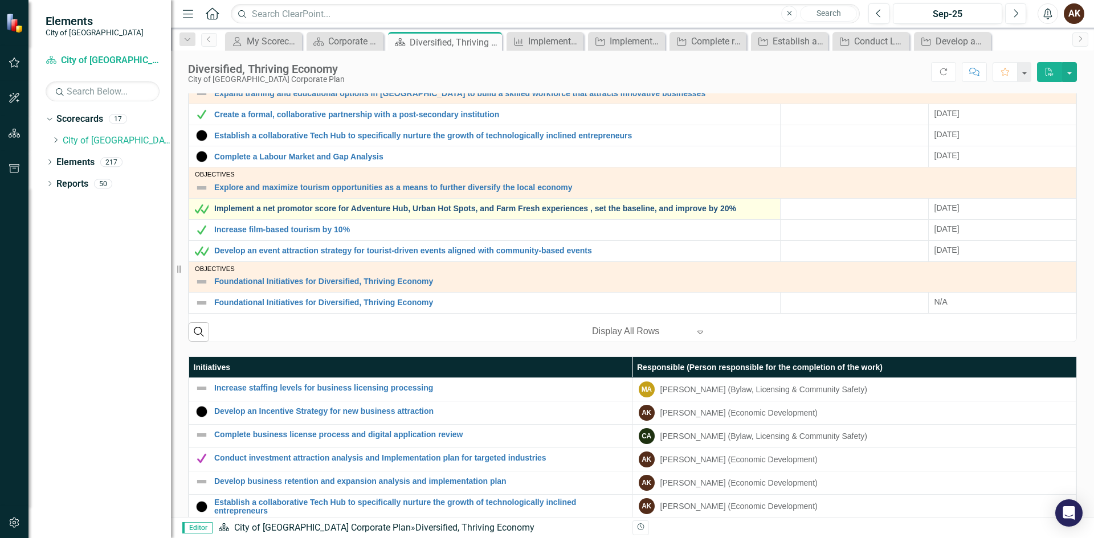
click at [251, 205] on link "Implement a net promotor score for Adventure Hub, Urban Hot Spots, and Farm Fre…" at bounding box center [494, 209] width 560 height 9
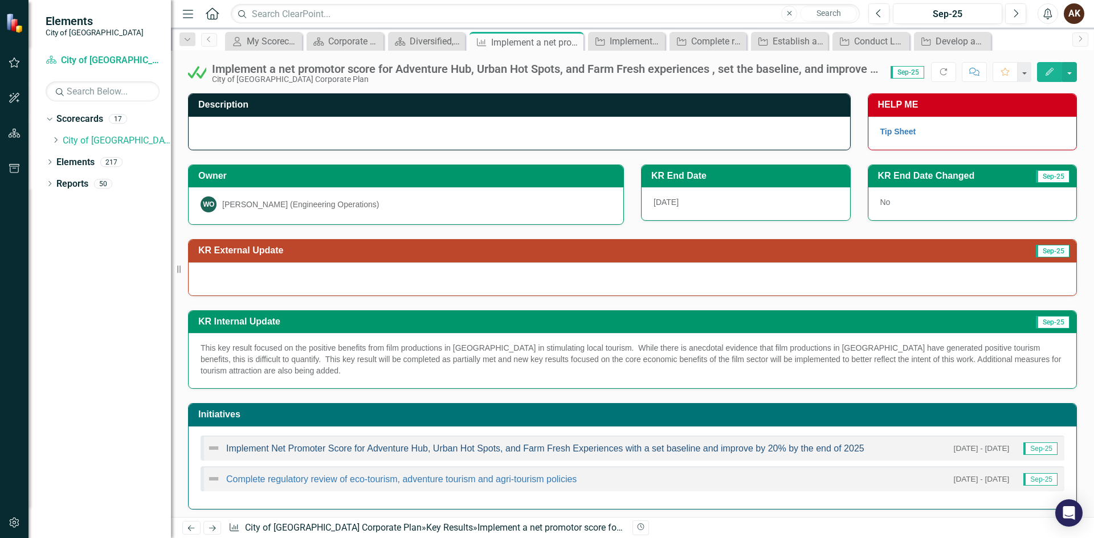
click at [293, 448] on link "Implement Net Promoter Score for Adventure Hub, Urban Hot Spots, and Farm Fresh…" at bounding box center [545, 449] width 638 height 10
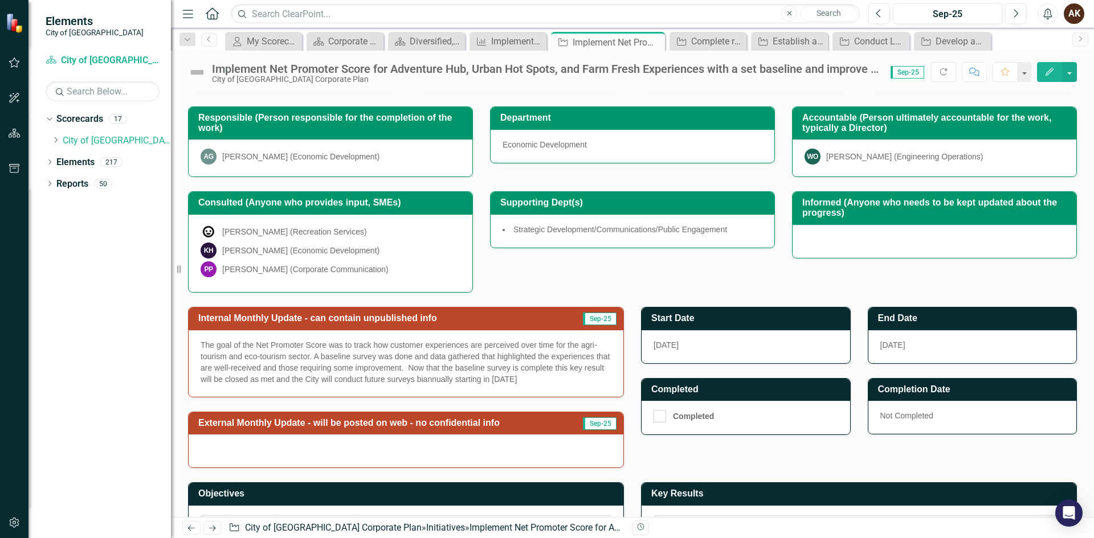
scroll to position [215, 0]
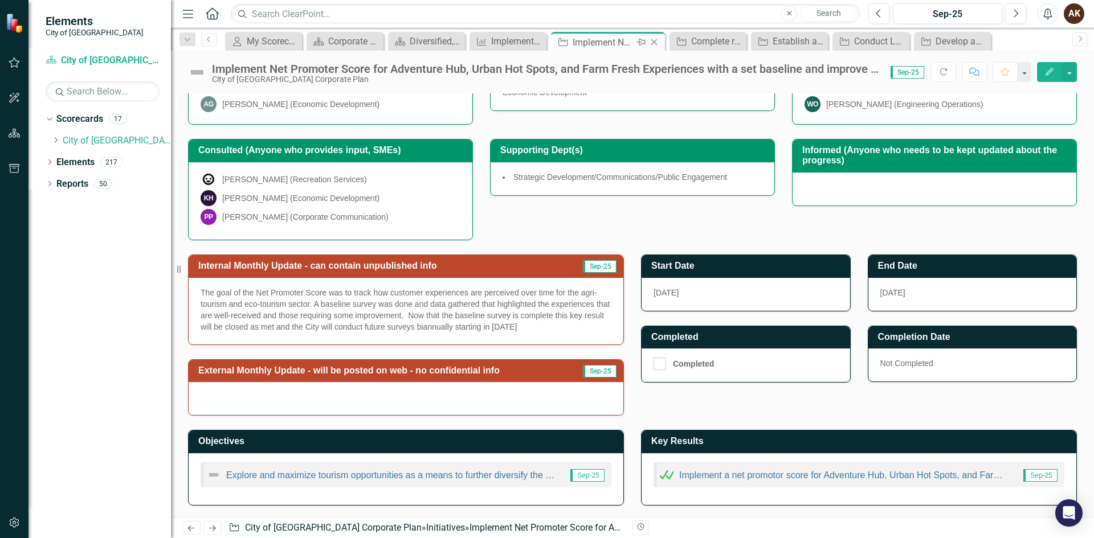
click at [657, 42] on icon "Close" at bounding box center [653, 42] width 11 height 9
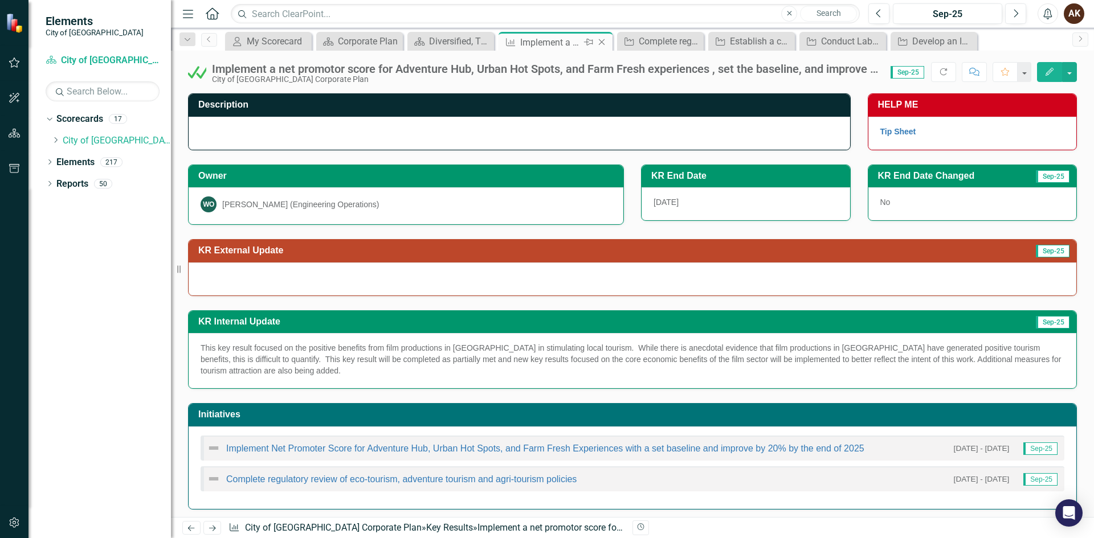
click at [604, 42] on icon "Close" at bounding box center [601, 42] width 11 height 9
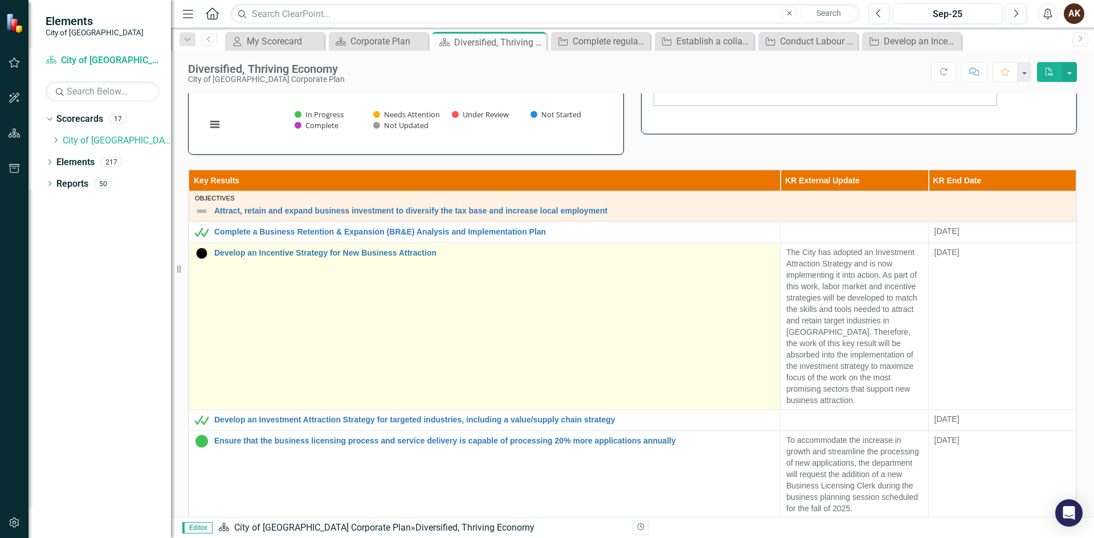
scroll to position [228, 0]
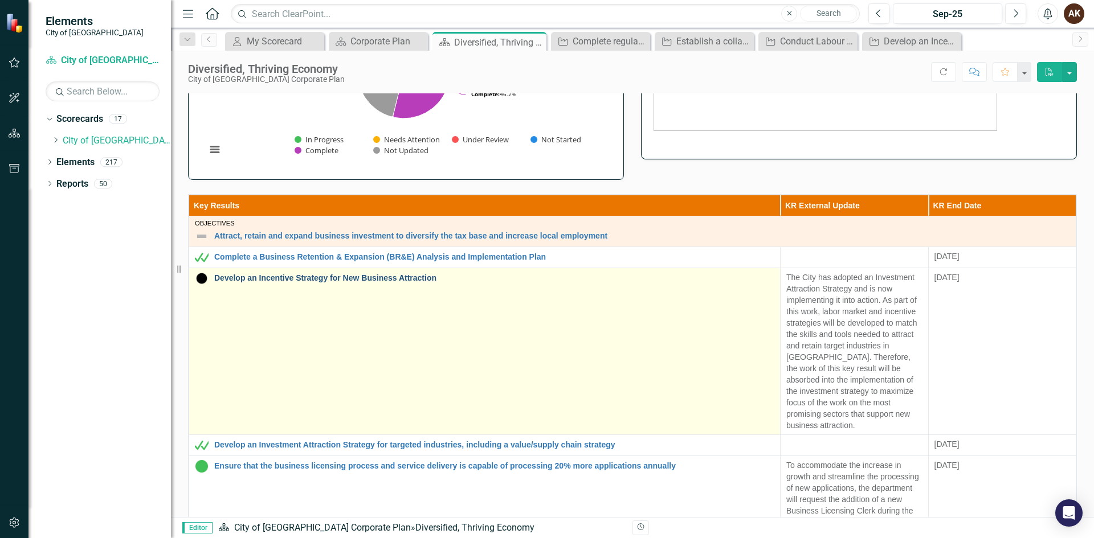
click at [365, 280] on link "Develop an Incentive Strategy for New Business Attraction" at bounding box center [494, 278] width 560 height 9
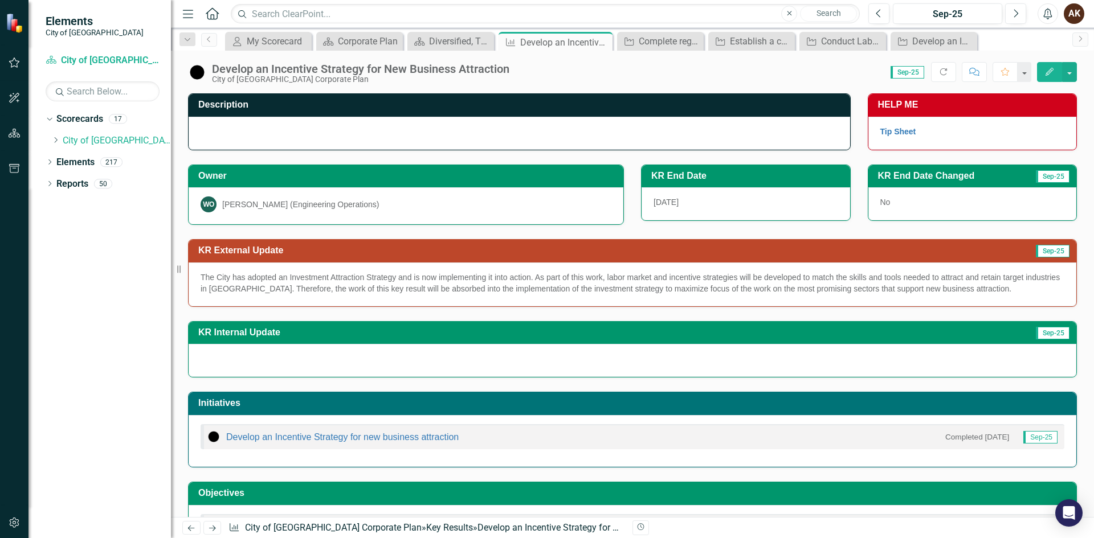
click at [365, 280] on p "The City has adopted an Investment Attraction Strategy and is now implementing …" at bounding box center [633, 283] width 864 height 23
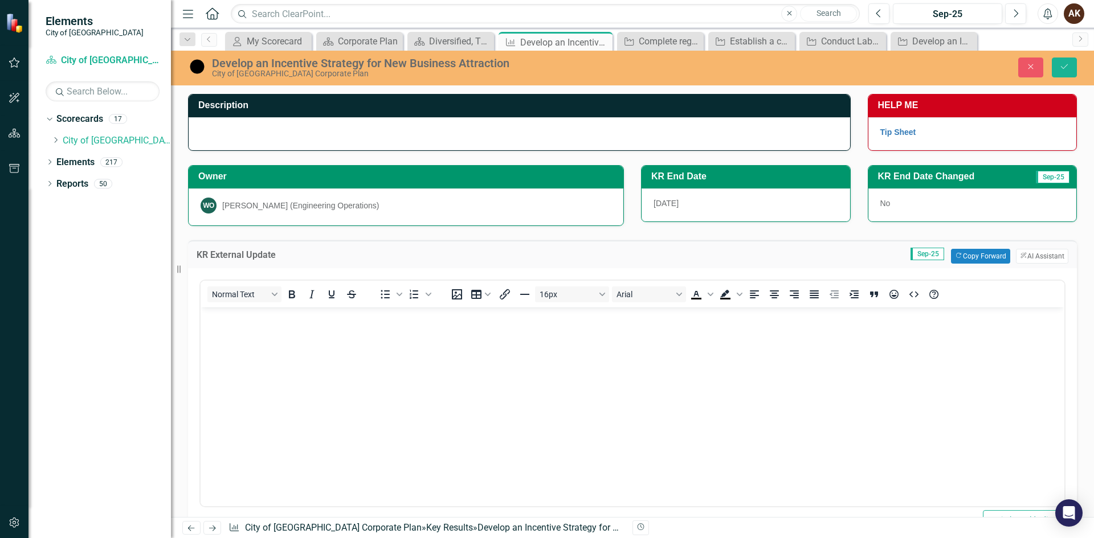
click at [365, 281] on div "Normal Text To open the popup, press Shift+Enter To open the popup, press Shift…" at bounding box center [633, 294] width 864 height 27
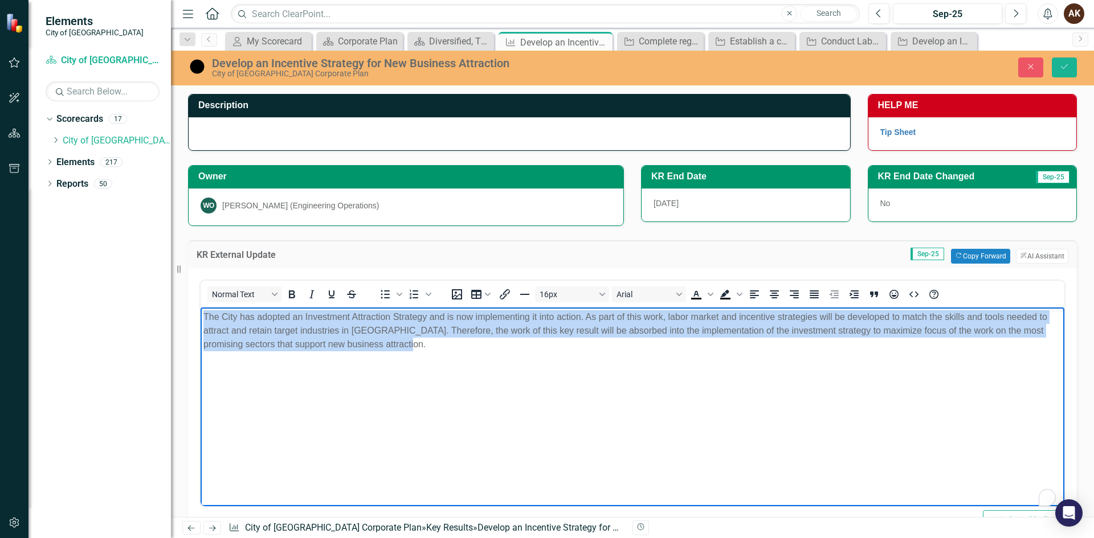
drag, startPoint x: 401, startPoint y: 349, endPoint x: 161, endPoint y: 304, distance: 243.5
click at [201, 307] on html "The City has adopted an Investment Attraction Strategy and is now implementing …" at bounding box center [633, 392] width 864 height 171
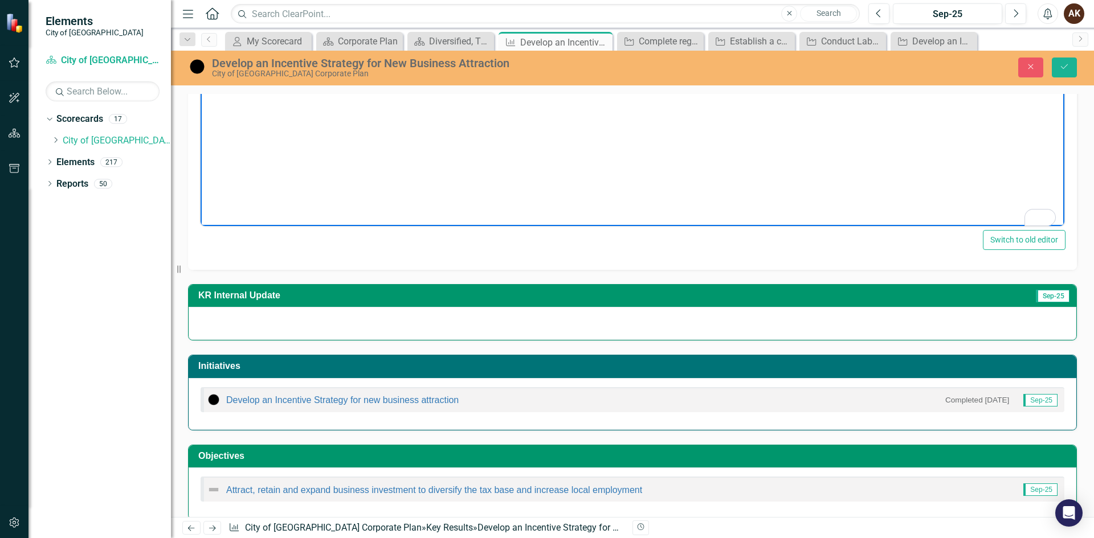
scroll to position [285, 0]
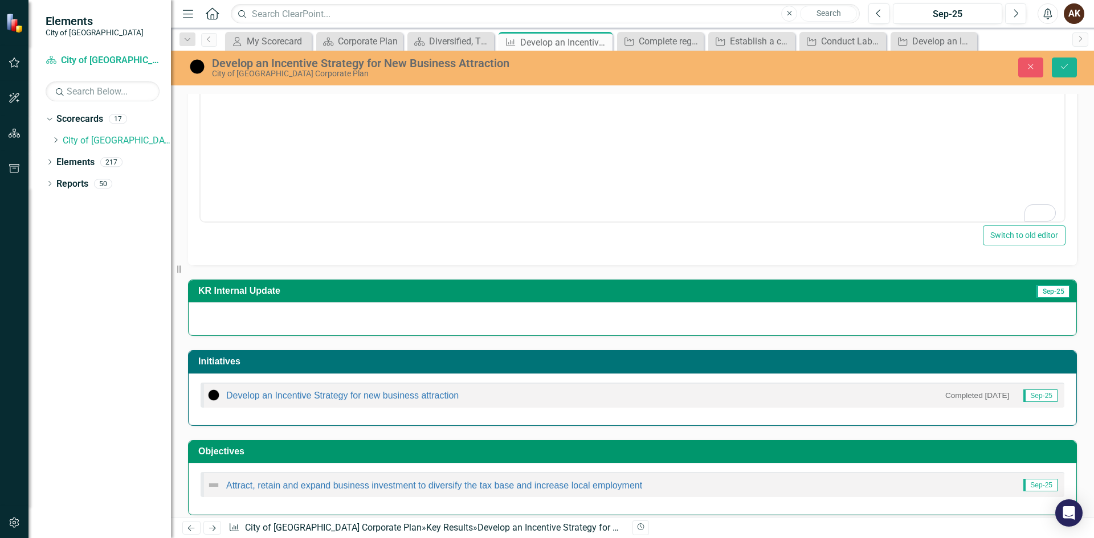
click at [274, 316] on div at bounding box center [633, 319] width 888 height 33
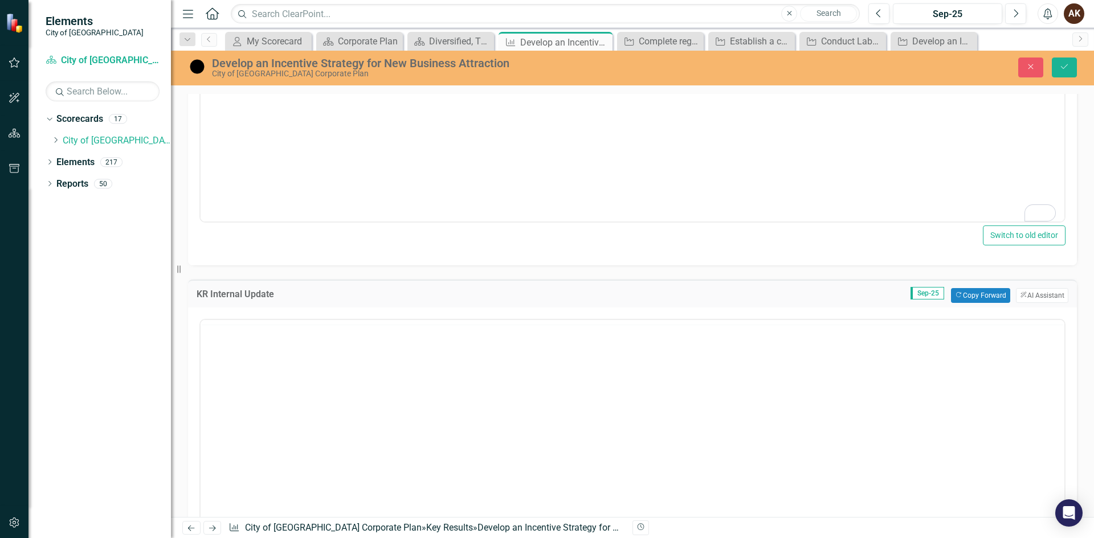
scroll to position [0, 0]
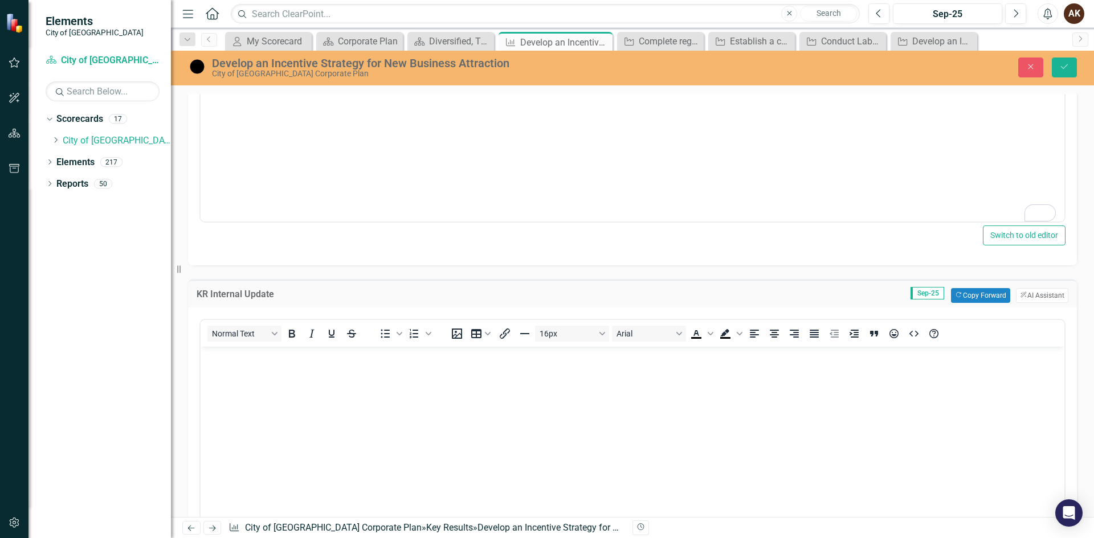
click at [223, 374] on body "Rich Text Area. Press ALT-0 for help." at bounding box center [633, 431] width 864 height 171
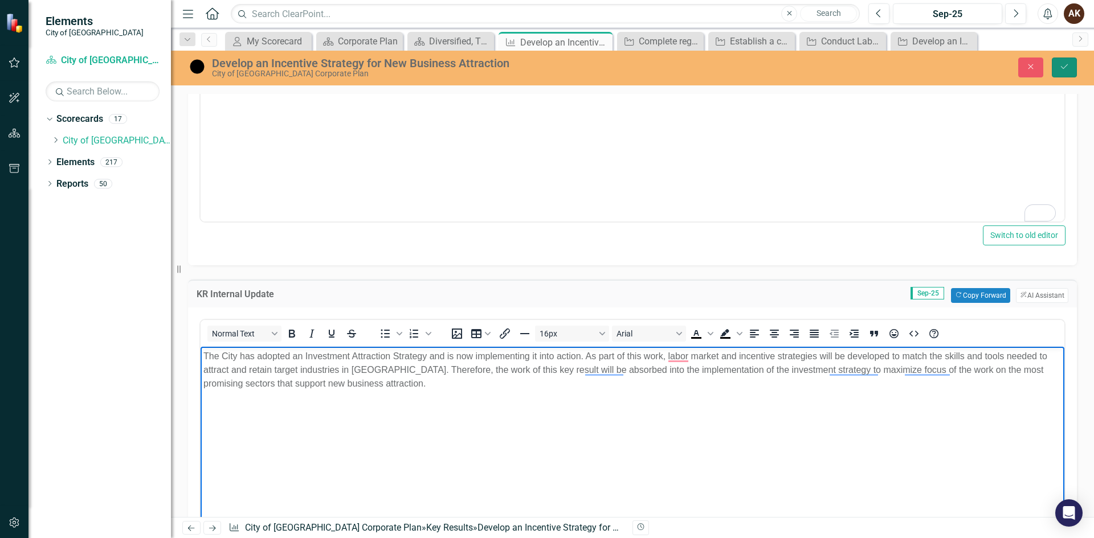
click at [1062, 60] on button "Save" at bounding box center [1064, 68] width 25 height 20
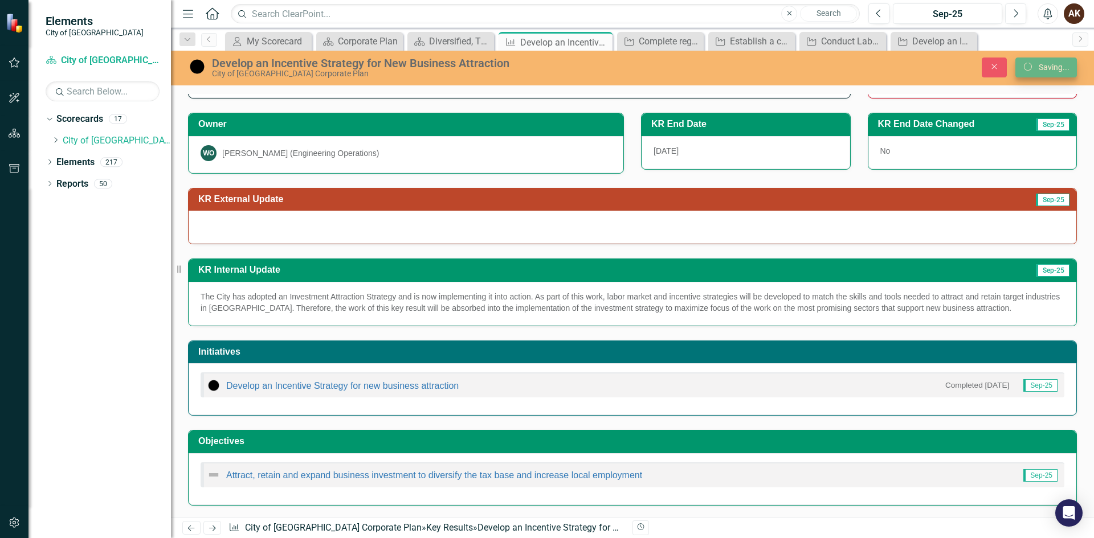
scroll to position [52, 0]
